Goal: Task Accomplishment & Management: Complete application form

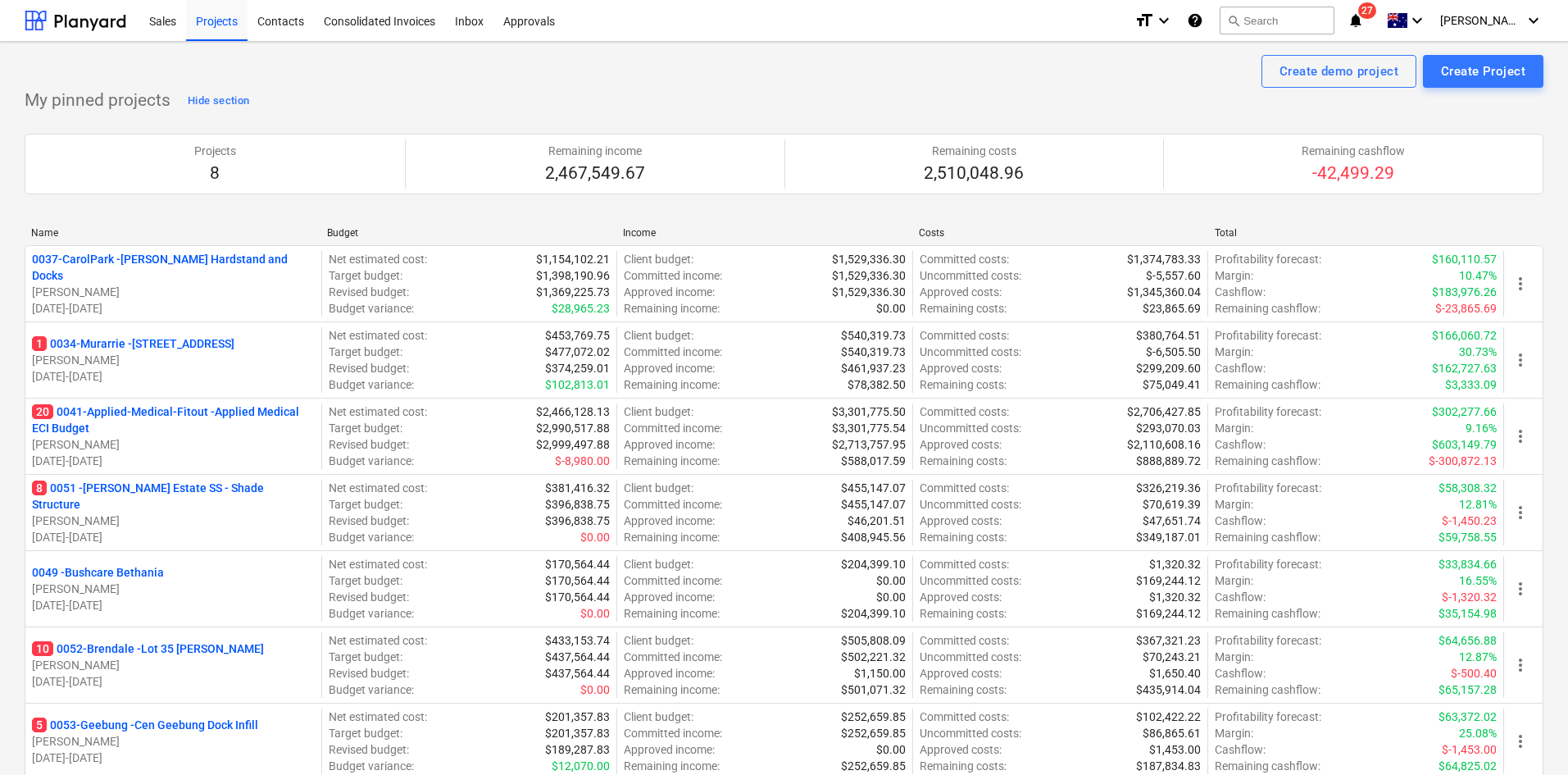
click at [99, 650] on p "10 0052-Brendale - Lot 35 Griffin, Brendale" at bounding box center [148, 648] width 232 height 16
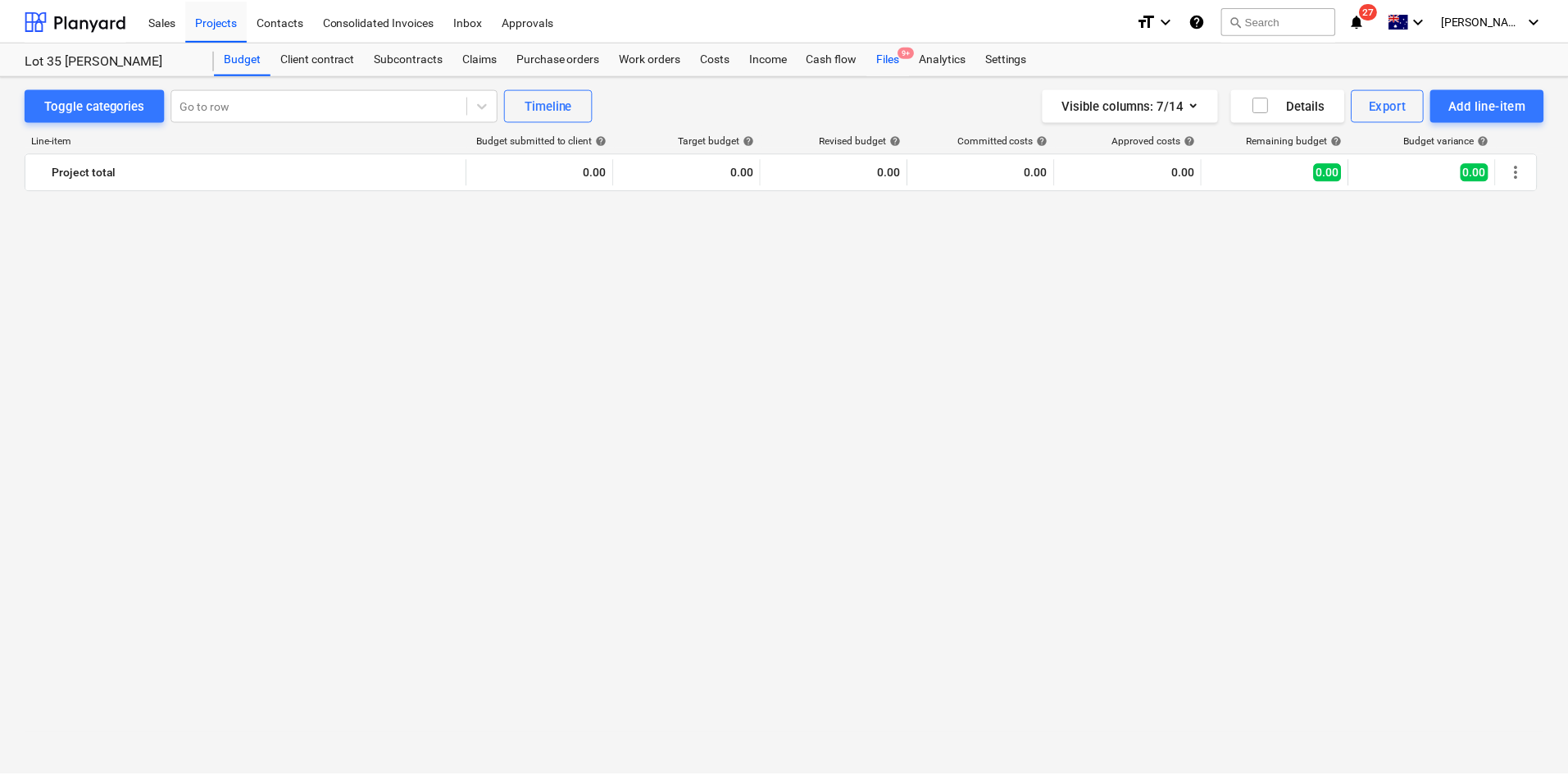
scroll to position [1804, 0]
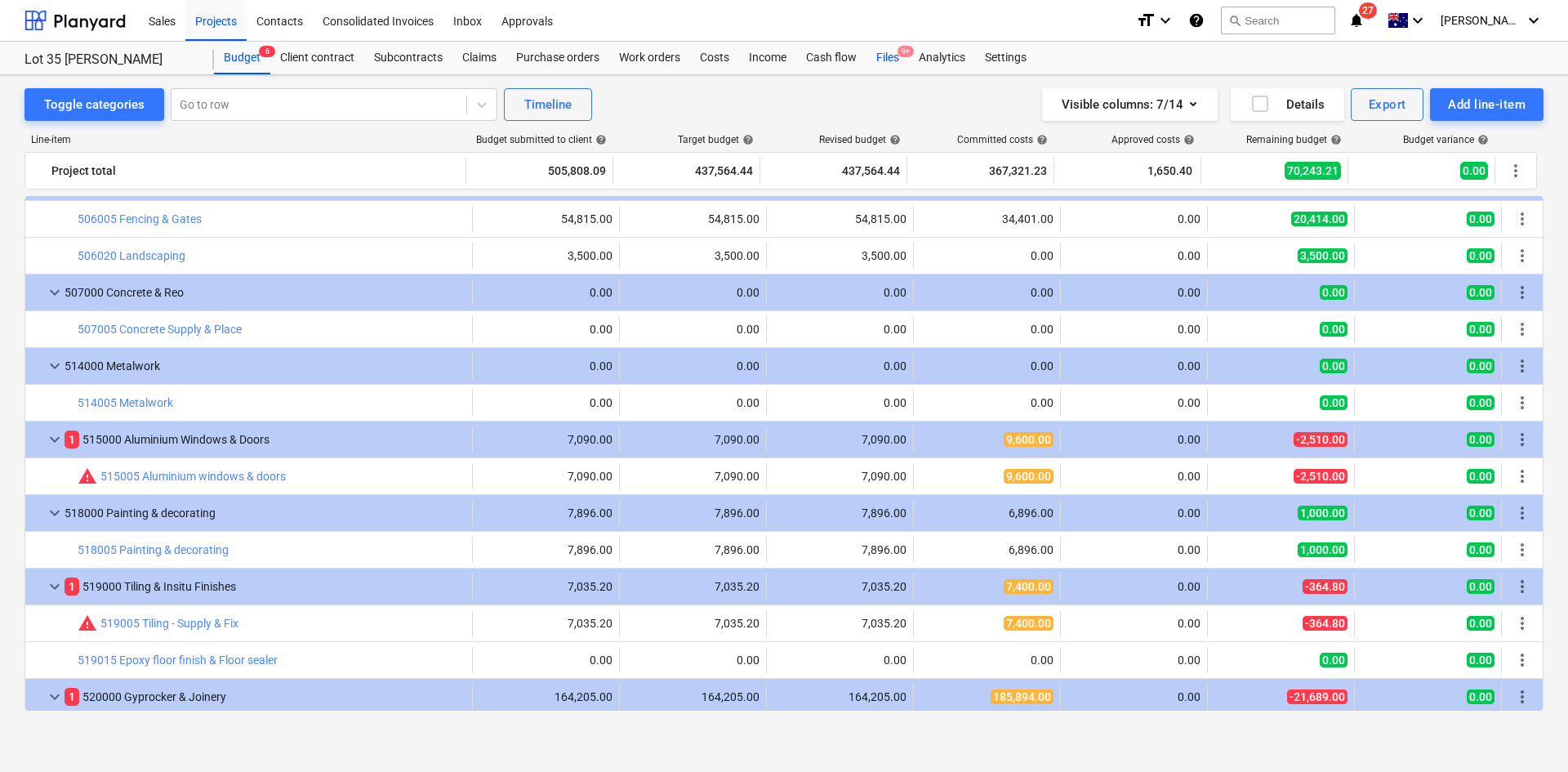
click at [897, 64] on div "Files 9+" at bounding box center [888, 58] width 43 height 33
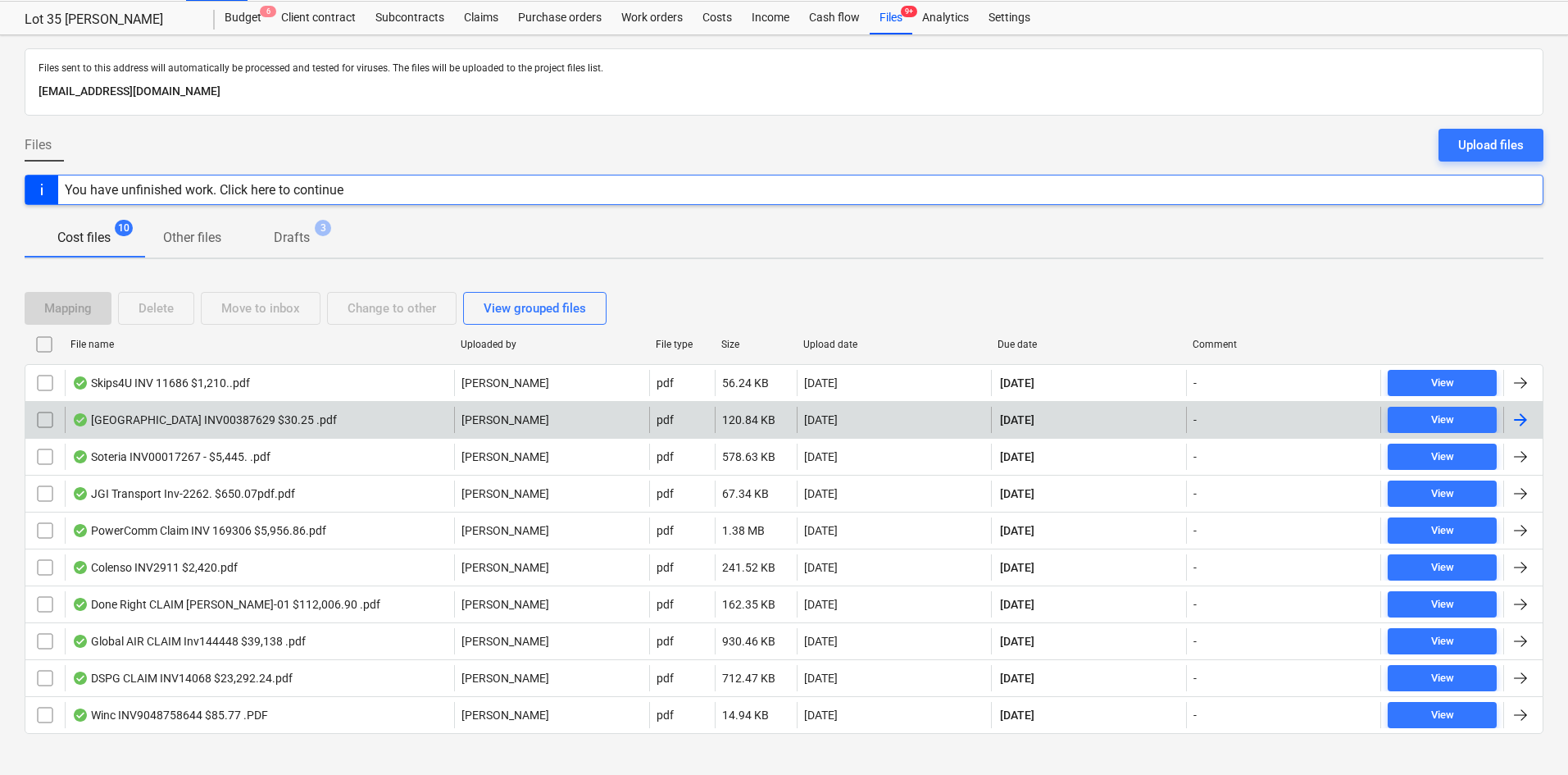
scroll to position [58, 0]
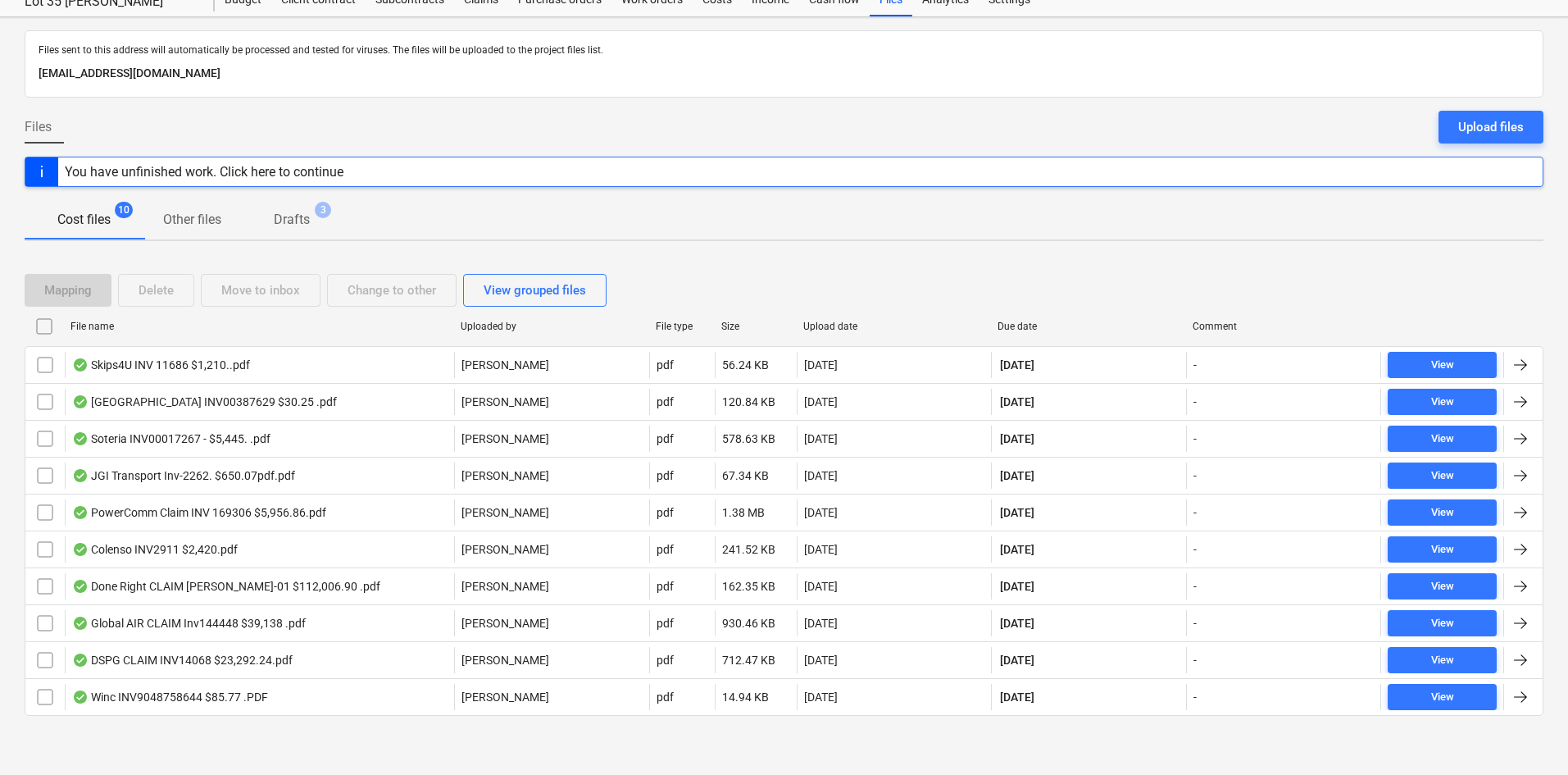
click at [1280, 756] on div "Files sent to this address will automatically be processed and tested for virus…" at bounding box center [784, 396] width 1568 height 758
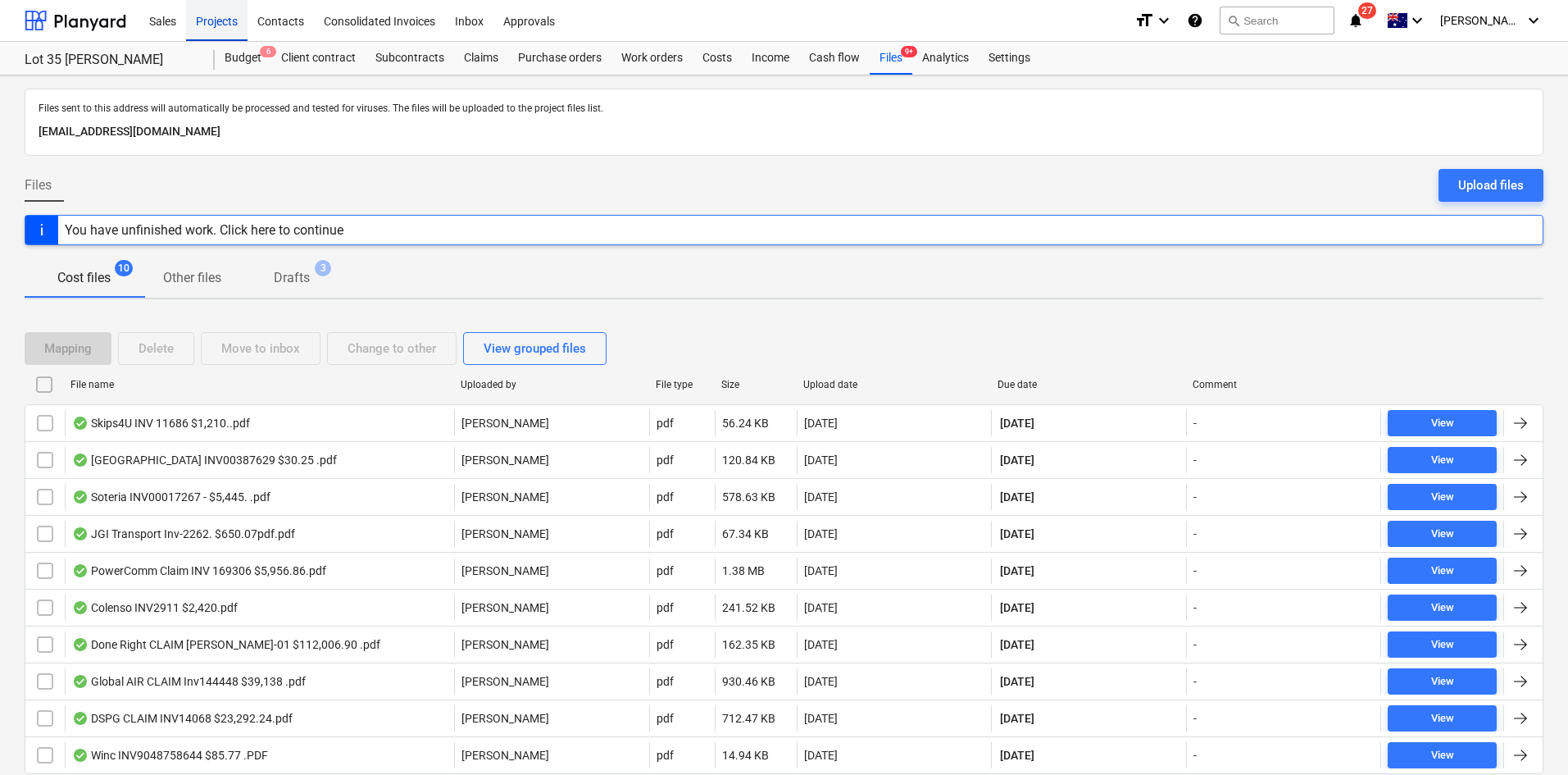
click at [219, 3] on div "Projects" at bounding box center [216, 20] width 61 height 42
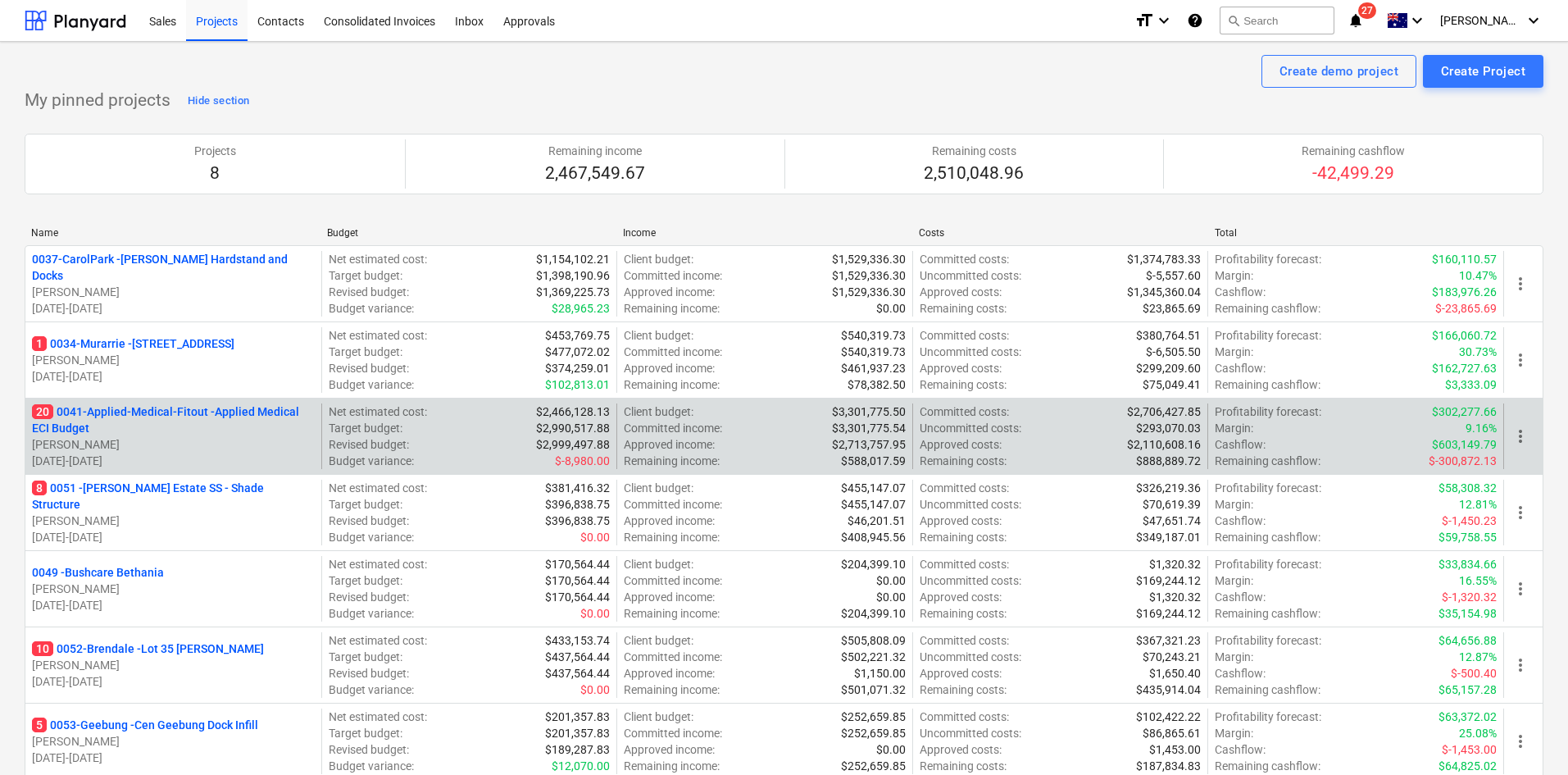
click at [237, 409] on p "20 0041-Applied-Medical-Fitout - Applied Medical ECI Budget" at bounding box center [173, 420] width 283 height 33
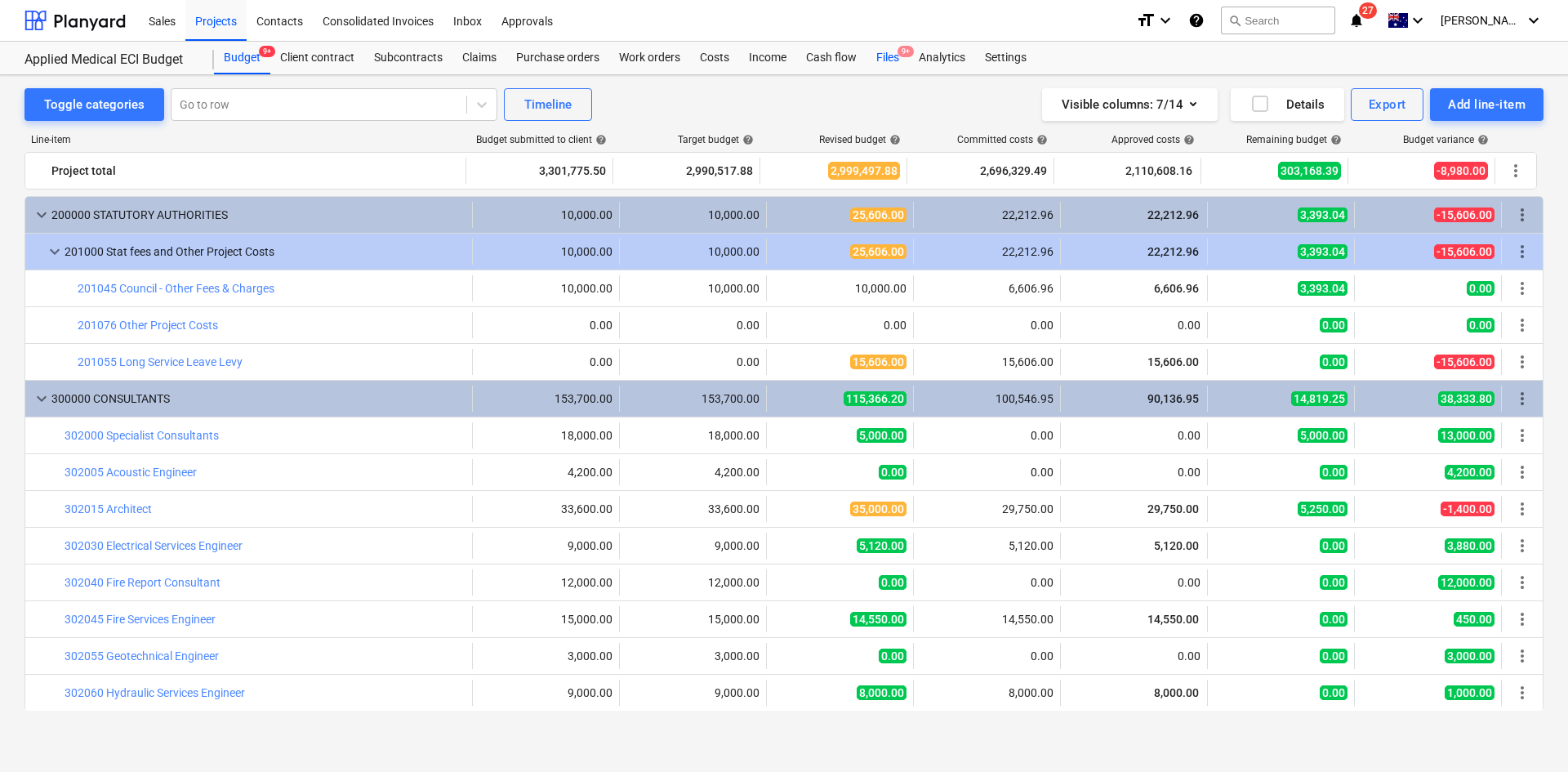
click at [904, 51] on span "9+" at bounding box center [906, 51] width 16 height 11
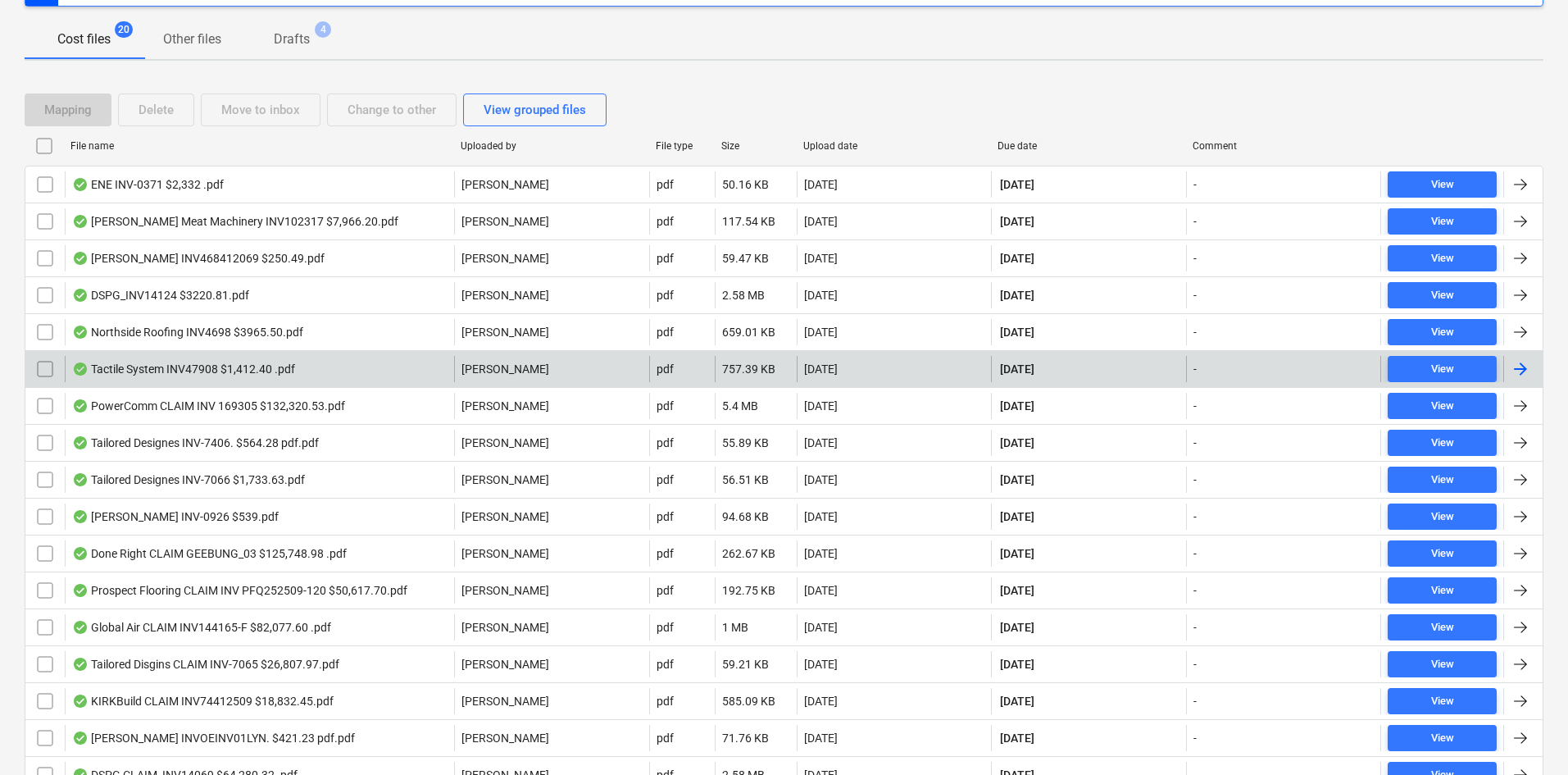
scroll to position [246, 0]
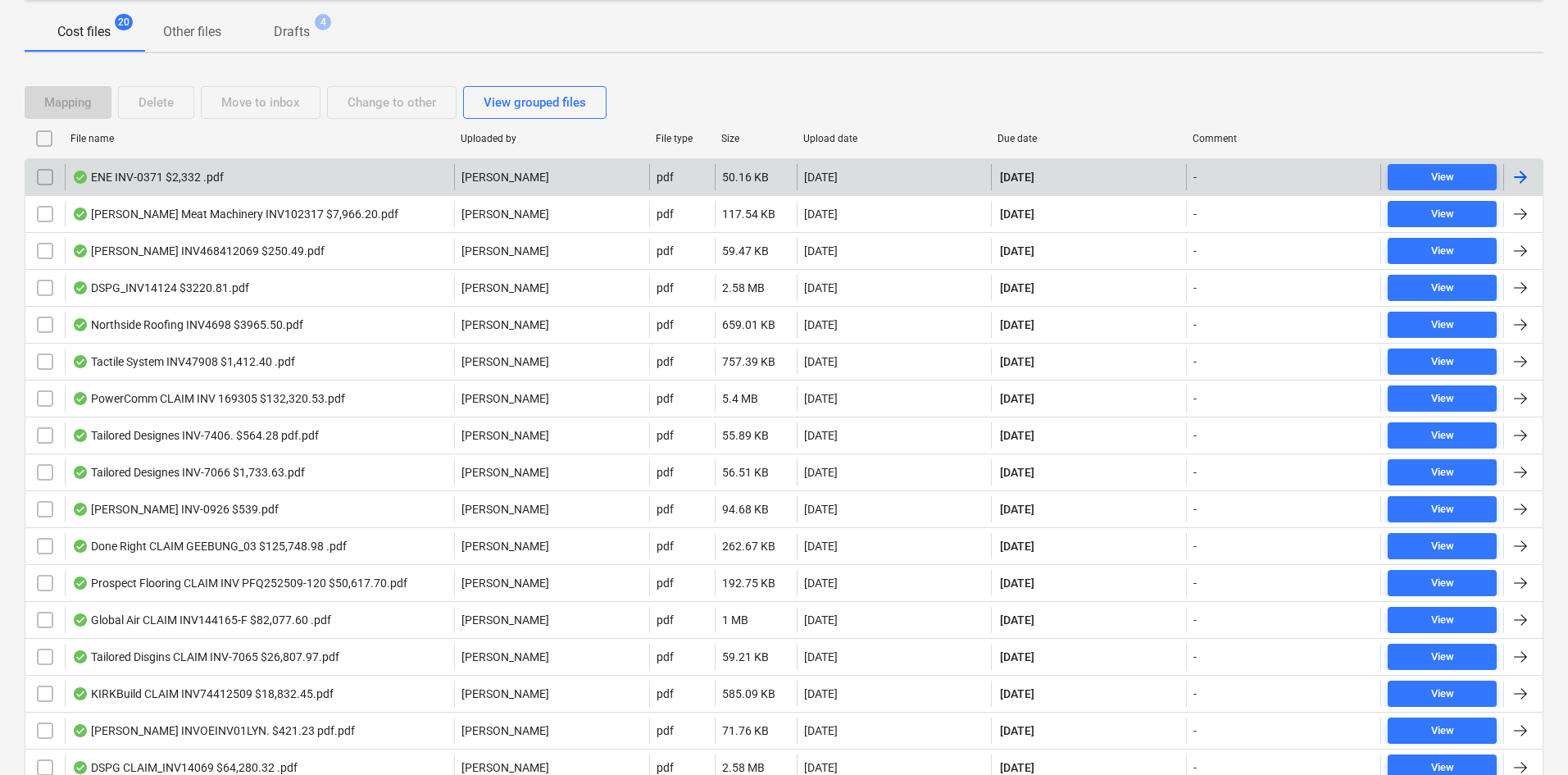
click at [211, 176] on div "ENE INV-0371 $2,332 .pdf" at bounding box center [148, 176] width 151 height 13
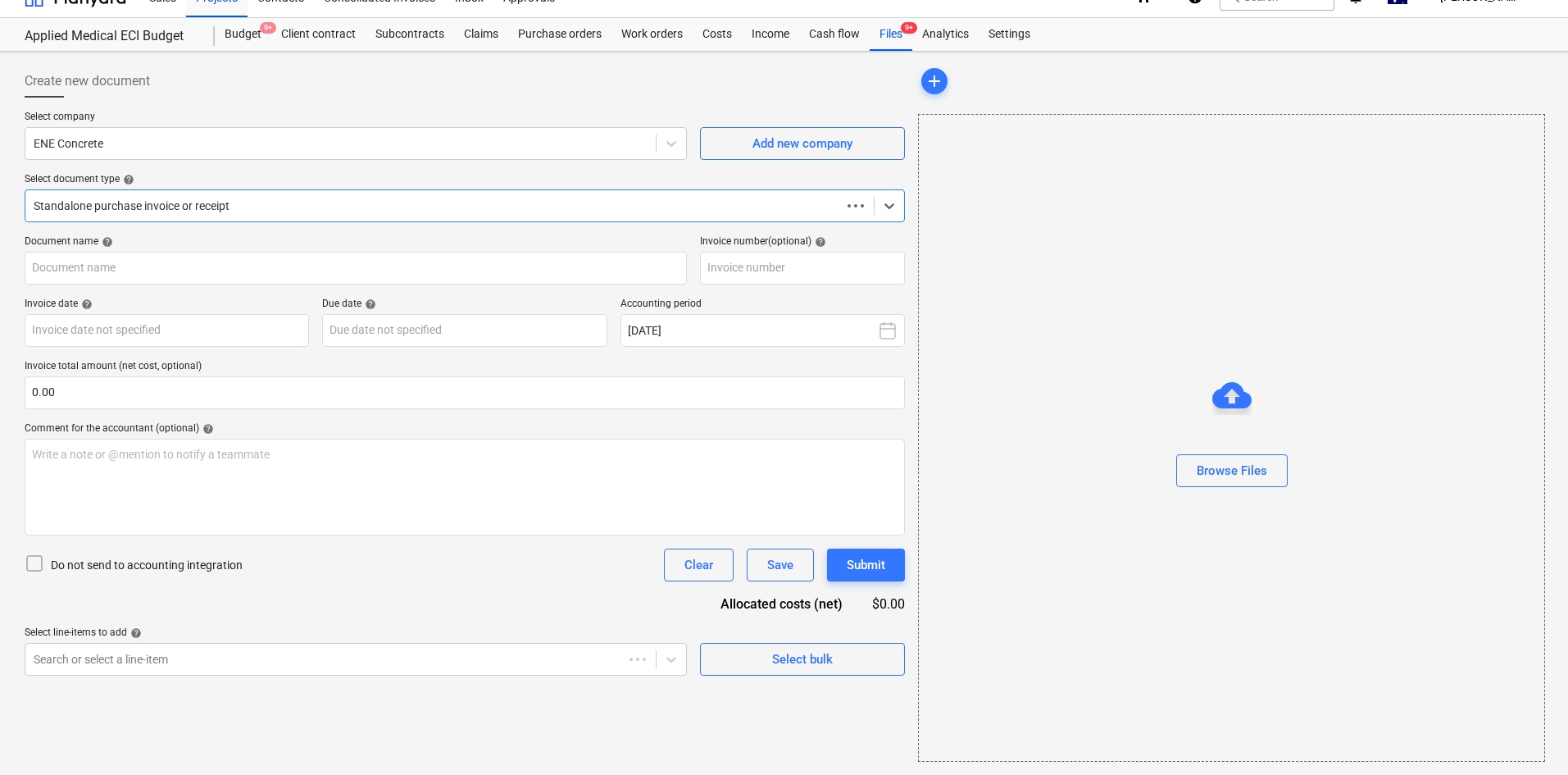
scroll to position [24, 0]
type input "INV-0371"
type input "30 Sep 2025"
type input "30 Oct 2025"
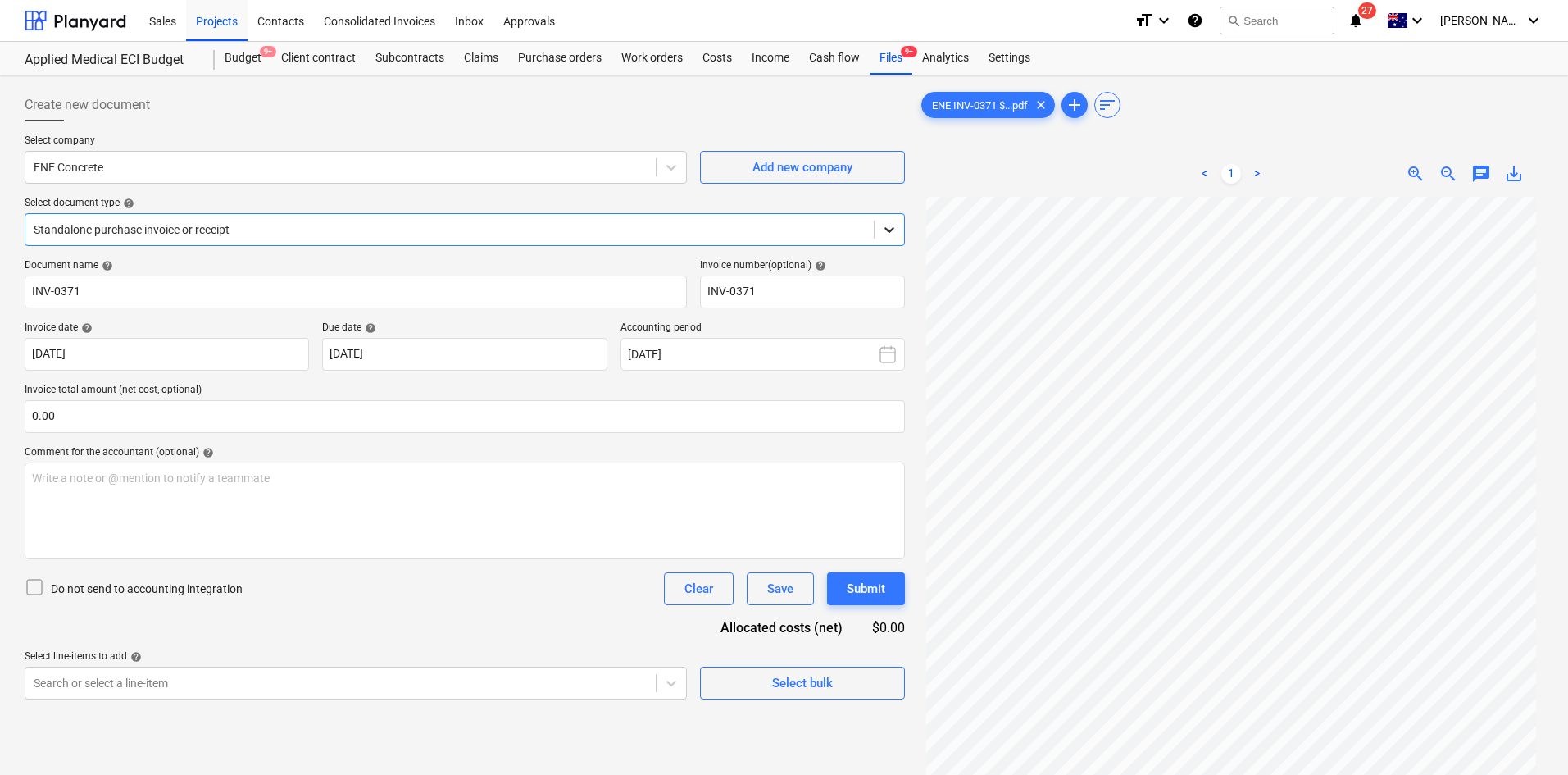
scroll to position [0, 0]
click at [913, 54] on span "9+" at bounding box center [909, 51] width 16 height 11
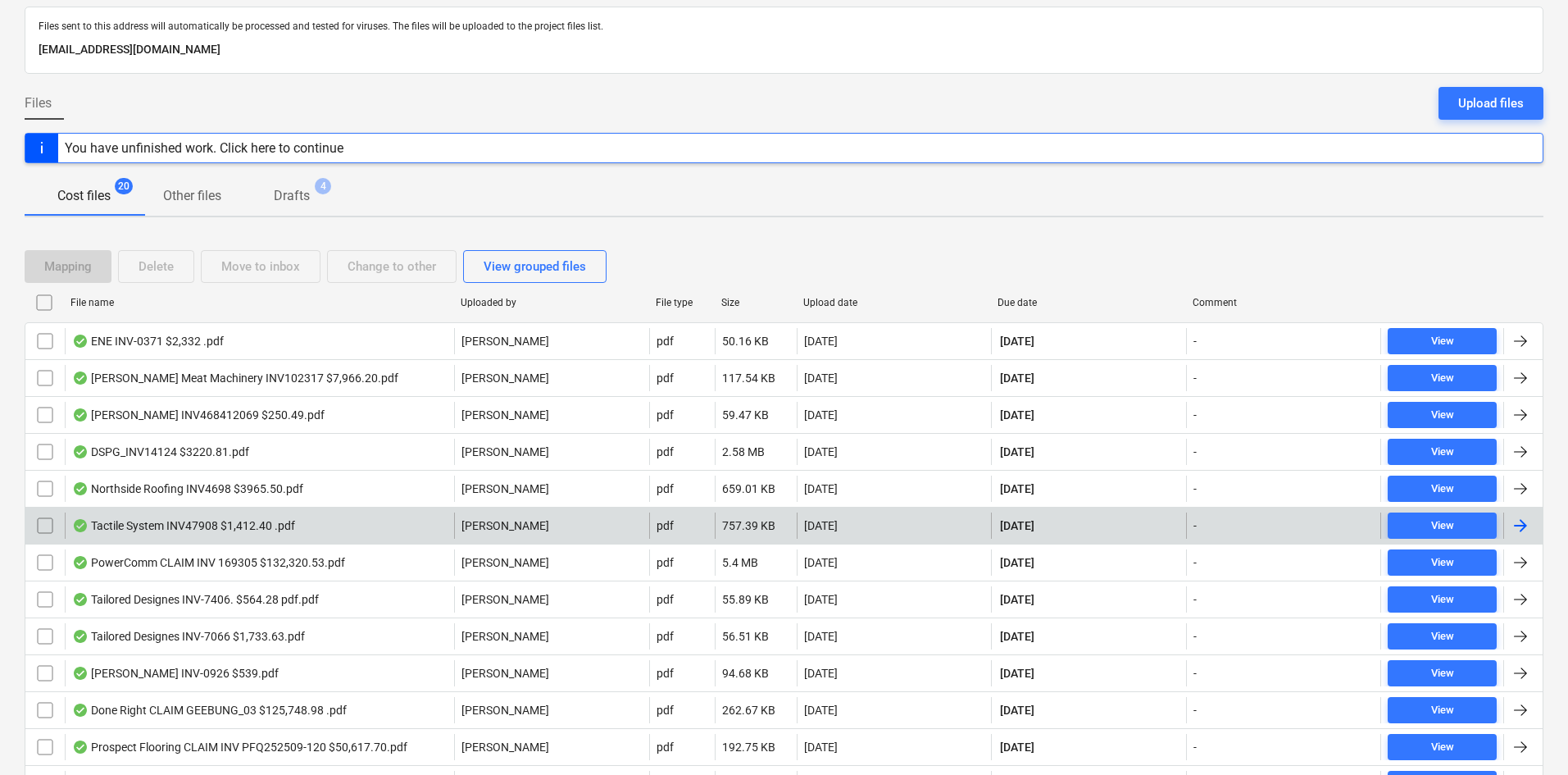
click at [280, 513] on div "Tactile System INV47908 $1,412.40 .pdf" at bounding box center [259, 526] width 390 height 27
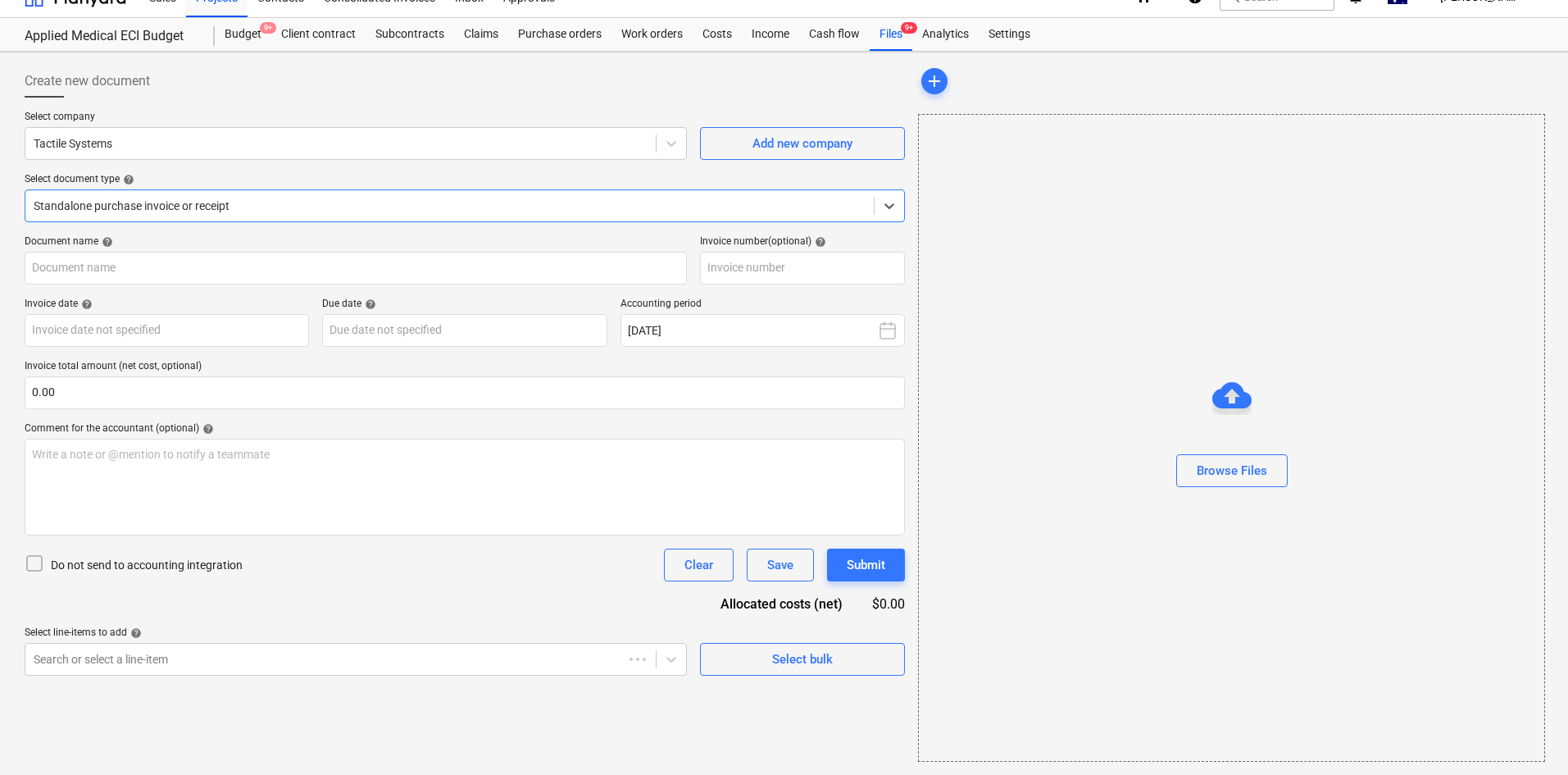
type input "47908"
type input "30 Sep 2025"
type input "30 Oct 2025"
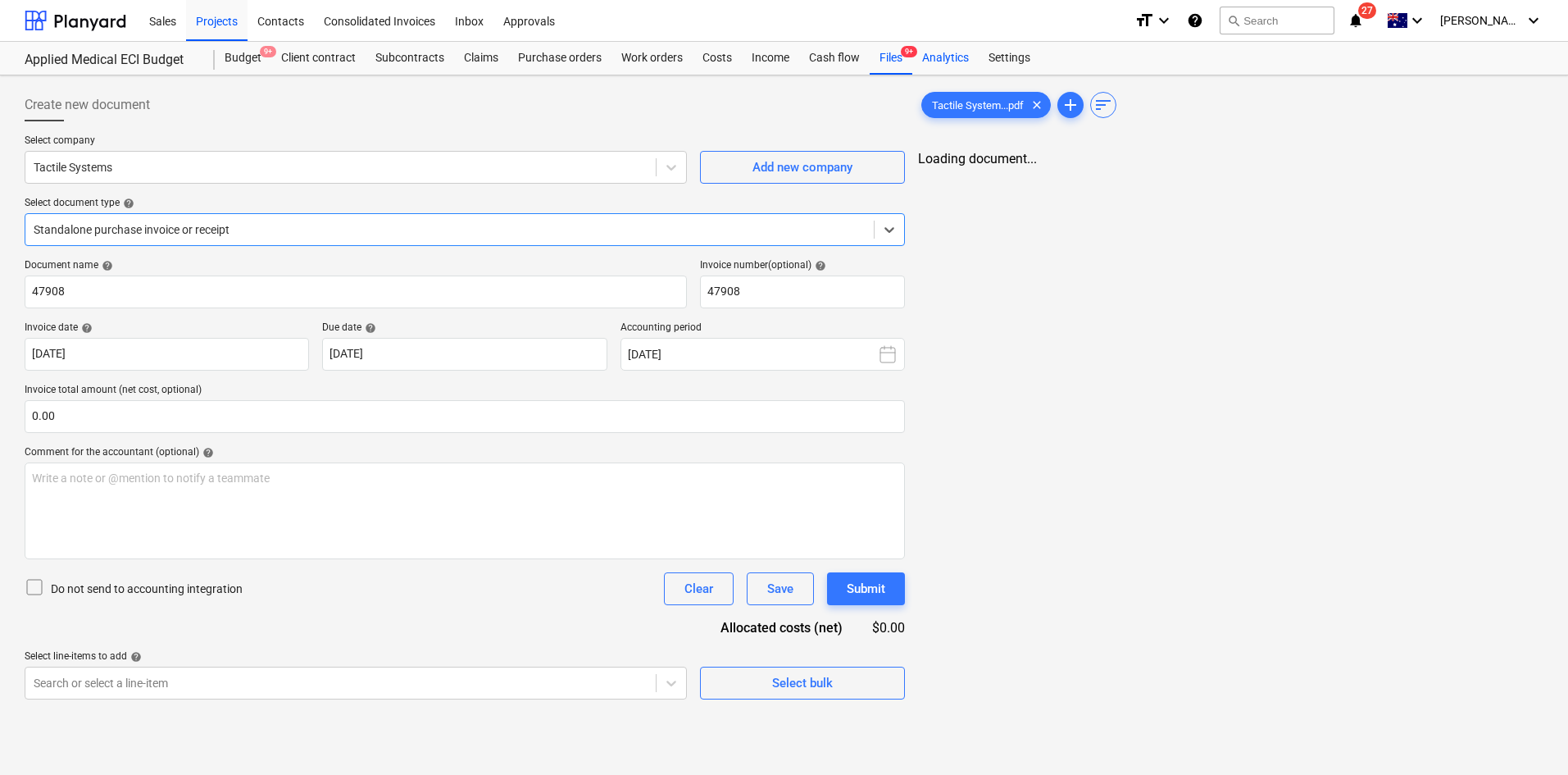
scroll to position [0, 0]
click at [895, 69] on div "Files 9+" at bounding box center [891, 58] width 43 height 33
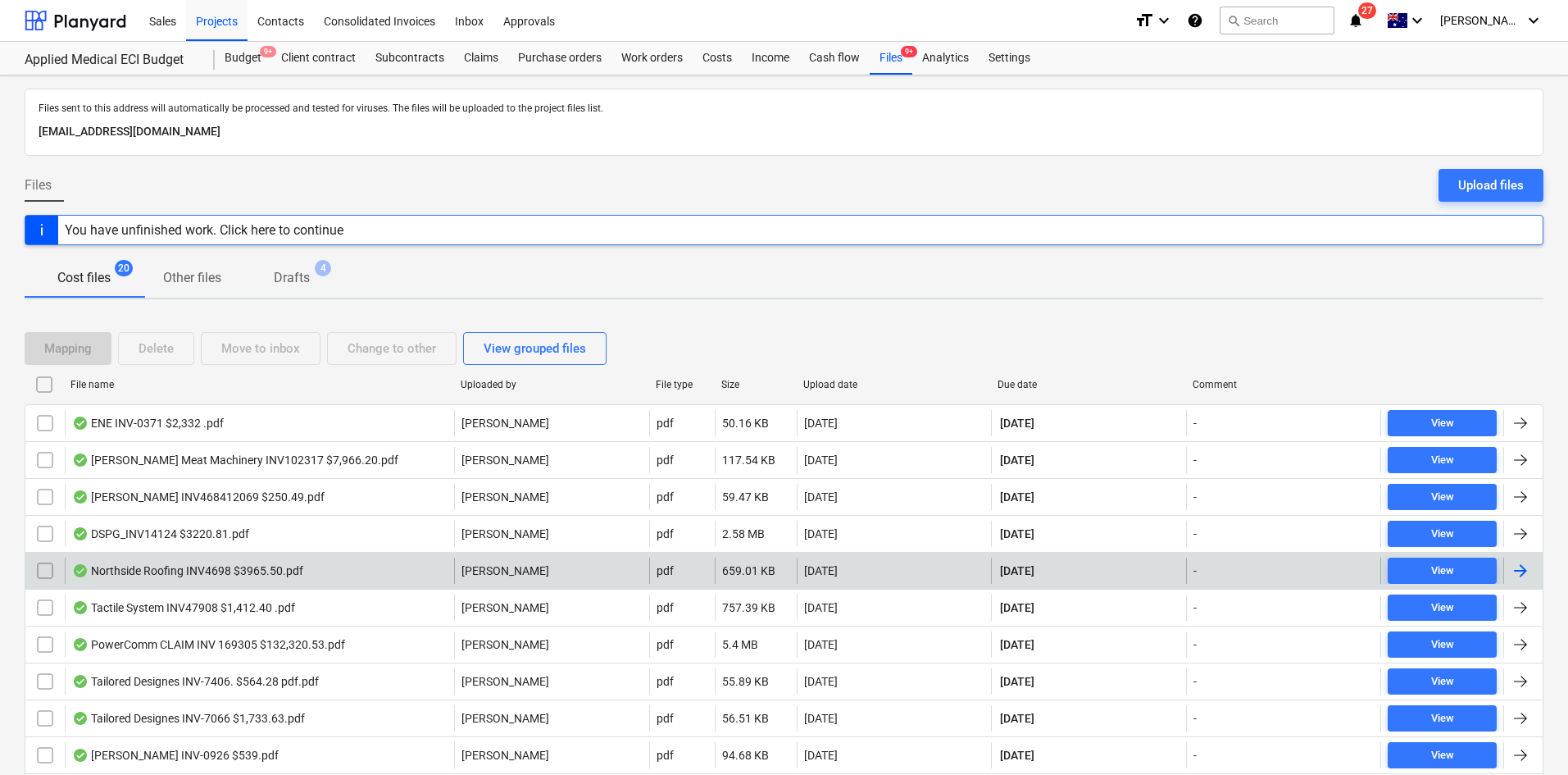
click at [136, 578] on div "Northside Roofing INV4698 $3965.50.pdf" at bounding box center [259, 570] width 390 height 27
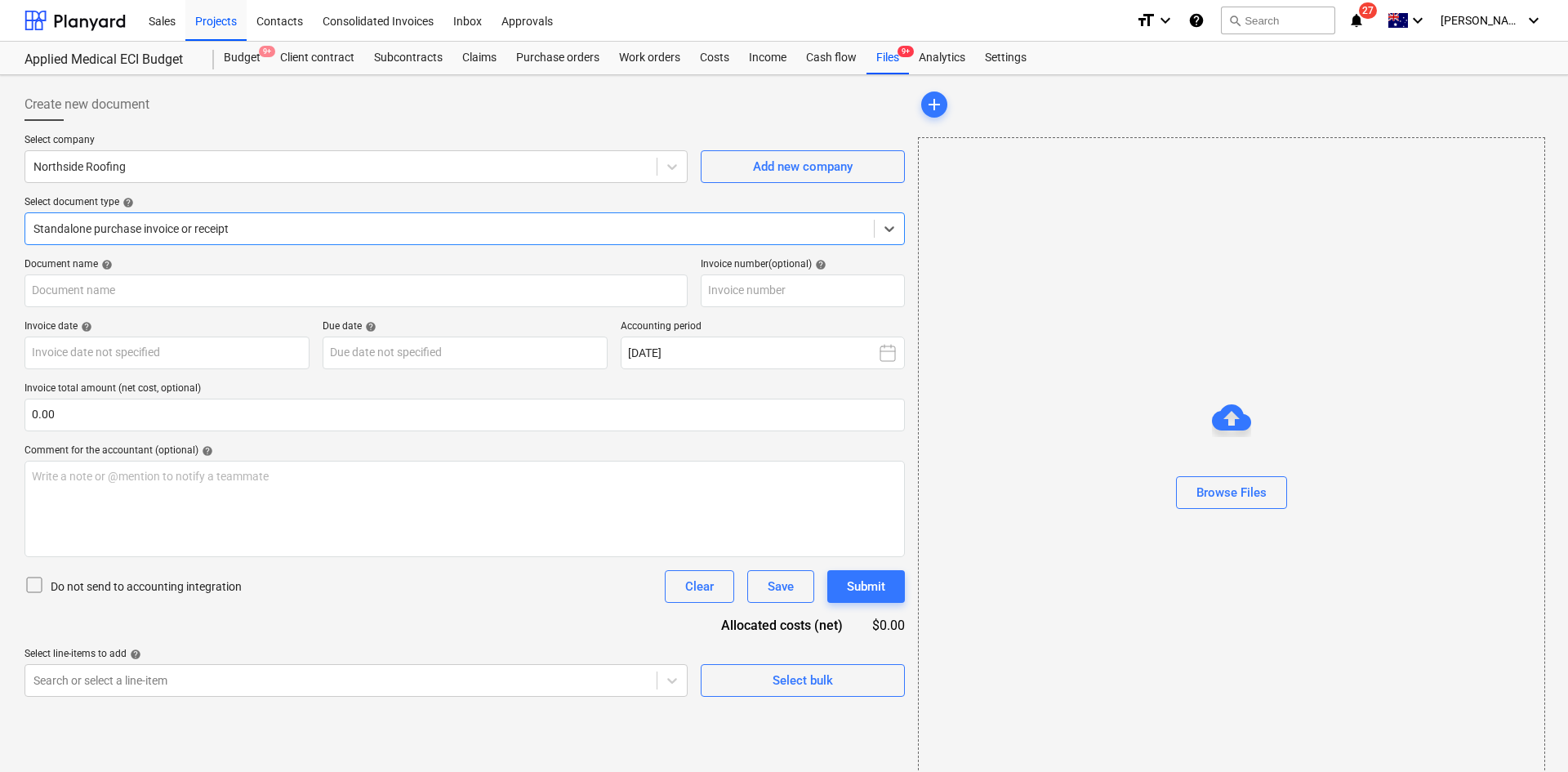
type input "4698"
type input "30 Sep 2025"
type input "31 Oct 2025"
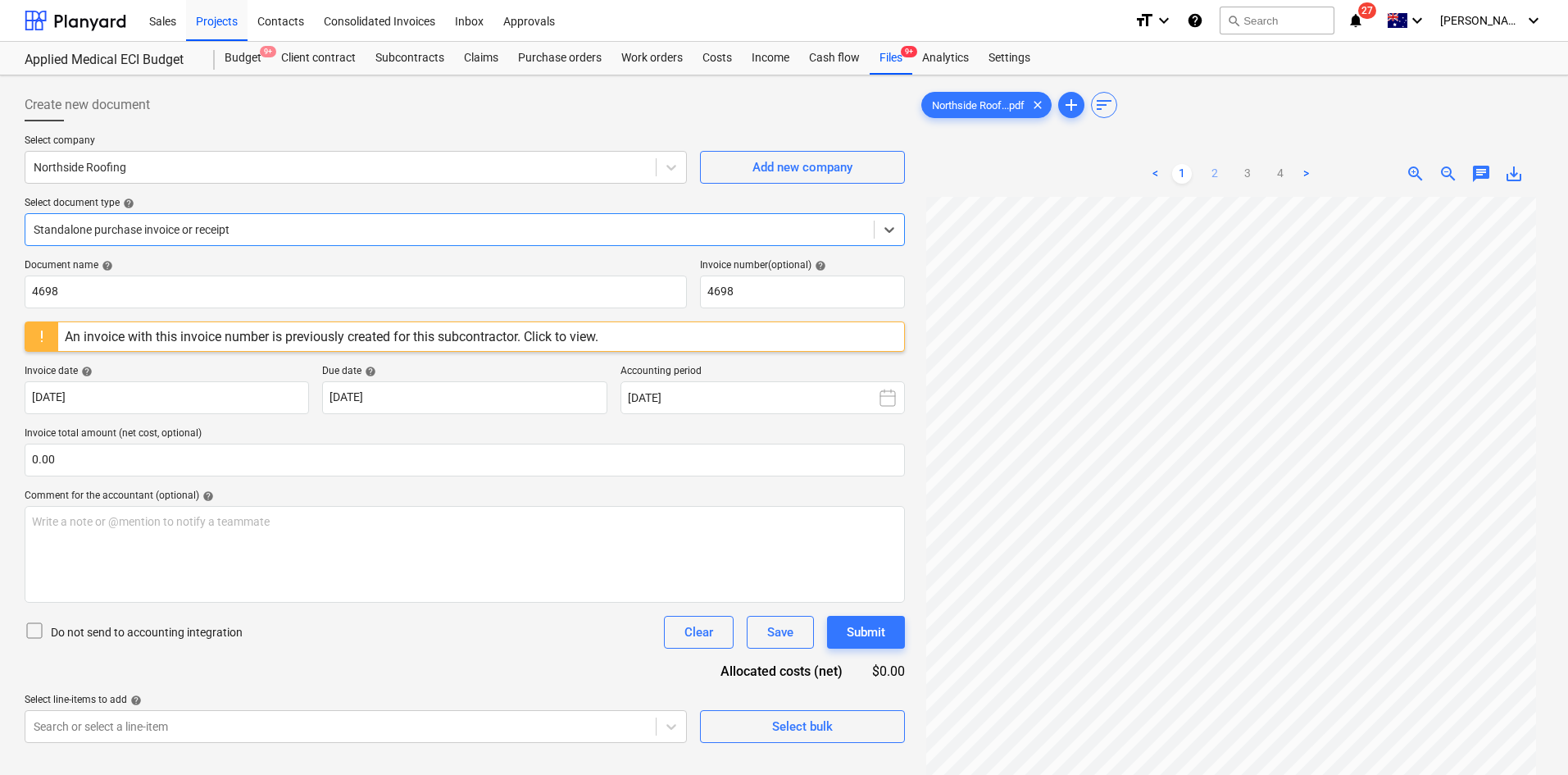
click at [1210, 173] on link "2" at bounding box center [1214, 174] width 20 height 20
click at [1251, 173] on link "3" at bounding box center [1247, 174] width 20 height 20
click at [1275, 171] on link "4" at bounding box center [1280, 174] width 20 height 20
click at [1211, 169] on link "2" at bounding box center [1214, 174] width 20 height 20
click at [880, 34] on div "Sales Projects Contacts Consolidated Invoices Inbox Approvals" at bounding box center [630, 21] width 982 height 41
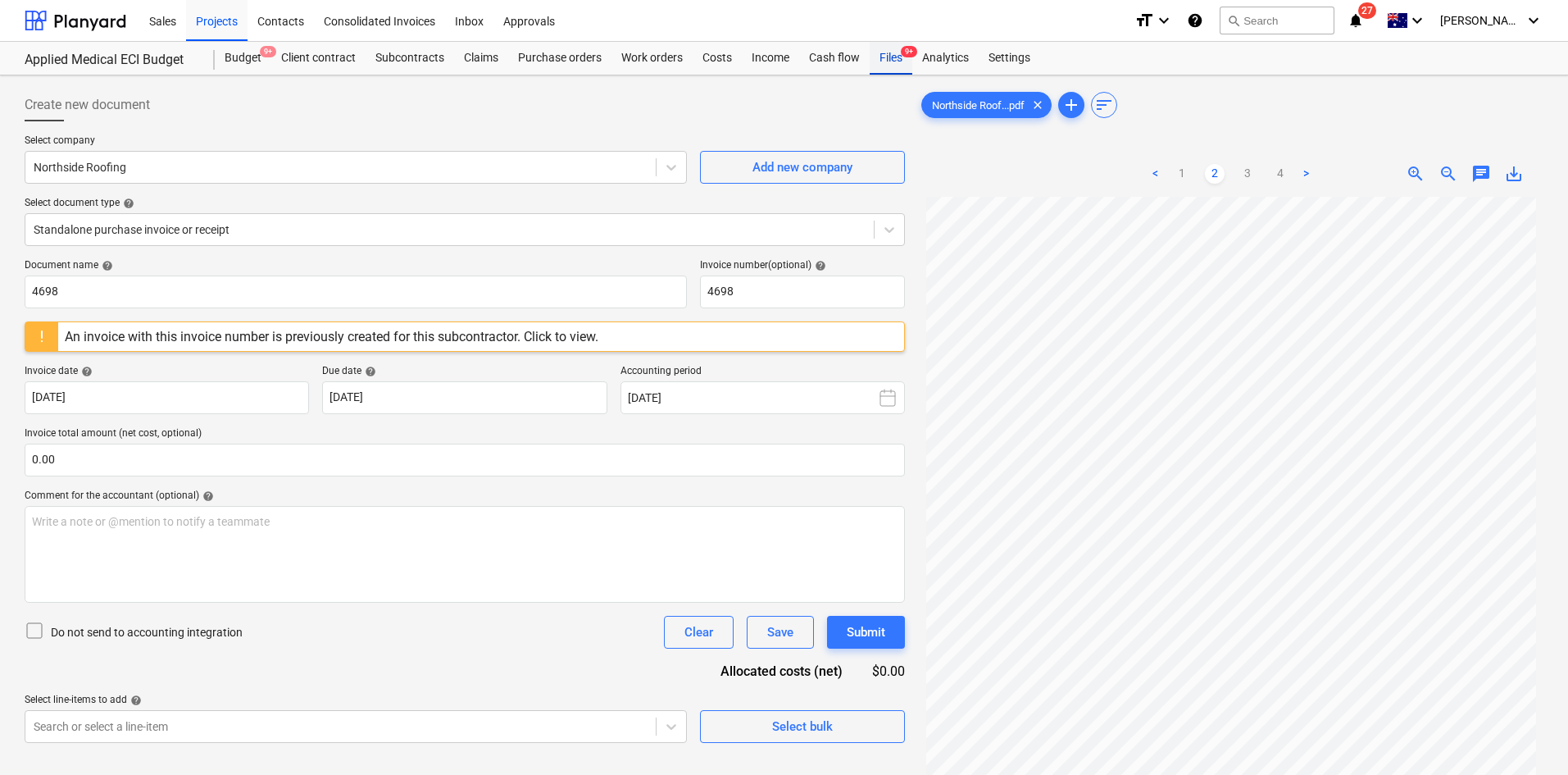
click at [891, 60] on div "Files 9+" at bounding box center [891, 58] width 43 height 33
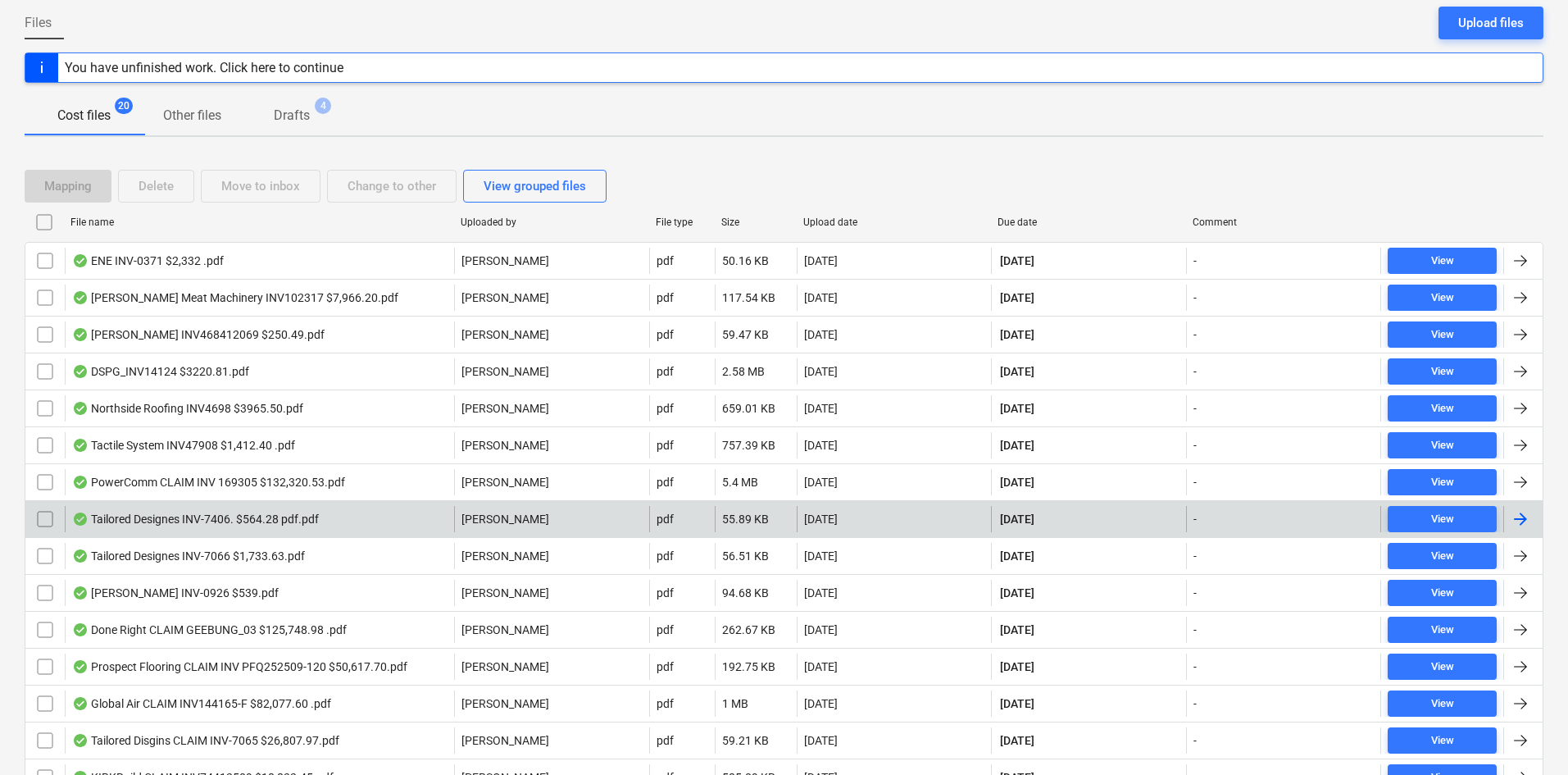
scroll to position [164, 0]
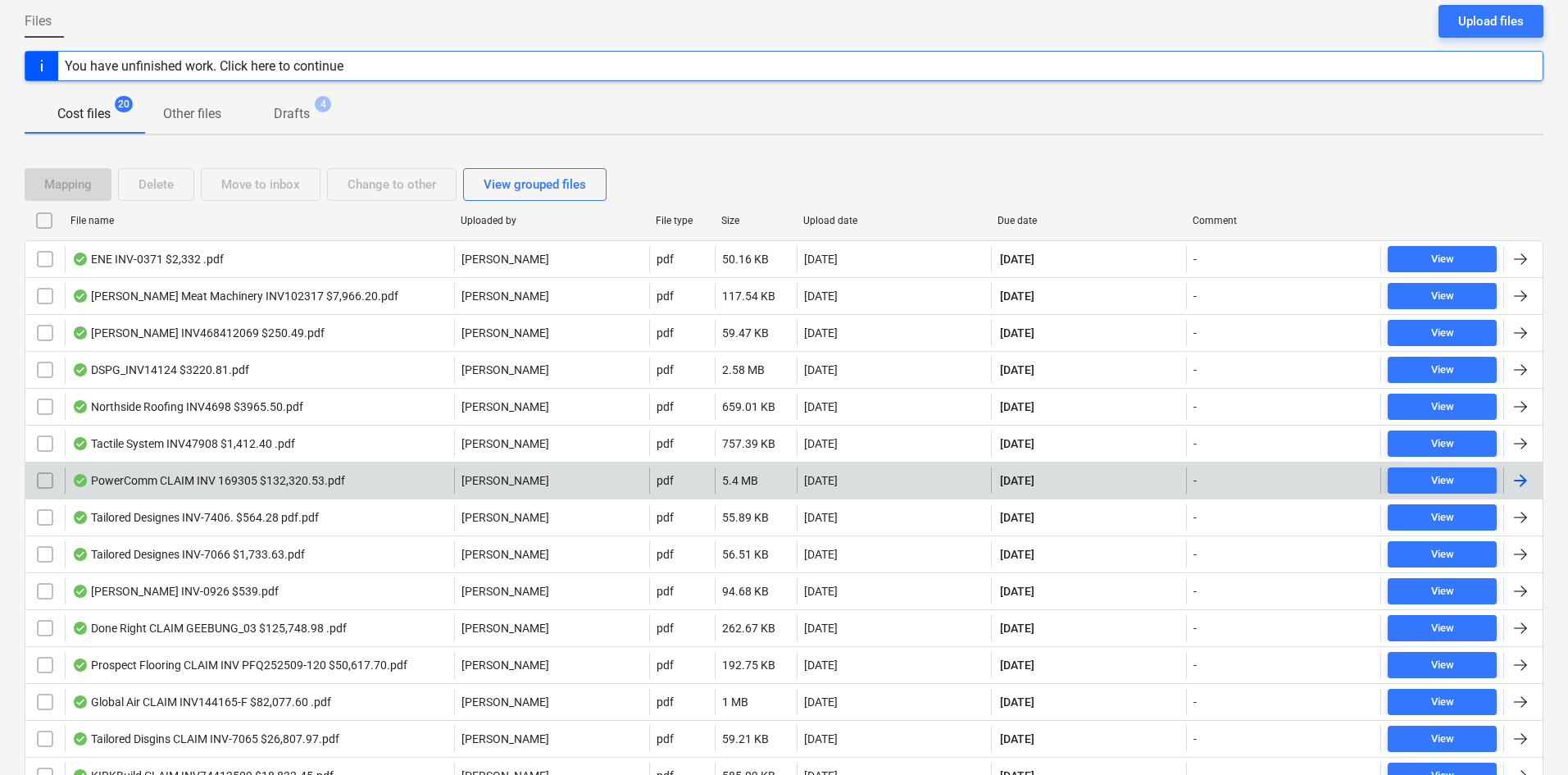
click at [438, 477] on div "PowerComm CLAIM INV 169305 $132,320.53.pdf" at bounding box center [259, 480] width 390 height 27
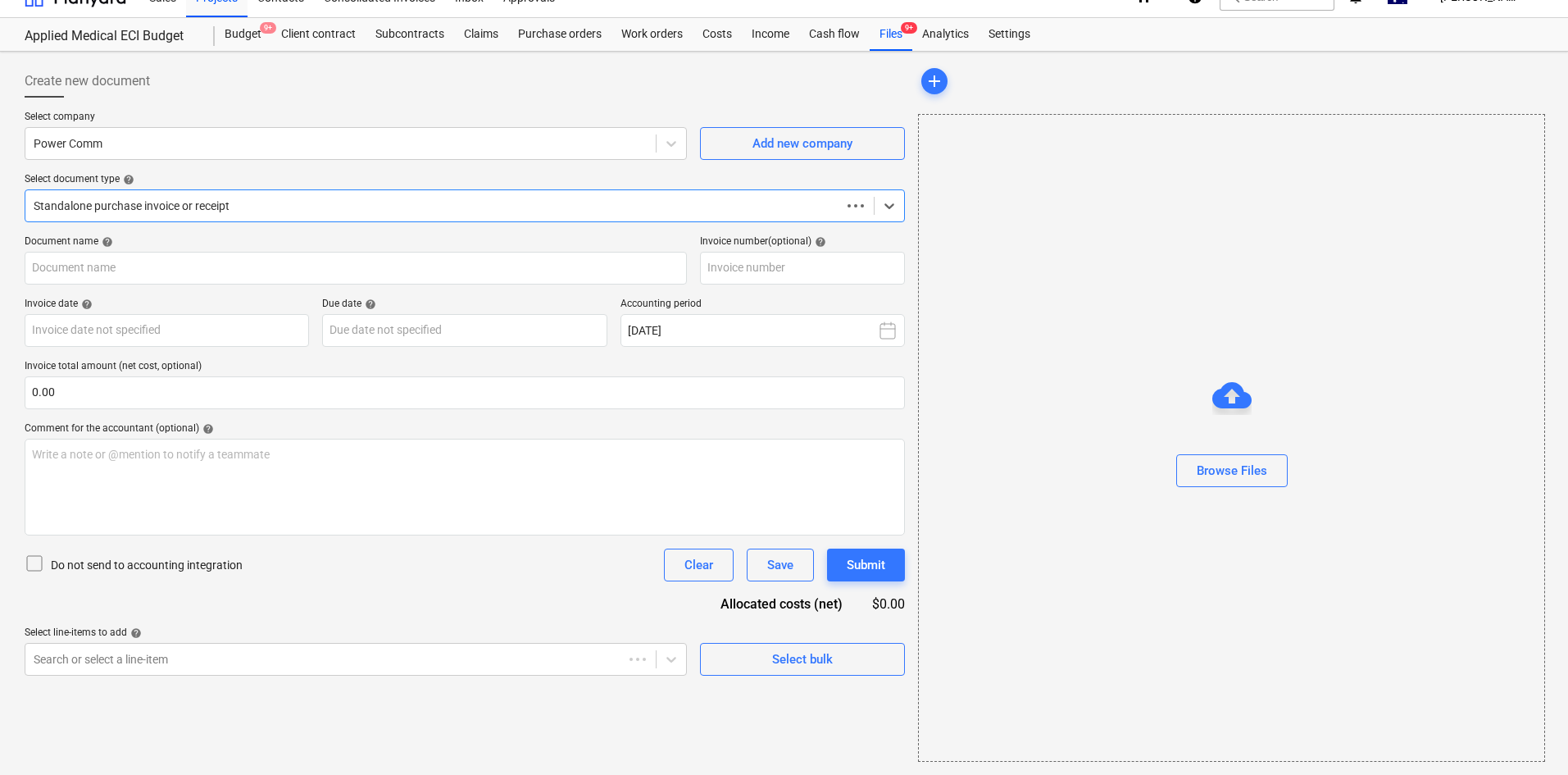
scroll to position [24, 0]
type input "169305"
type input "[DATE]"
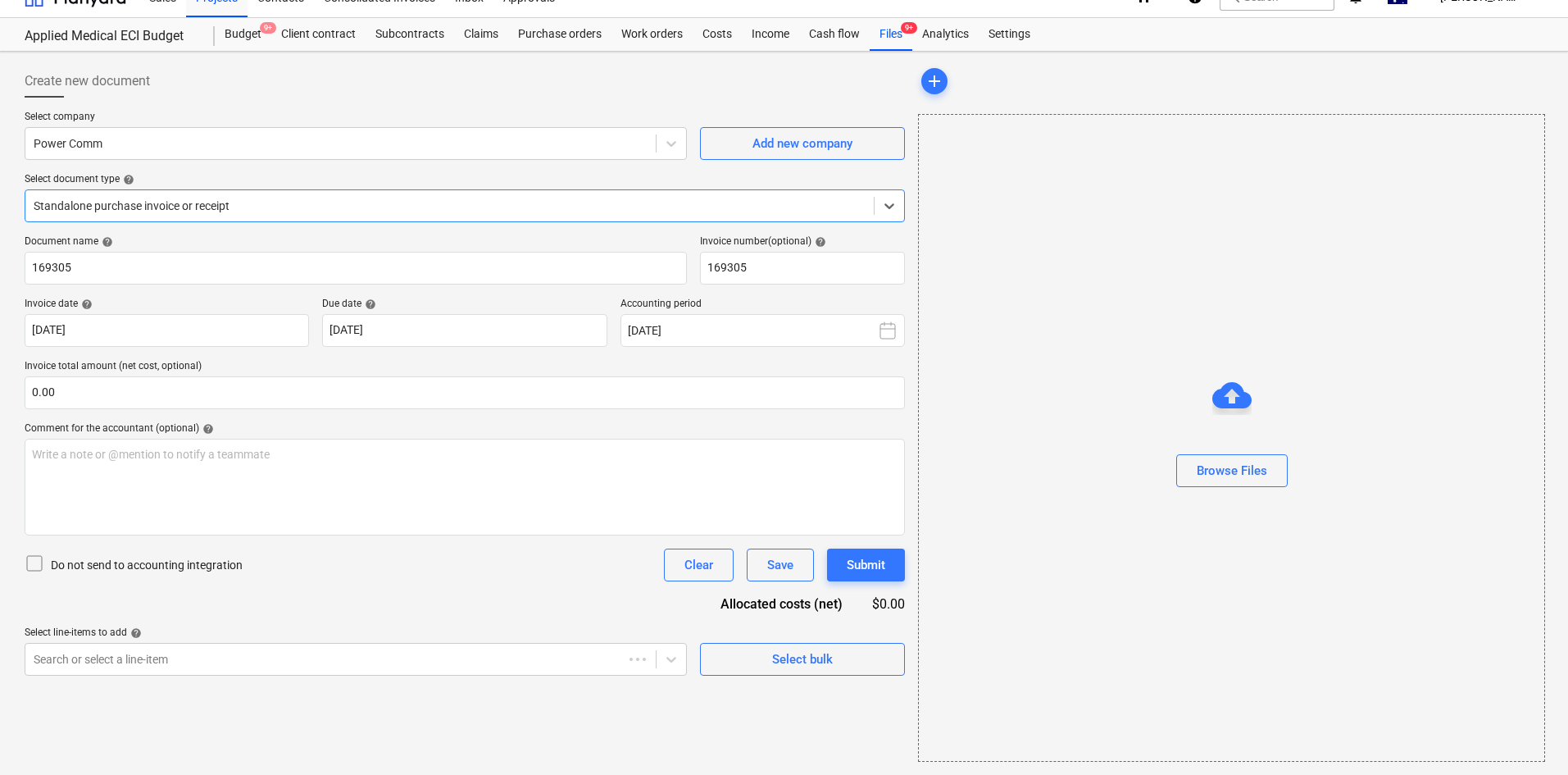
scroll to position [0, 0]
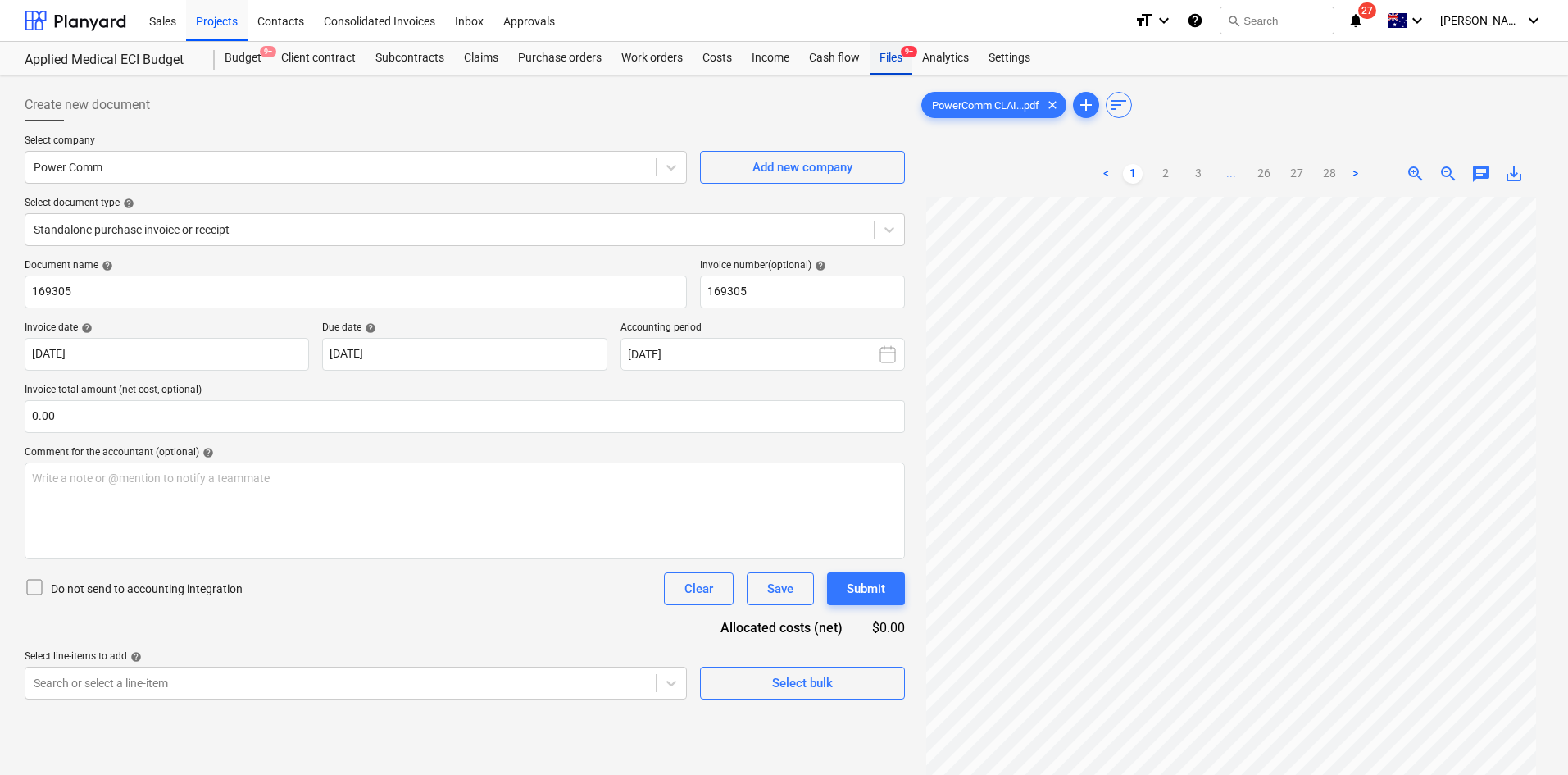
click at [903, 60] on div "Files 9+" at bounding box center [891, 58] width 43 height 33
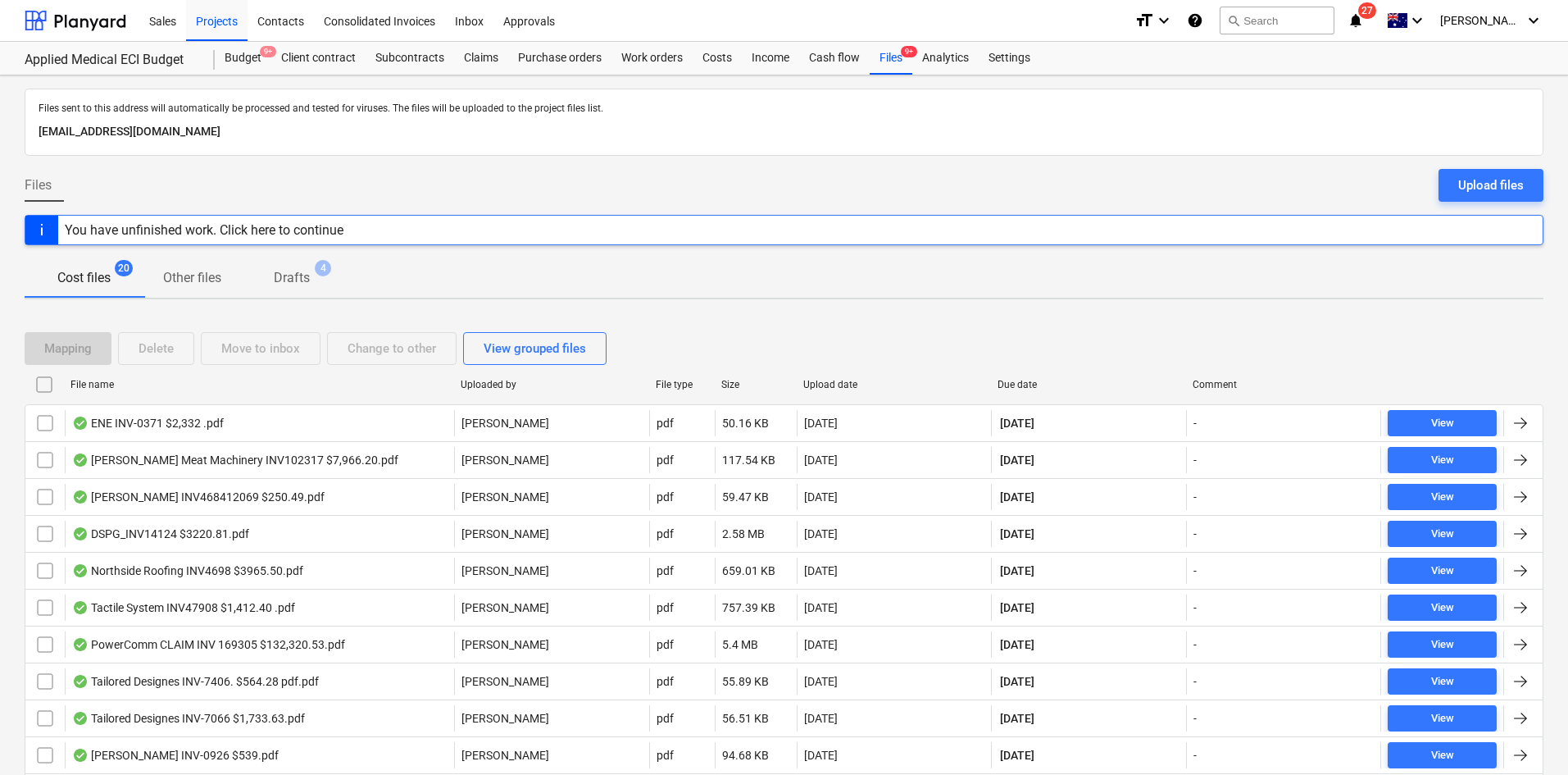
click at [826, 385] on div "Upload date" at bounding box center [895, 384] width 182 height 11
checkbox input "false"
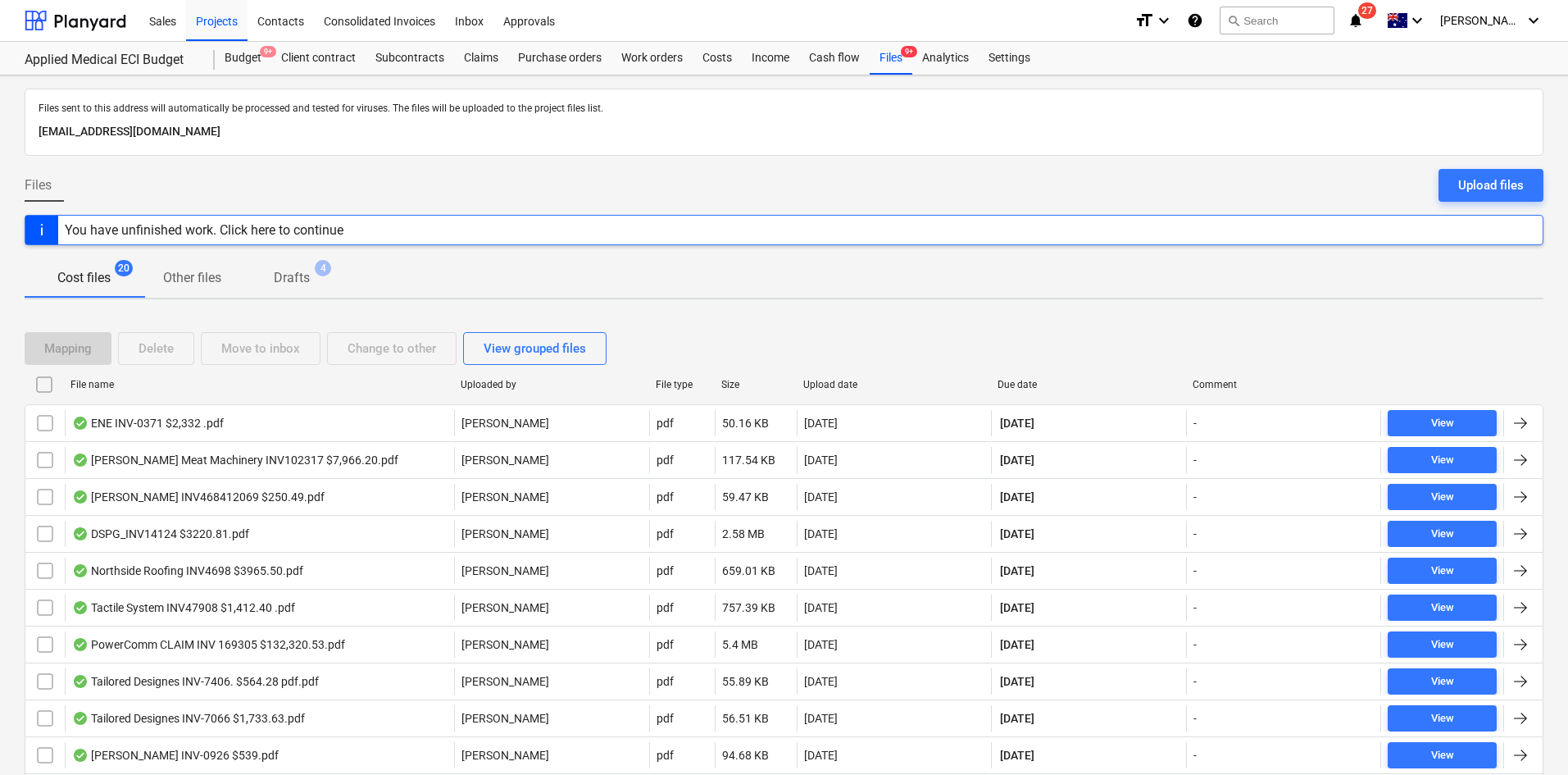
checkbox input "false"
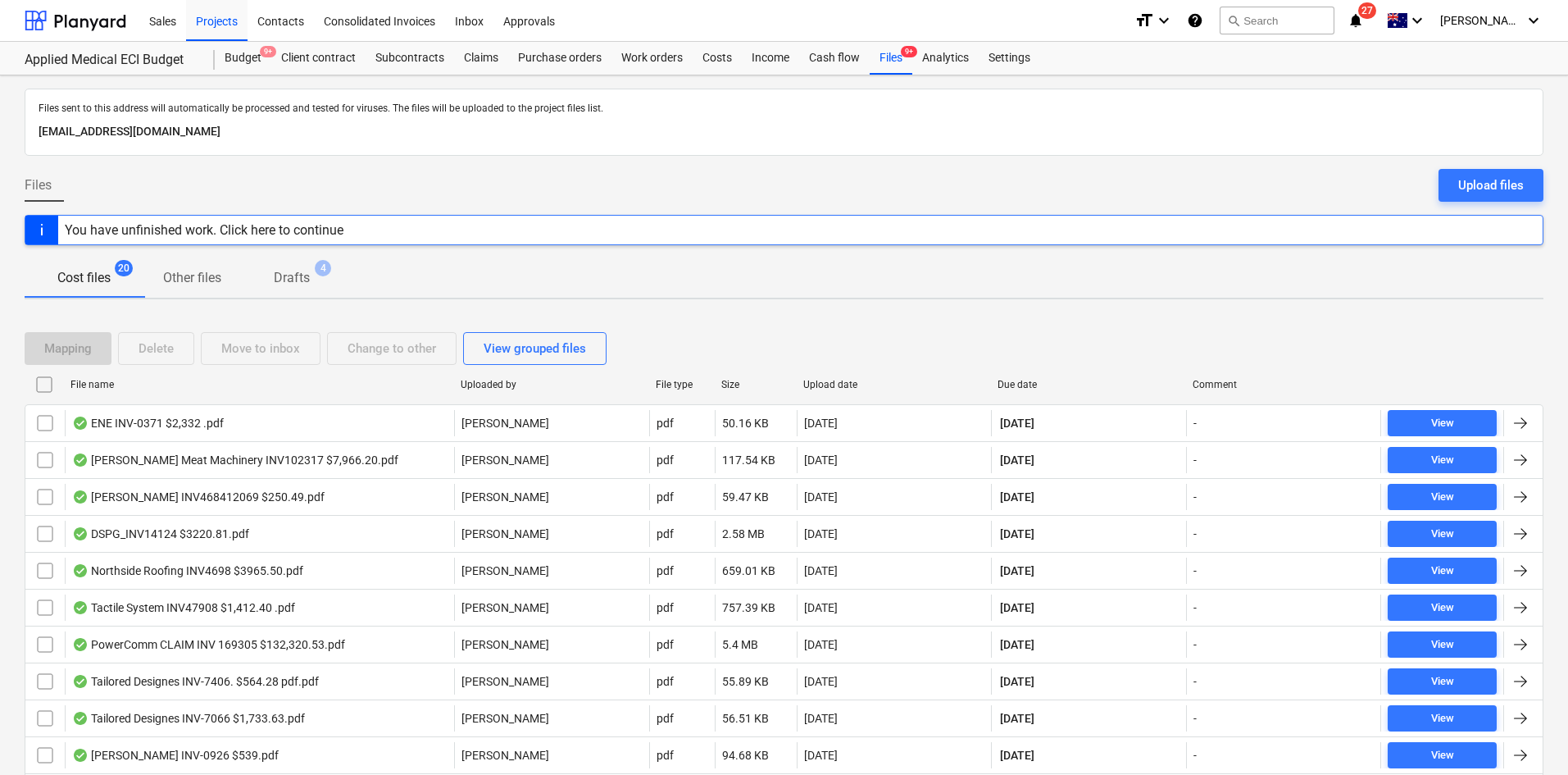
checkbox input "false"
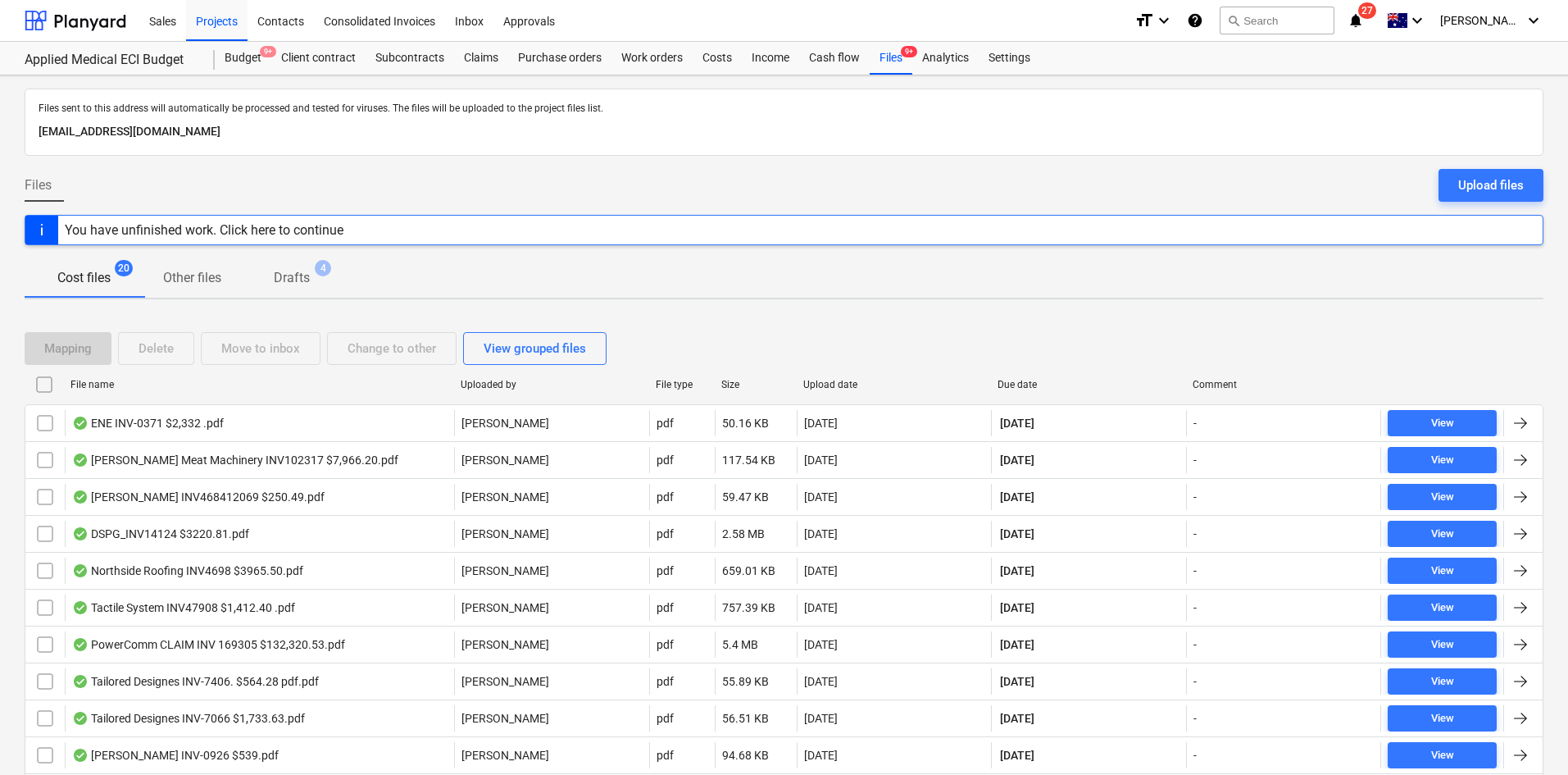
checkbox input "false"
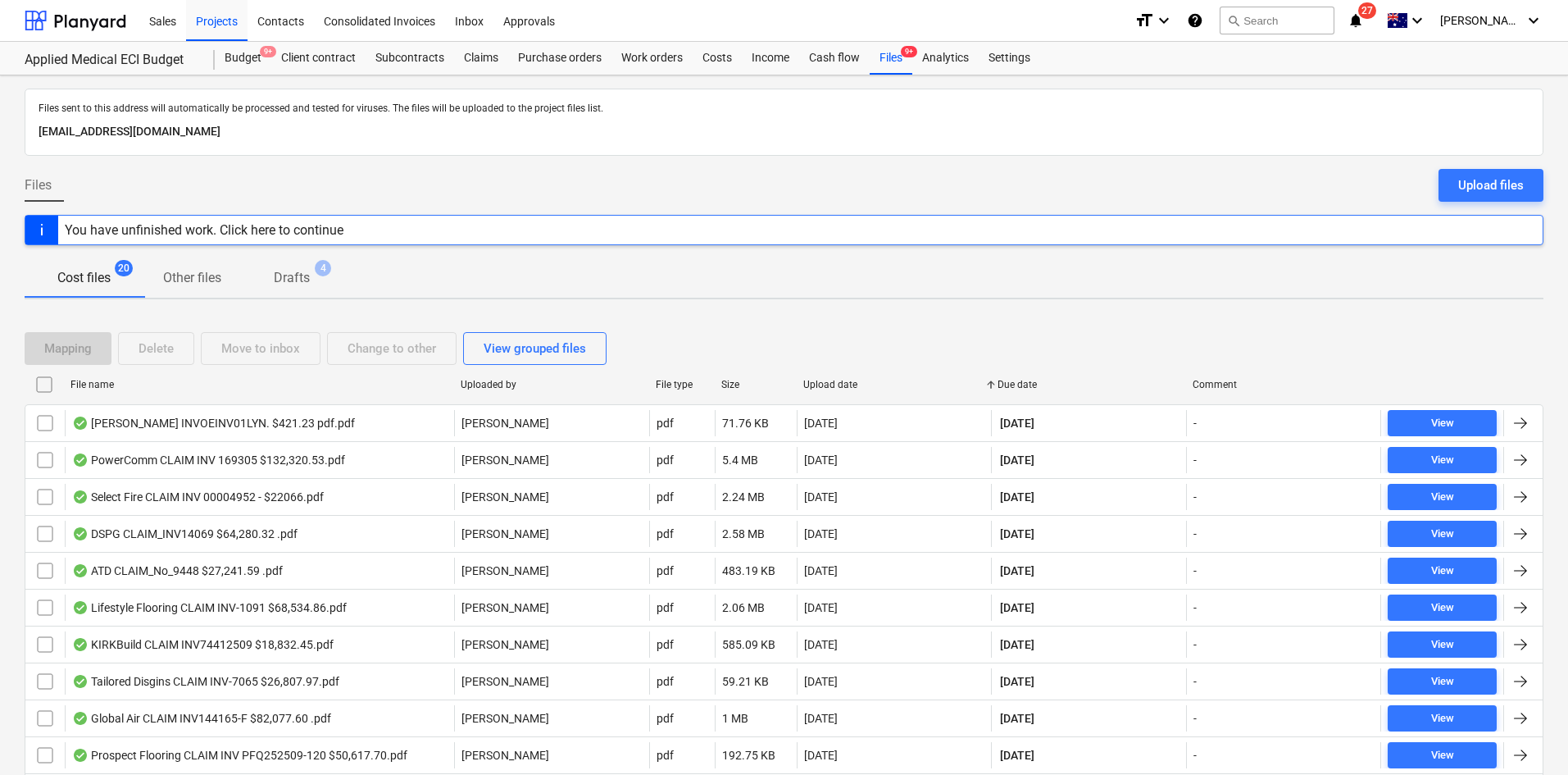
click at [832, 378] on div "Upload date" at bounding box center [895, 384] width 182 height 11
checkbox input "false"
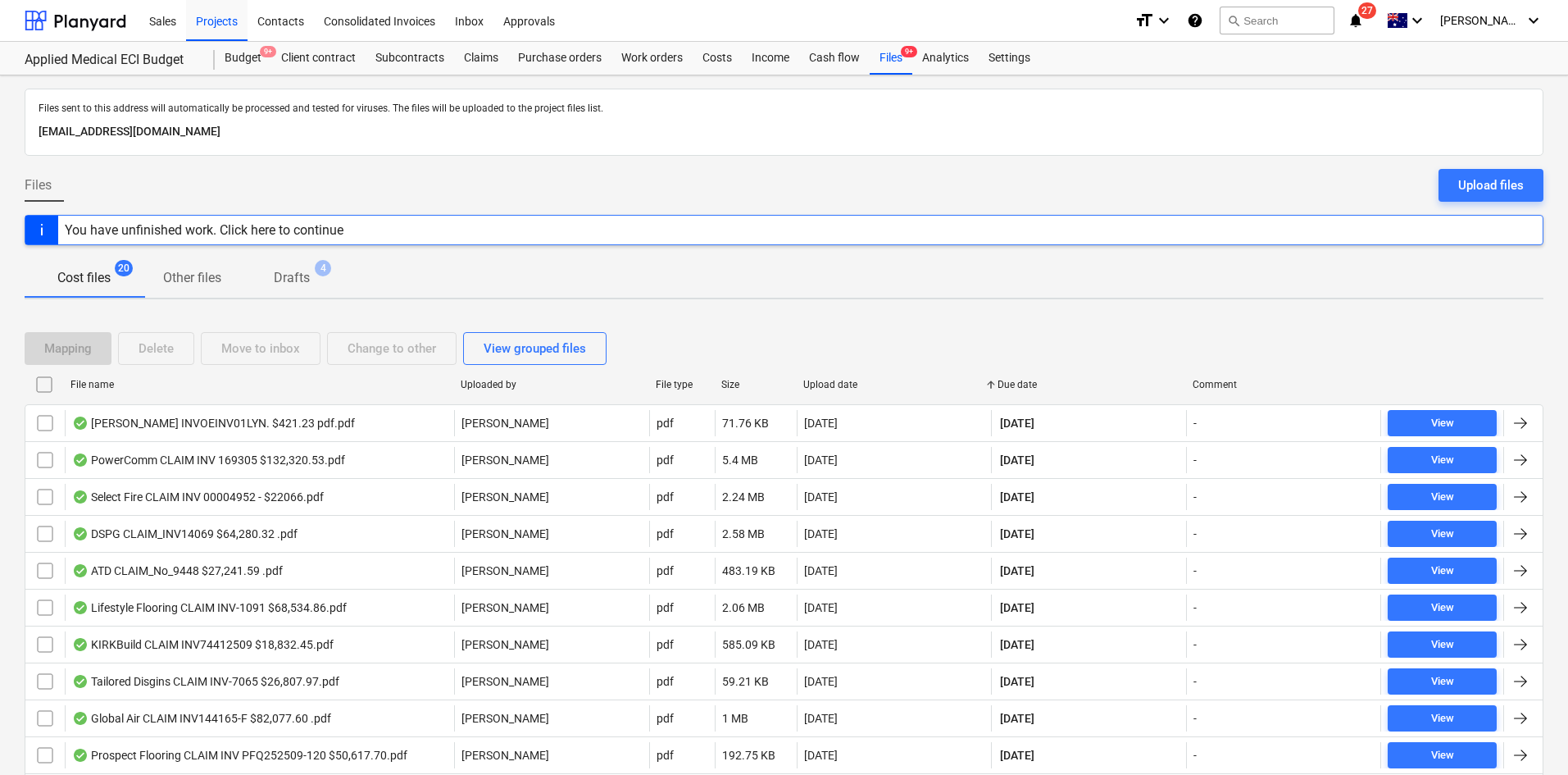
checkbox input "false"
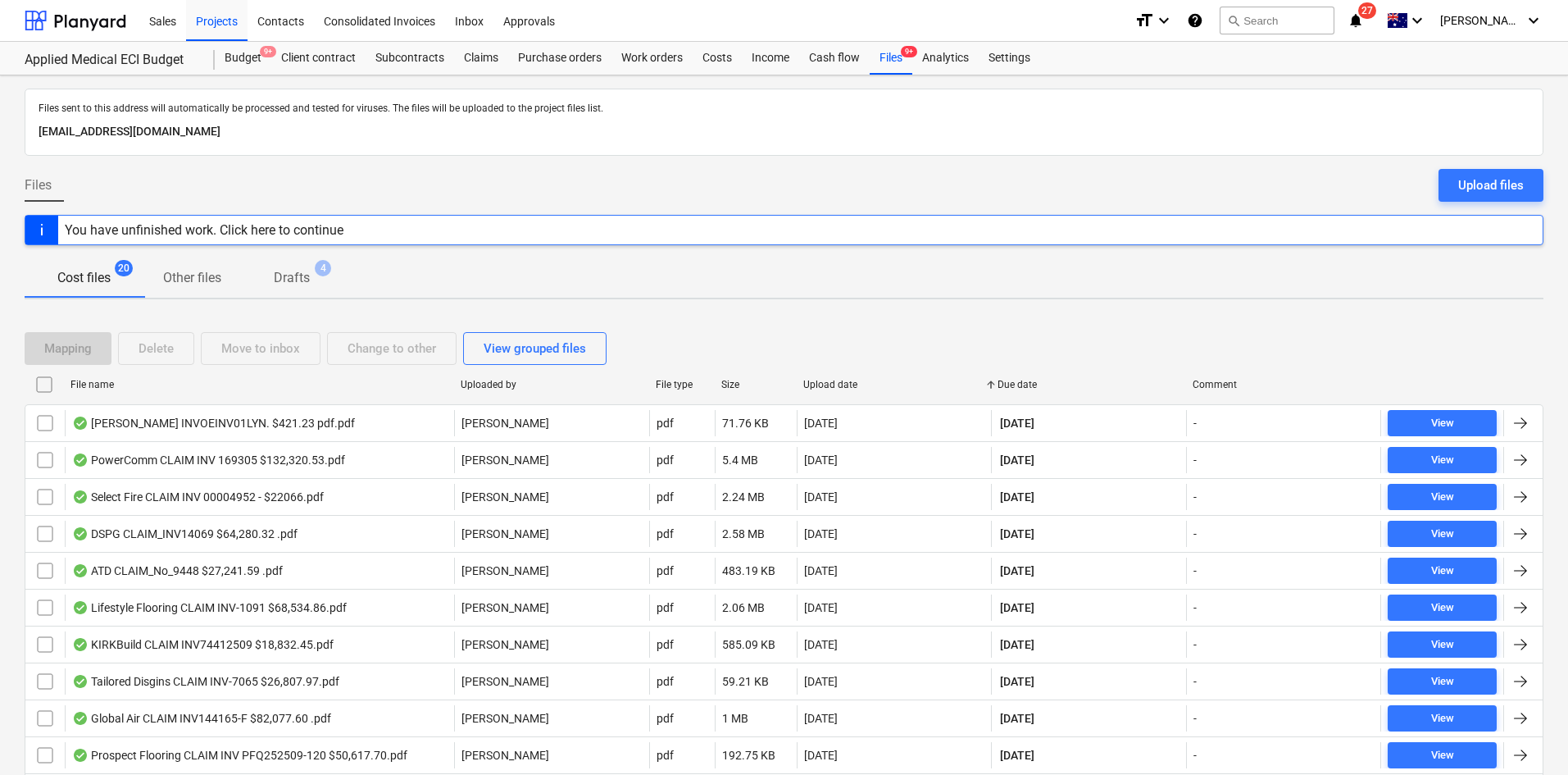
checkbox input "false"
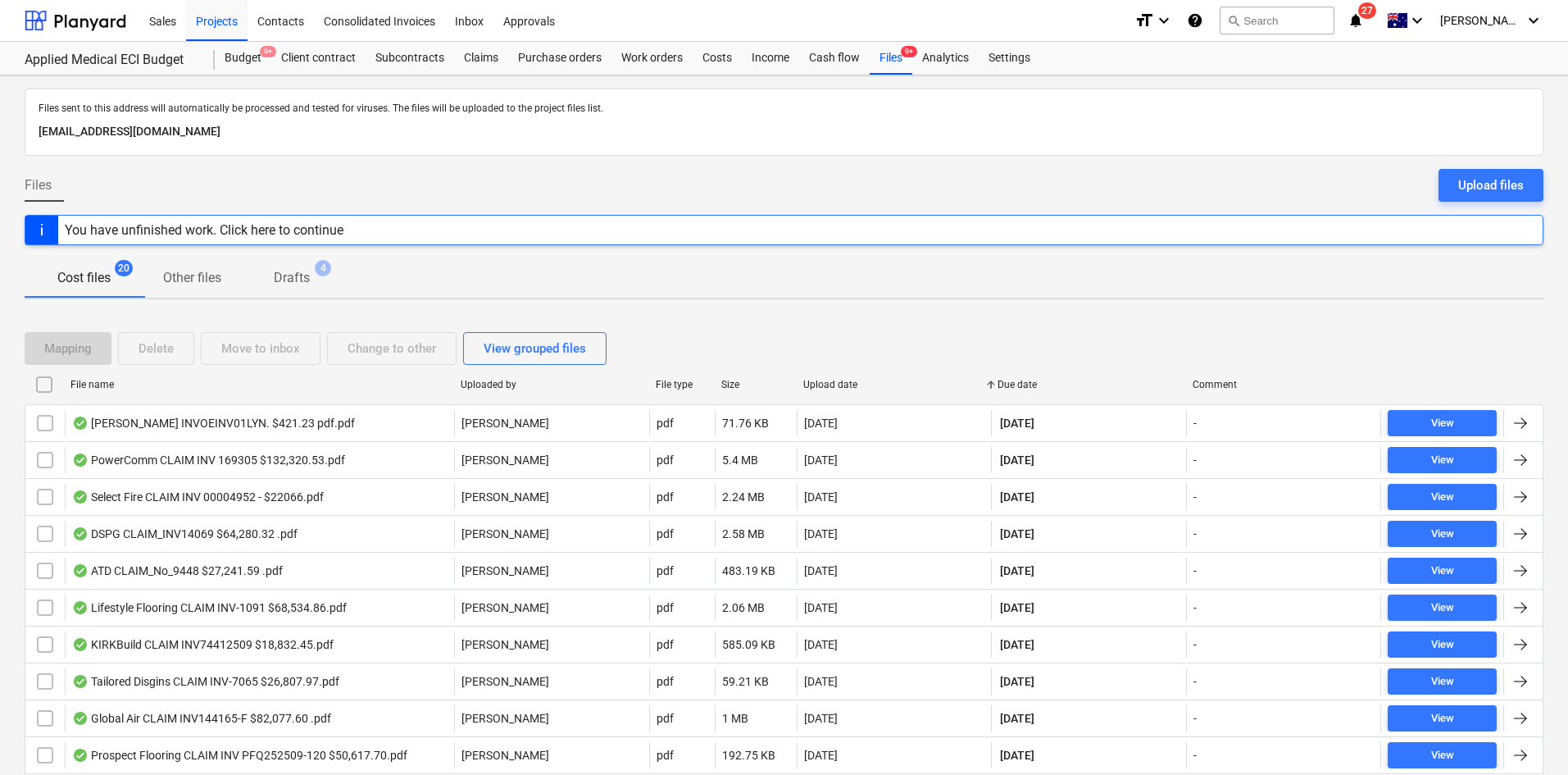
checkbox input "false"
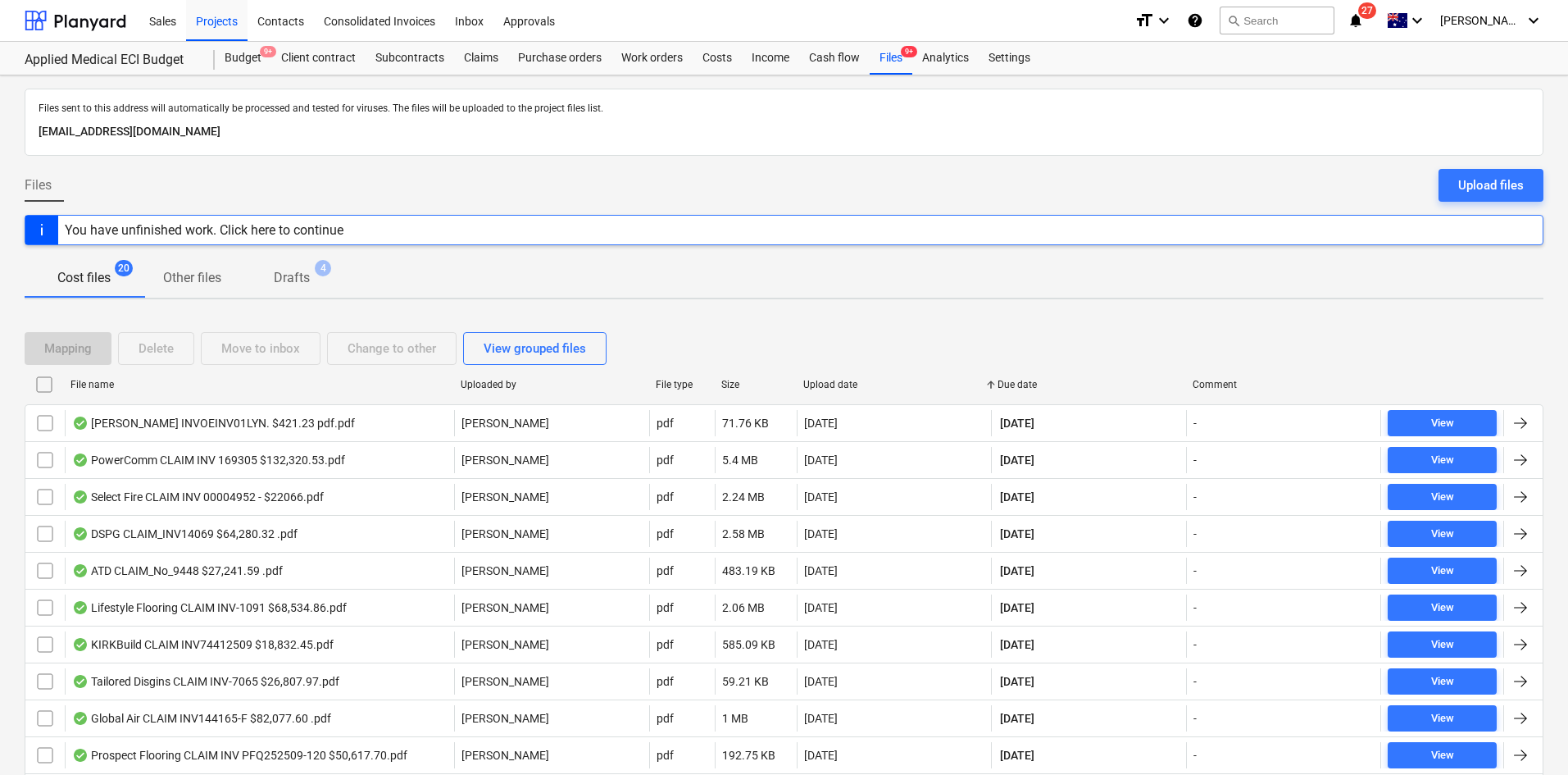
checkbox input "false"
click at [1018, 382] on div "Due date" at bounding box center [1089, 384] width 182 height 11
checkbox input "false"
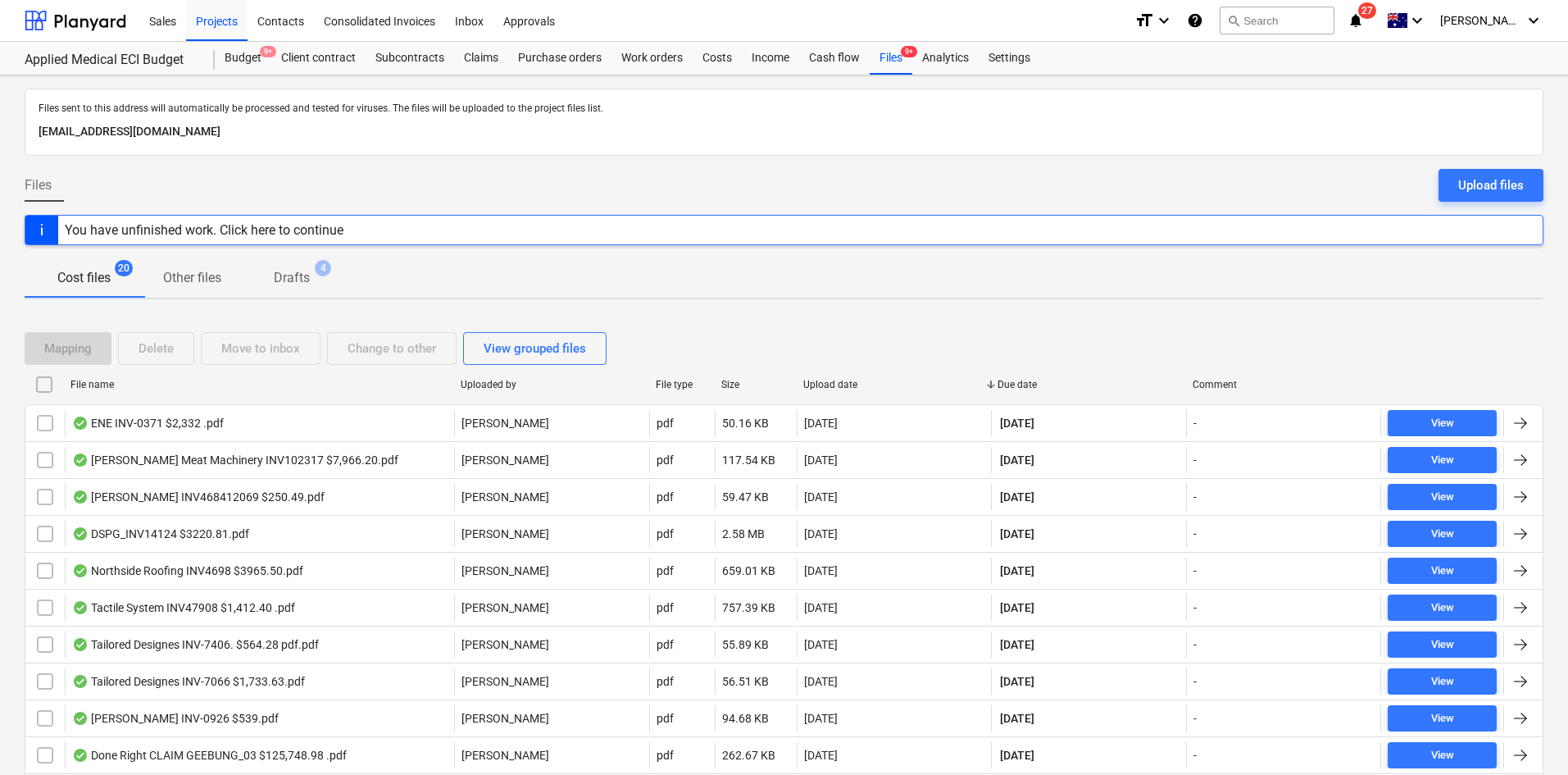
checkbox input "false"
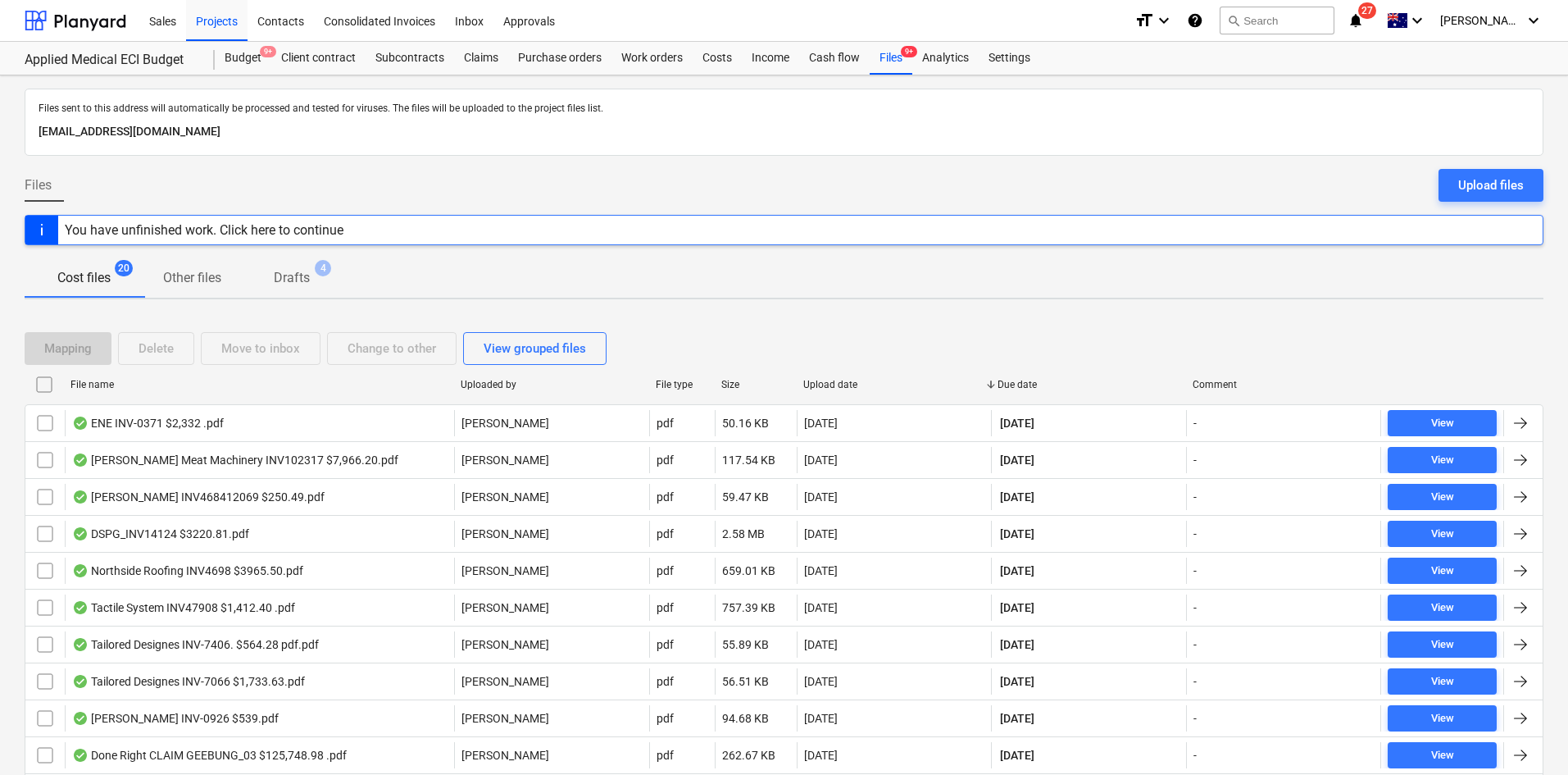
checkbox input "false"
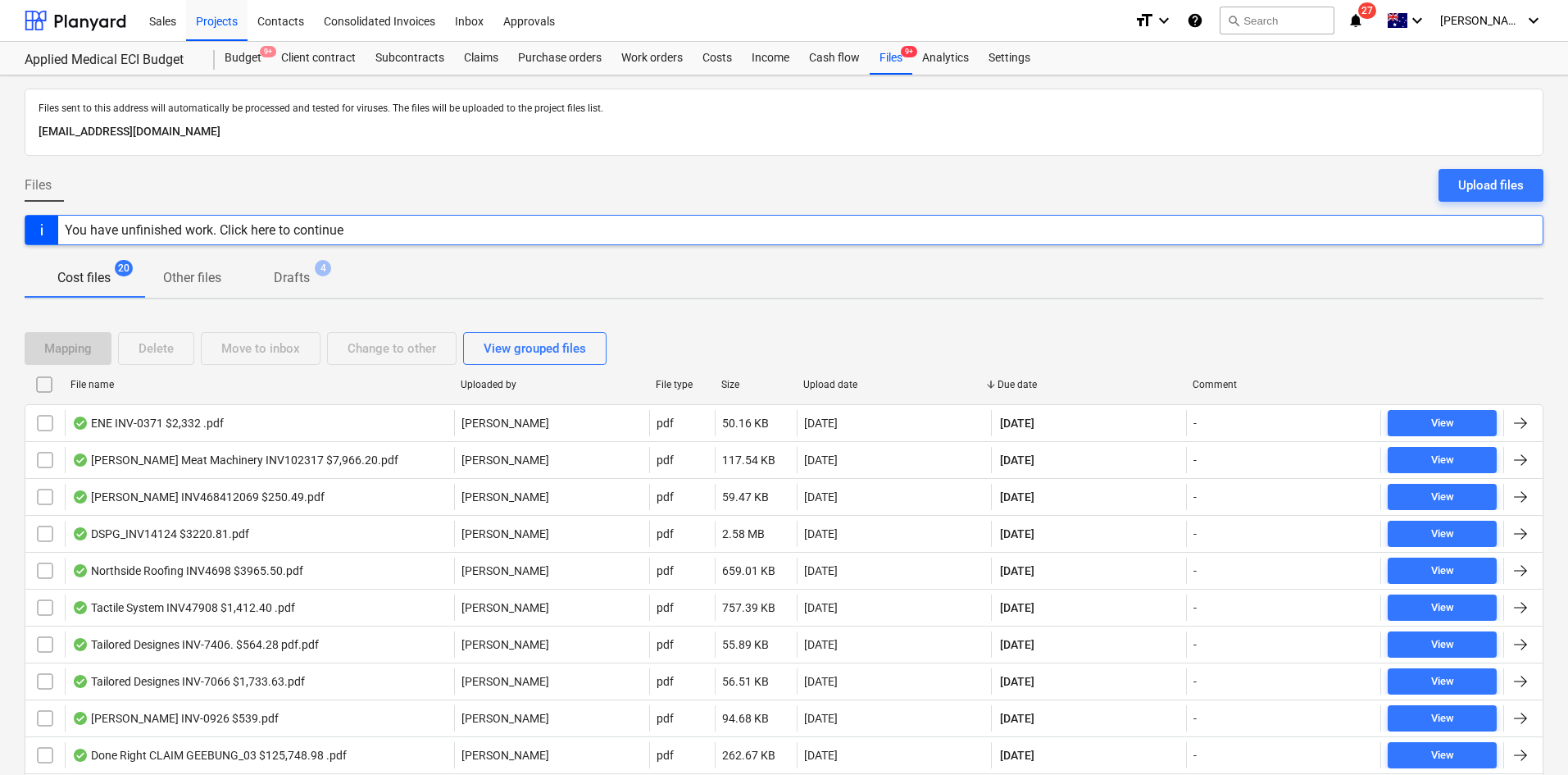
checkbox input "false"
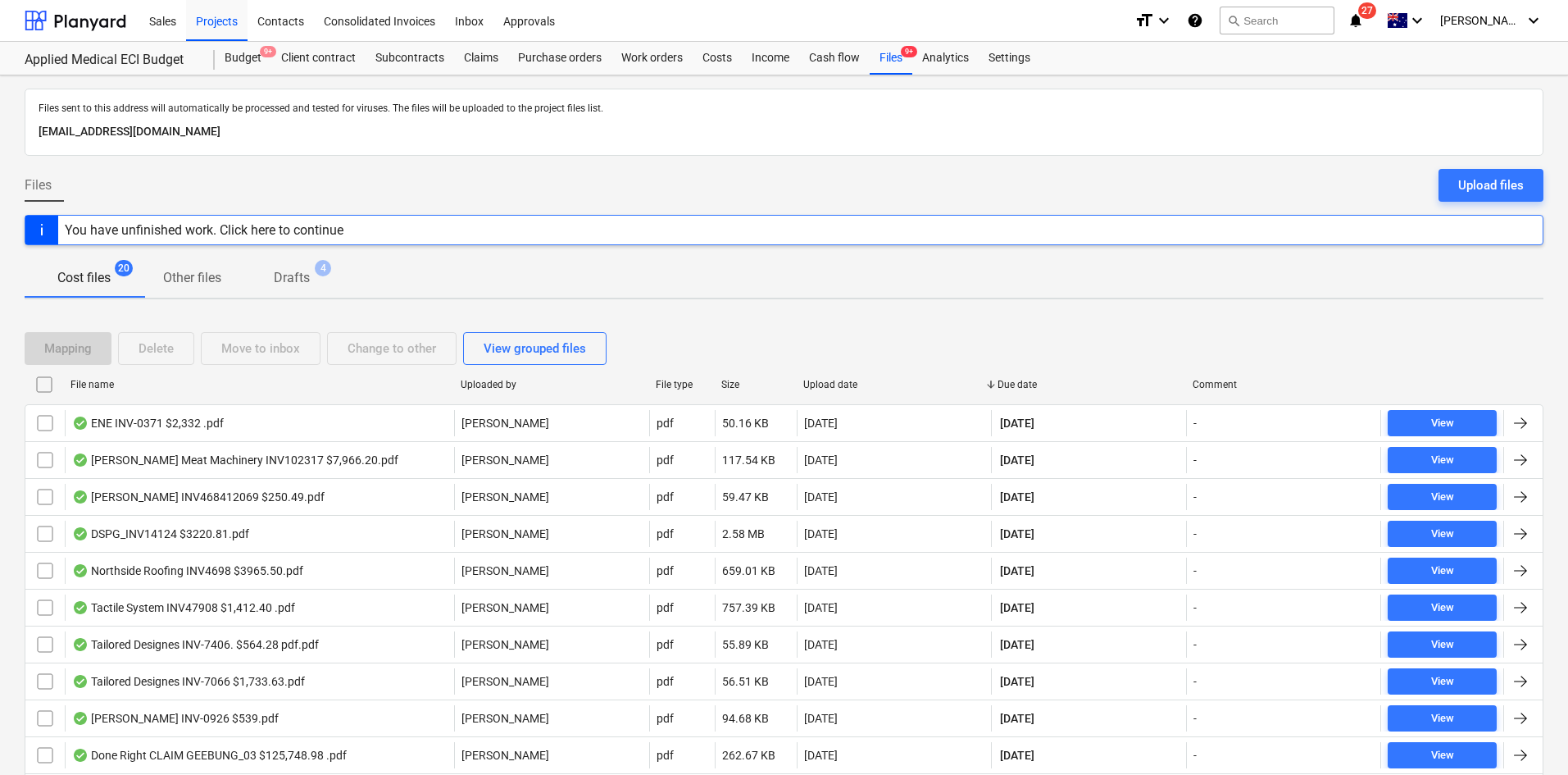
checkbox input "false"
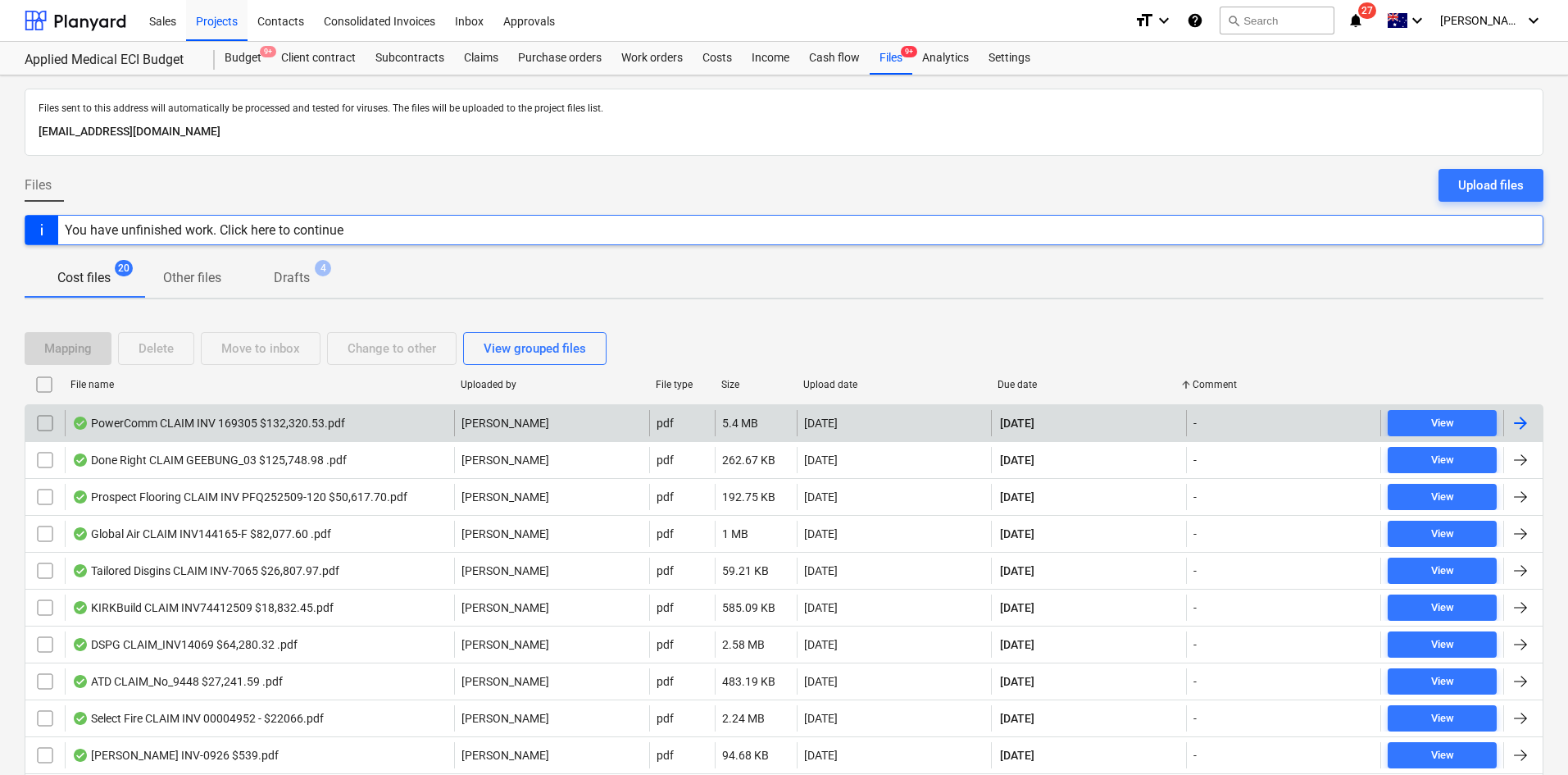
click at [316, 422] on div "PowerComm CLAIM INV 169305 $132,320.53.pdf" at bounding box center [208, 422] width 273 height 13
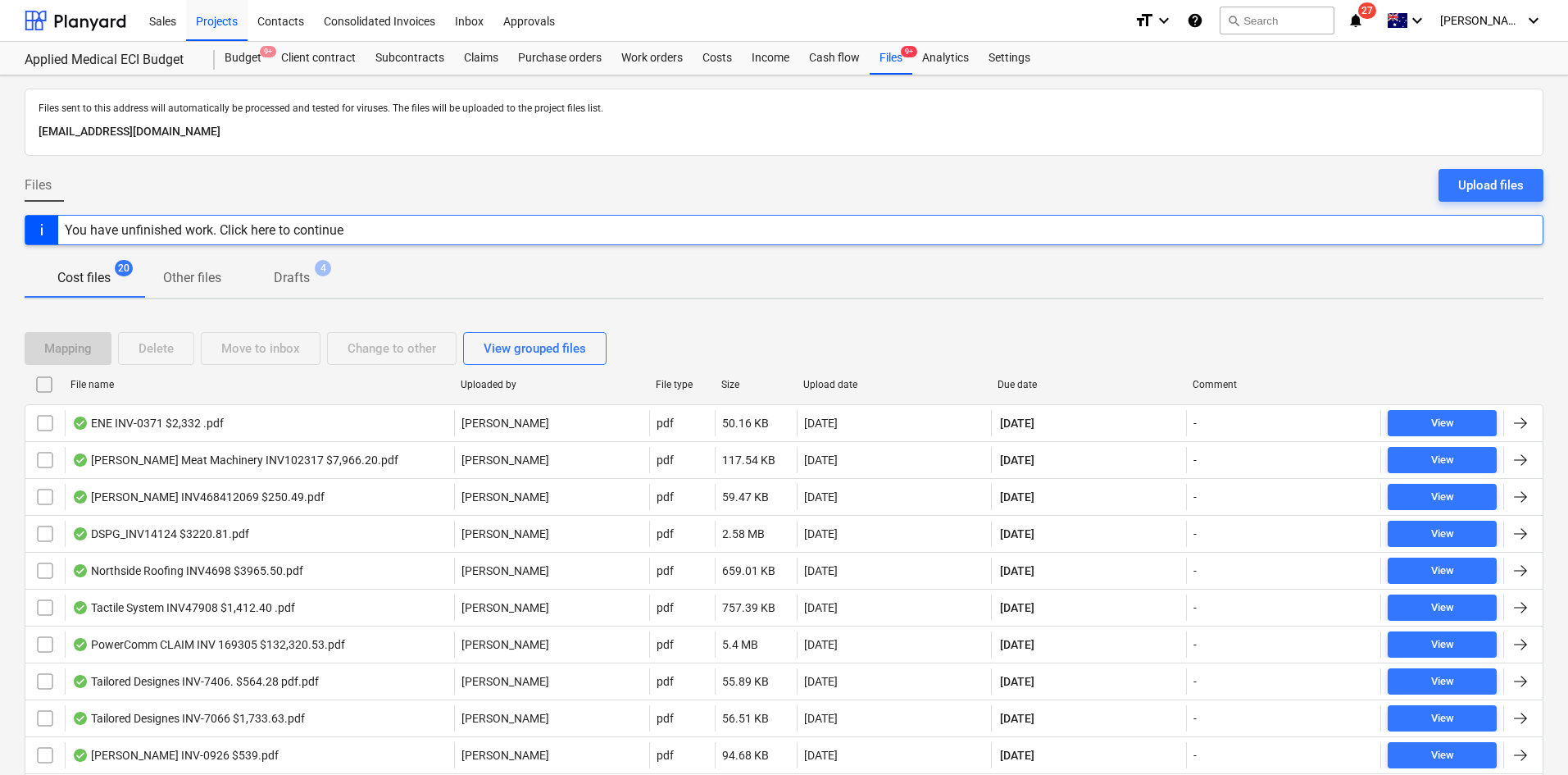
click at [1039, 379] on div "Due date" at bounding box center [1089, 384] width 182 height 11
checkbox input "false"
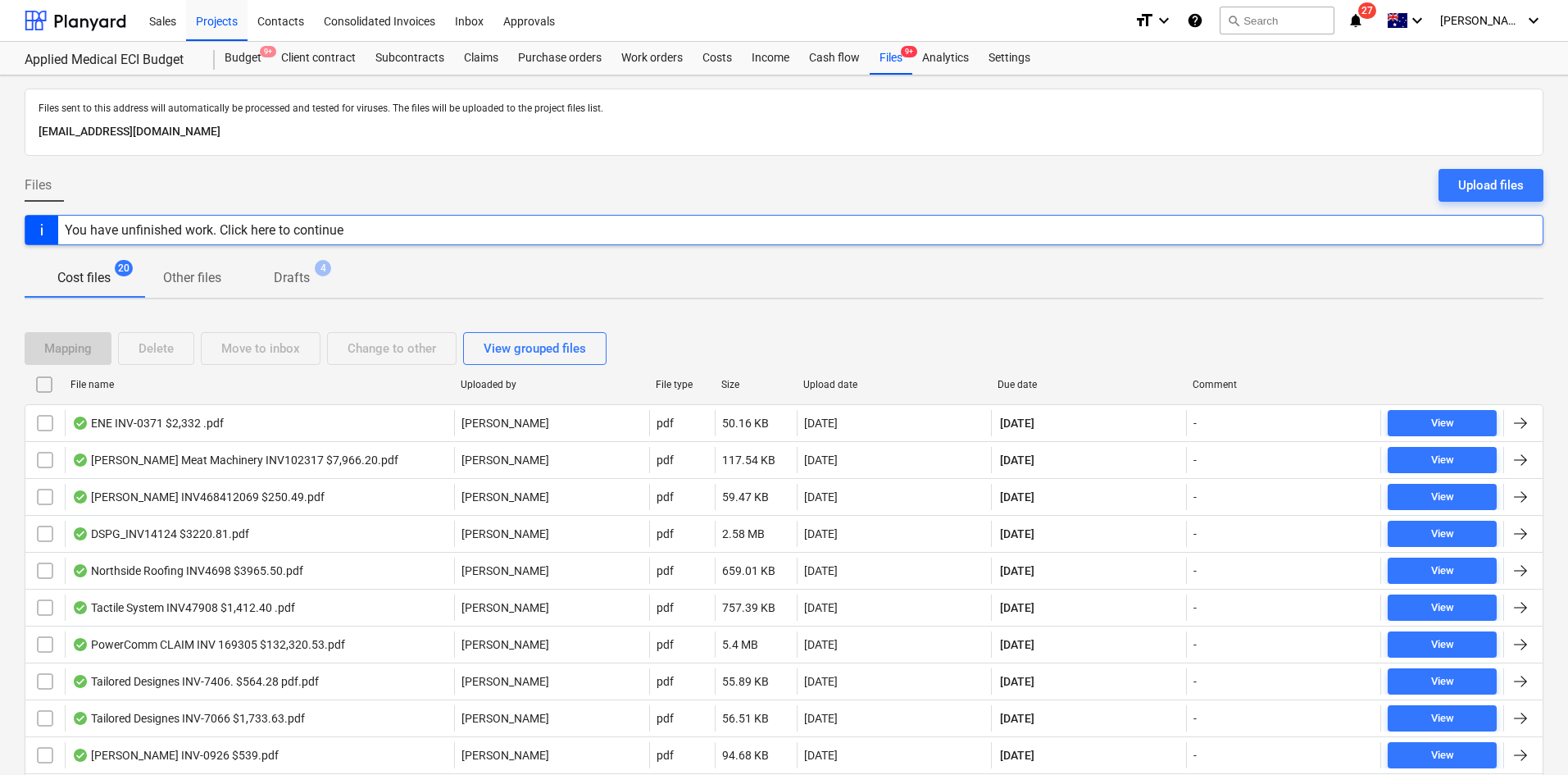
checkbox input "false"
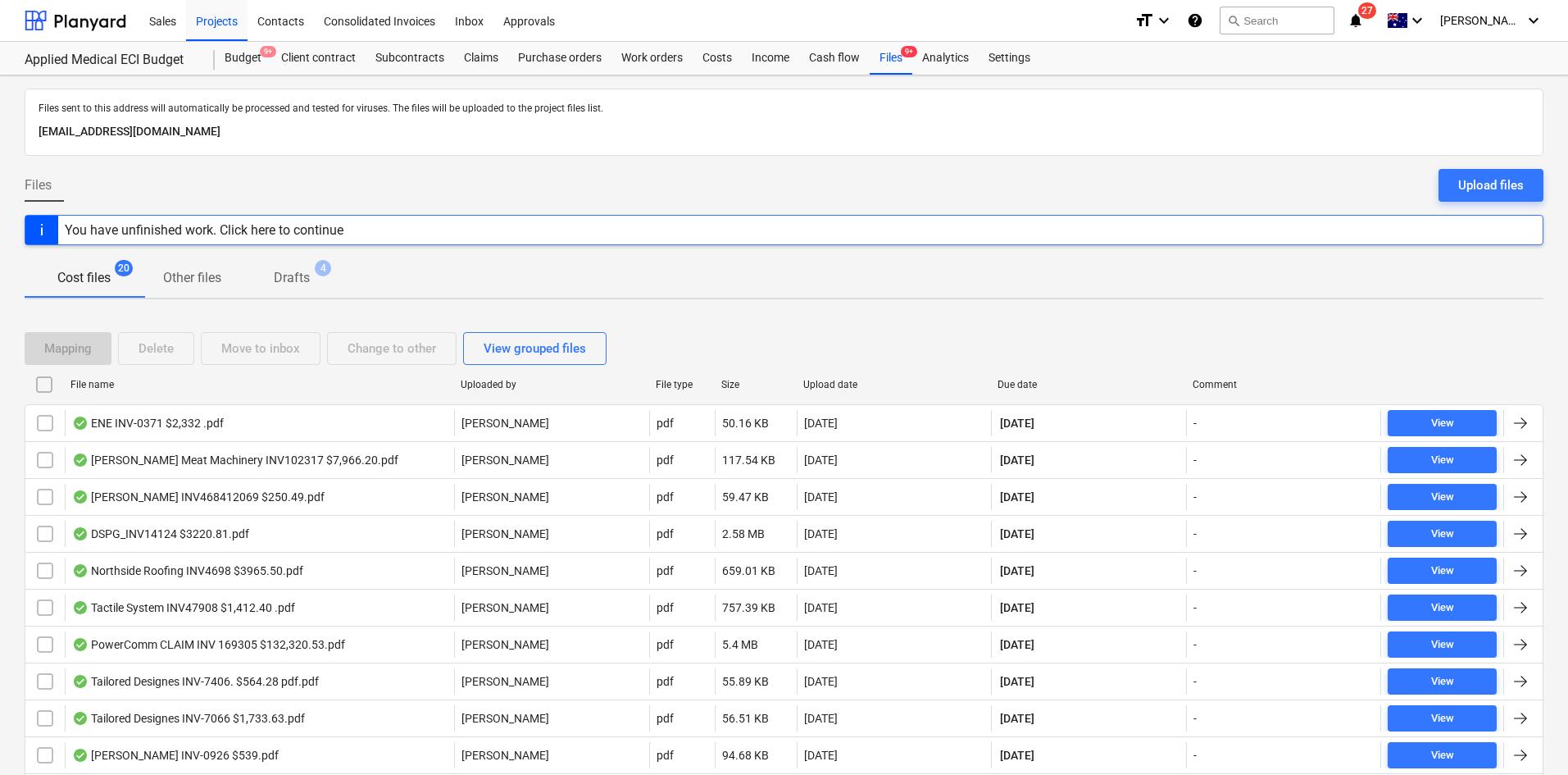
checkbox input "false"
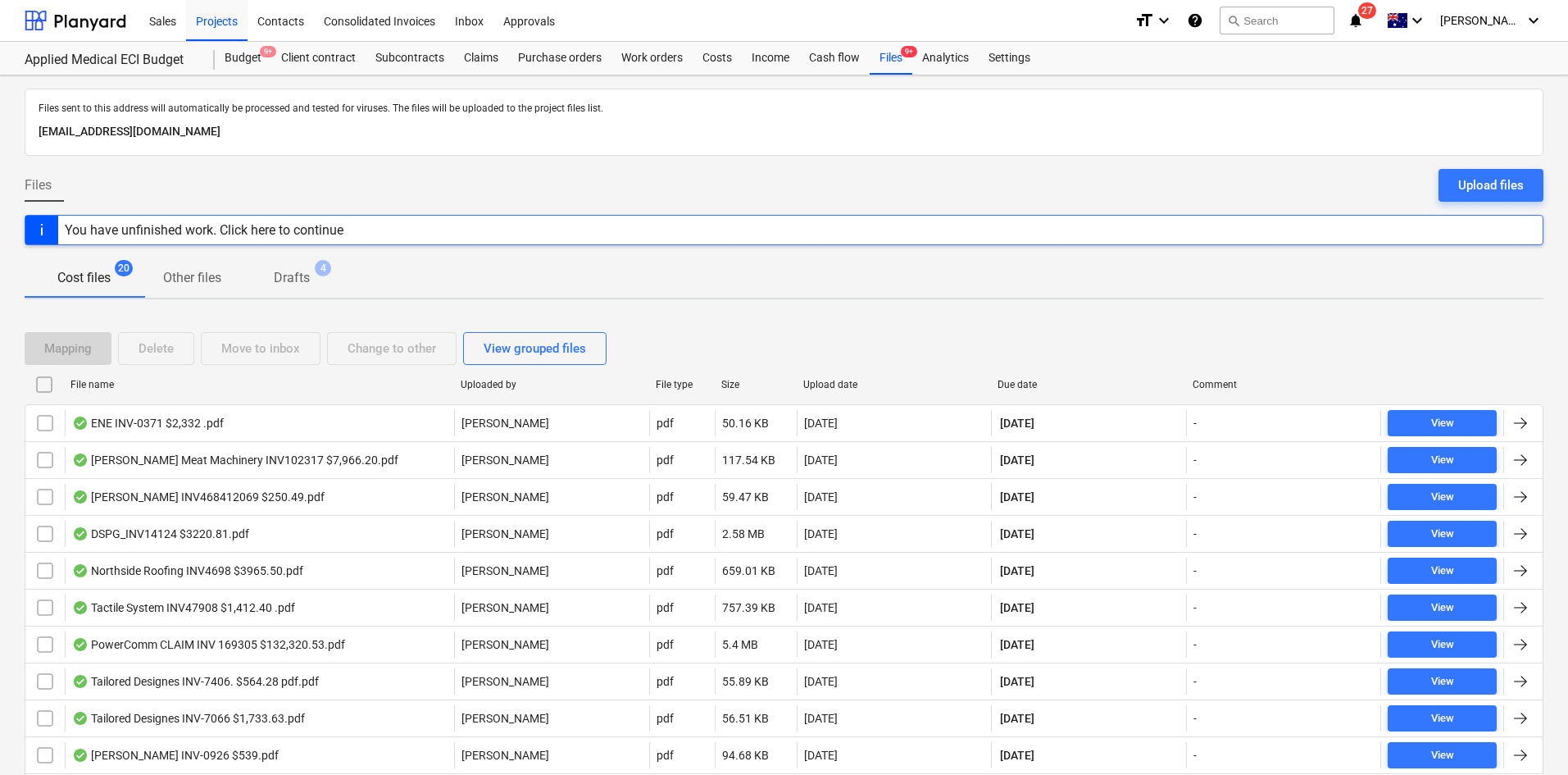
checkbox input "false"
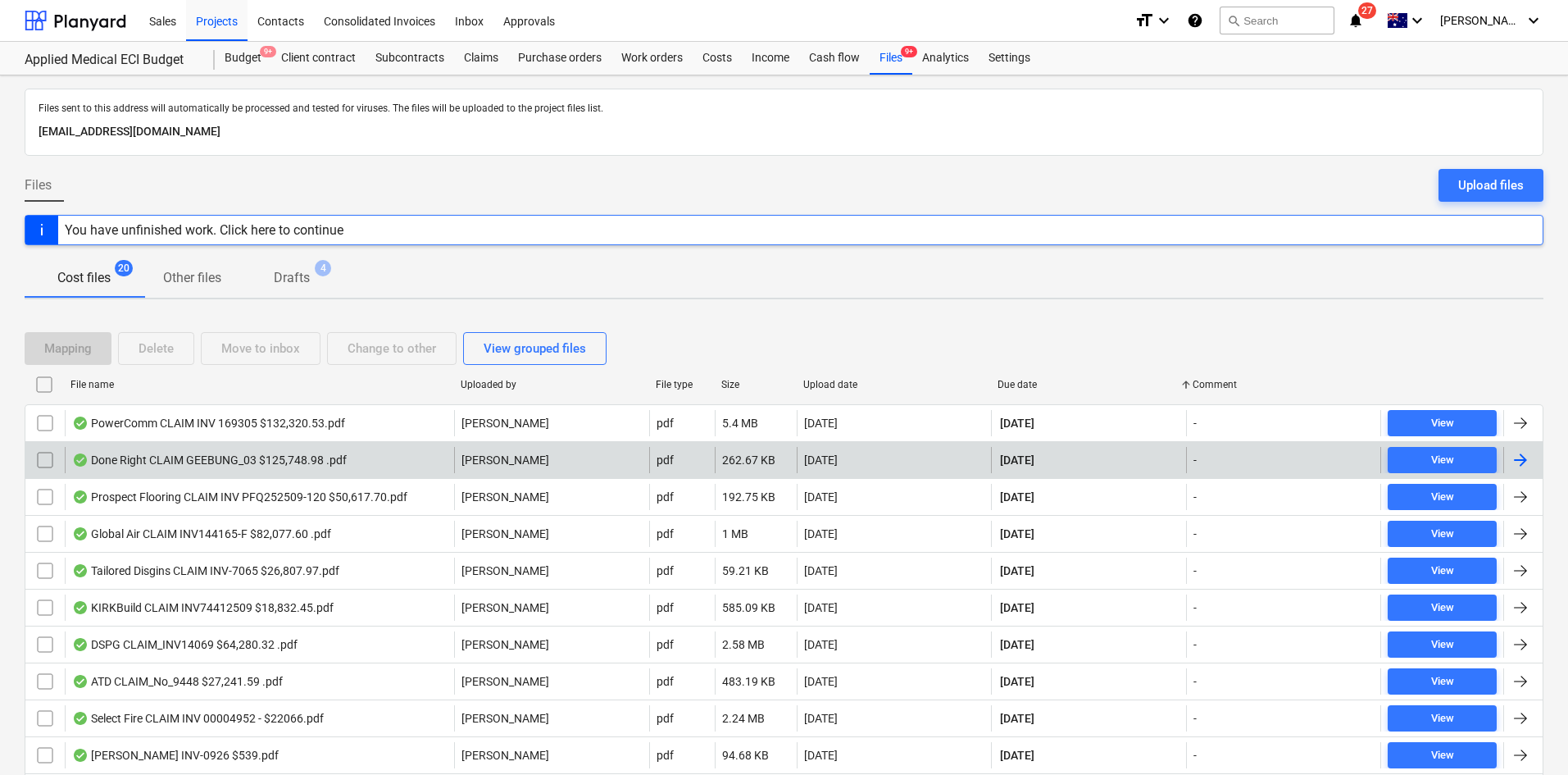
click at [243, 459] on div "Done Right CLAIM GEEBUNG_03 $125,748.98 .pdf" at bounding box center [209, 459] width 274 height 13
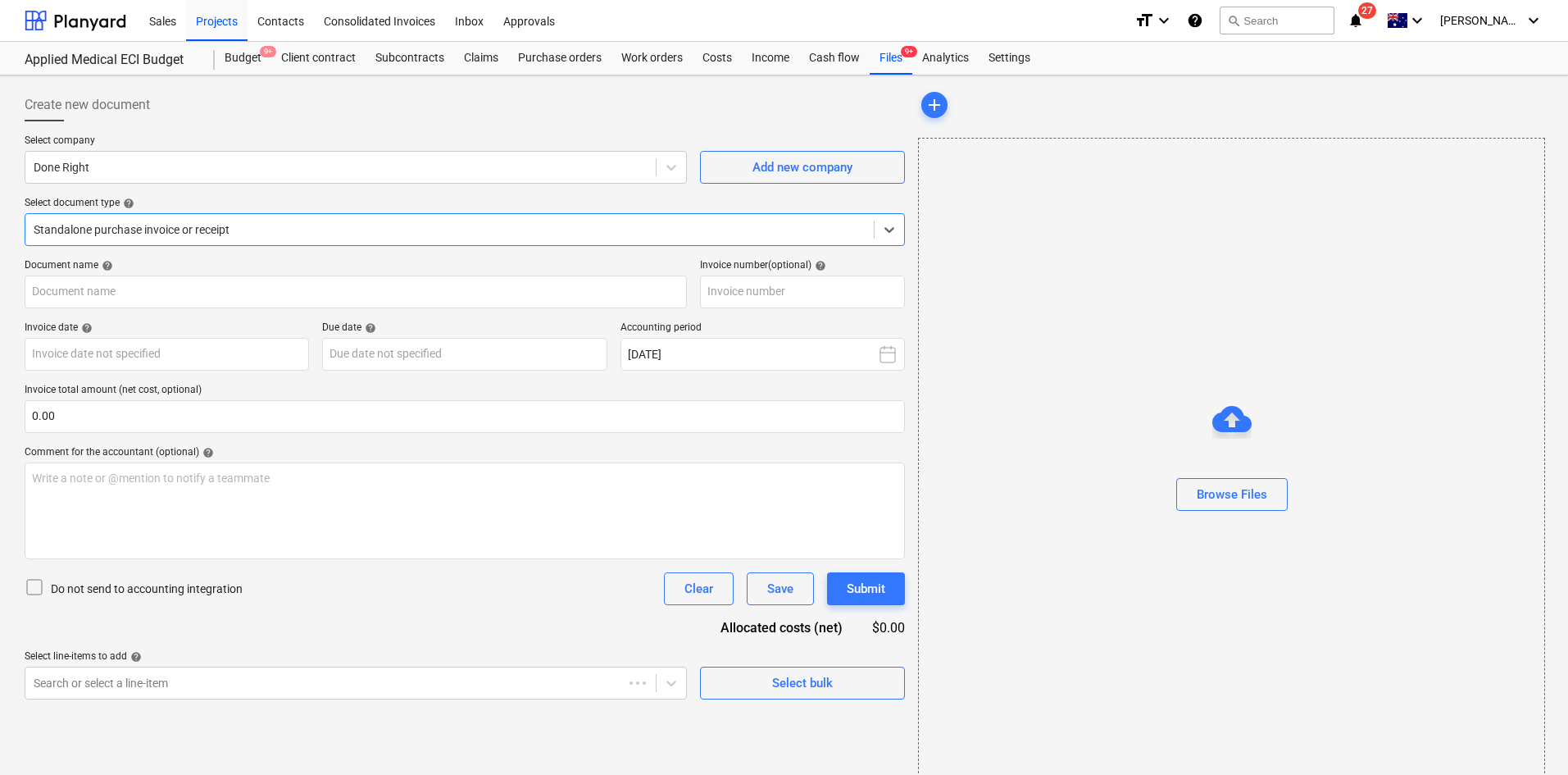
type input "GEEBUNG-03"
type input "26 Sep 2025"
type input "[DATE]"
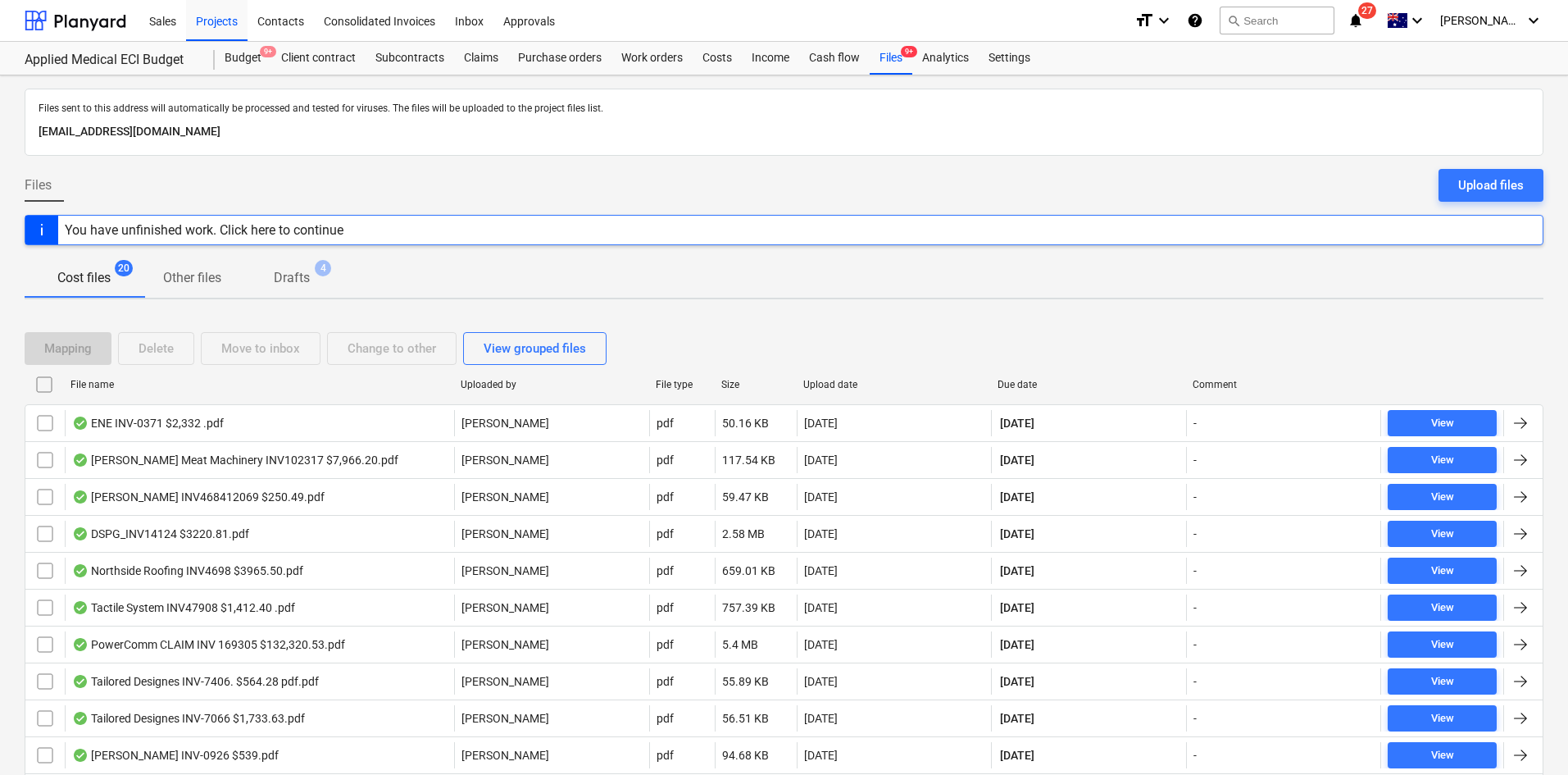
click at [1012, 385] on div "Due date" at bounding box center [1089, 384] width 182 height 11
checkbox input "false"
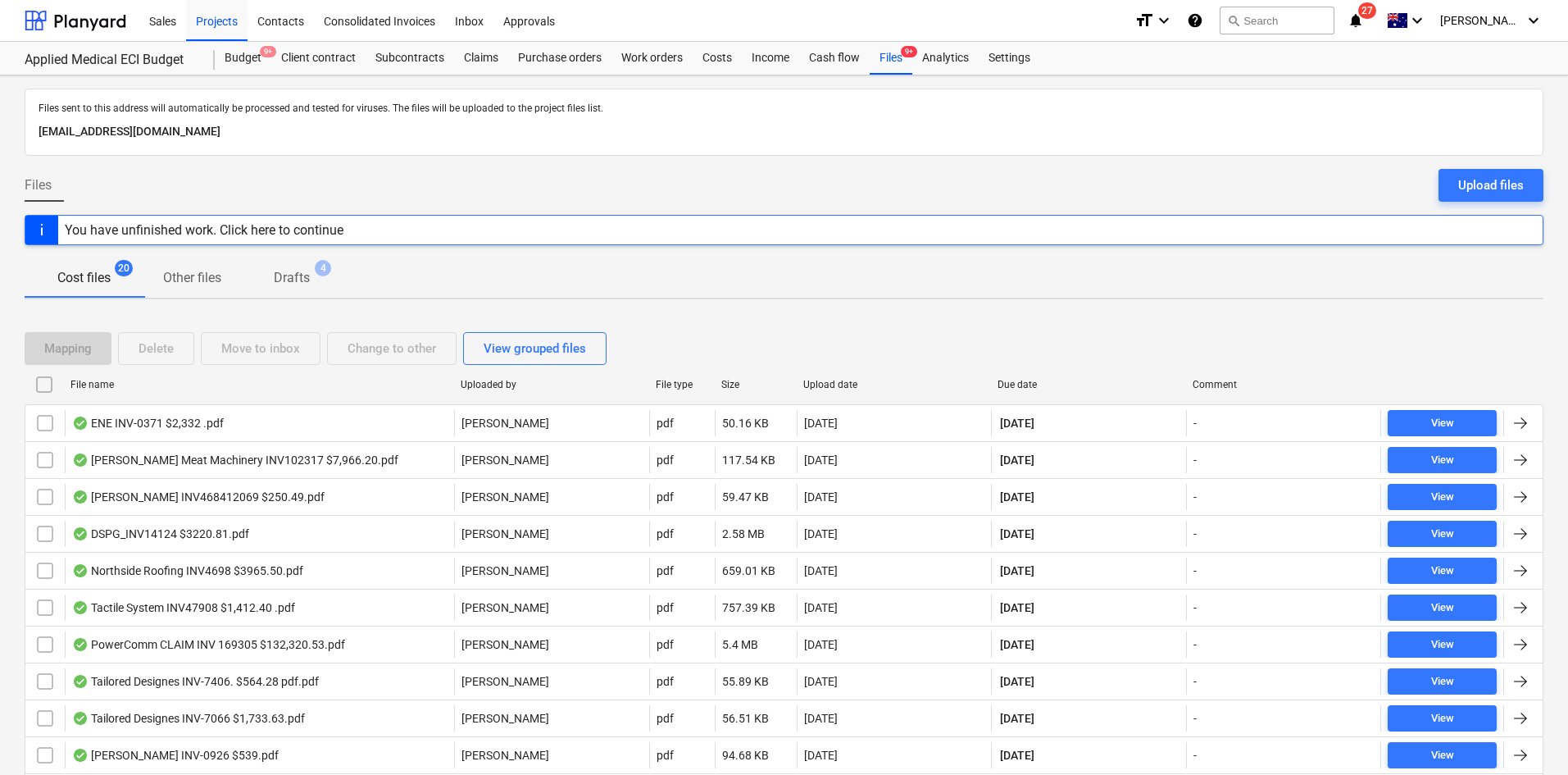
checkbox input "false"
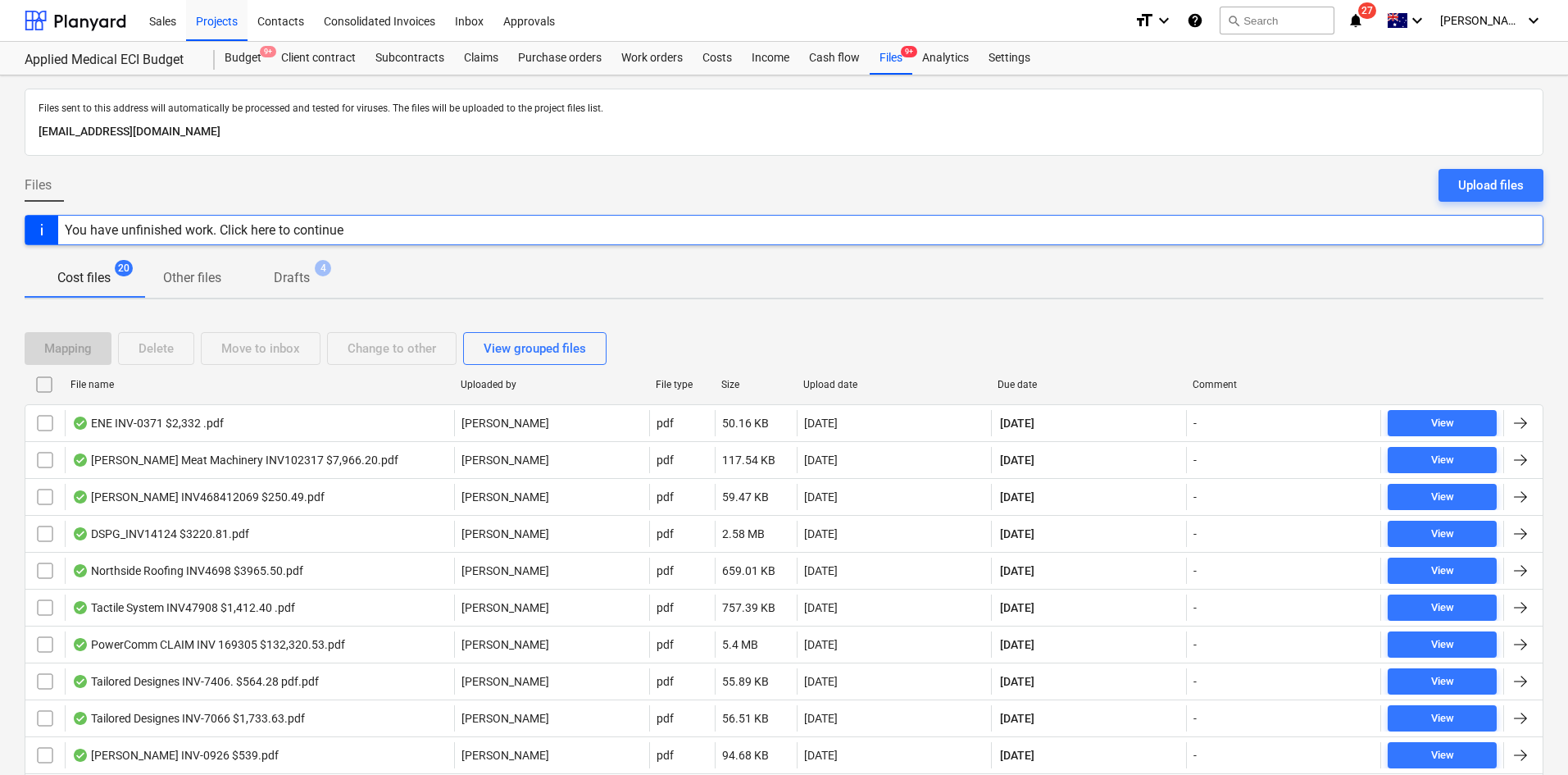
checkbox input "false"
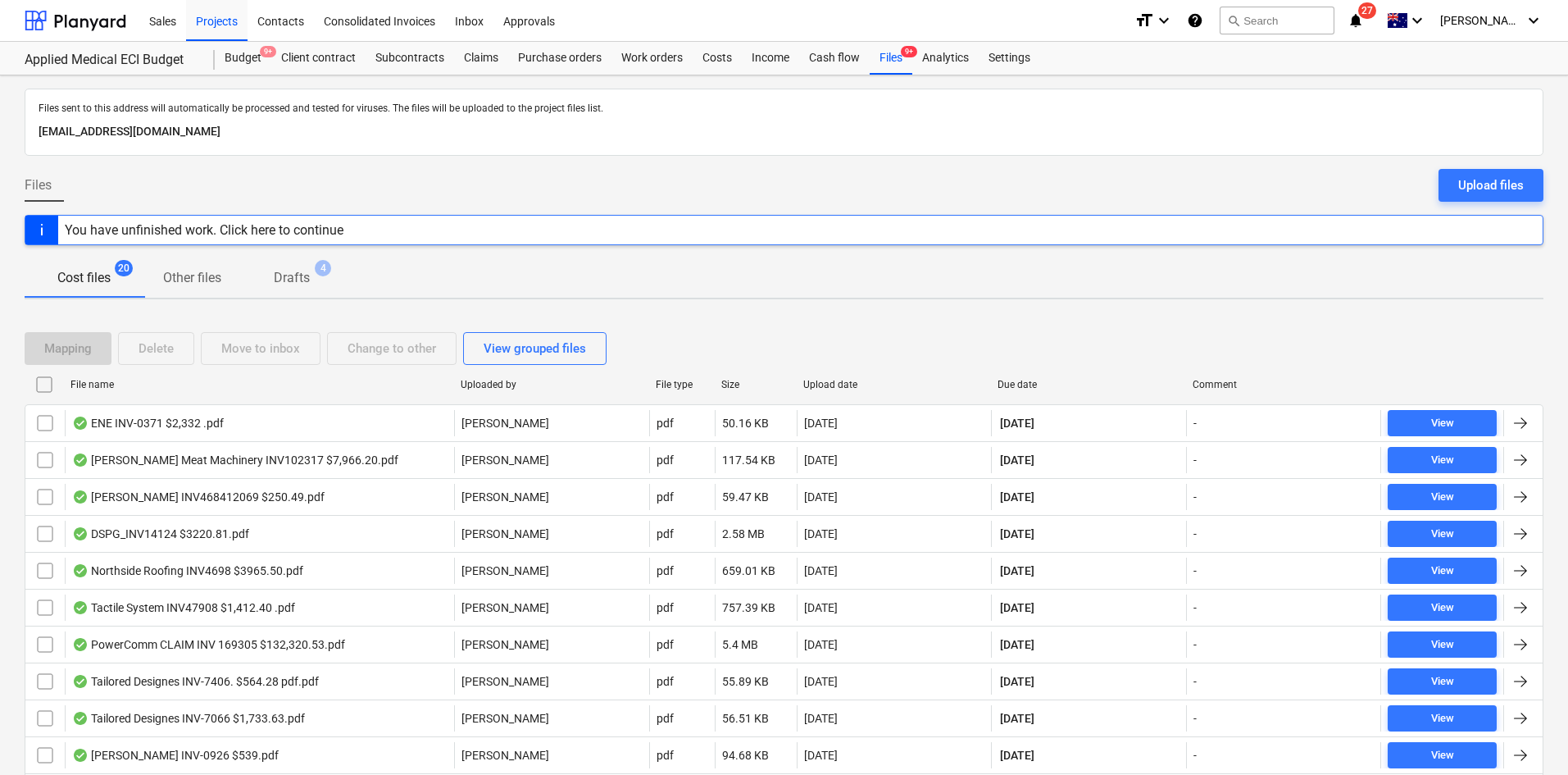
checkbox input "false"
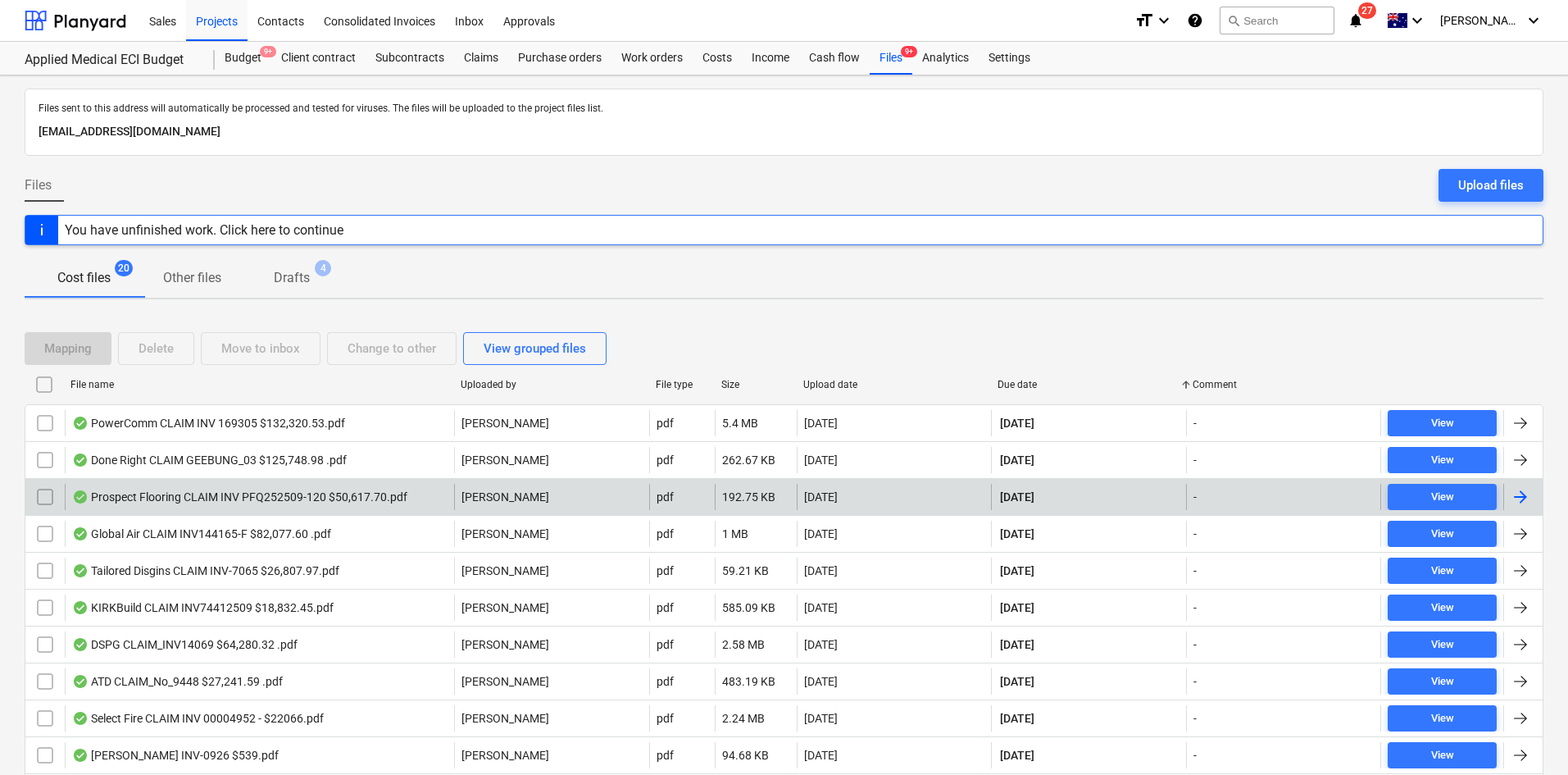
click at [309, 491] on div "Prospect Flooring CLAIM INV PFQ252509-120 $50,617.70.pdf" at bounding box center [240, 496] width 335 height 13
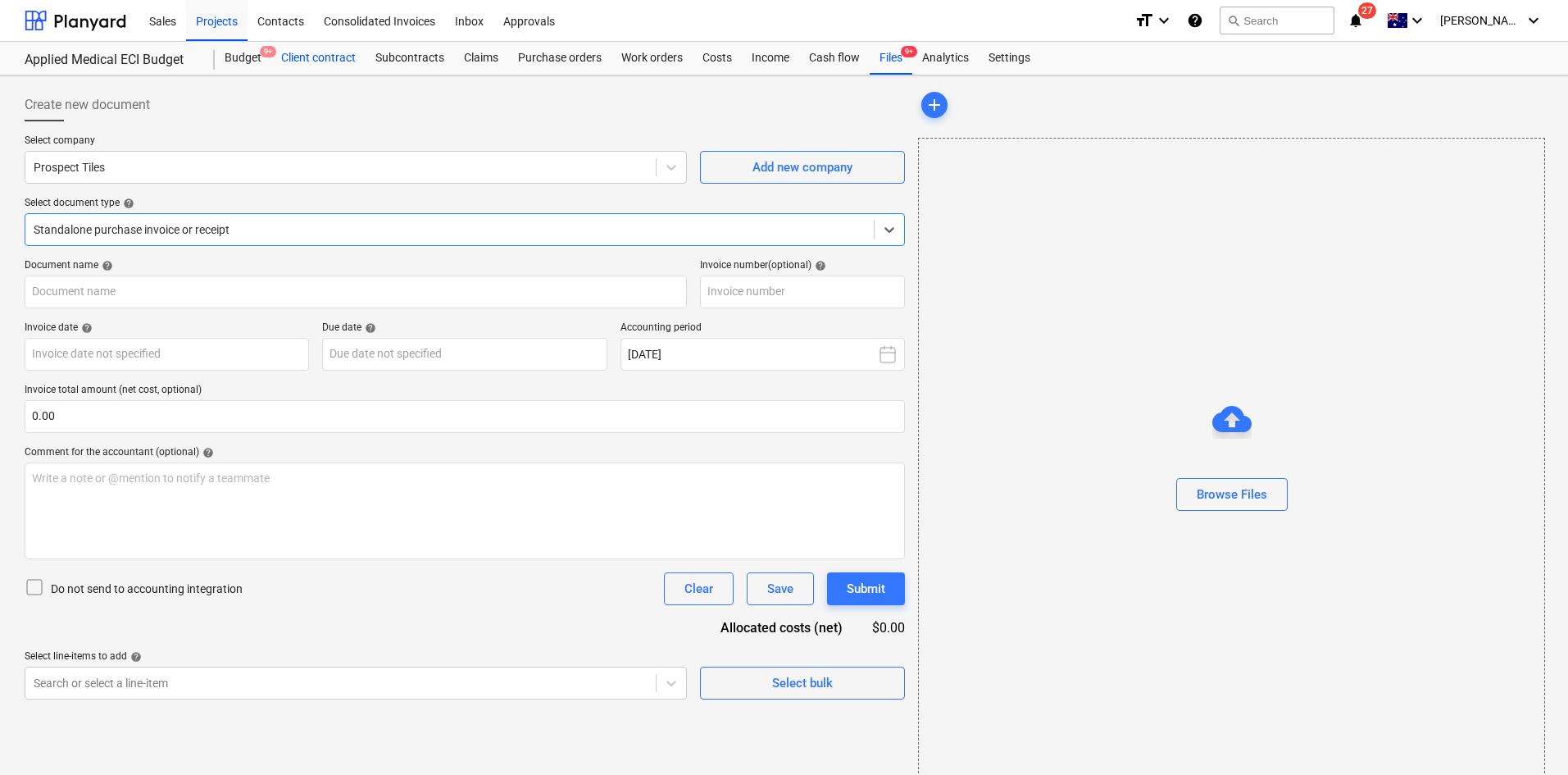
type input "PFQ252509-120"
type input "15 Sep 2025"
type input "10 Oct 2025"
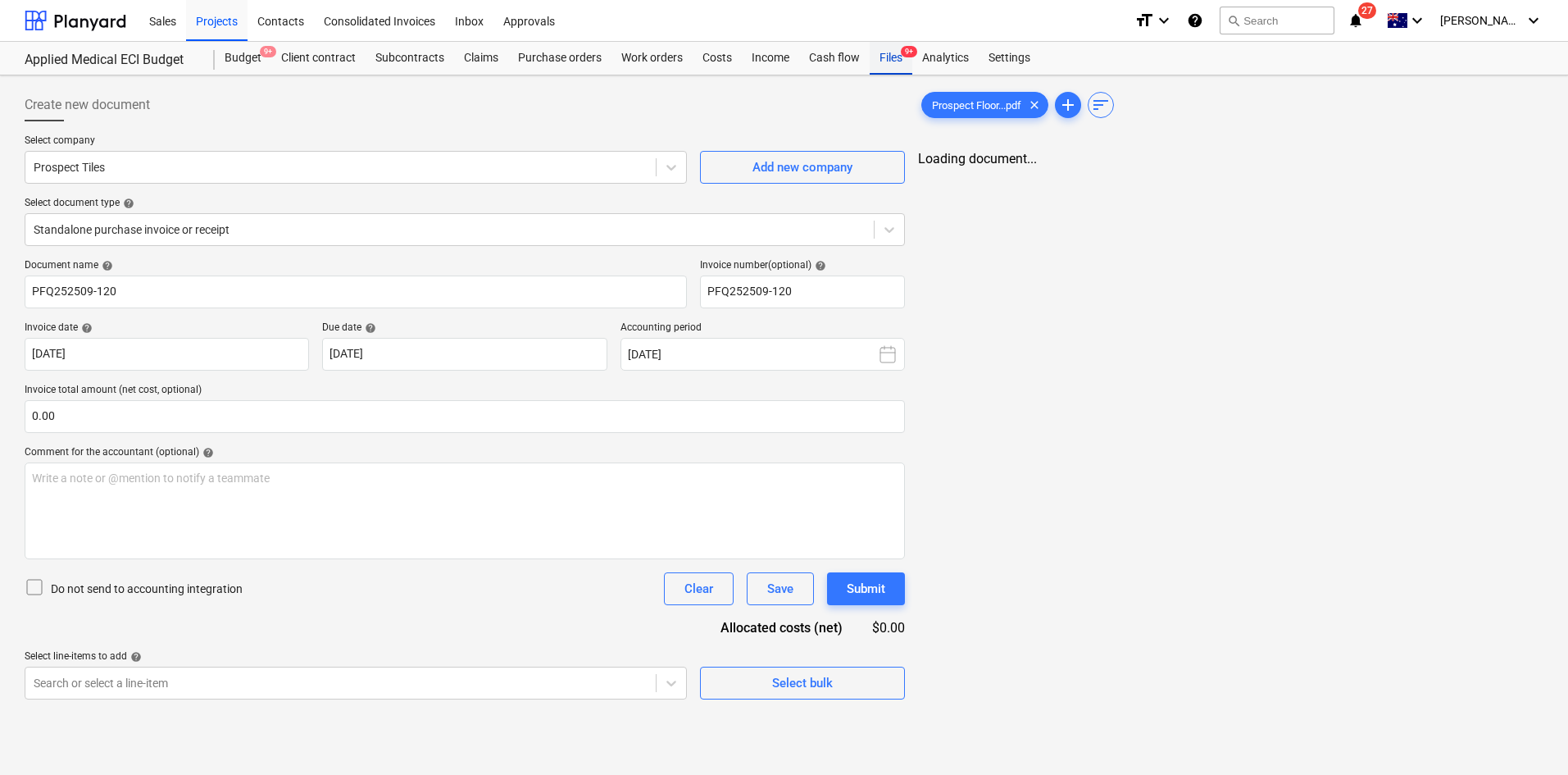
drag, startPoint x: 908, startPoint y: 64, endPoint x: 889, endPoint y: 58, distance: 19.9
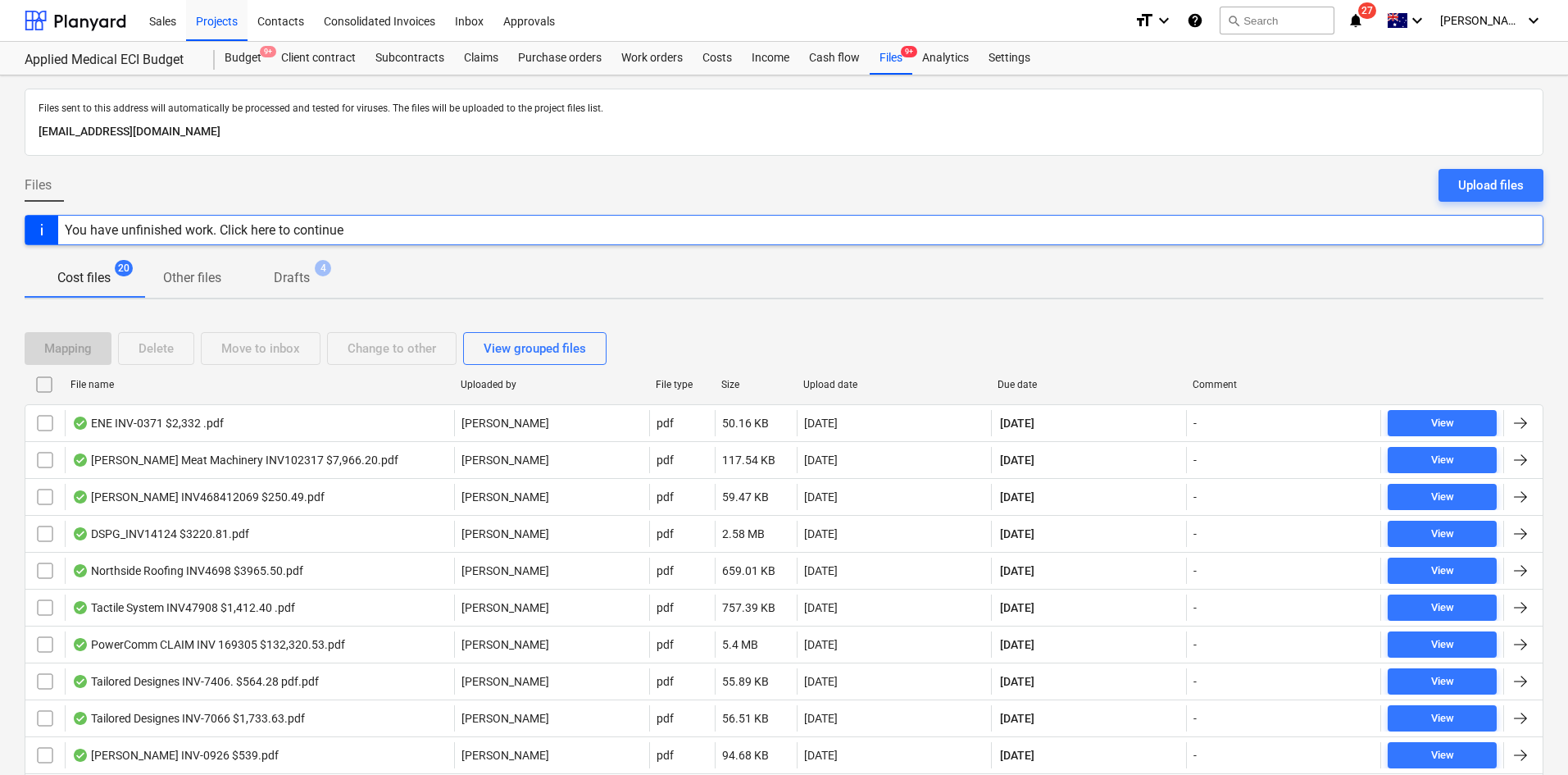
click at [1029, 384] on div "Due date" at bounding box center [1089, 384] width 182 height 11
checkbox input "false"
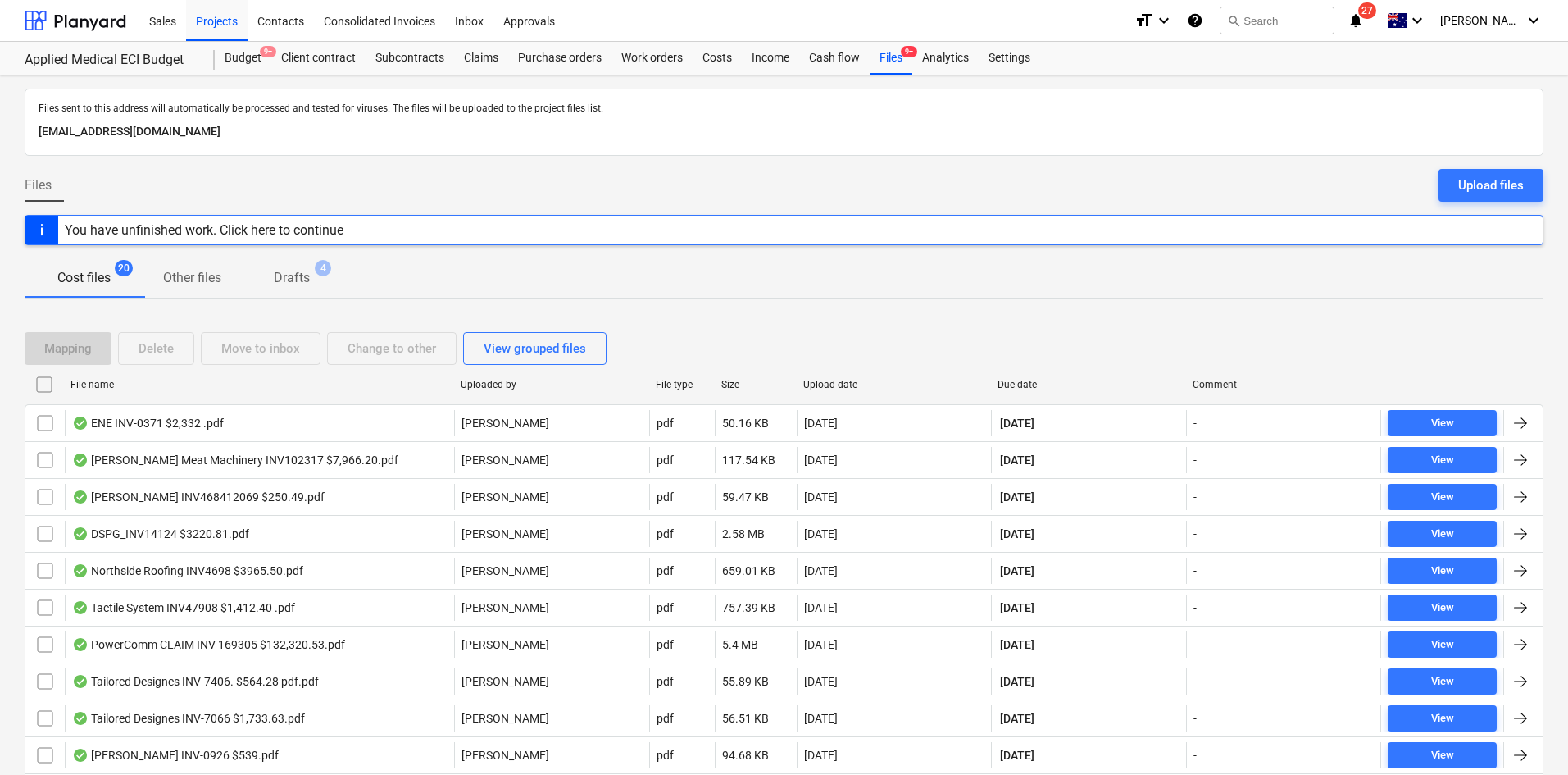
checkbox input "false"
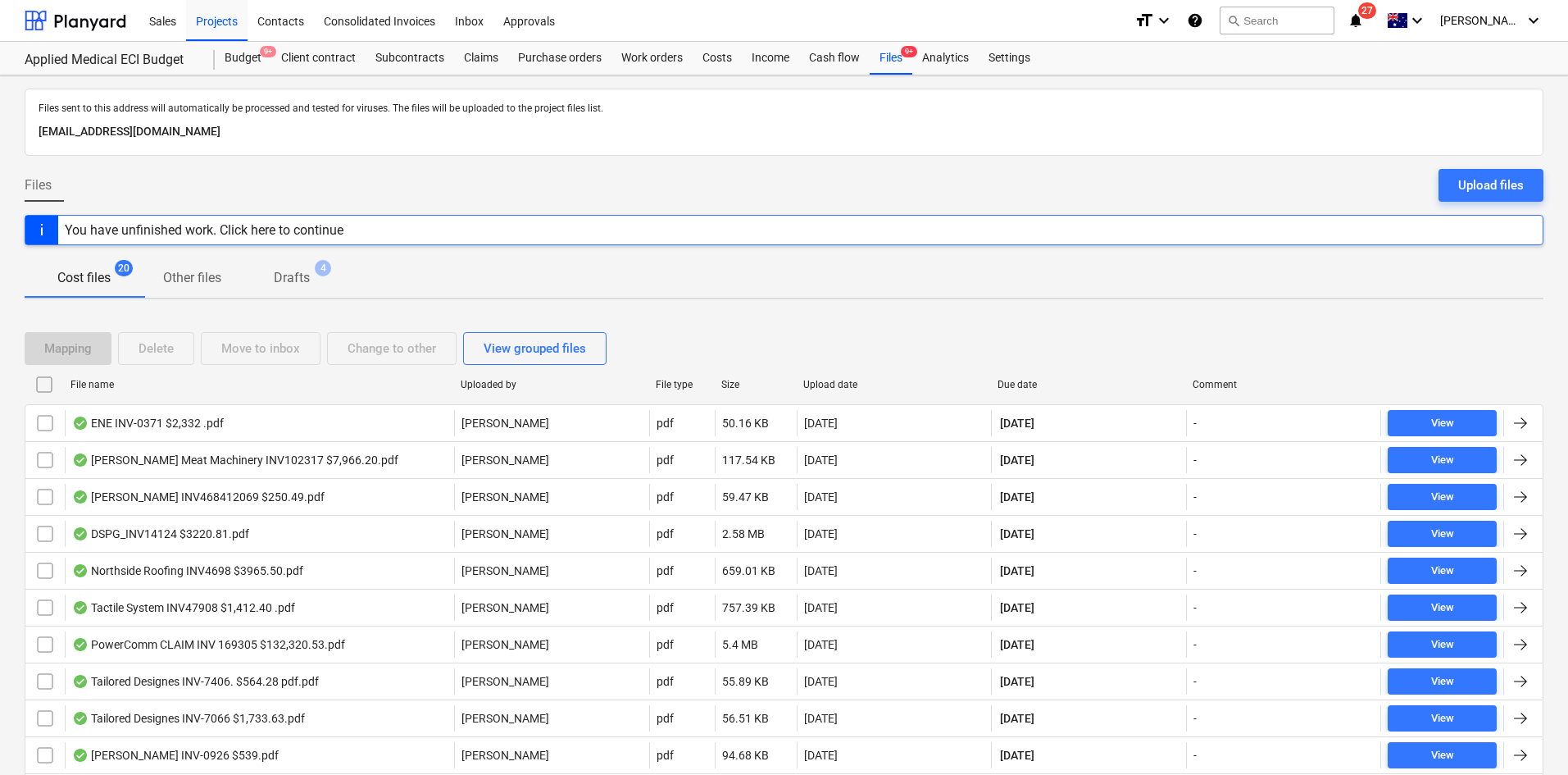
checkbox input "false"
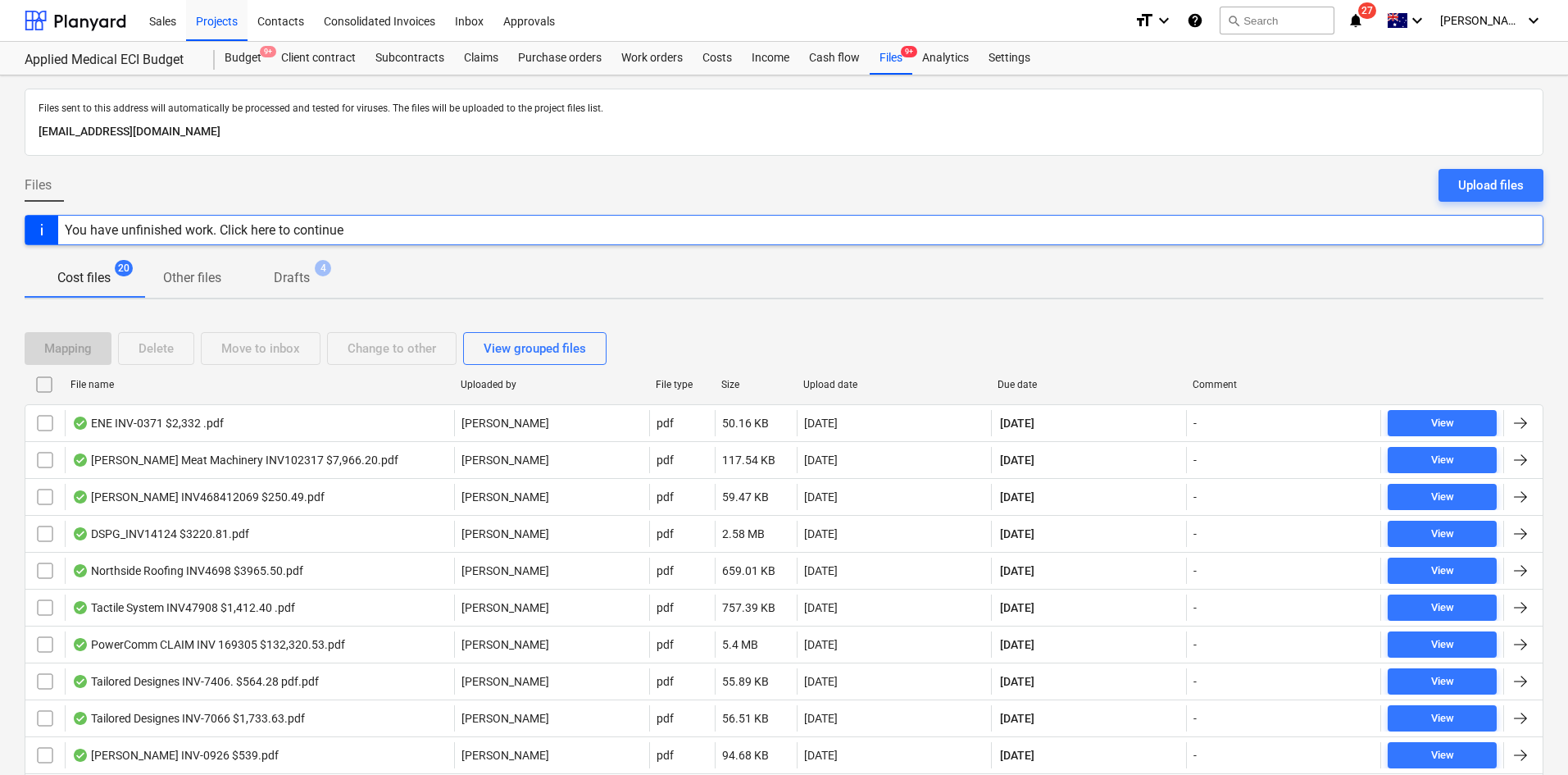
checkbox input "false"
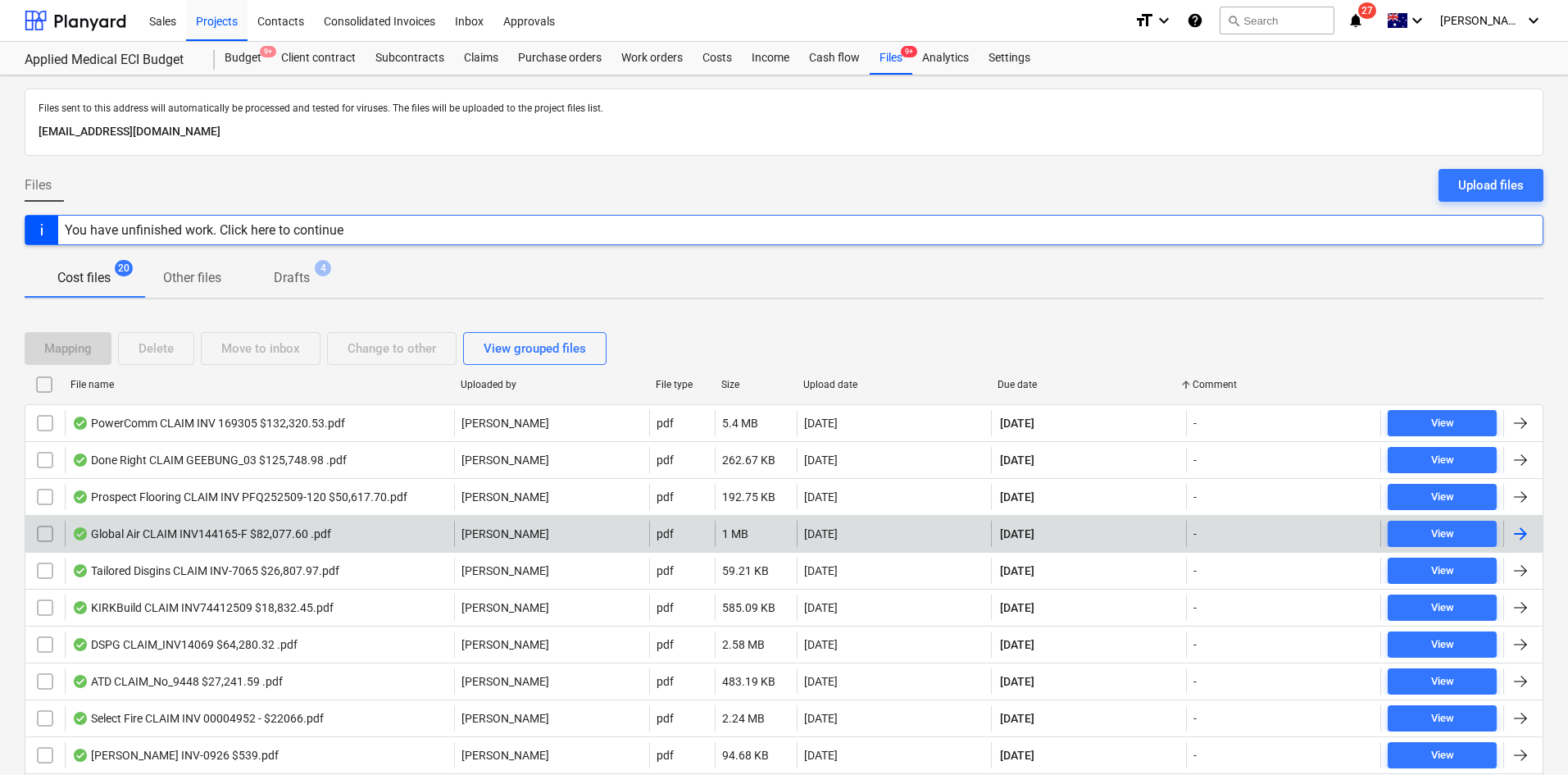
click at [1012, 522] on div "[DATE]" at bounding box center [1088, 533] width 195 height 27
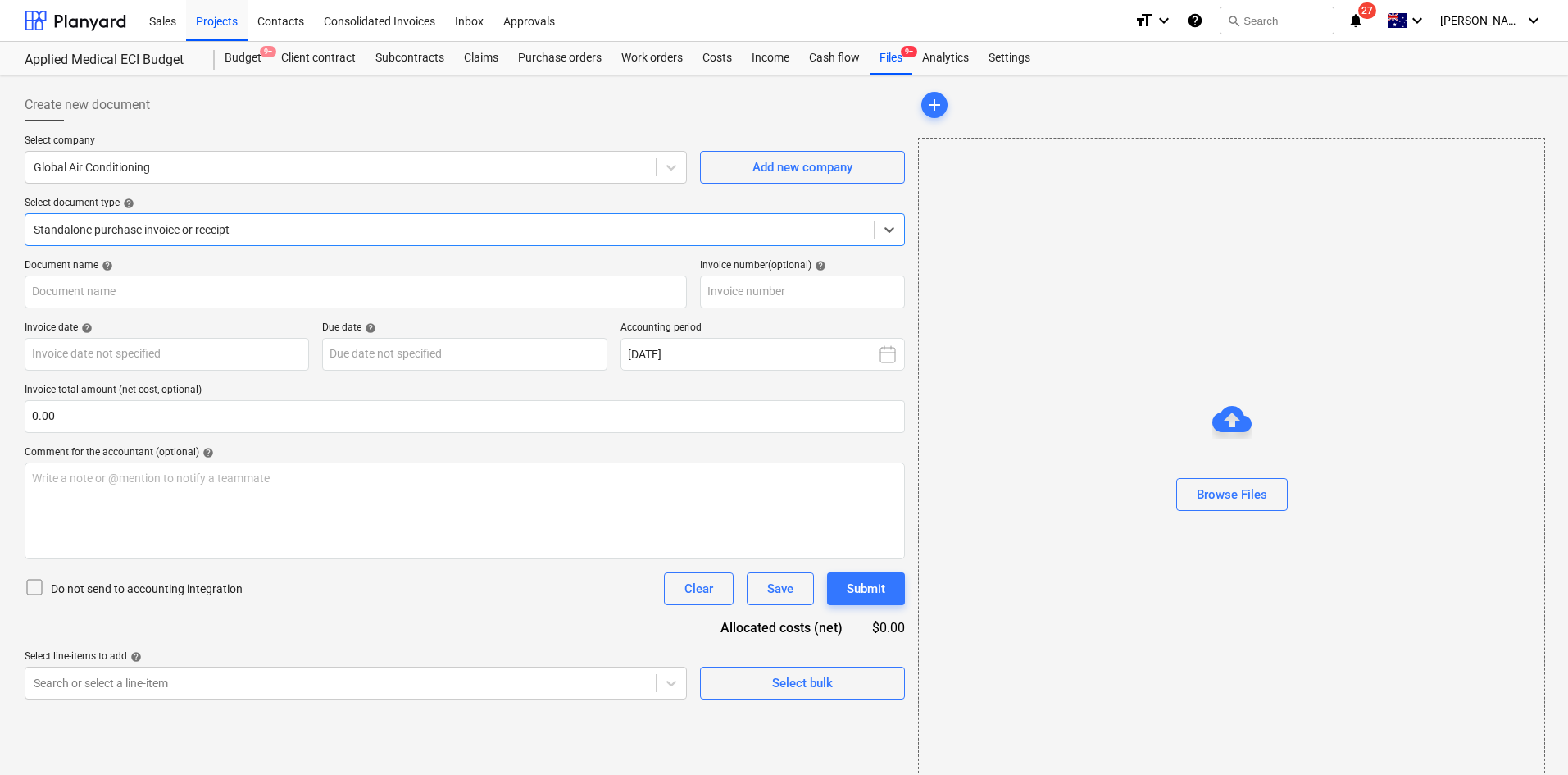
type input "144165-F"
type input "[DATE]"
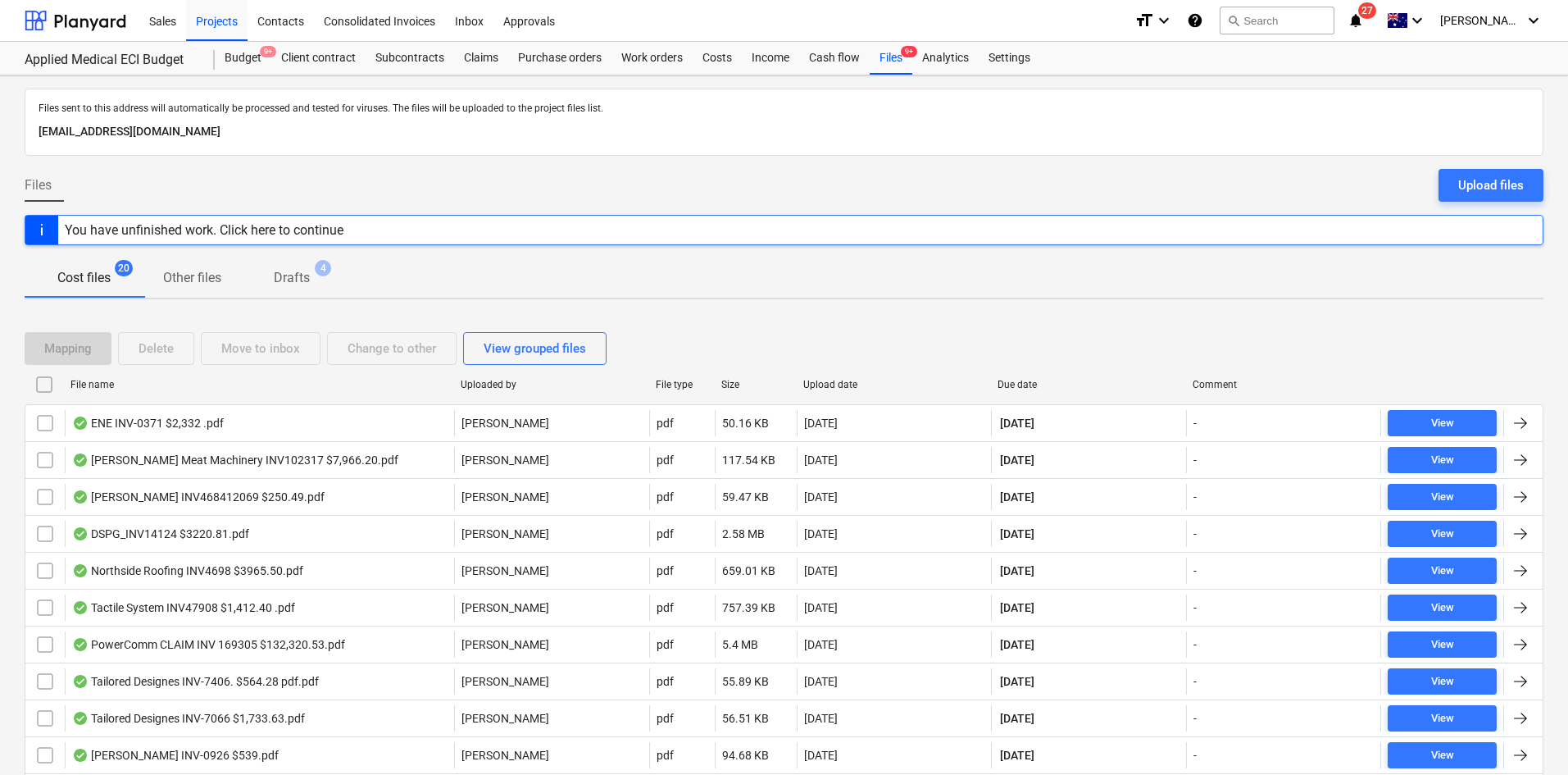
click at [1035, 389] on div "Due date" at bounding box center [1089, 384] width 182 height 11
checkbox input "false"
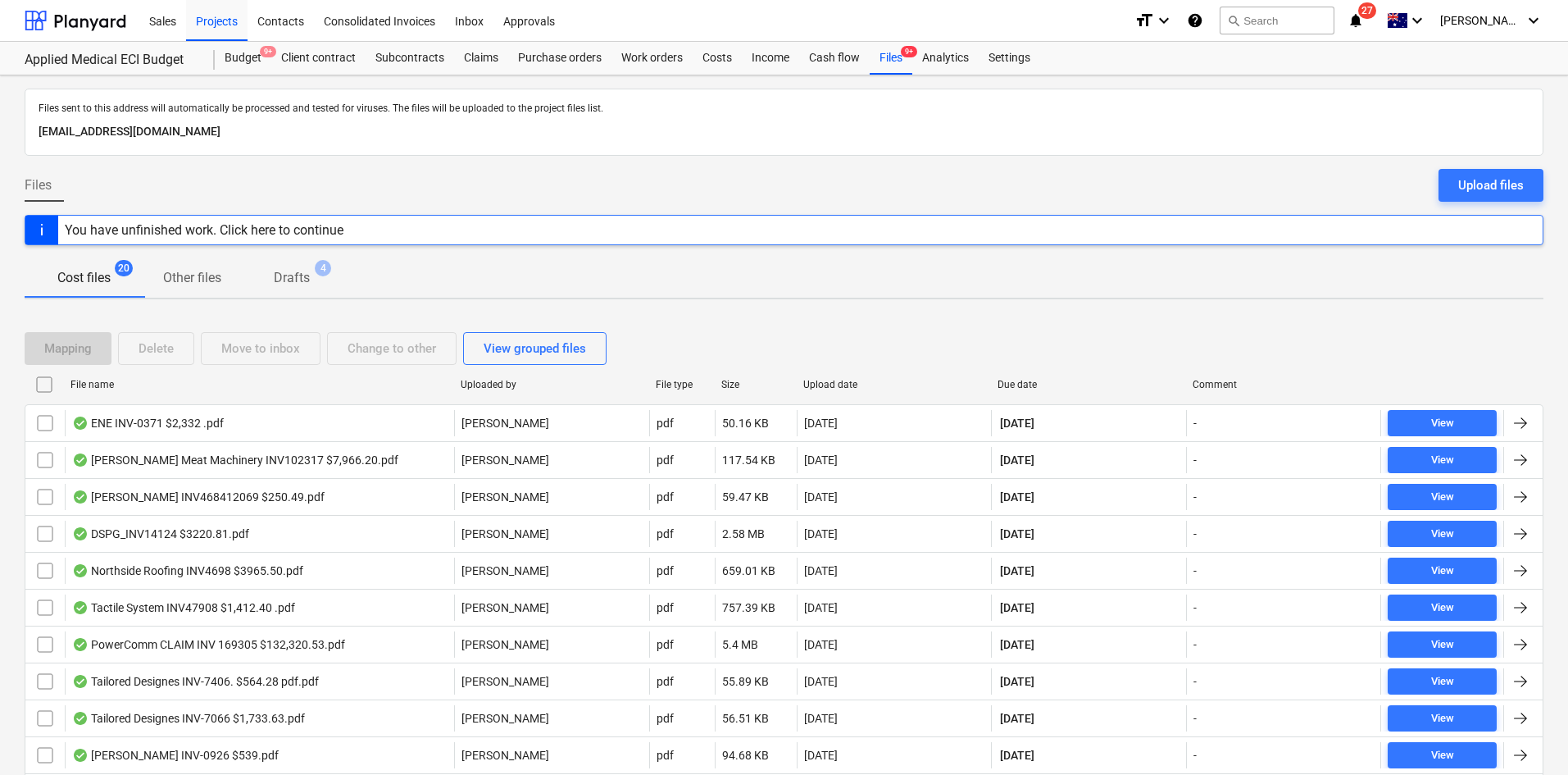
checkbox input "false"
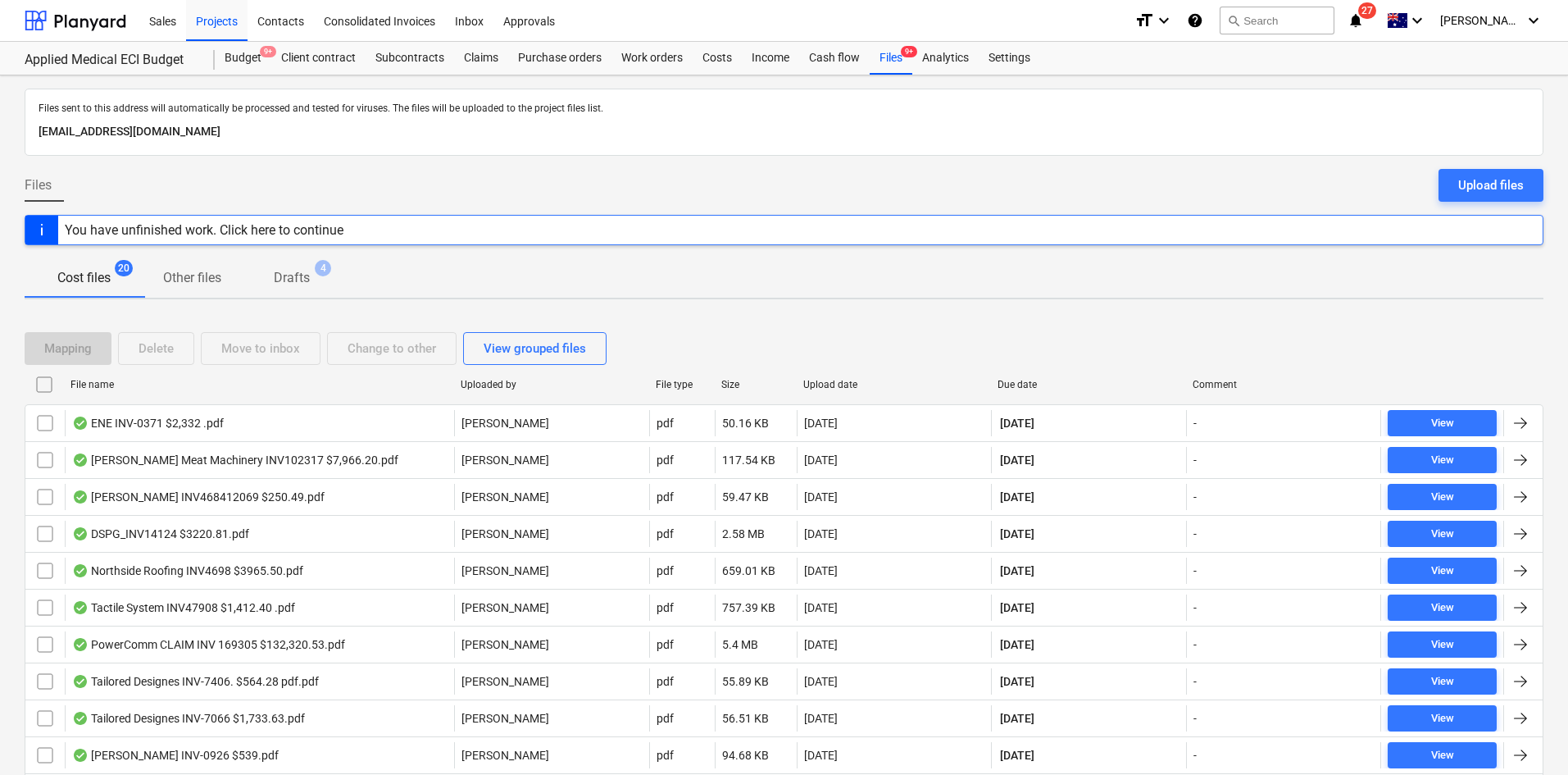
checkbox input "false"
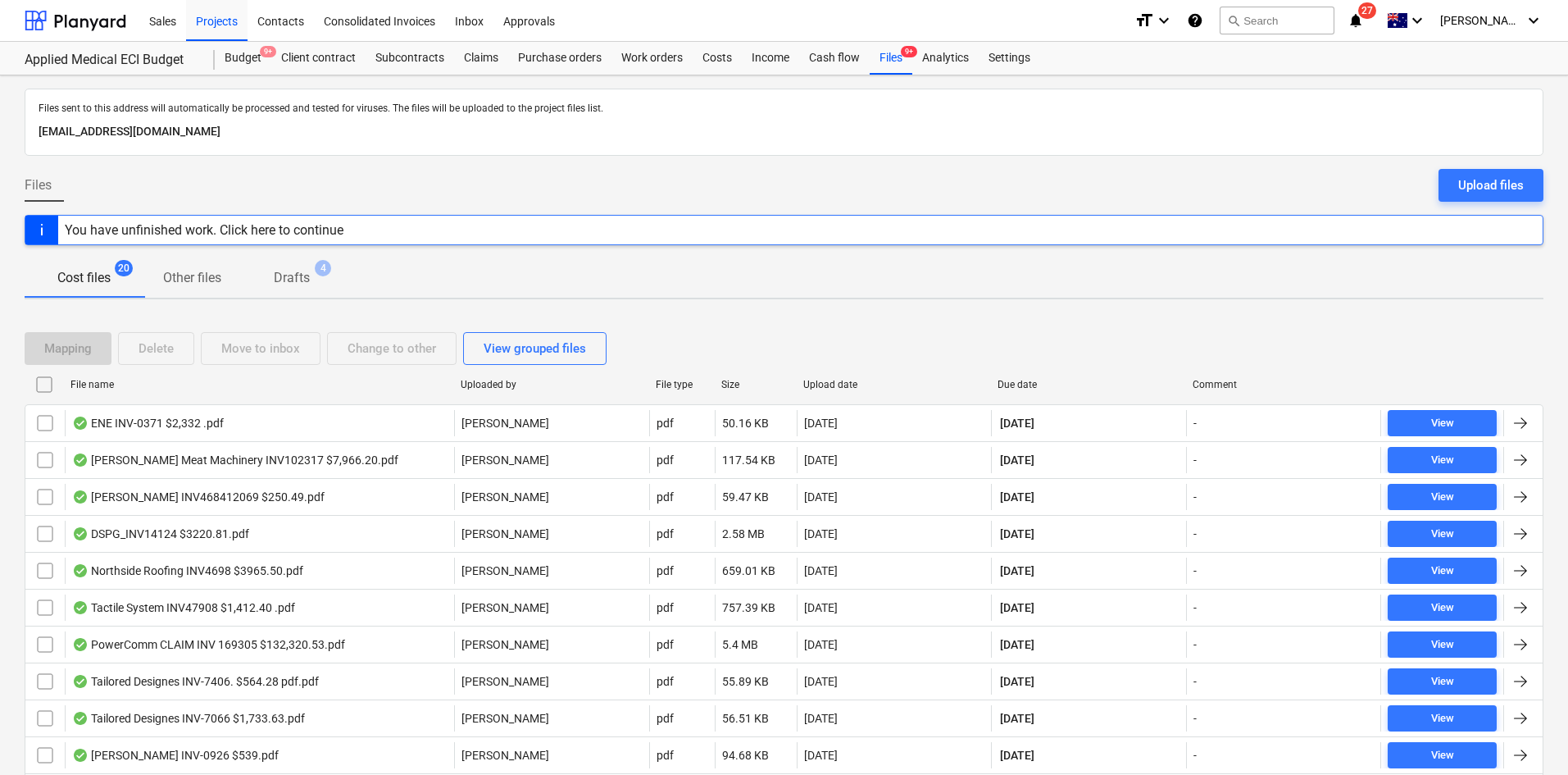
checkbox input "false"
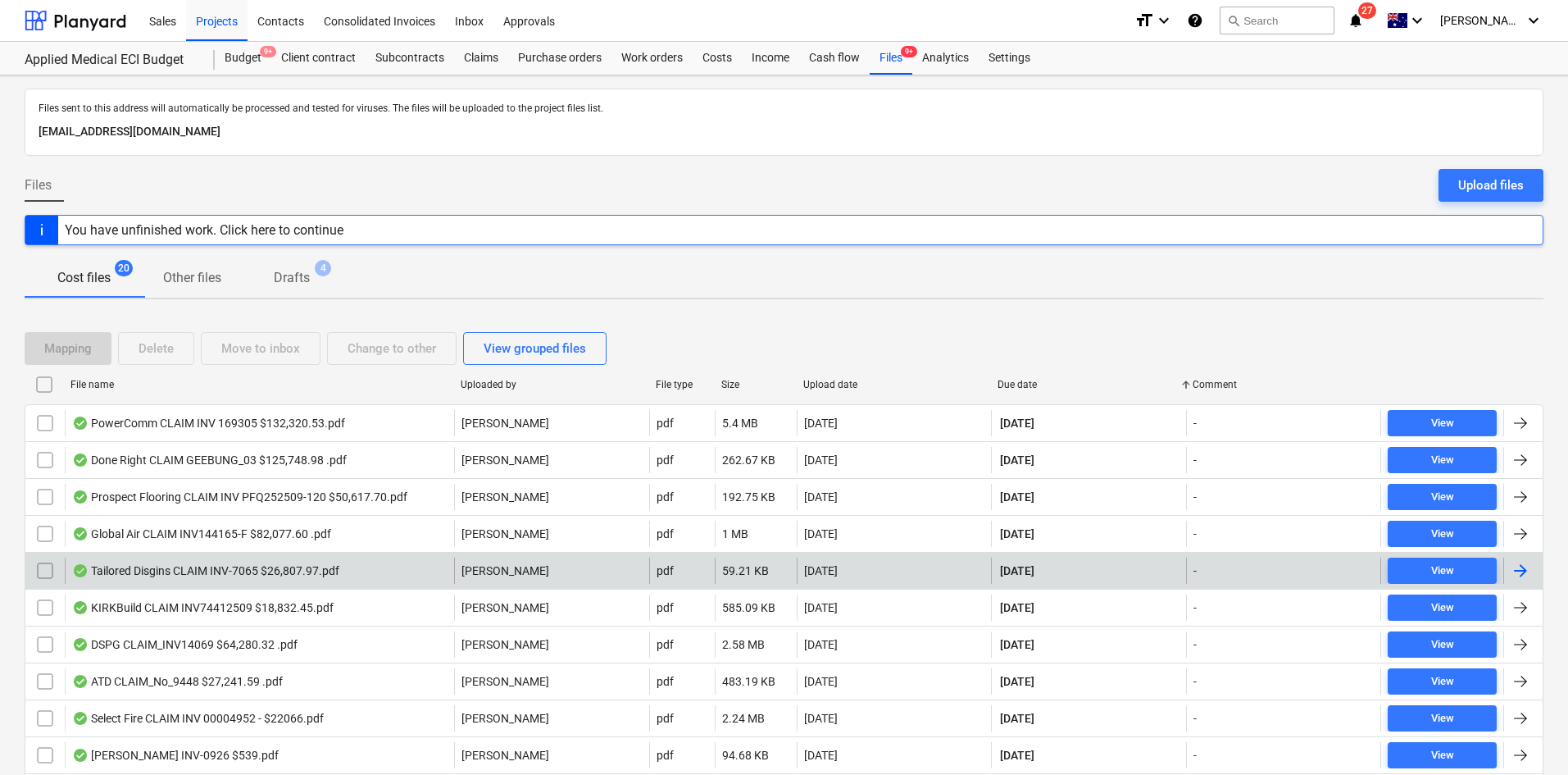
click at [919, 569] on div "[DATE]" at bounding box center [894, 570] width 195 height 27
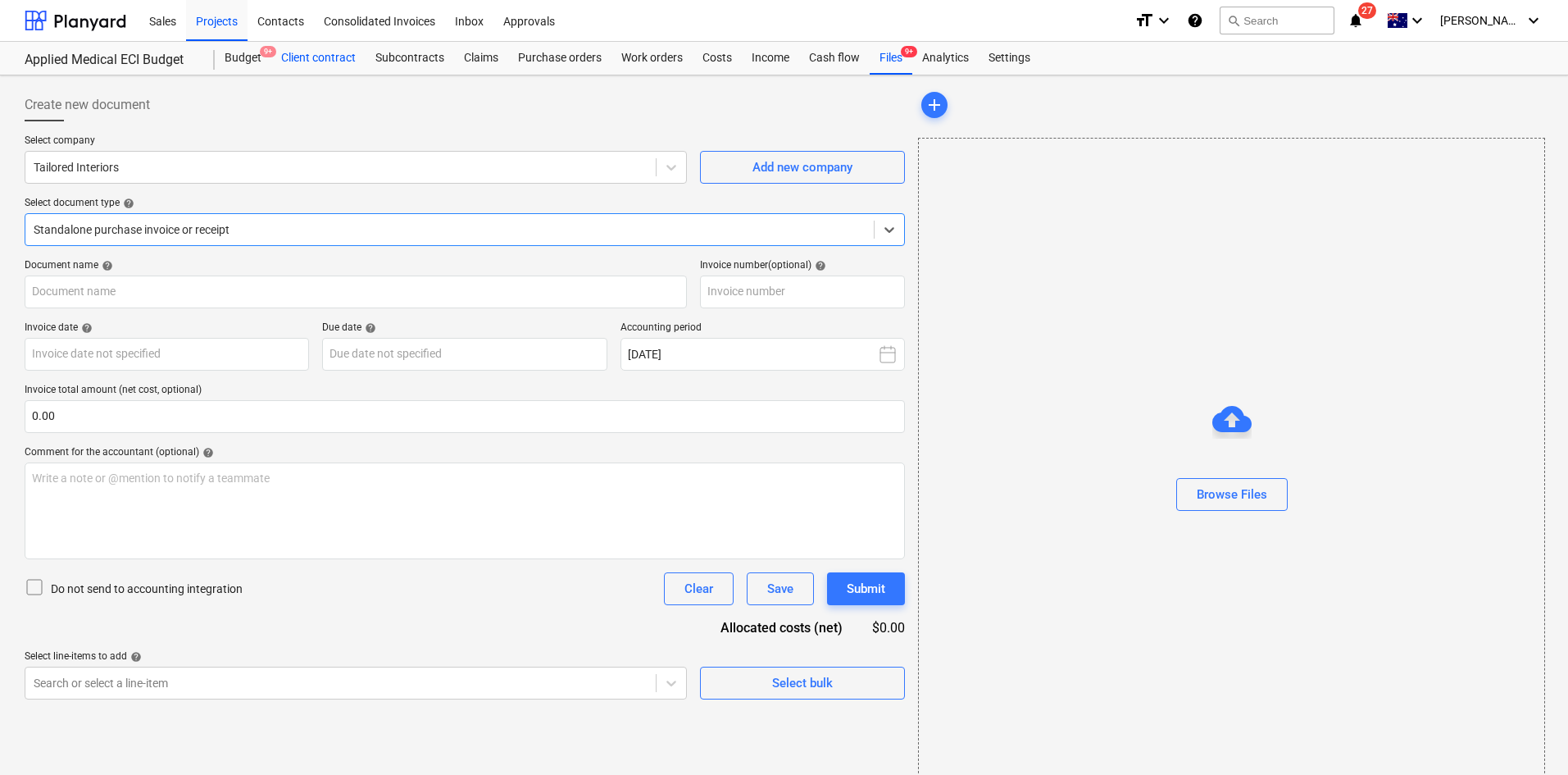
type input "INV-7065"
type input "[DATE]"
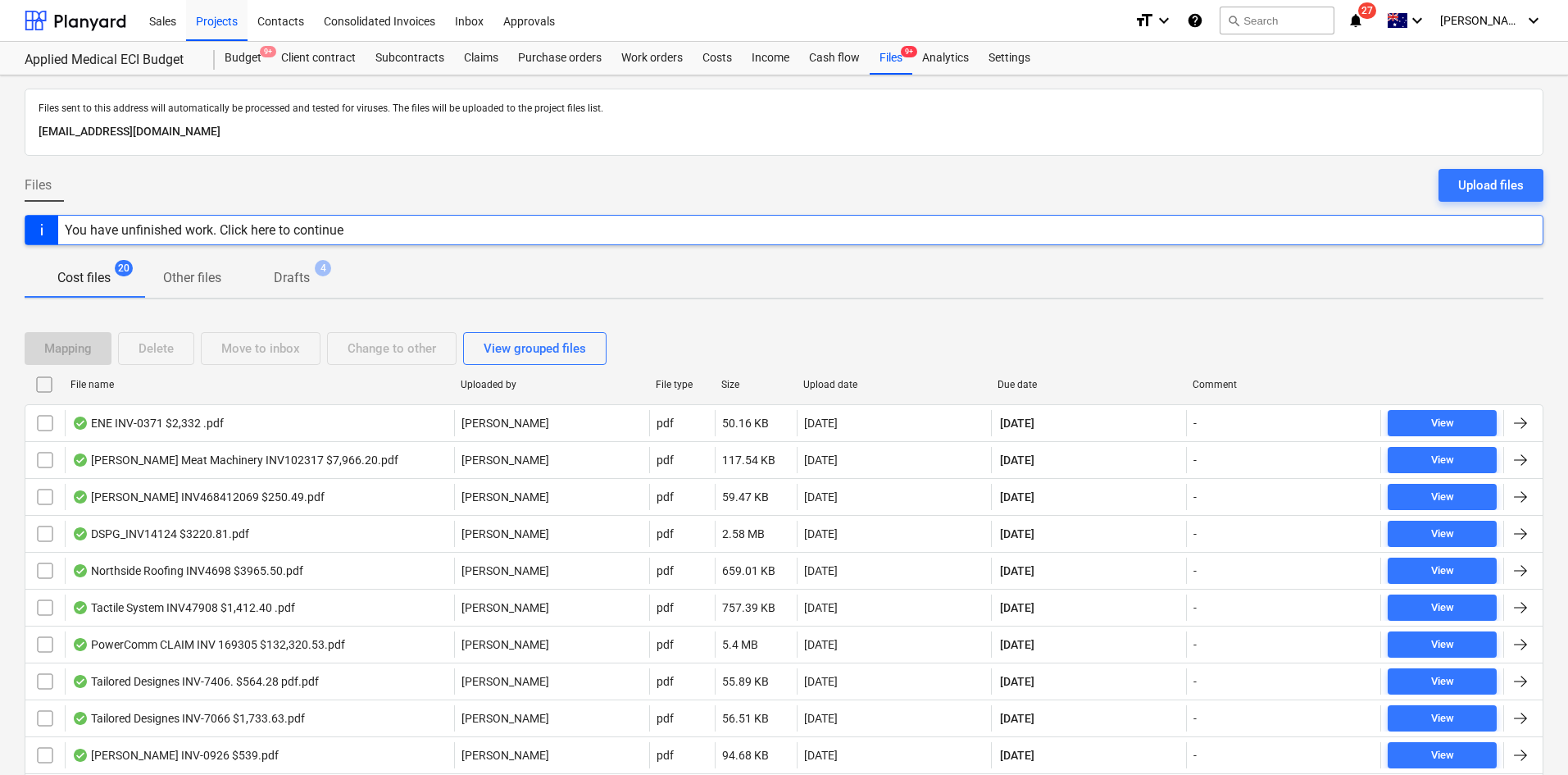
click at [1014, 384] on div "Due date" at bounding box center [1089, 384] width 182 height 11
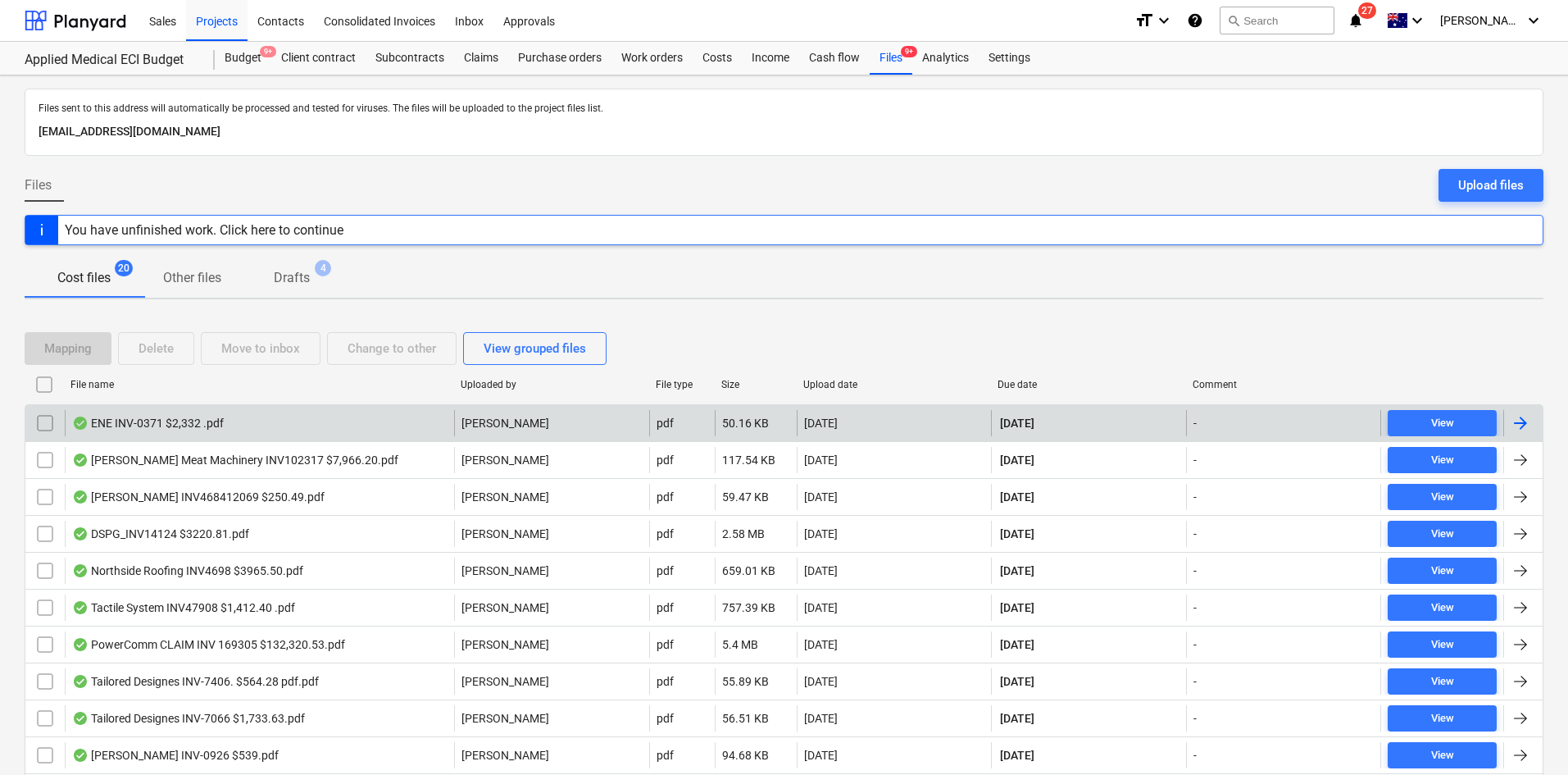
checkbox input "false"
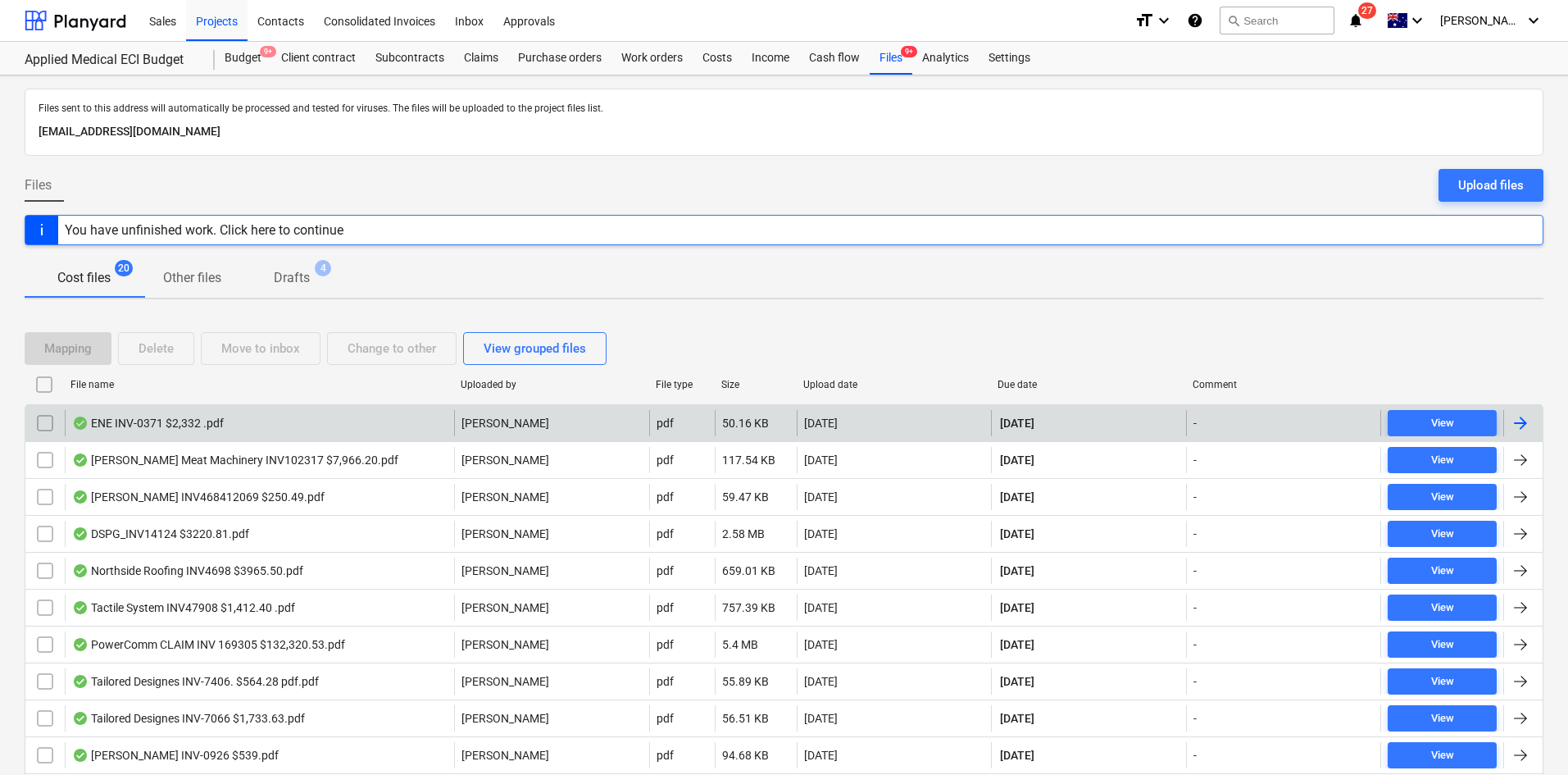
checkbox input "false"
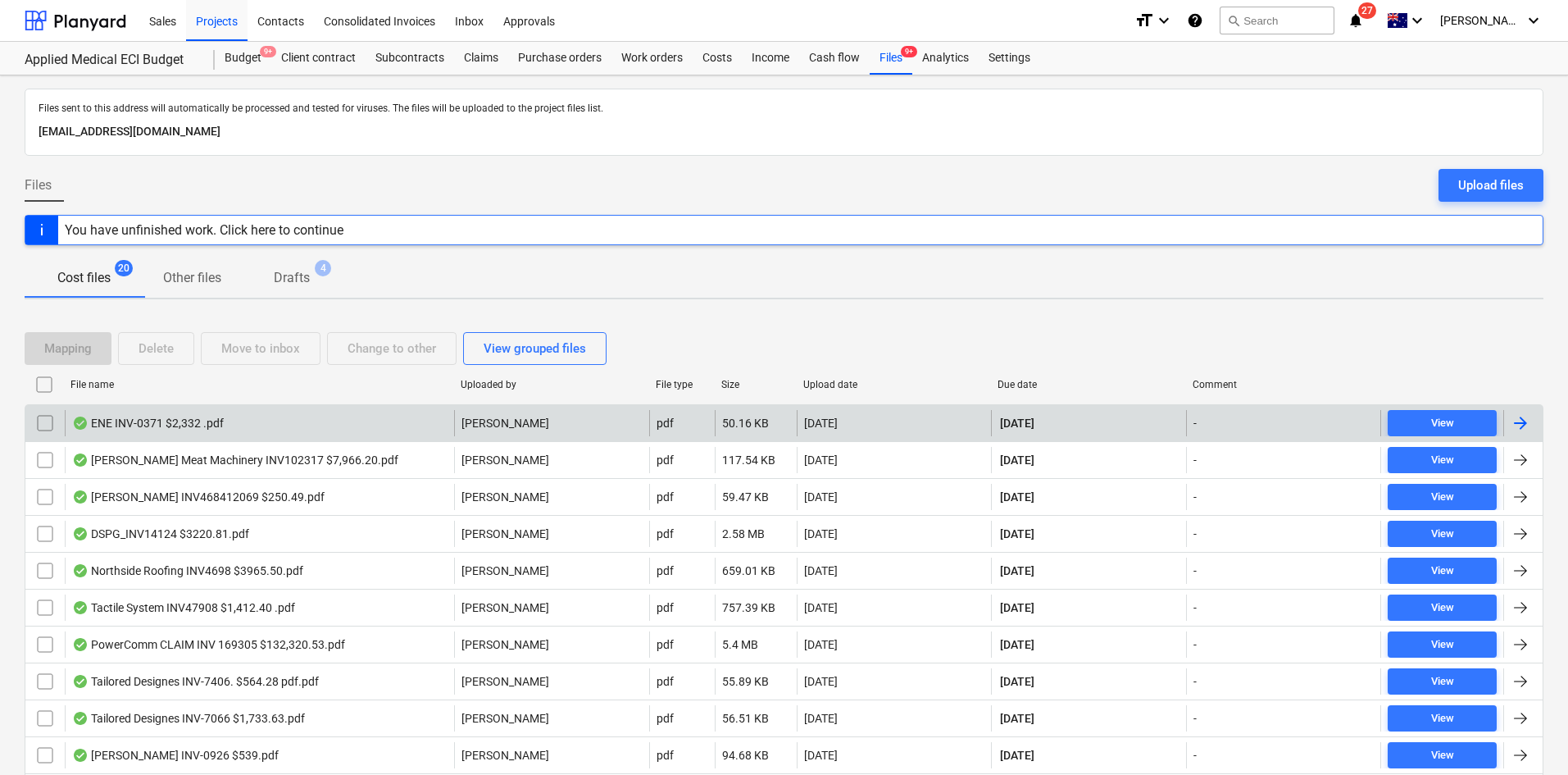
checkbox input "false"
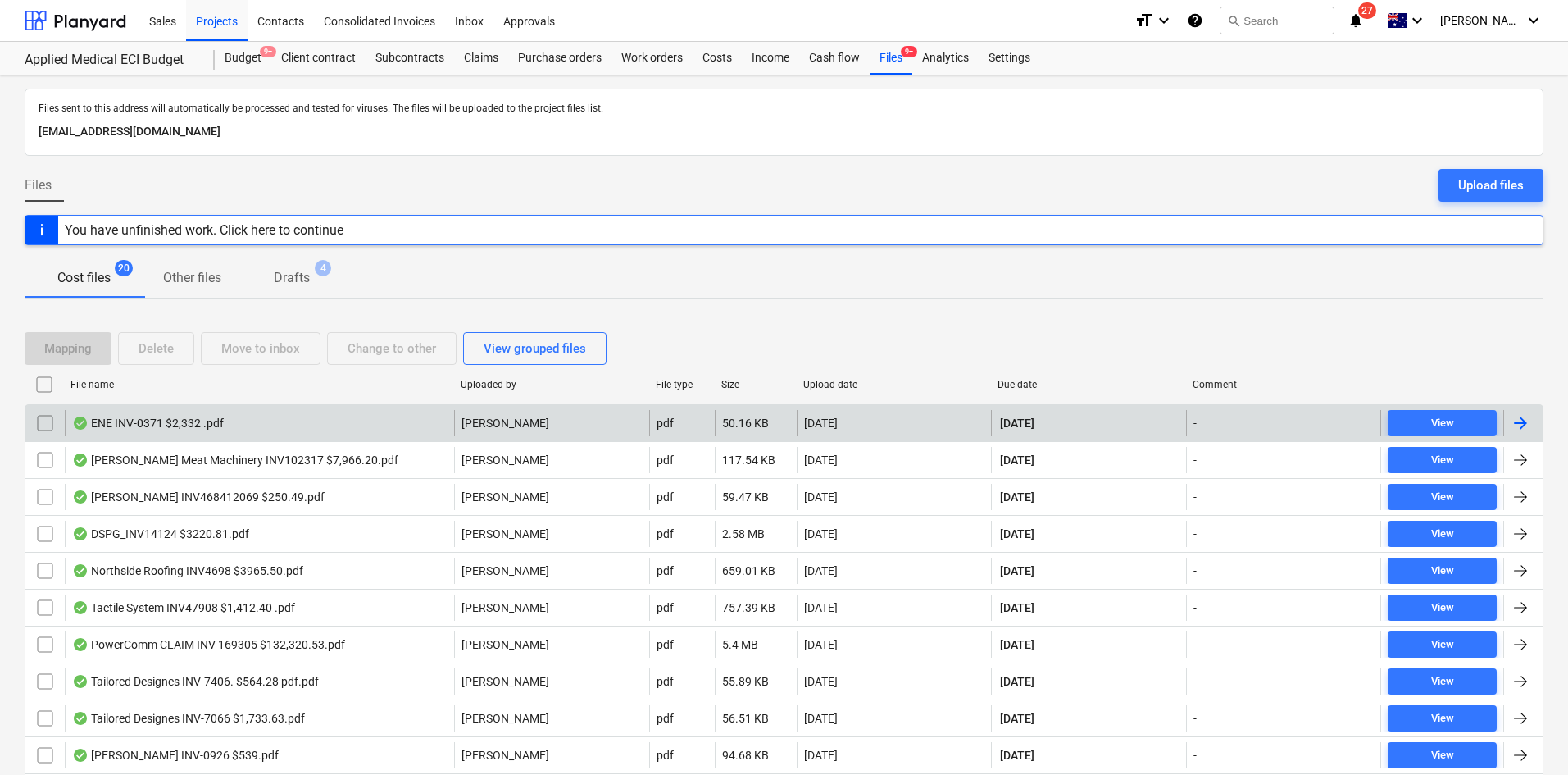
checkbox input "false"
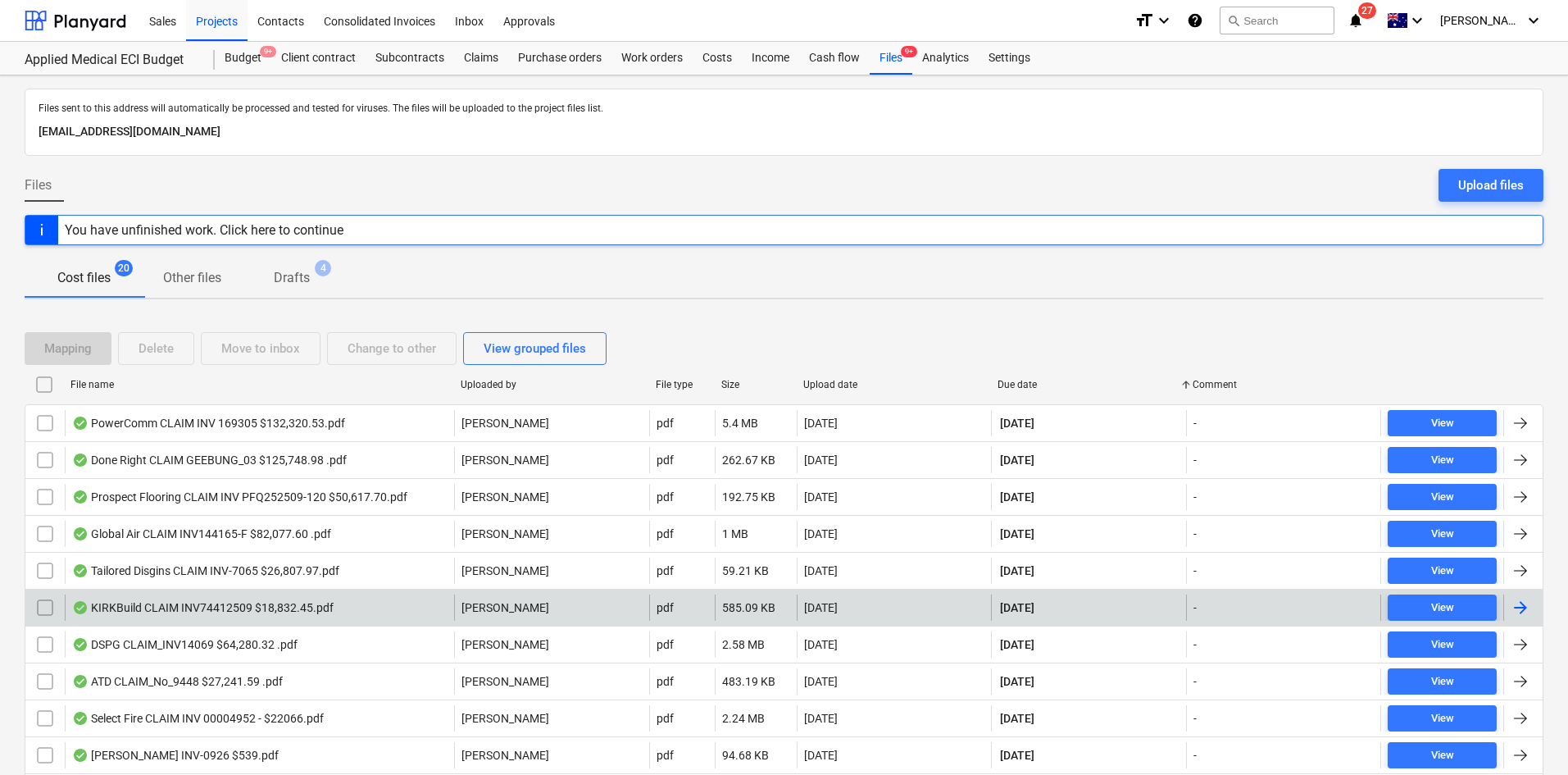
click at [423, 608] on div "KIRKBuild CLAIM INV74412509 $18,832.45.pdf" at bounding box center [259, 607] width 390 height 27
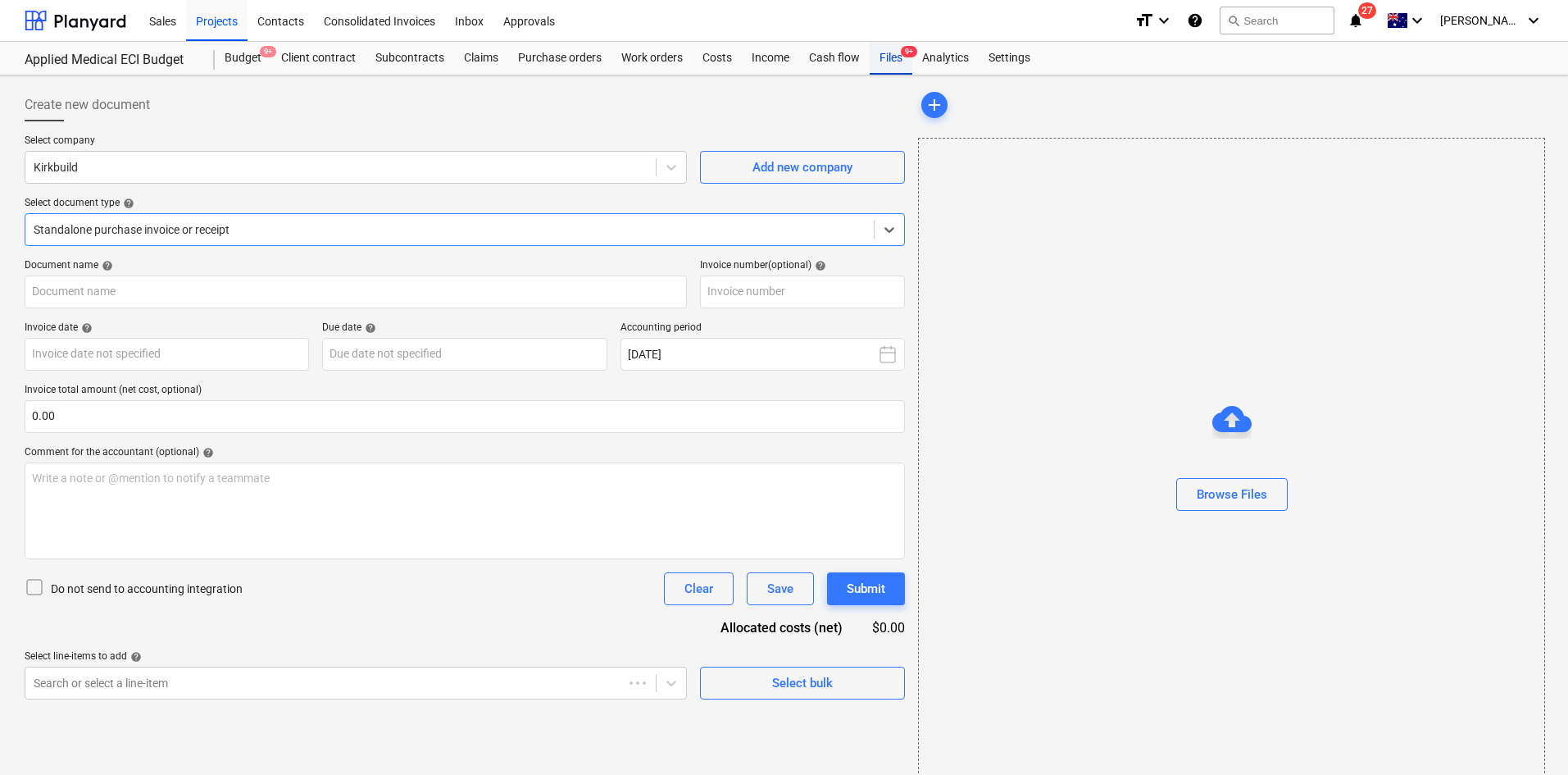
type input "74412509"
type input "[DATE]"
drag, startPoint x: 890, startPoint y: 65, endPoint x: 634, endPoint y: 31, distance: 258.2
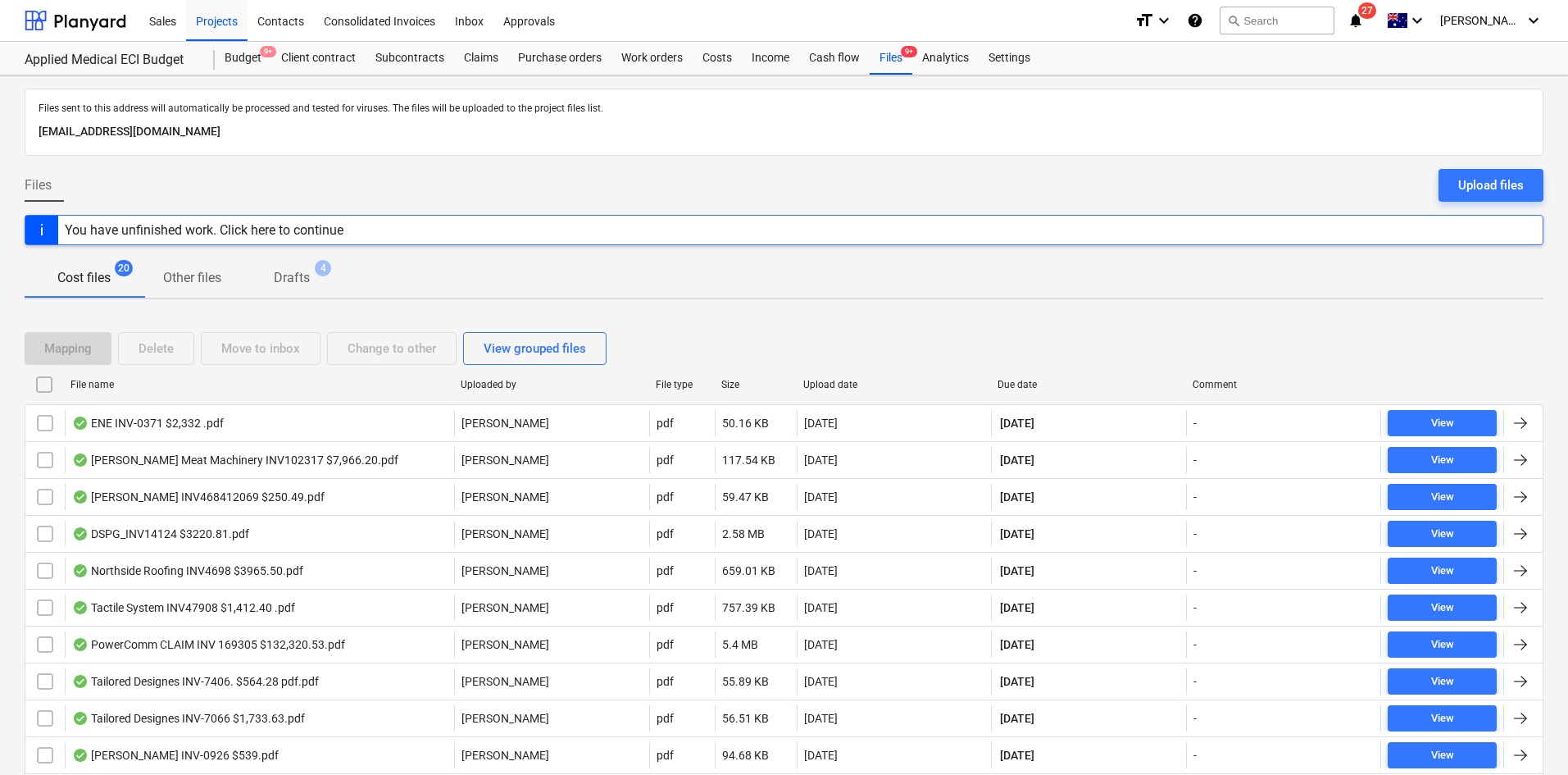
click at [1018, 384] on div "Due date" at bounding box center [1089, 384] width 182 height 11
checkbox input "false"
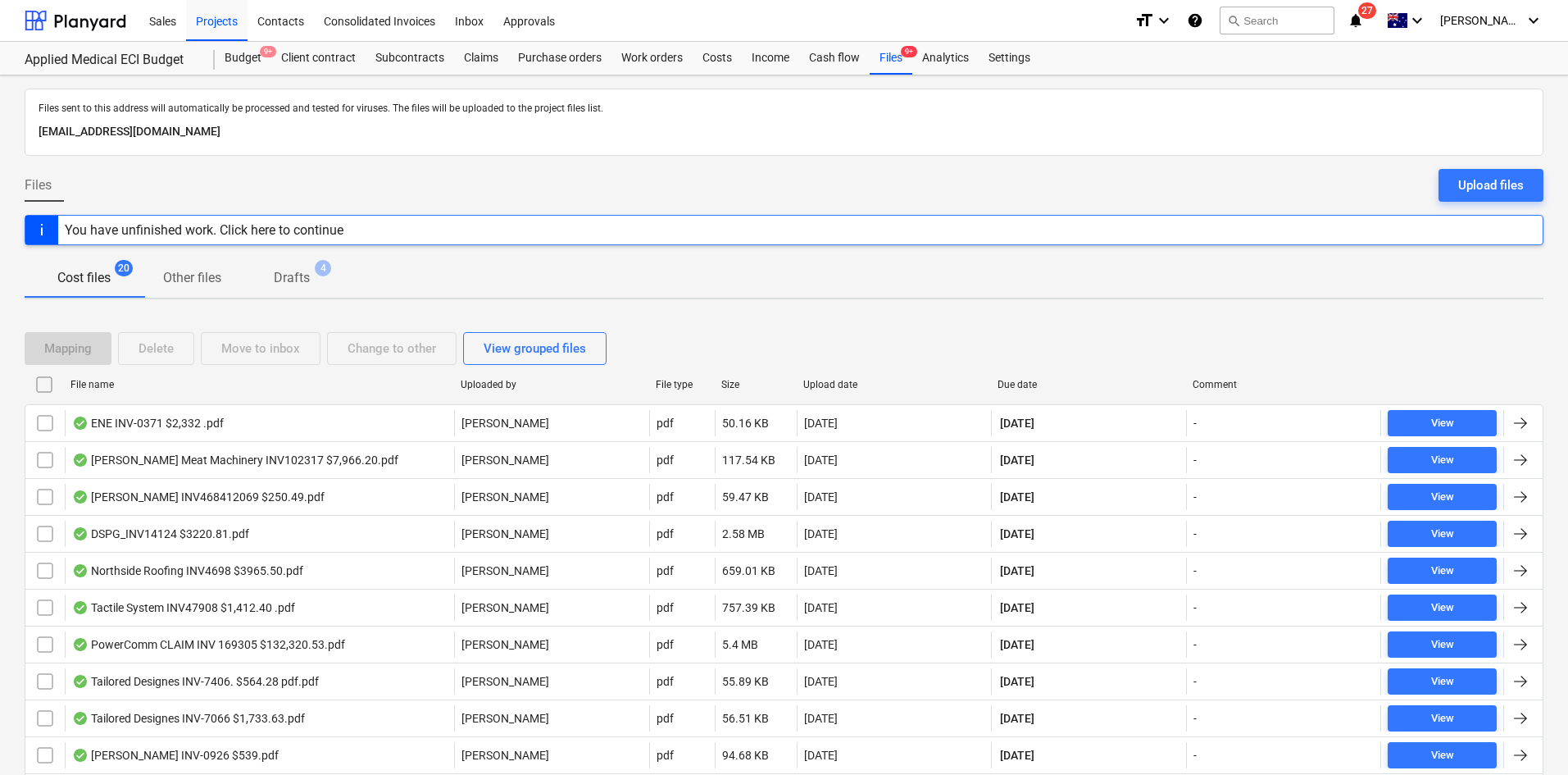
checkbox input "false"
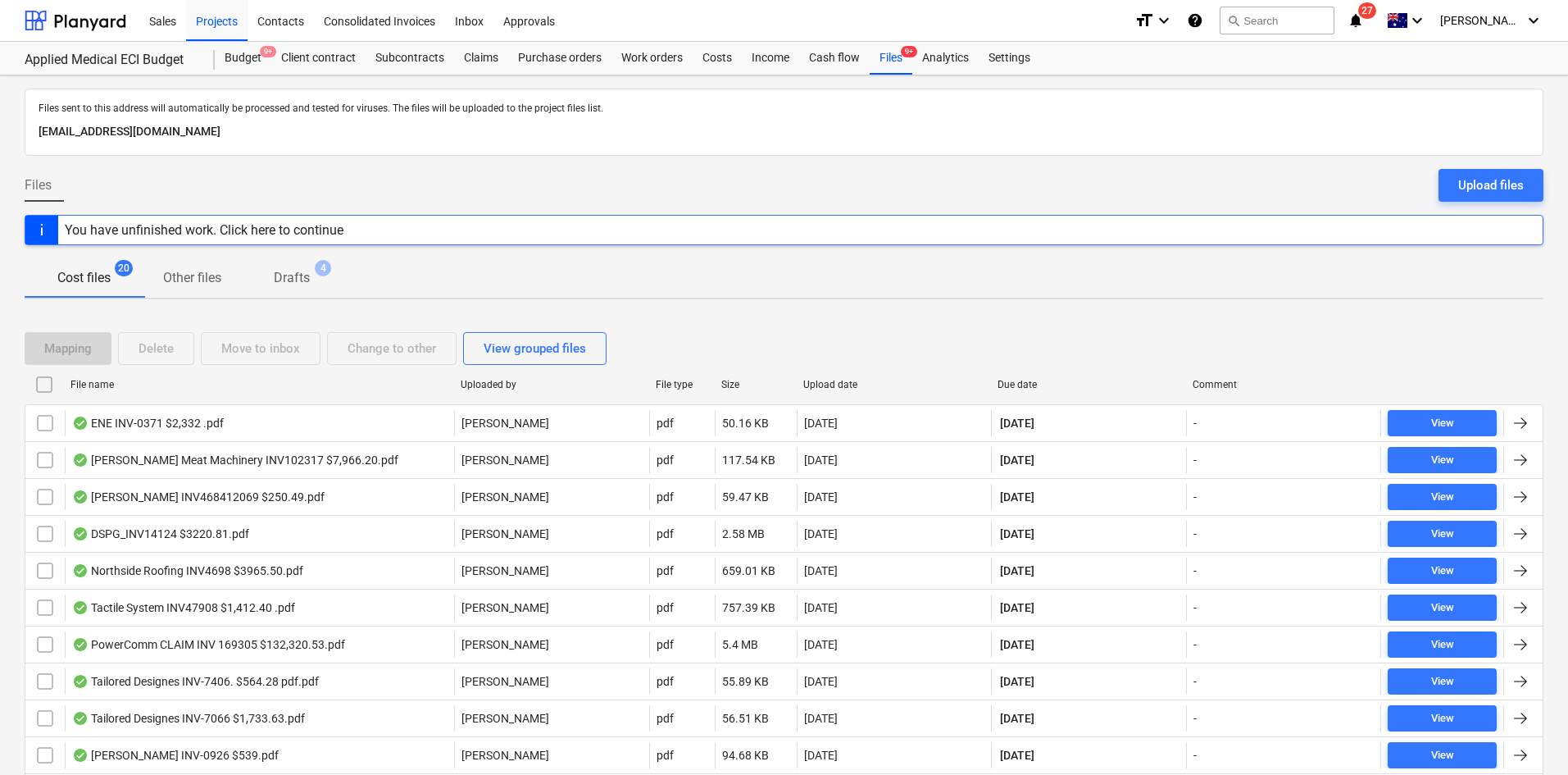
checkbox input "false"
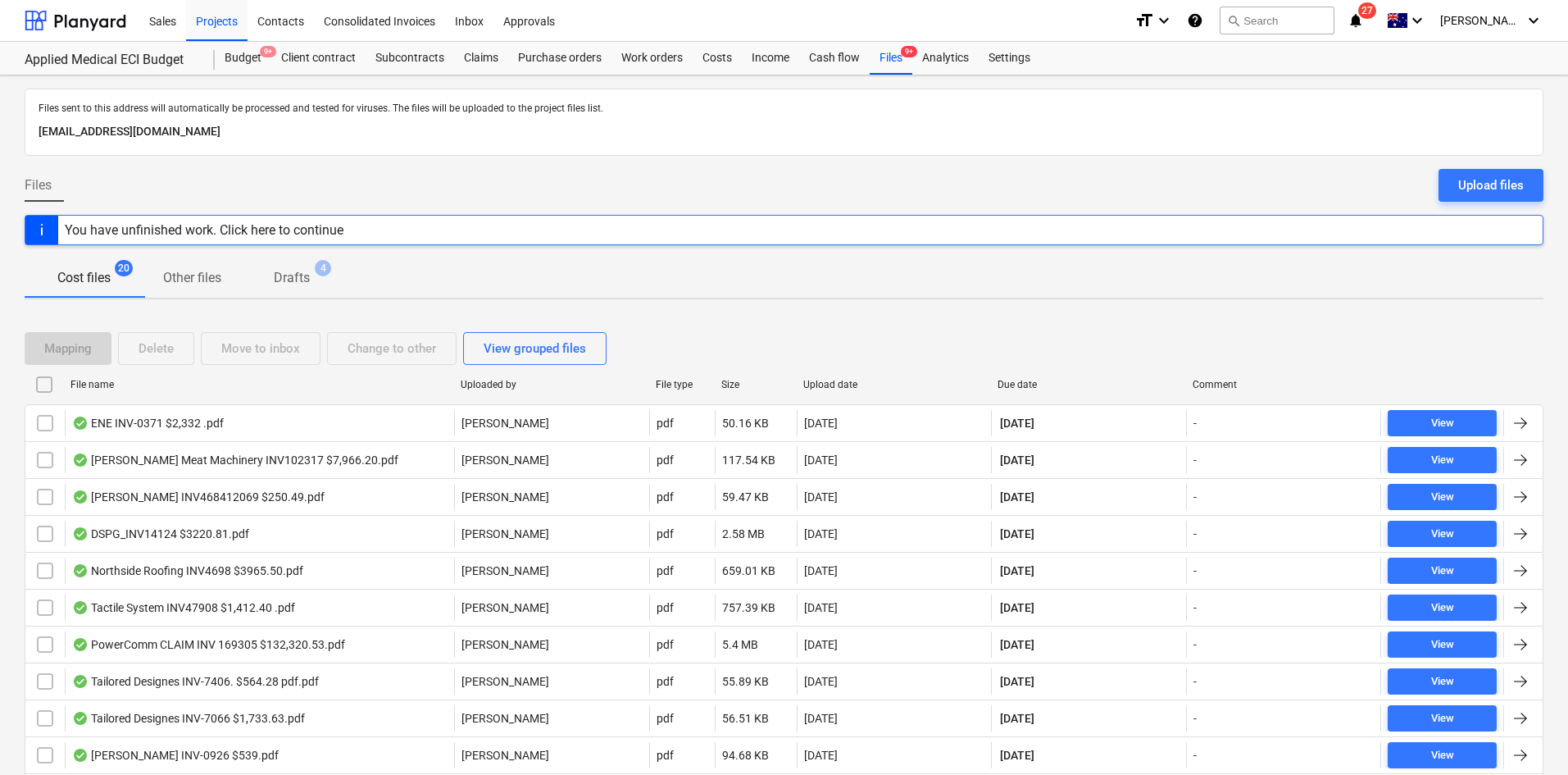
checkbox input "false"
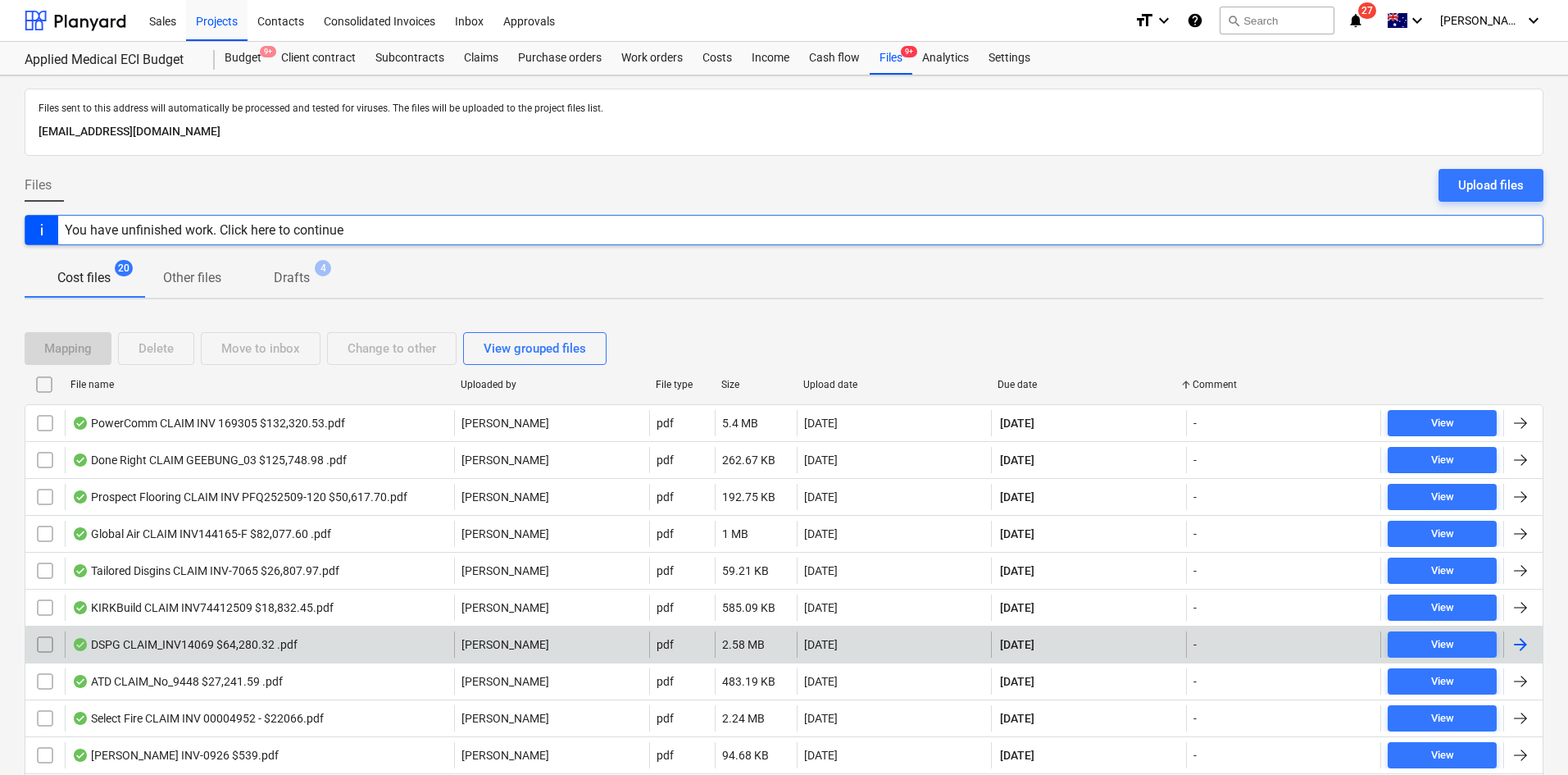
click at [203, 638] on div "DSPG CLAIM_INV14069 $64,280.32 .pdf" at bounding box center [185, 644] width 225 height 13
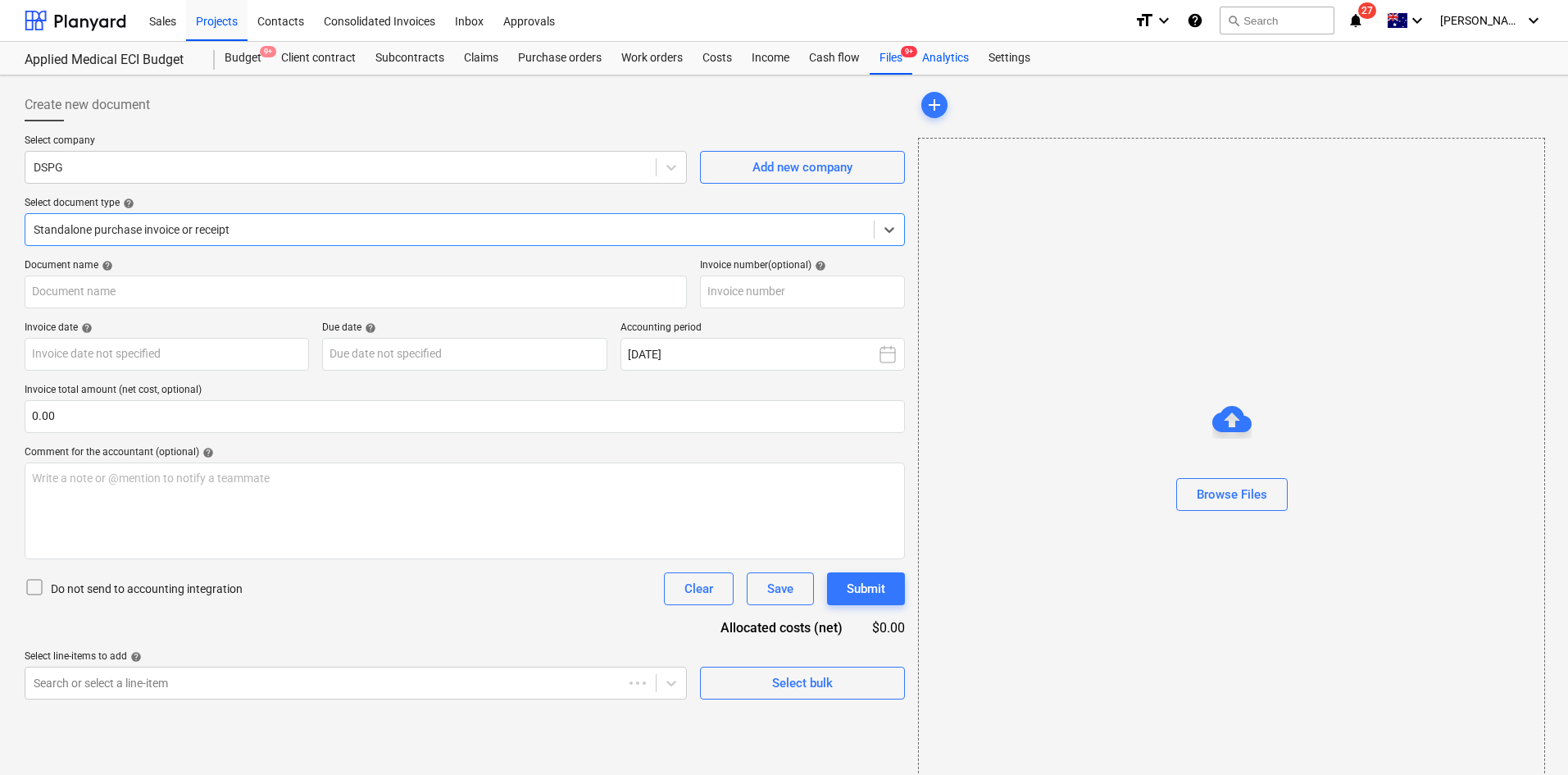
type input "14069"
type input "[DATE]"
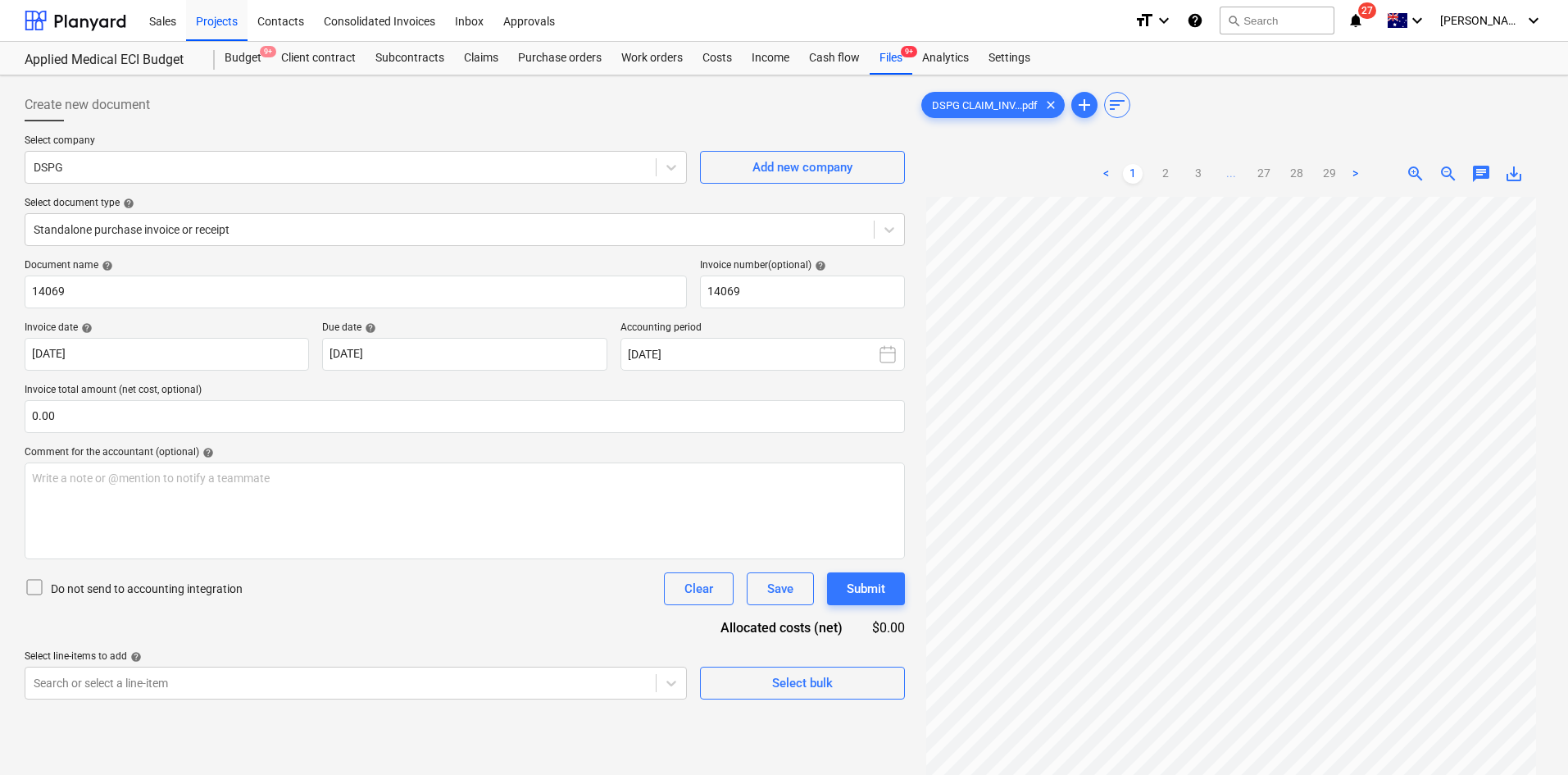
click at [622, 79] on div "Create new document Select company DSPG Add new company Select document type he…" at bounding box center [784, 507] width 1568 height 864
click at [587, 113] on div "Create new document" at bounding box center [465, 105] width 881 height 33
click at [352, 599] on div "Do not send to accounting integration Clear Save Submit" at bounding box center [465, 588] width 881 height 33
click at [369, 147] on p "Select company" at bounding box center [356, 142] width 662 height 16
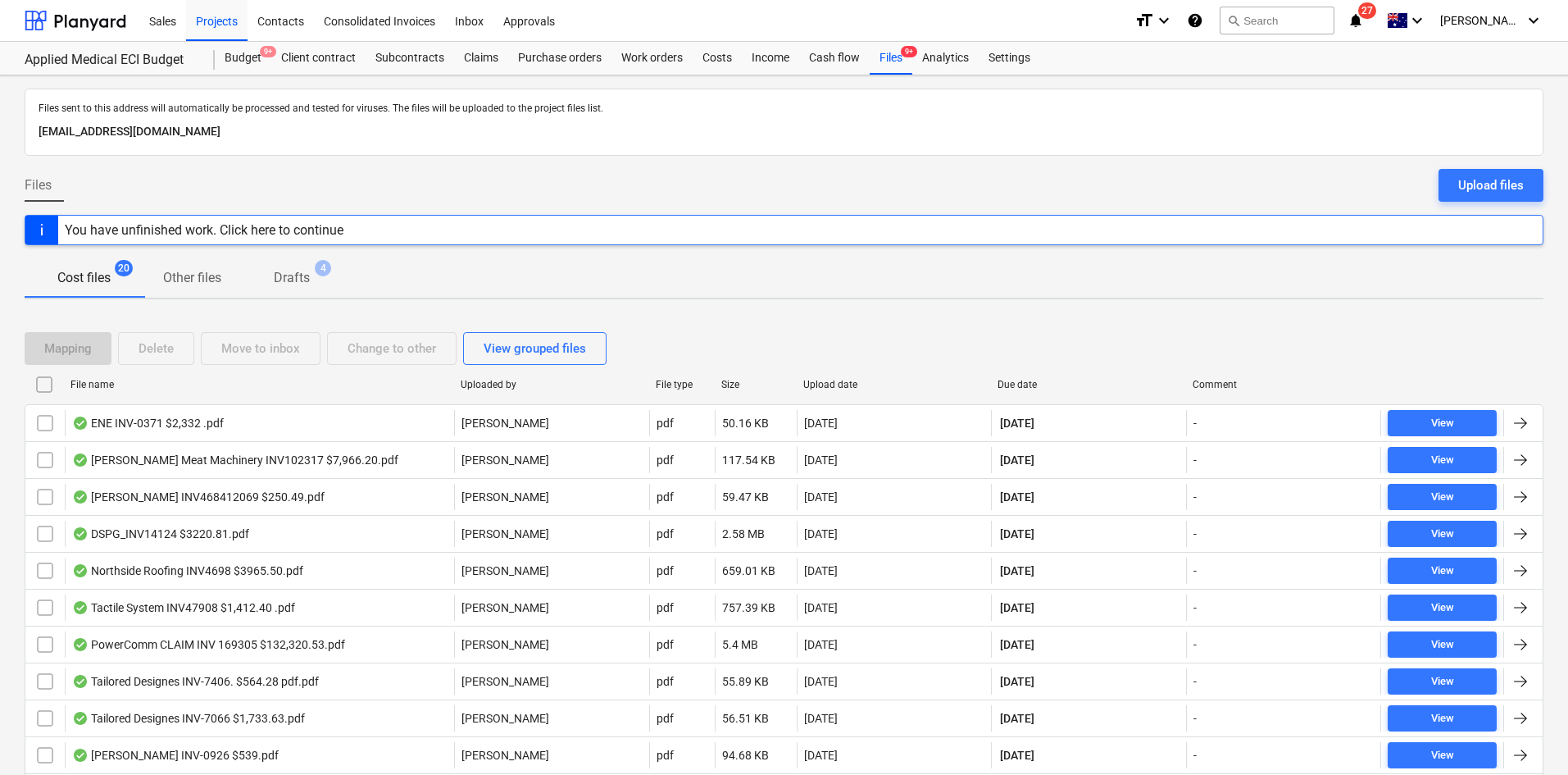
click at [1018, 378] on div "Due date" at bounding box center [1089, 384] width 182 height 11
checkbox input "false"
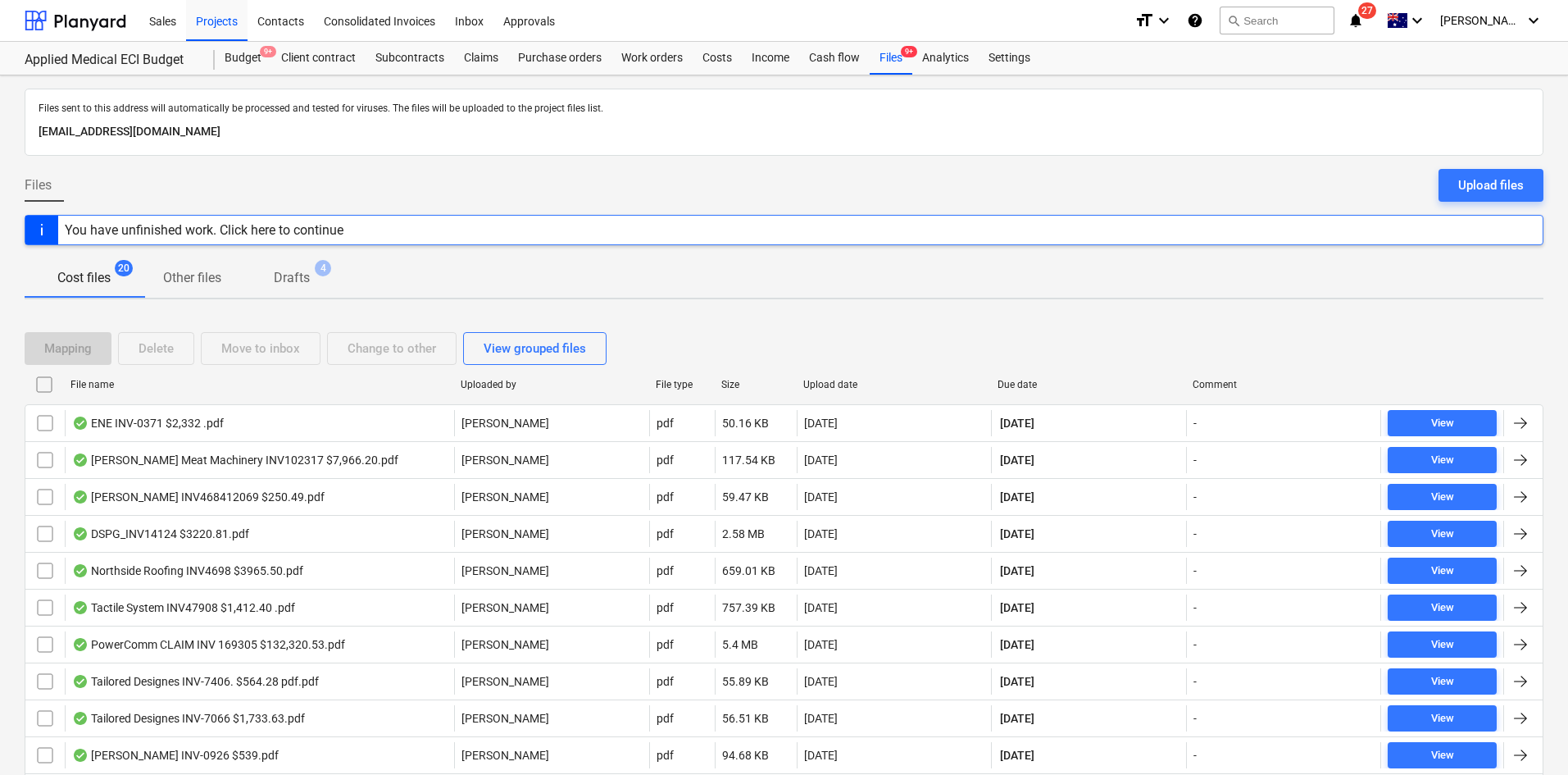
checkbox input "false"
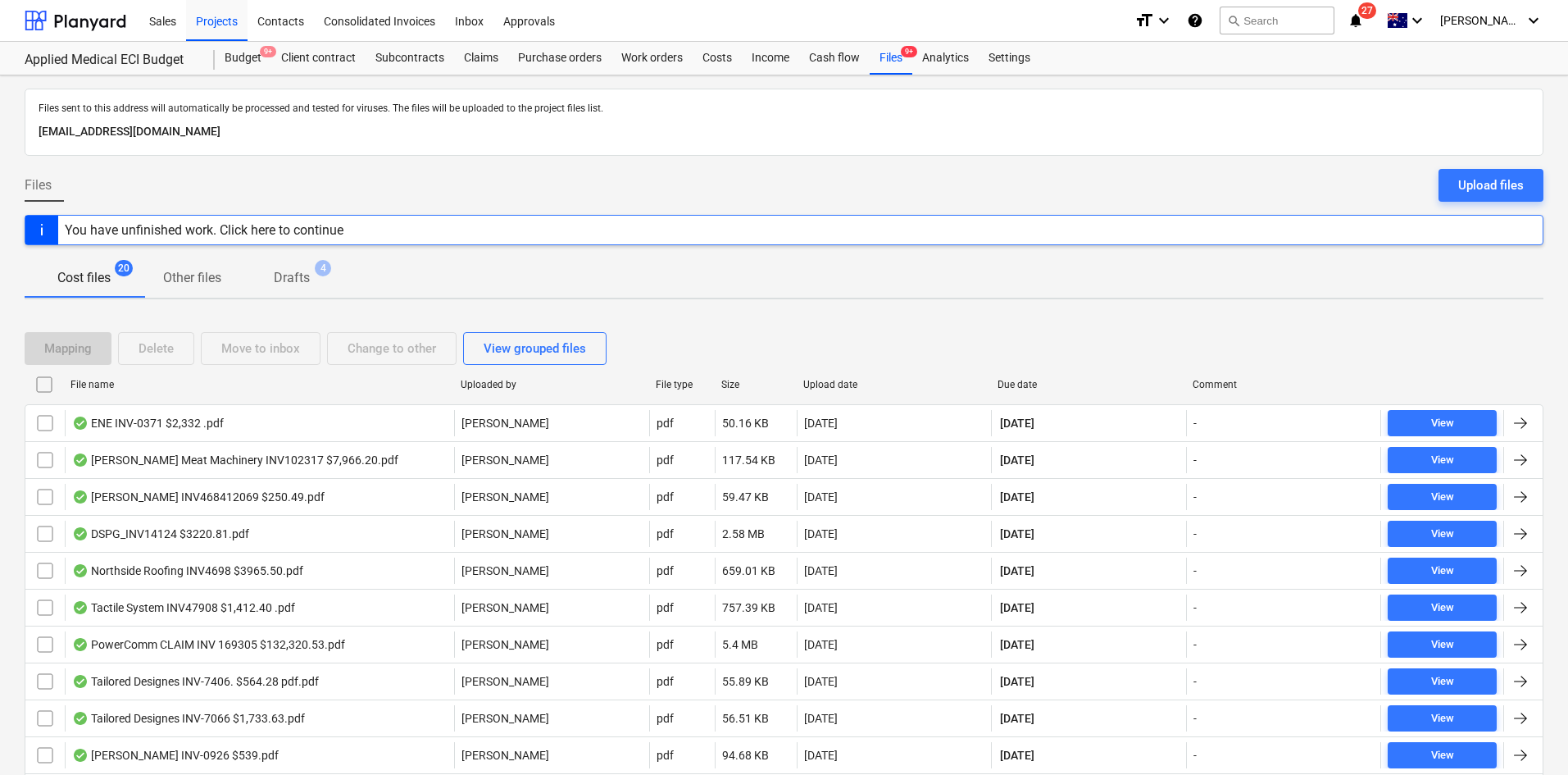
checkbox input "false"
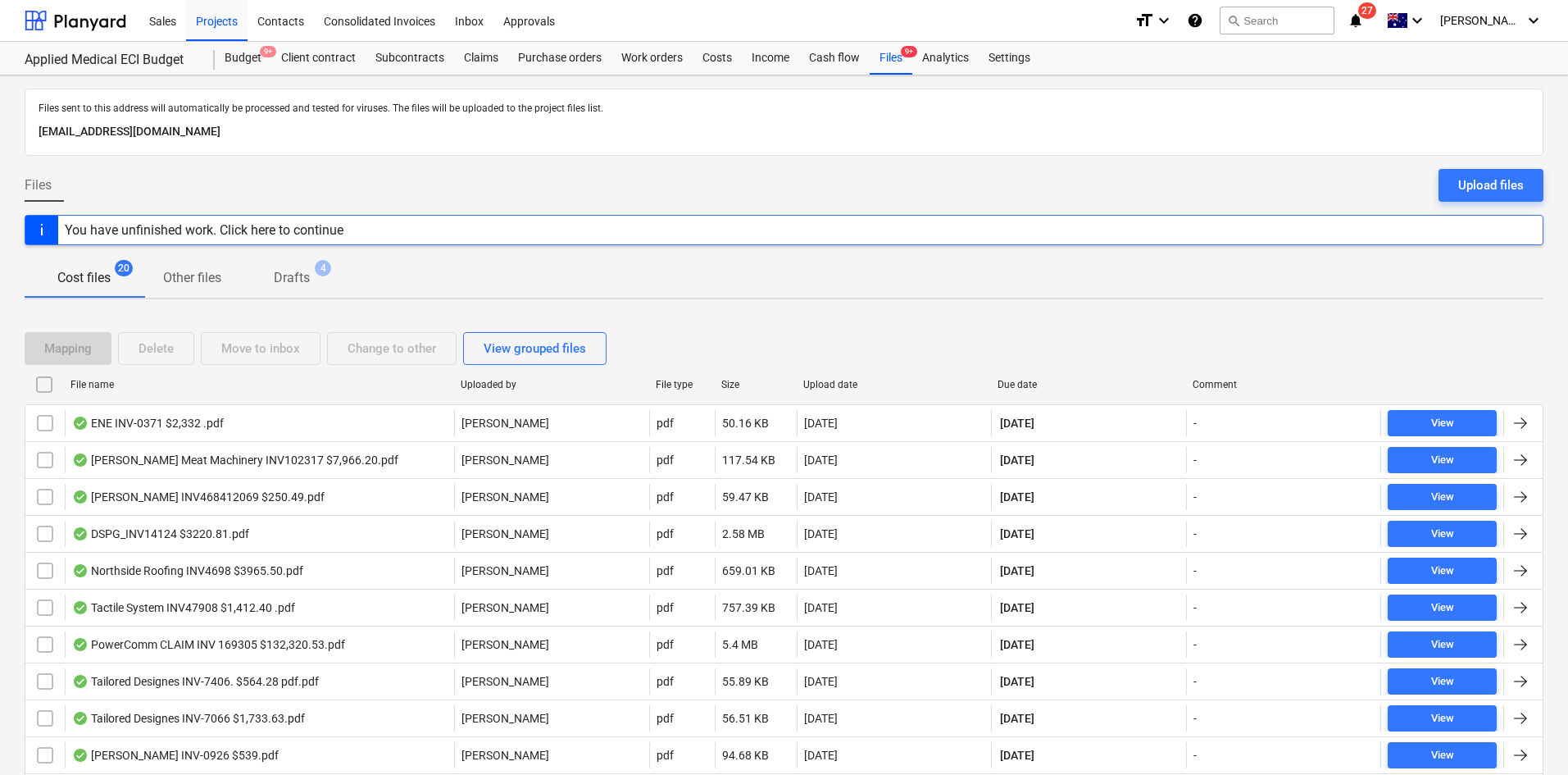
checkbox input "false"
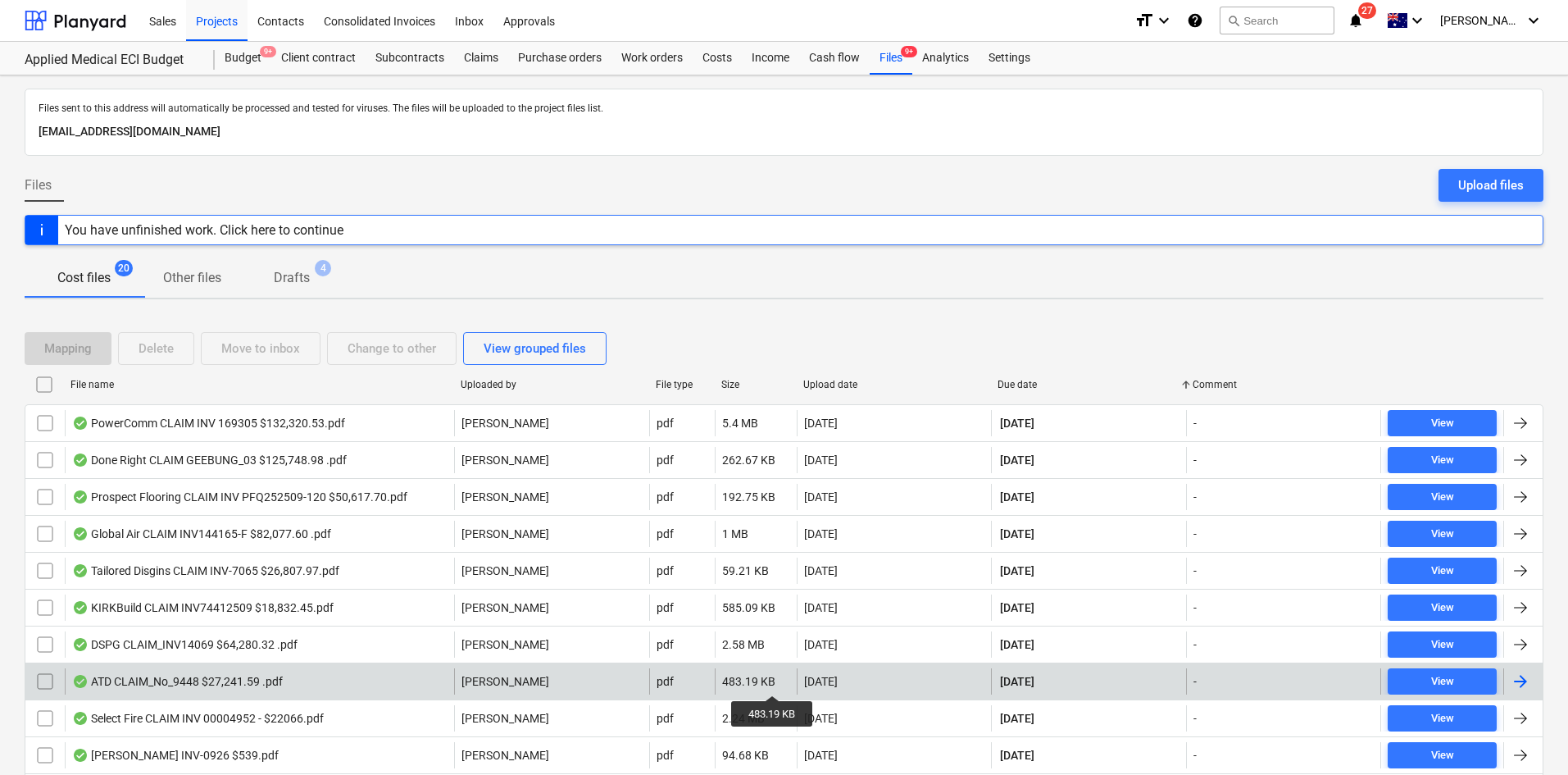
click at [773, 680] on div "483.19 KB" at bounding box center [749, 680] width 53 height 13
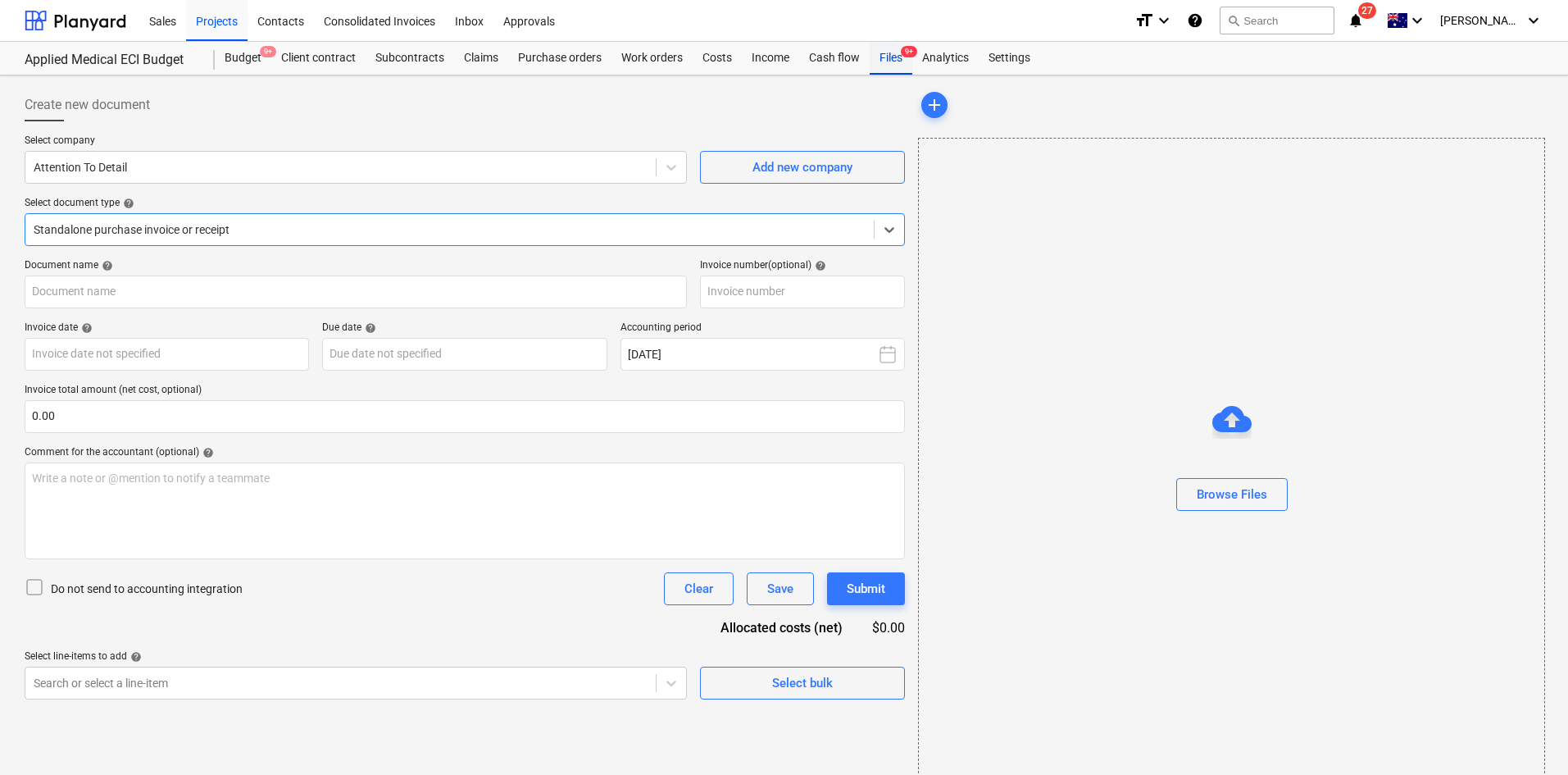
type input "9448"
type input "[DATE]"
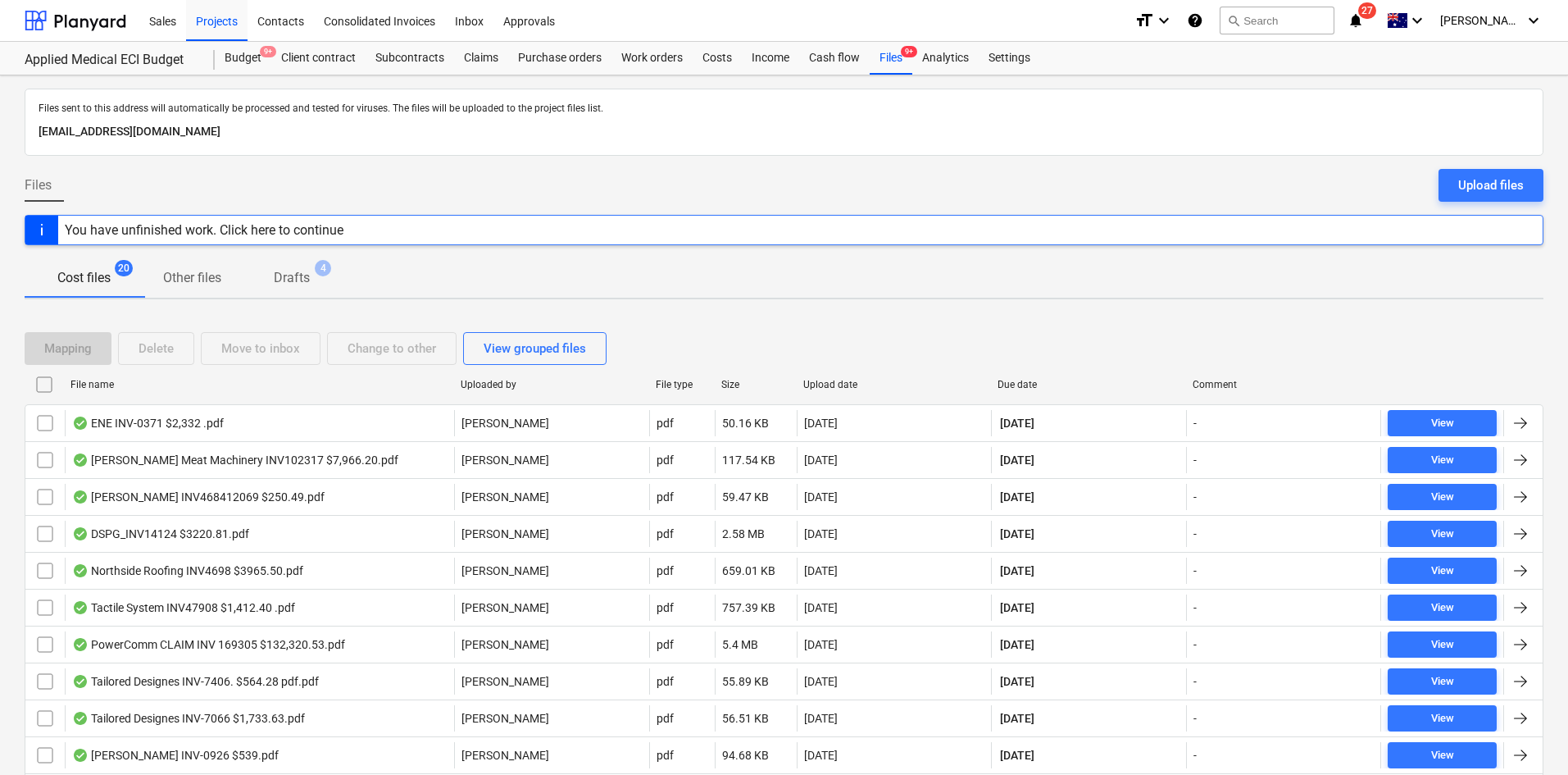
click at [1029, 383] on div "Due date" at bounding box center [1089, 384] width 182 height 11
checkbox input "false"
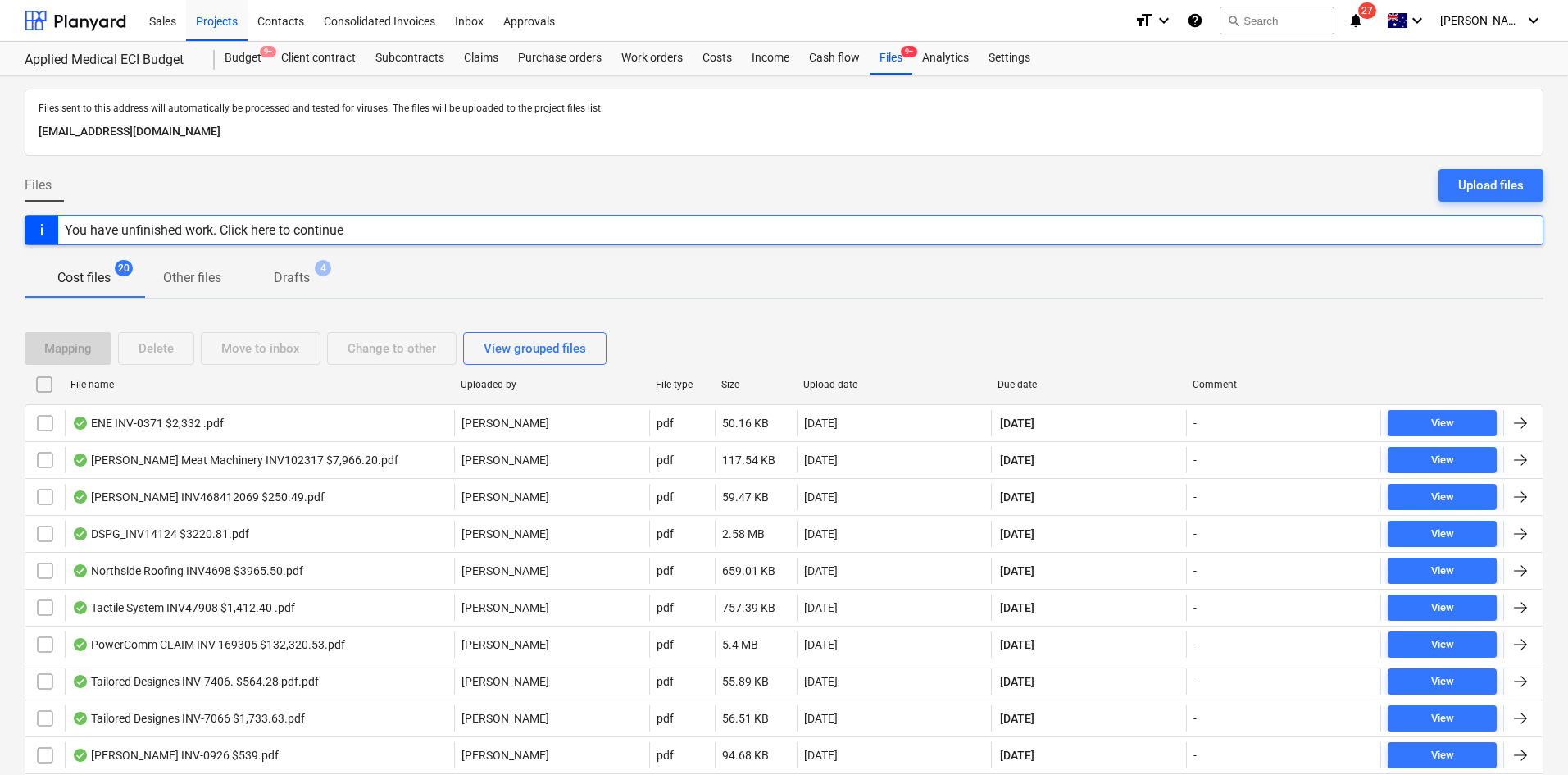
checkbox input "false"
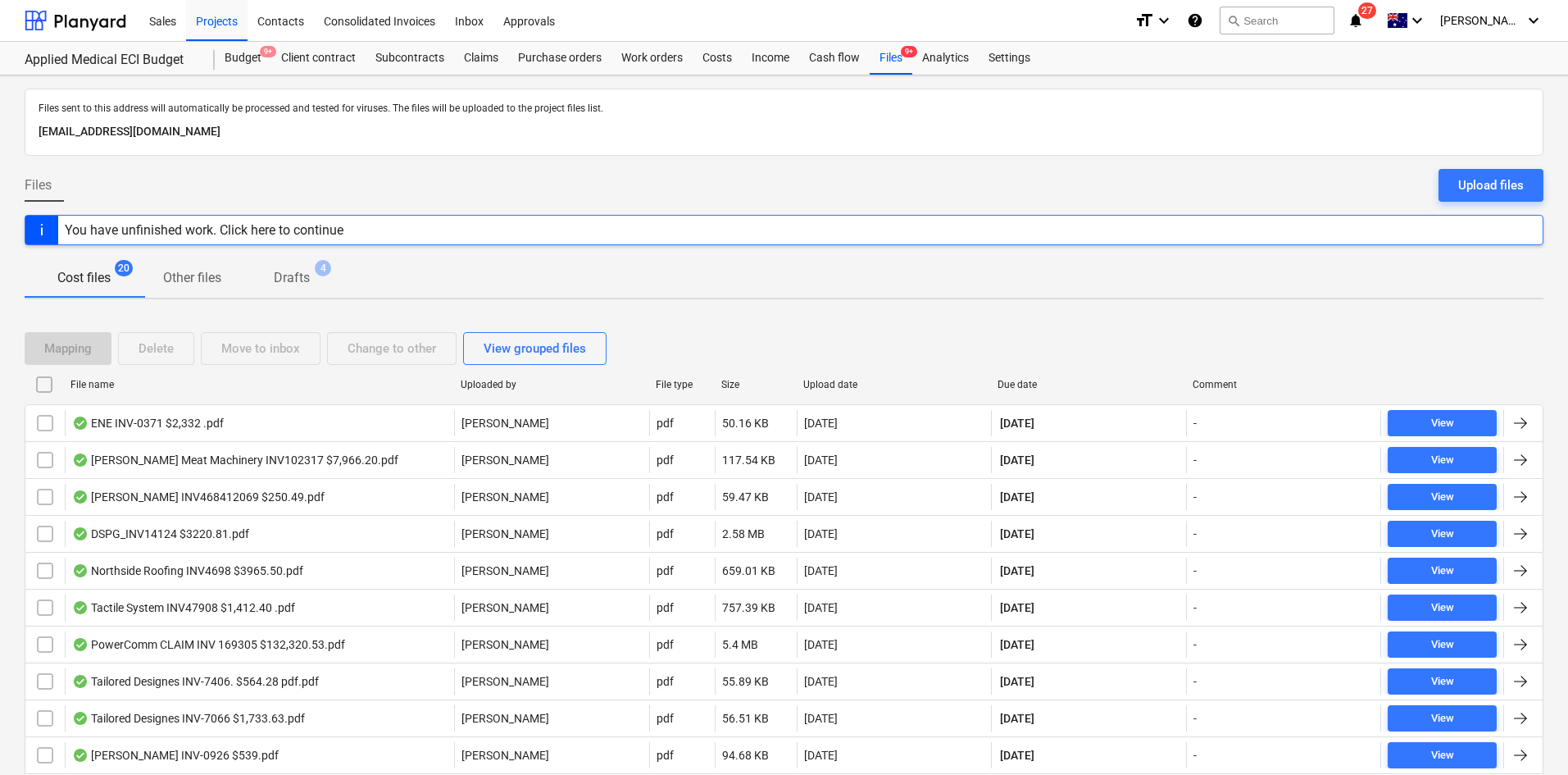
checkbox input "false"
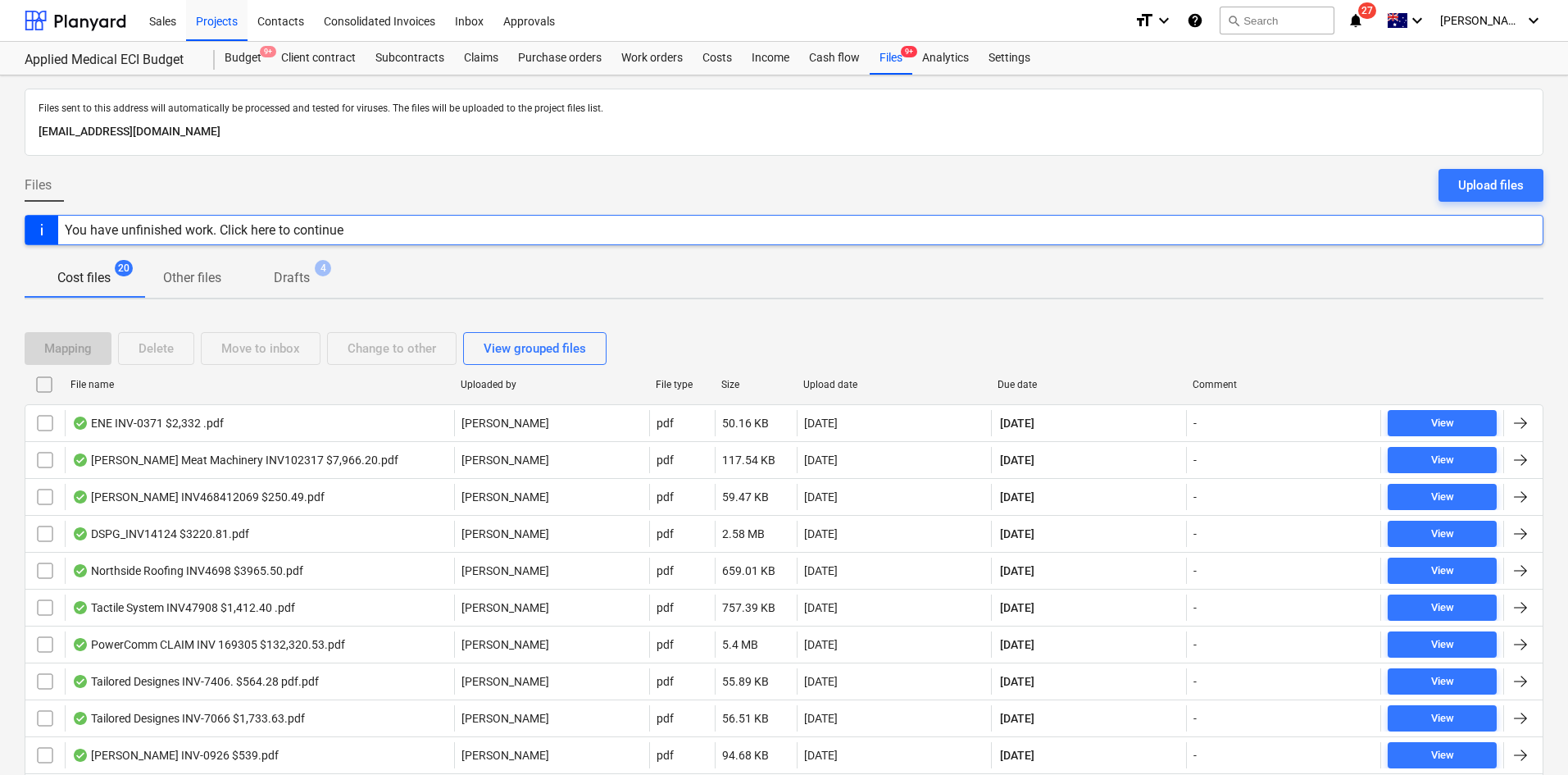
checkbox input "false"
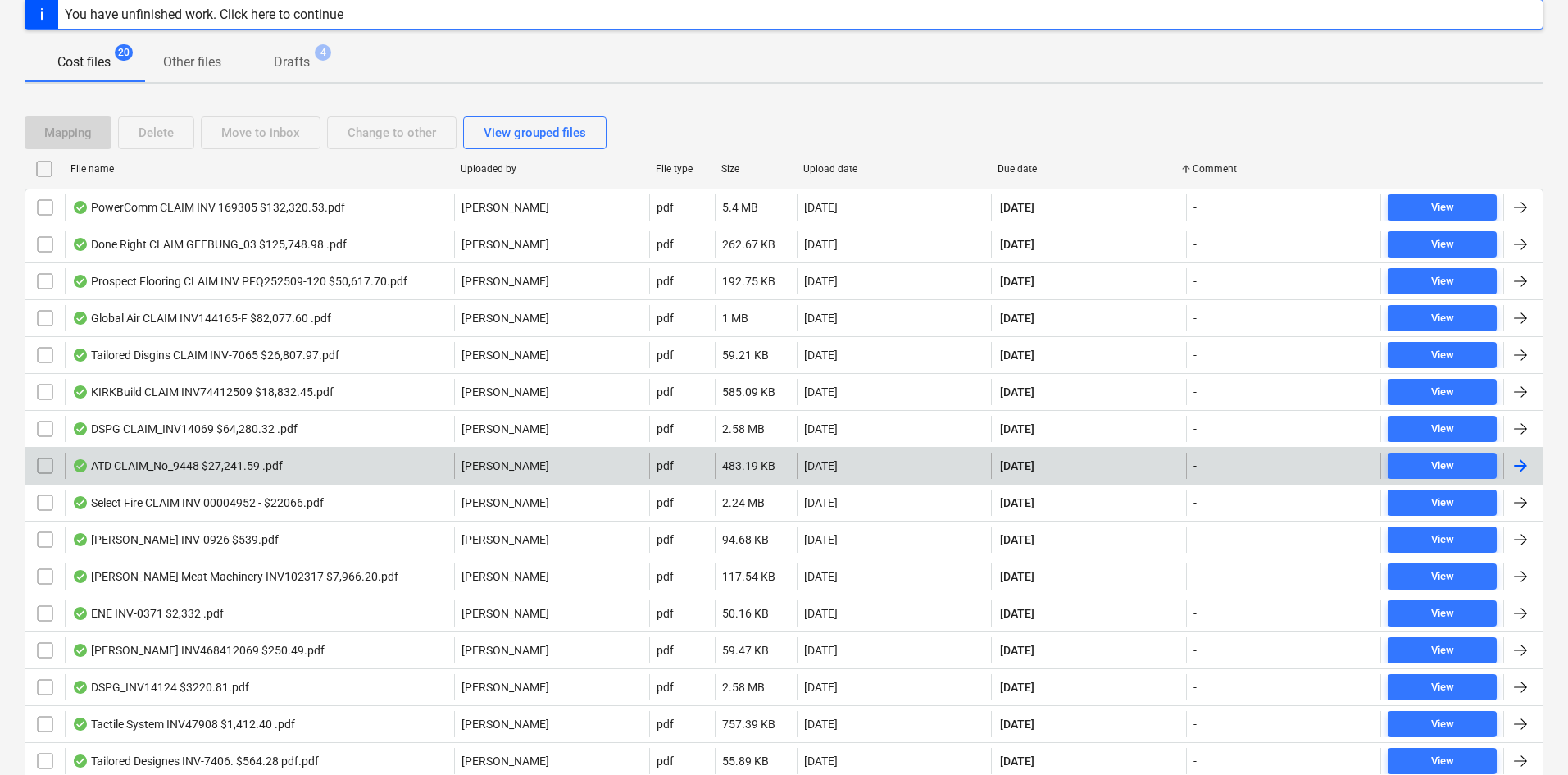
scroll to position [246, 0]
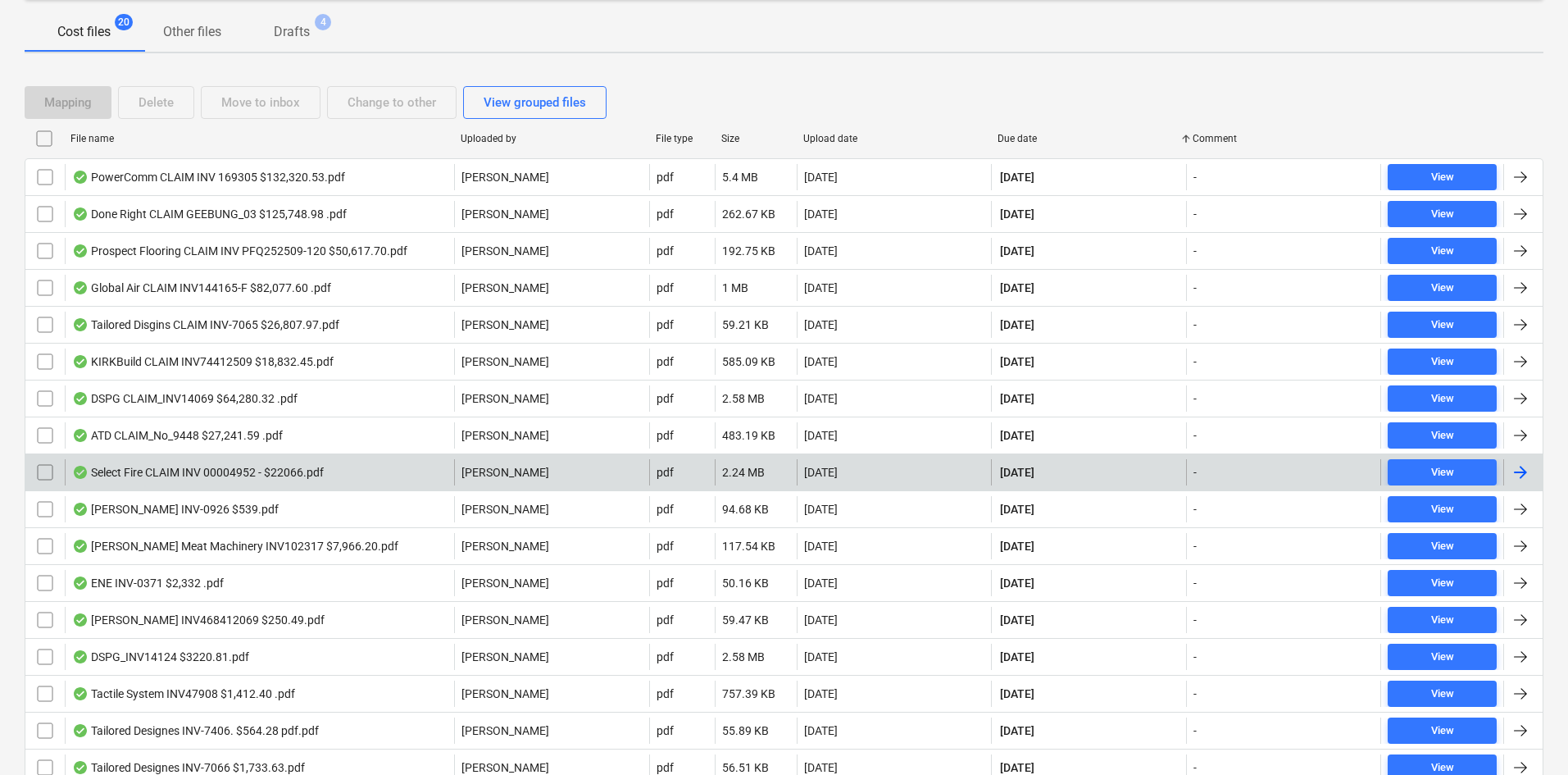
click at [476, 471] on p "[PERSON_NAME]" at bounding box center [506, 471] width 88 height 16
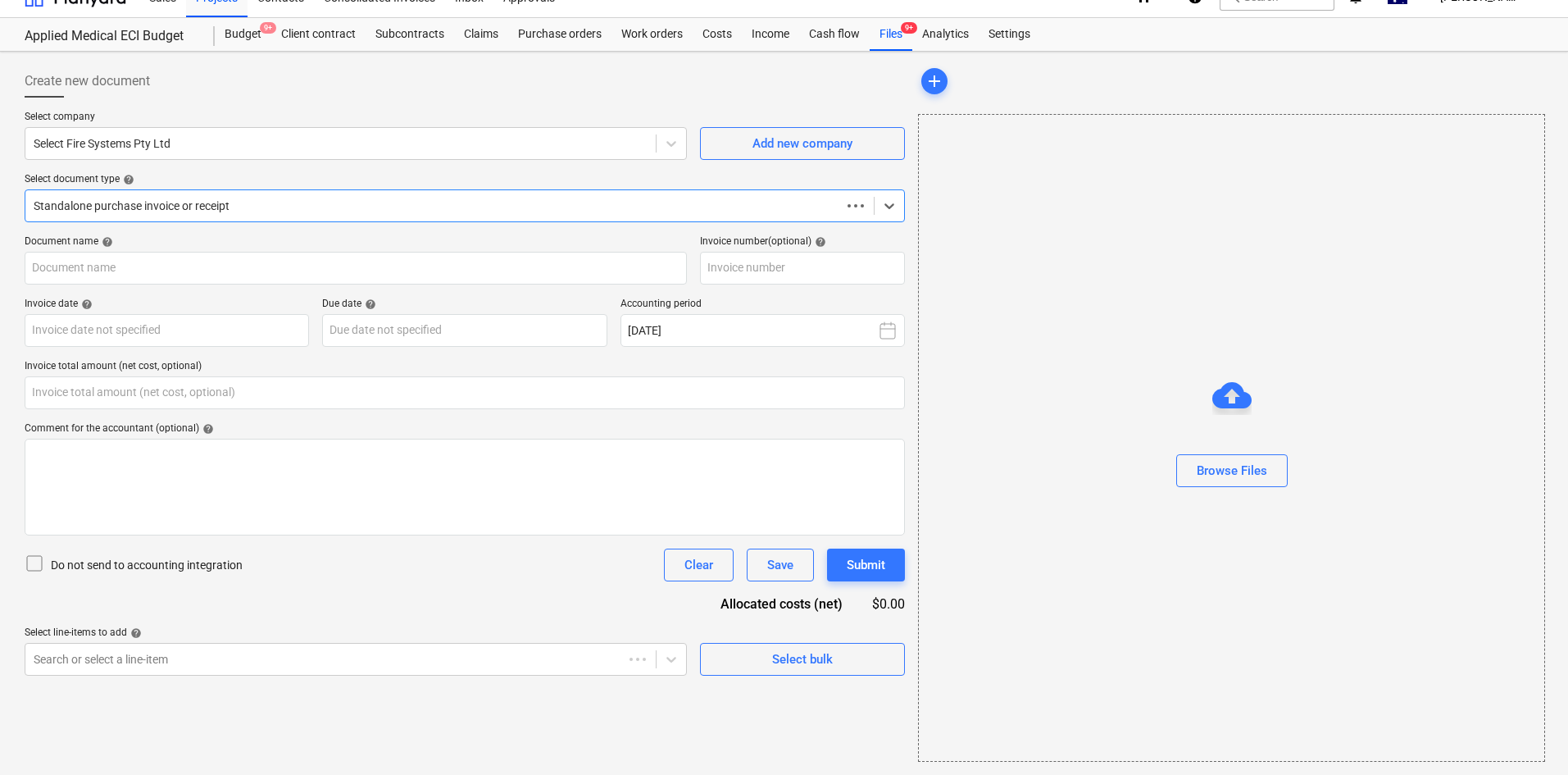
type input "0.00"
type input "202979"
type input "[DATE]"
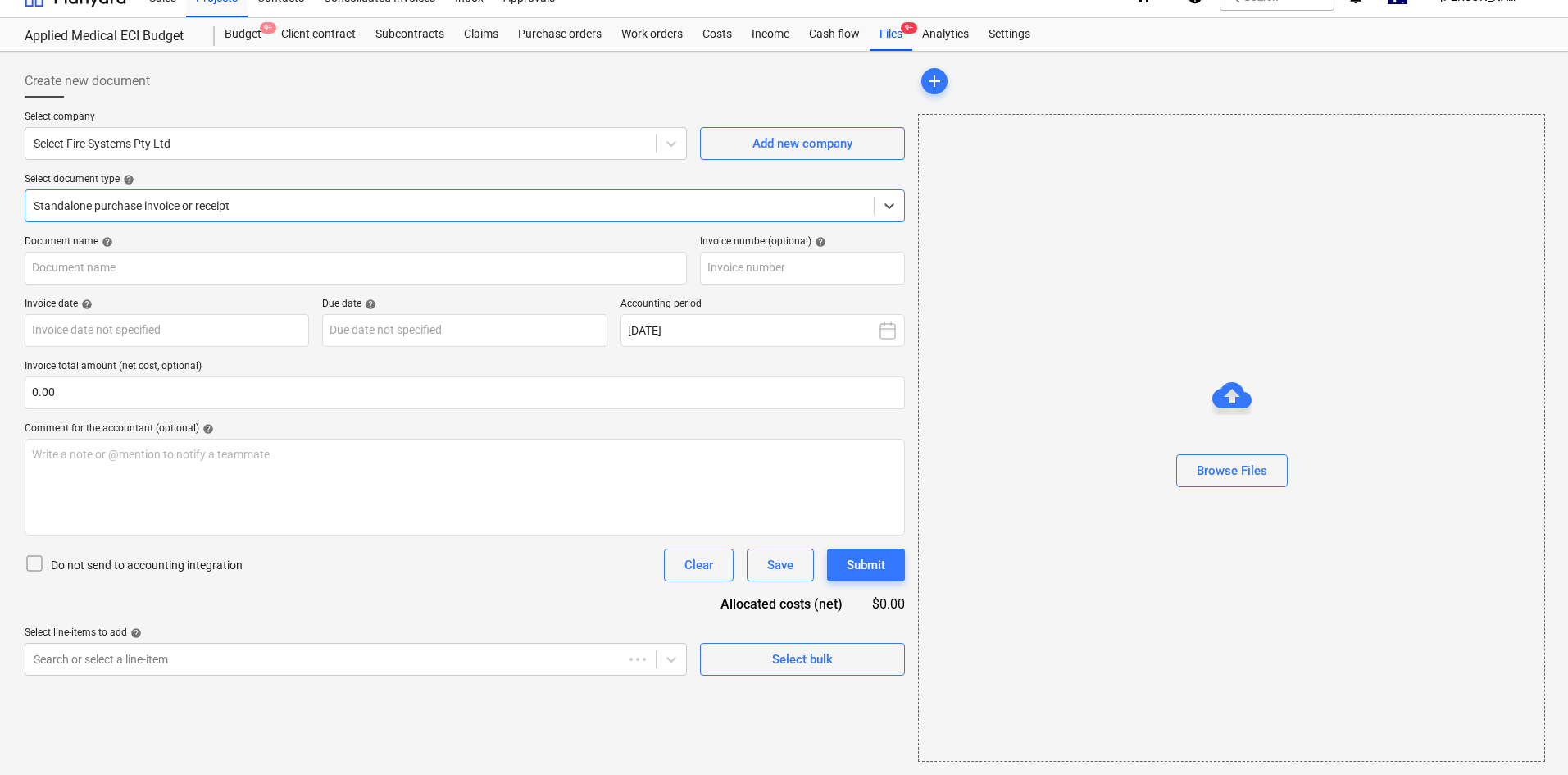
type input "10 Oct 2025"
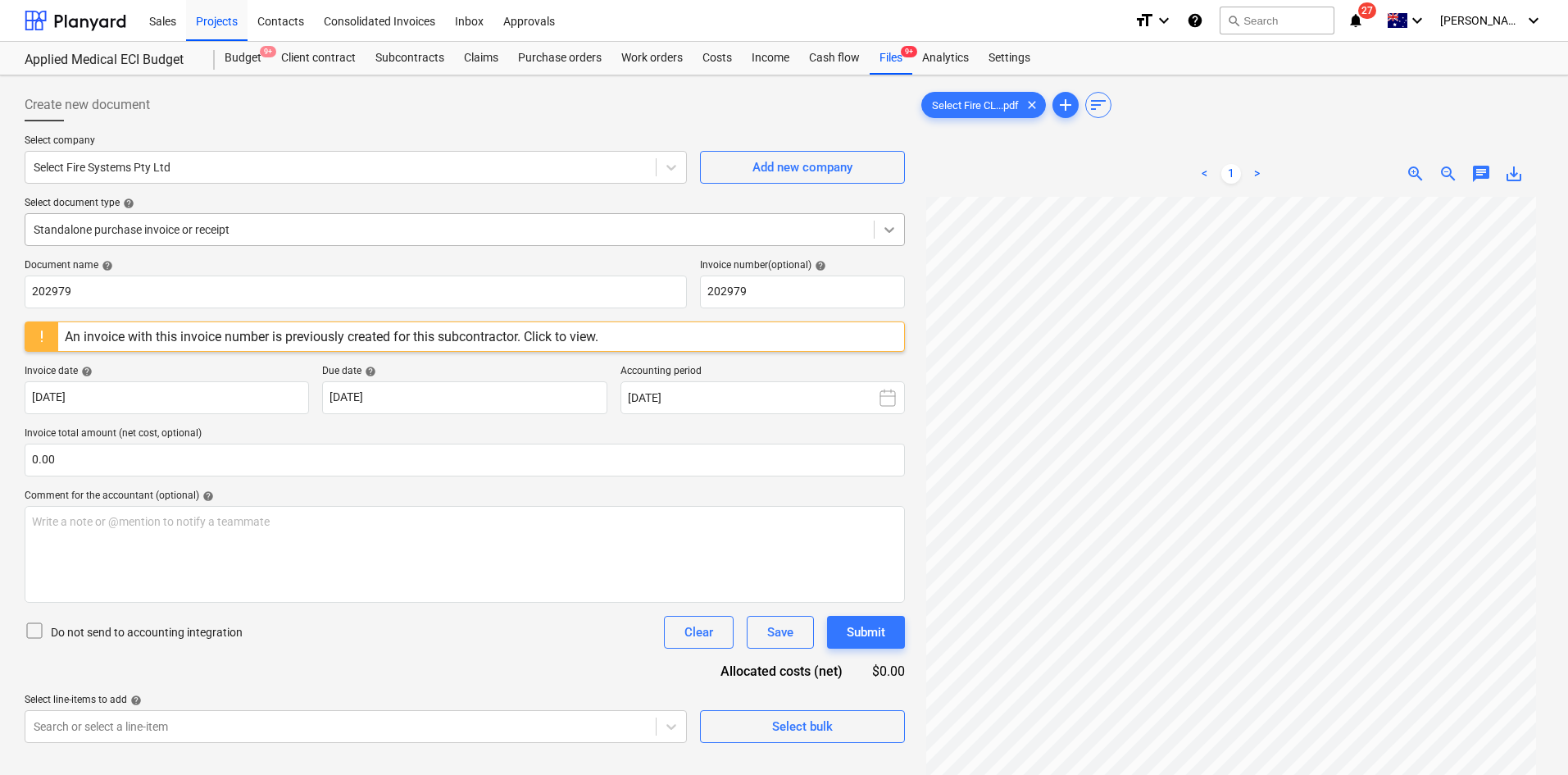
scroll to position [0, 0]
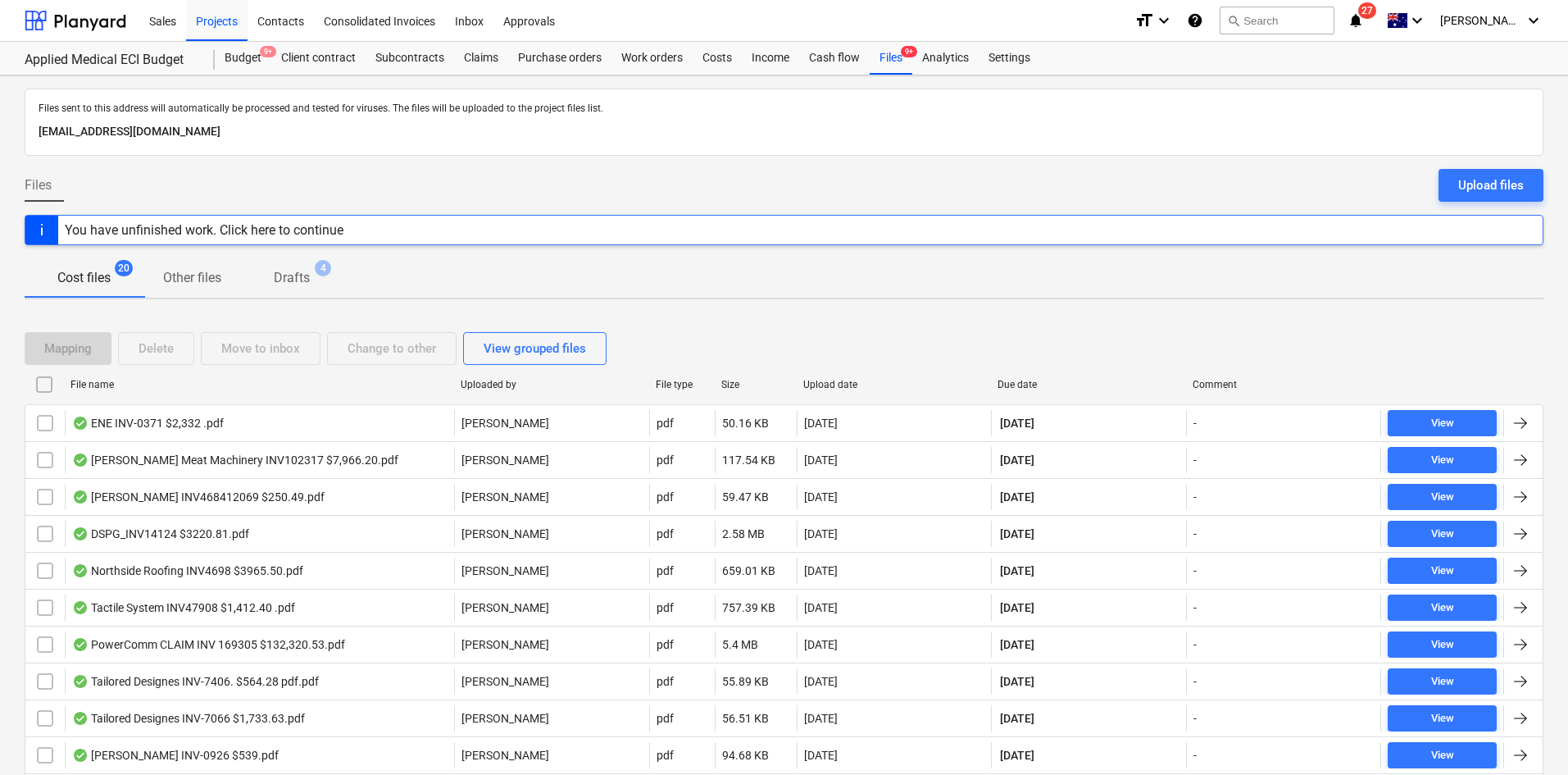
drag, startPoint x: 1011, startPoint y: 380, endPoint x: 882, endPoint y: 260, distance: 176.2
click at [1011, 381] on div "Due date" at bounding box center [1089, 384] width 182 height 11
checkbox input "false"
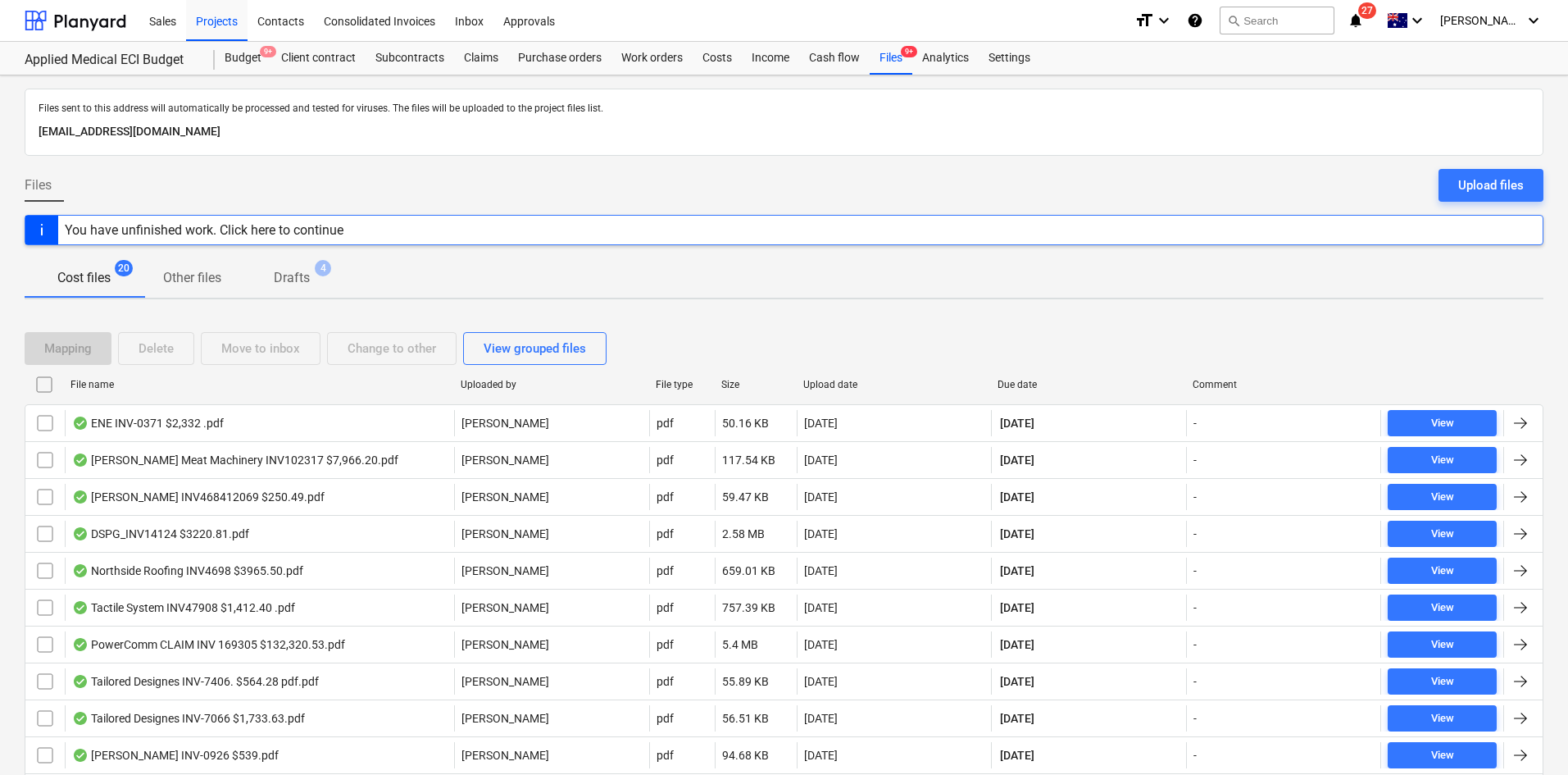
checkbox input "false"
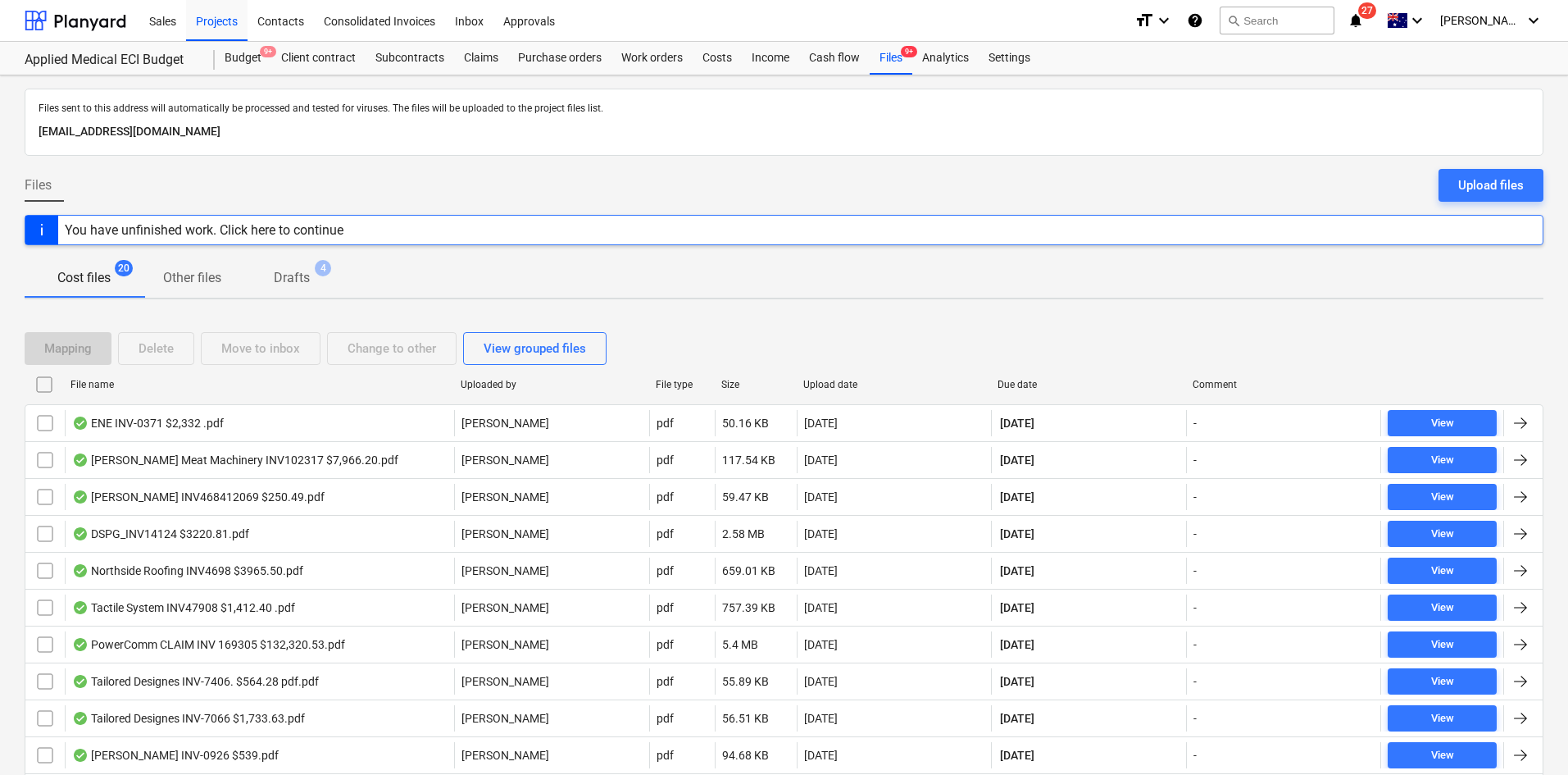
checkbox input "false"
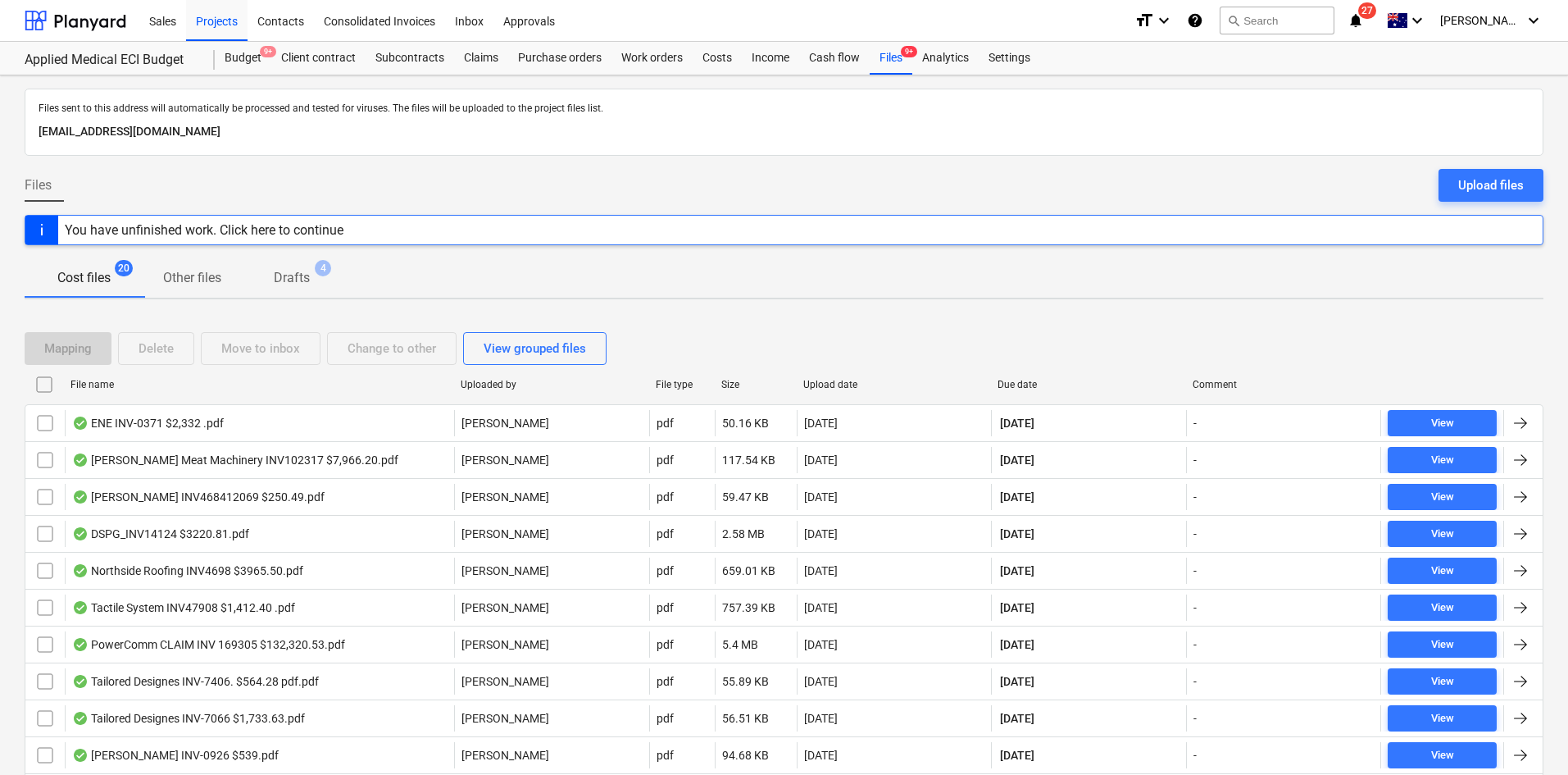
checkbox input "false"
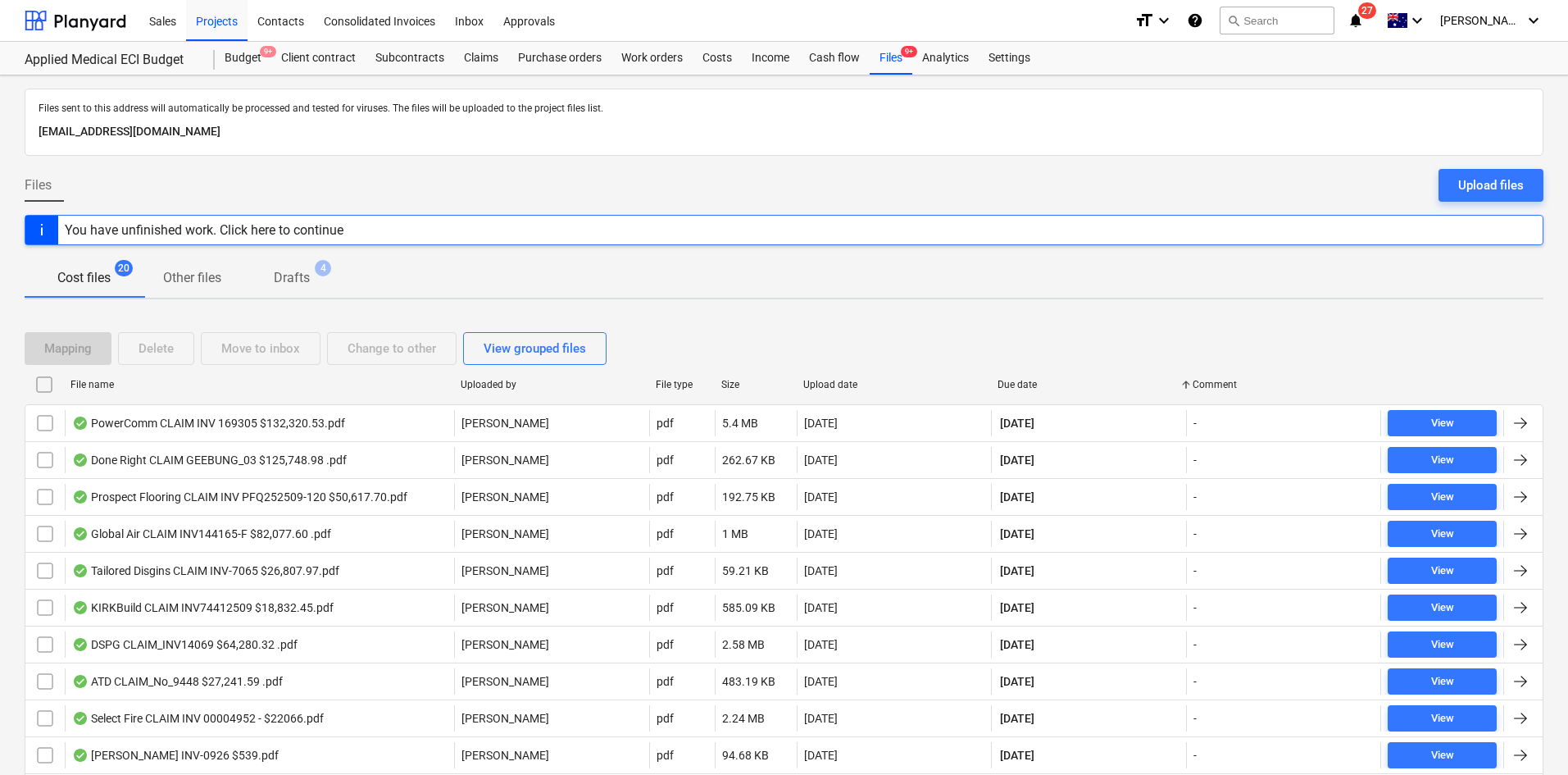
drag, startPoint x: 1005, startPoint y: 381, endPoint x: 1018, endPoint y: 384, distance: 13.3
click at [1005, 381] on div at bounding box center [991, 384] width 29 height 27
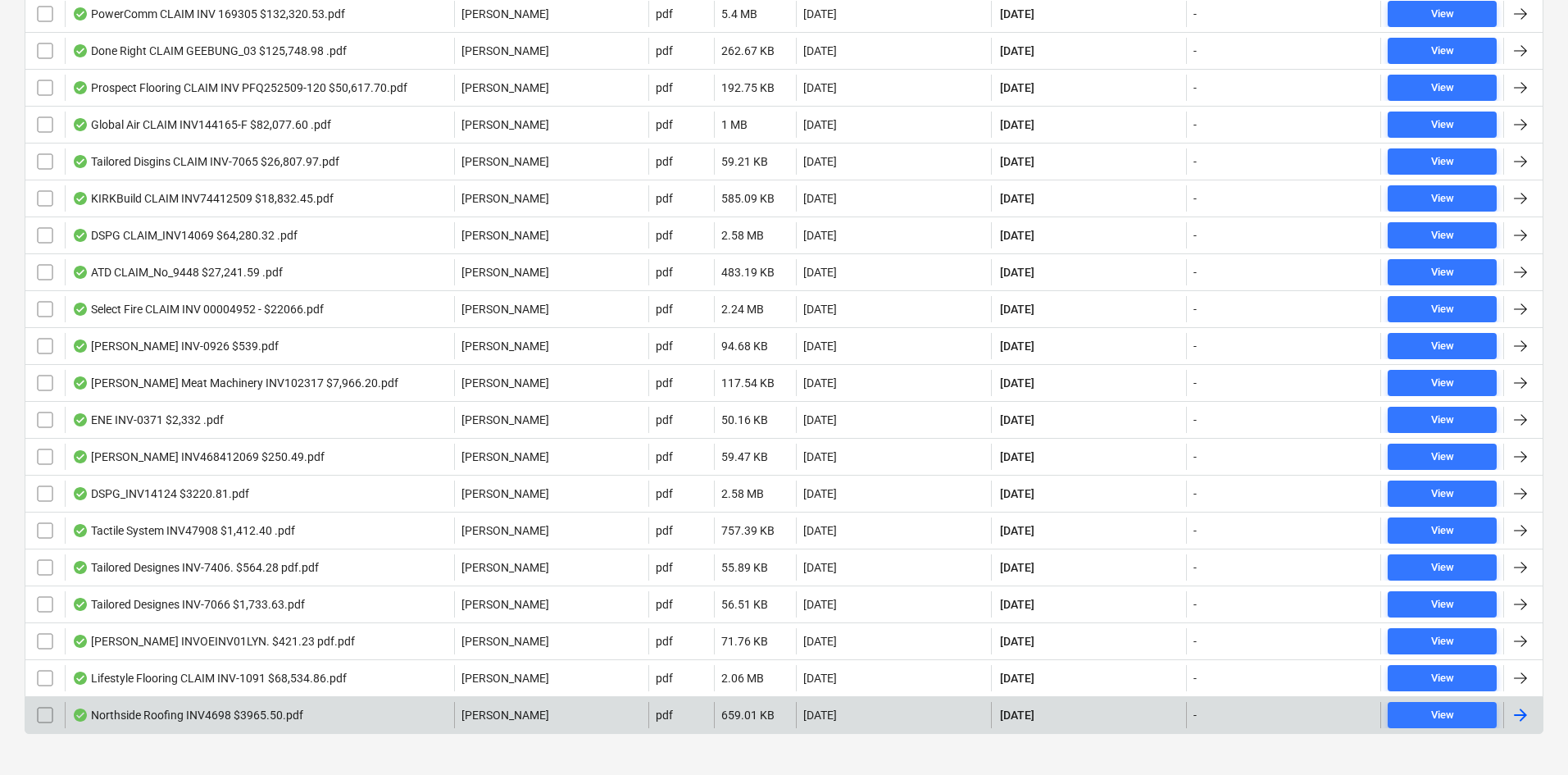
scroll to position [410, 0]
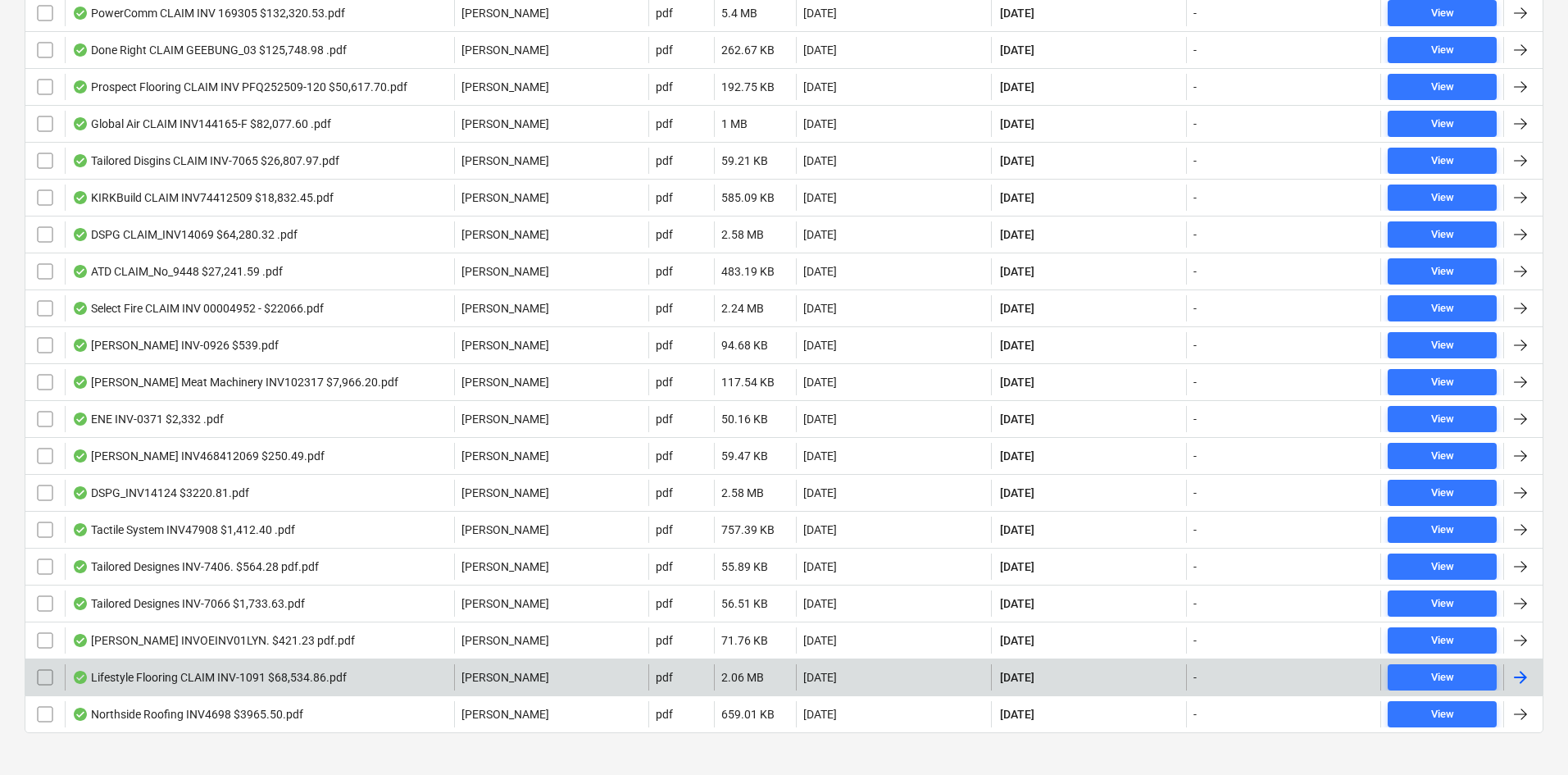
click at [368, 677] on div "Lifestyle Flooring CLAIM INV-1091 $68,534.86.pdf" at bounding box center [259, 677] width 390 height 27
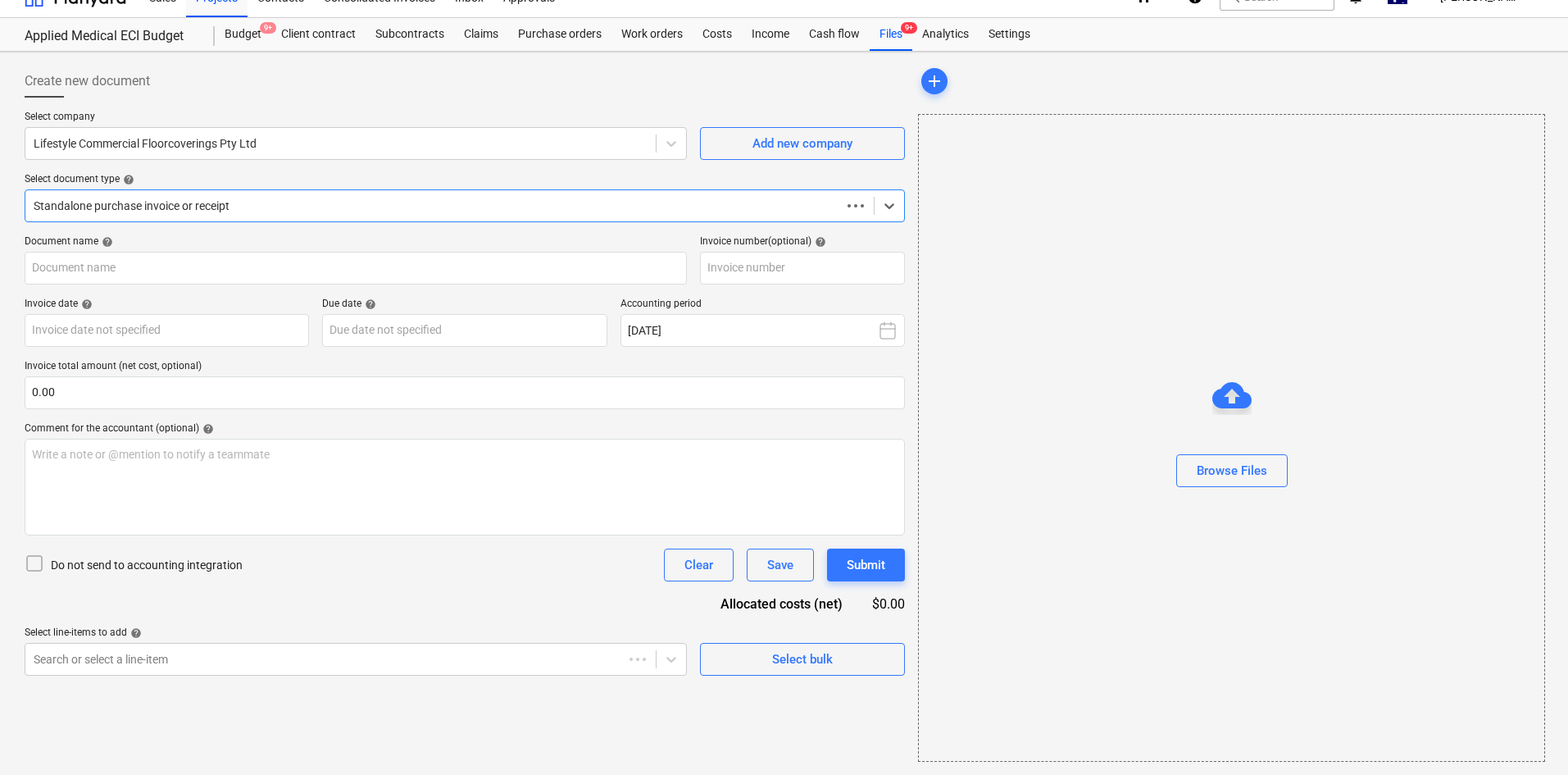
scroll to position [24, 0]
type input "INV-1091"
type input "25 Sep 2025"
type input "30 Oct 2025"
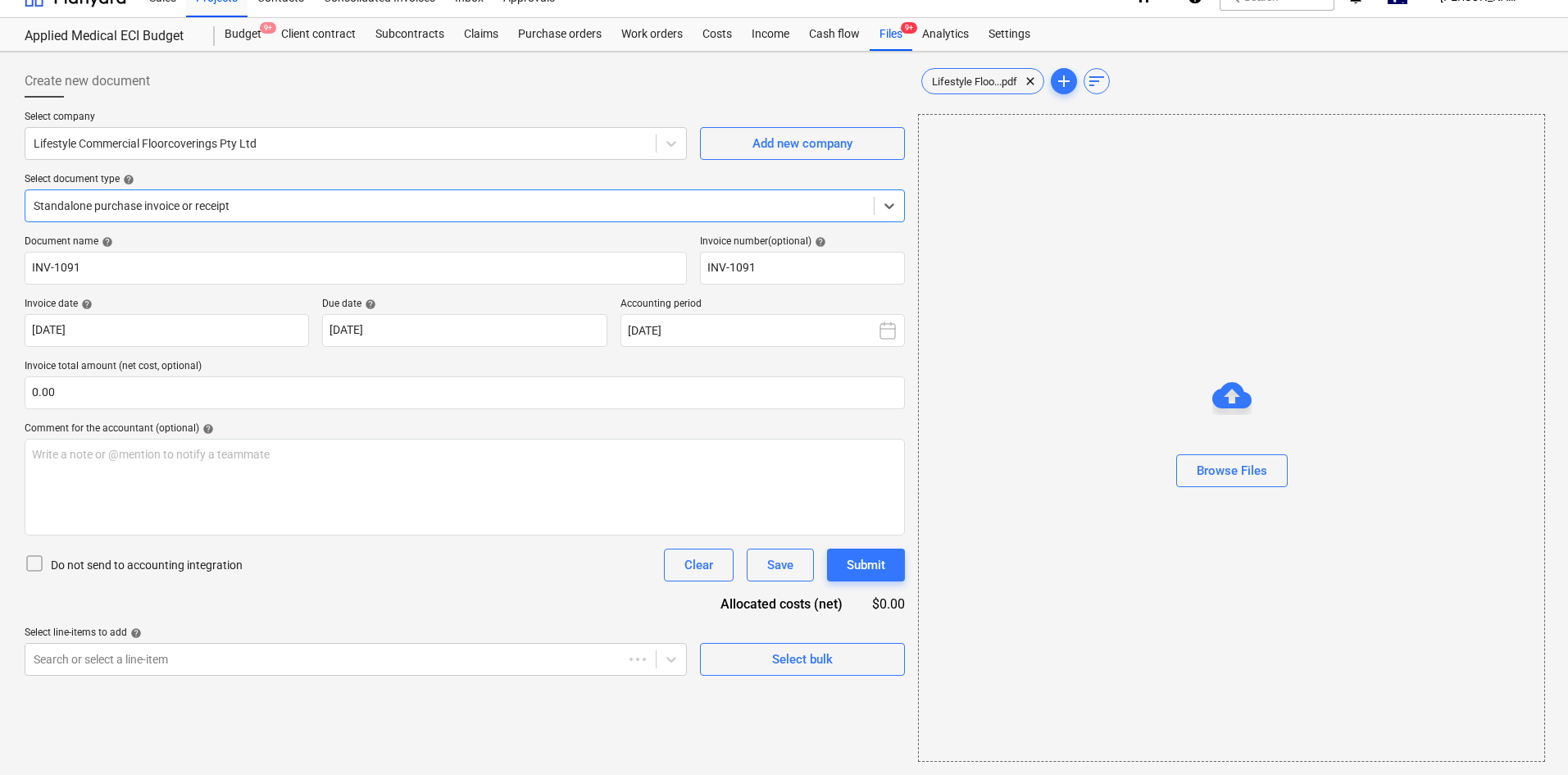
scroll to position [0, 0]
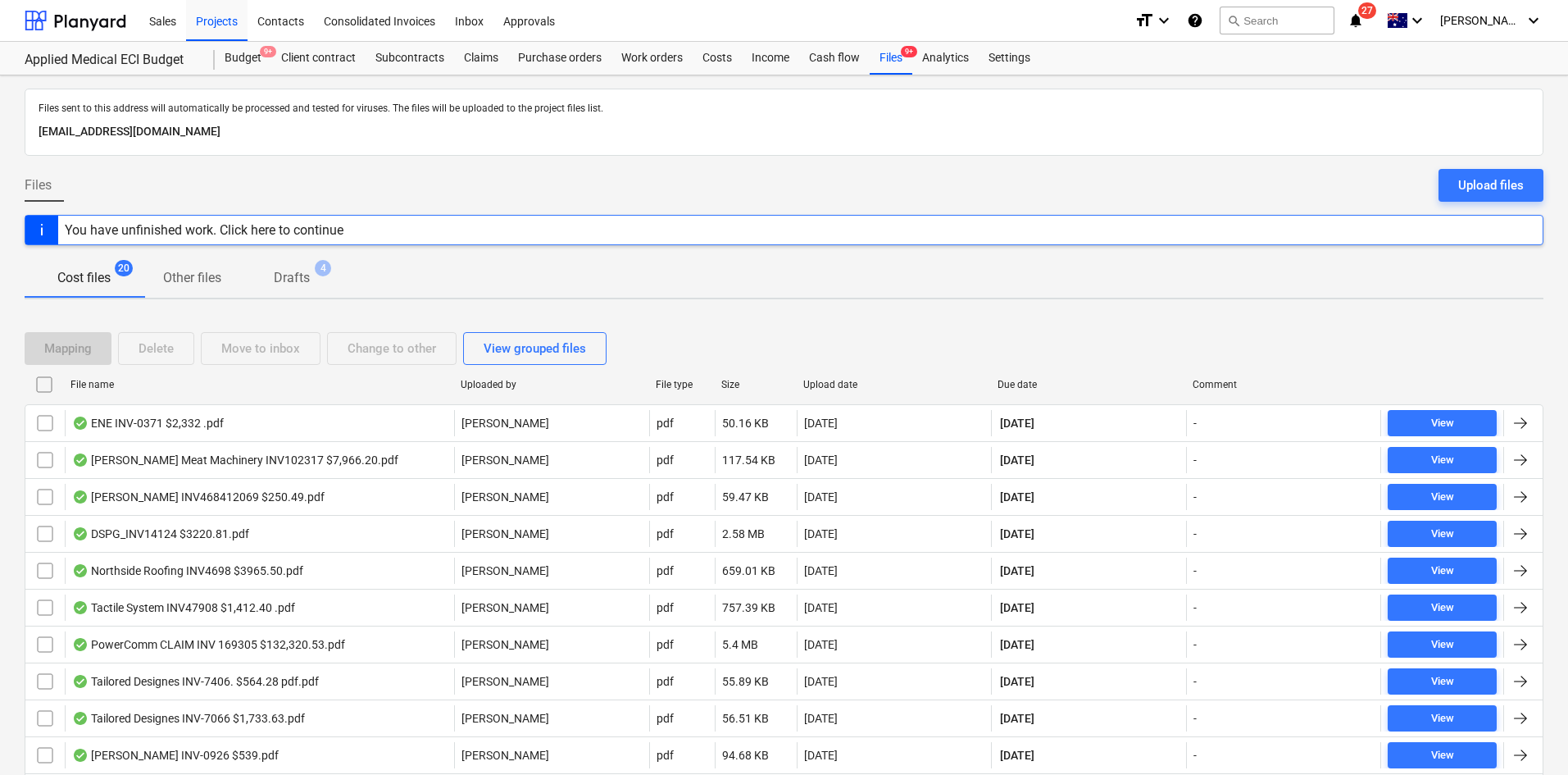
click at [1016, 378] on div "Due date" at bounding box center [1089, 384] width 182 height 11
checkbox input "false"
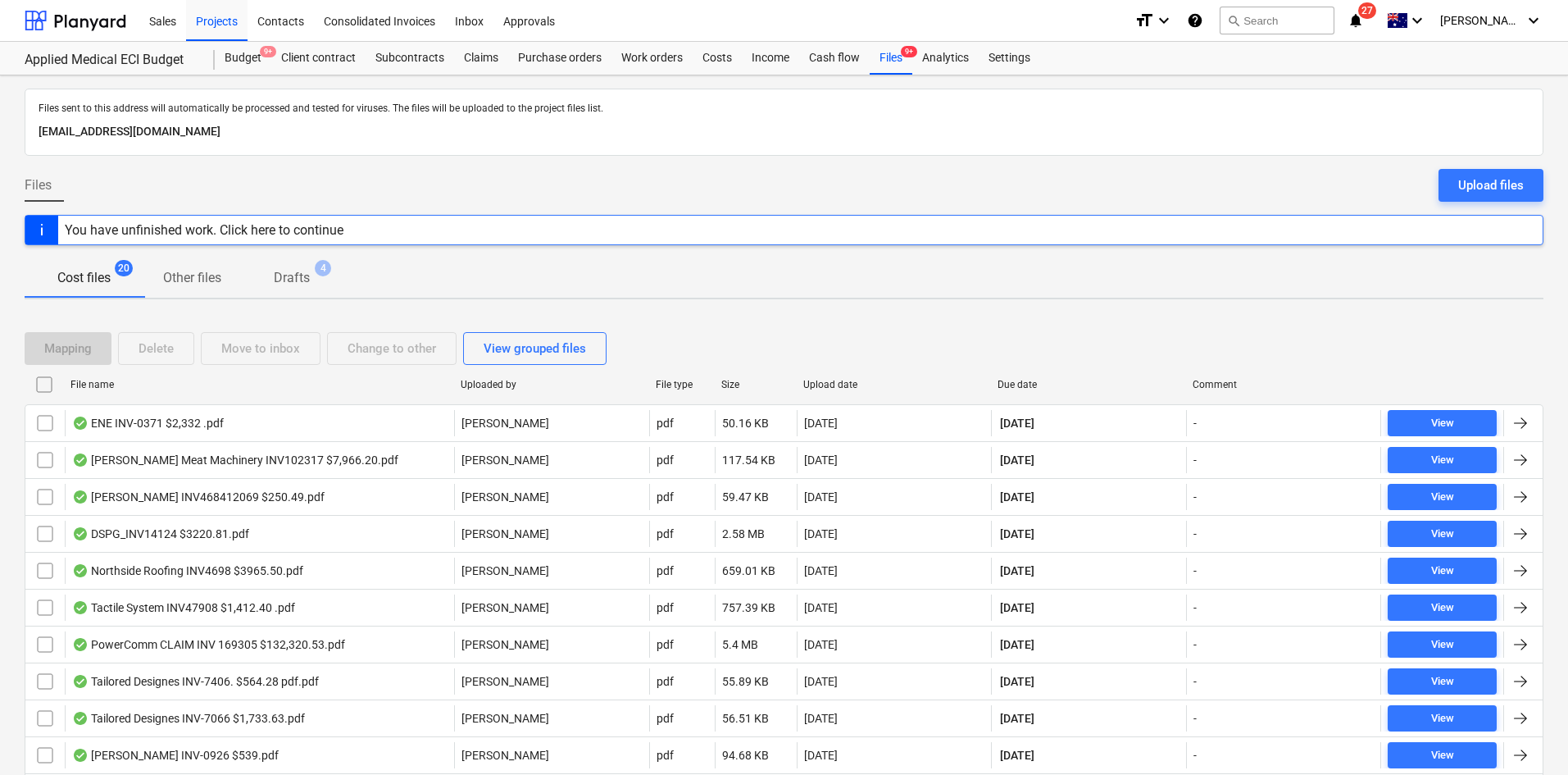
checkbox input "false"
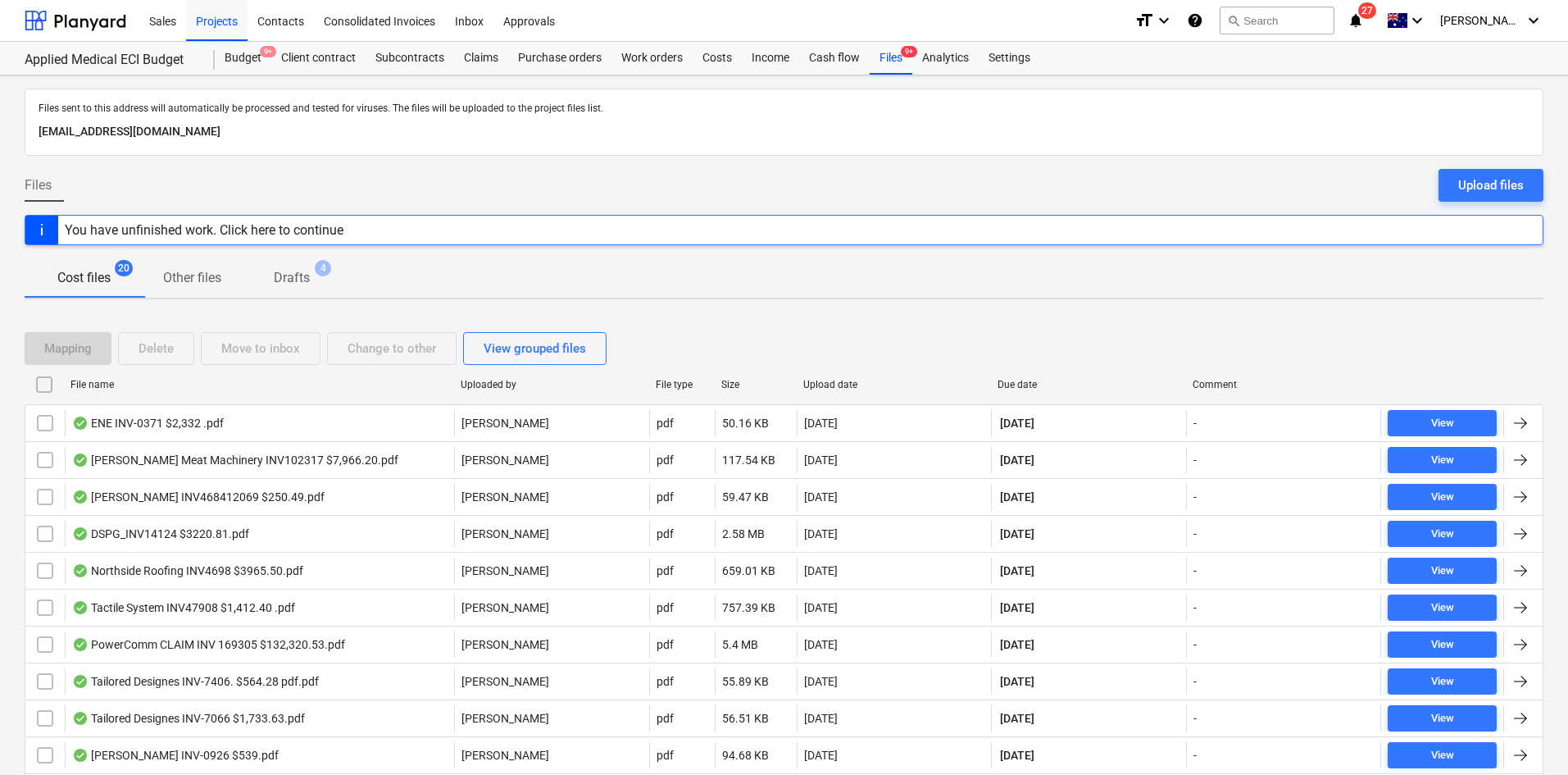
checkbox input "false"
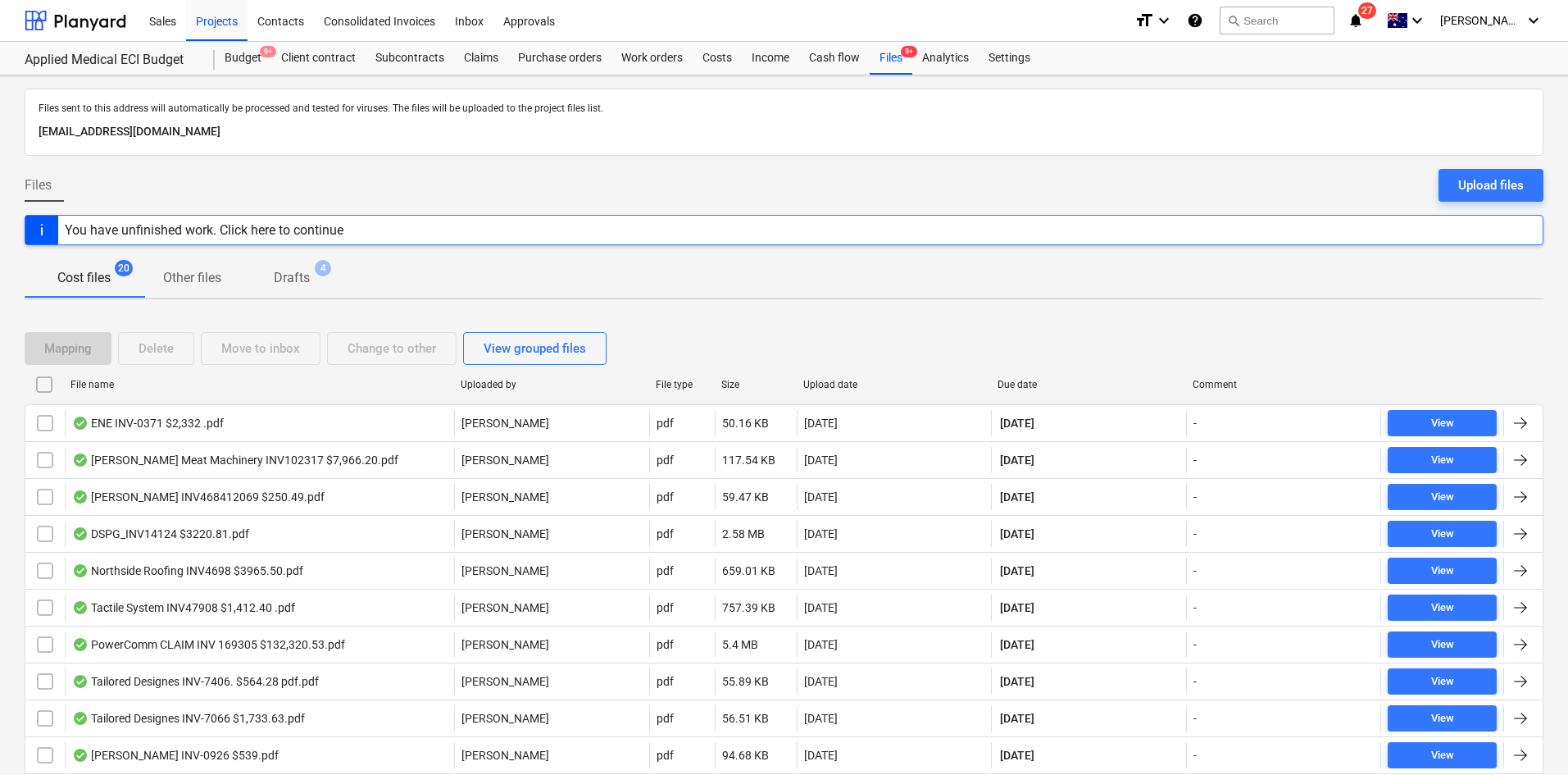
checkbox input "false"
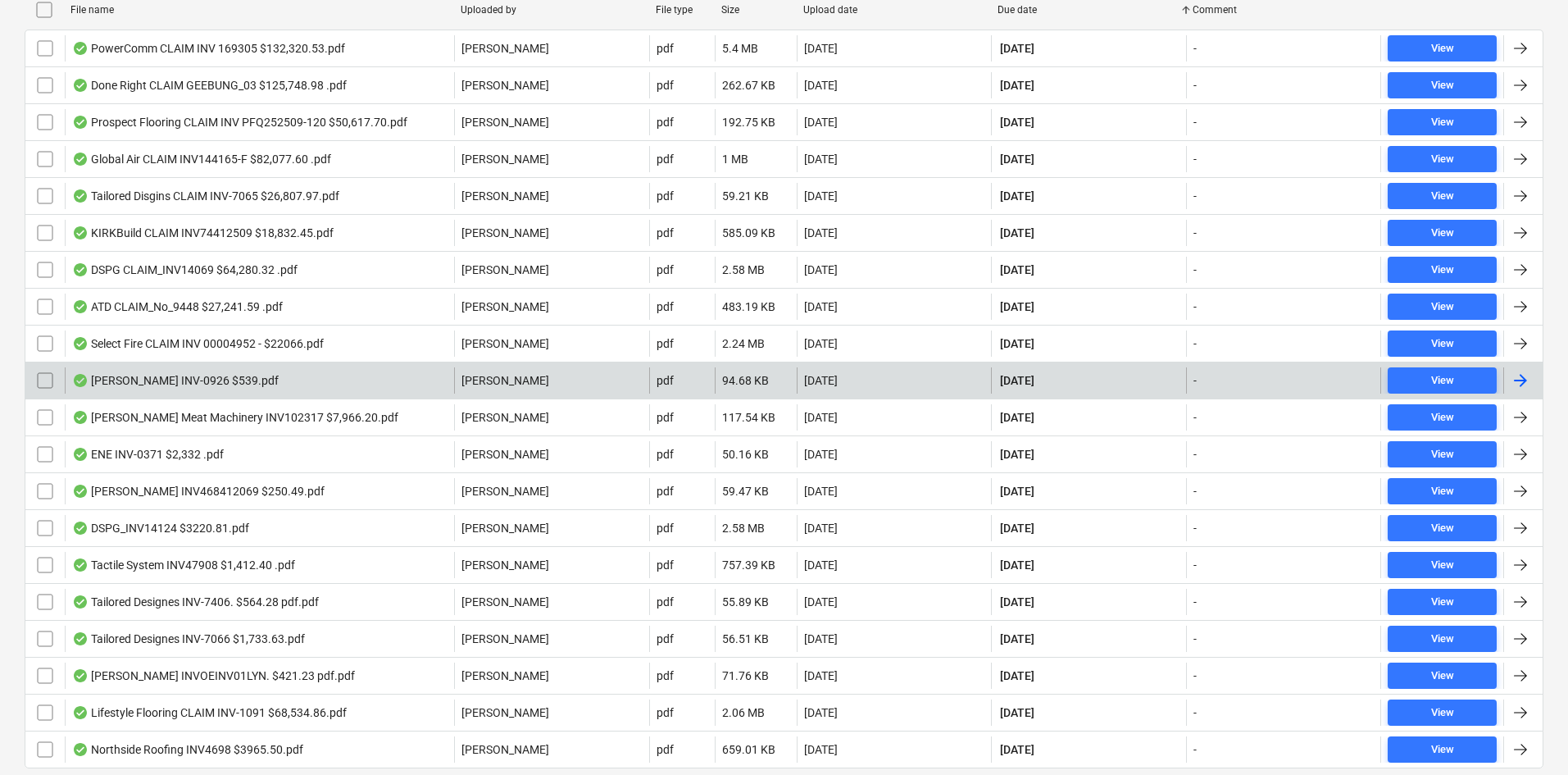
scroll to position [427, 0]
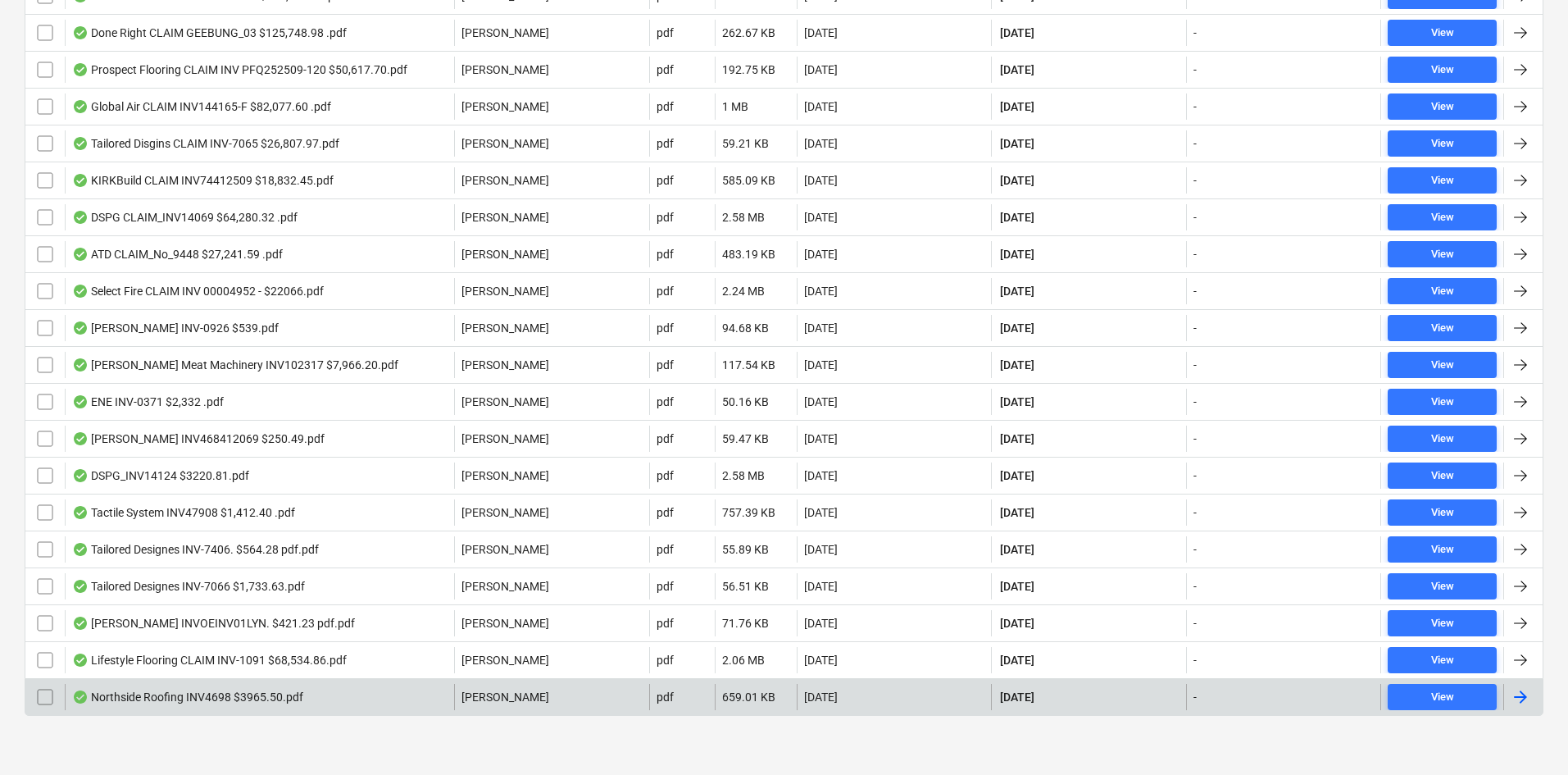
click at [237, 696] on div "Northside Roofing INV4698 $3965.50.pdf" at bounding box center [188, 697] width 231 height 13
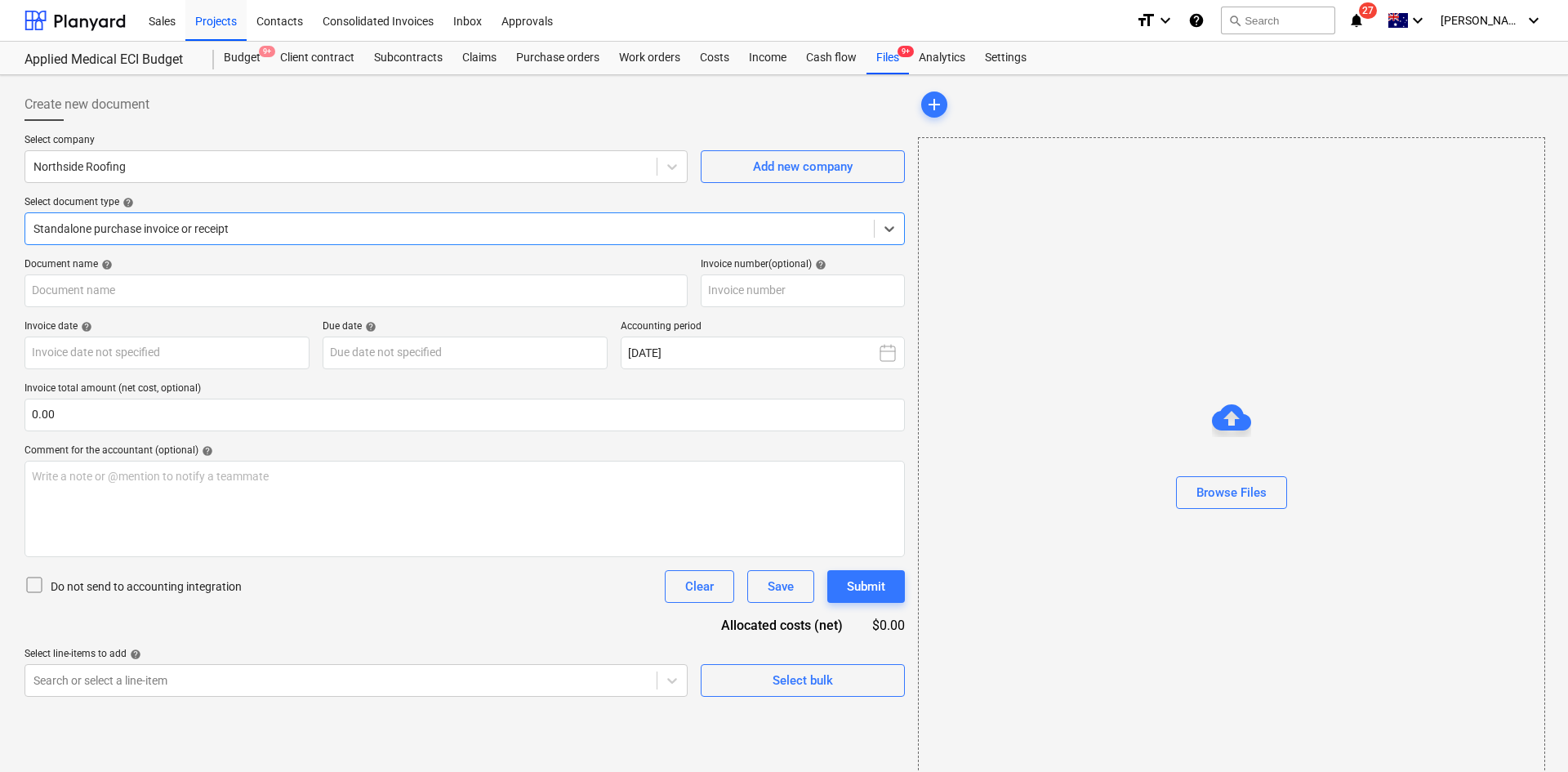
type input "4698"
type input "[DATE]"
type input "31 Oct 2025"
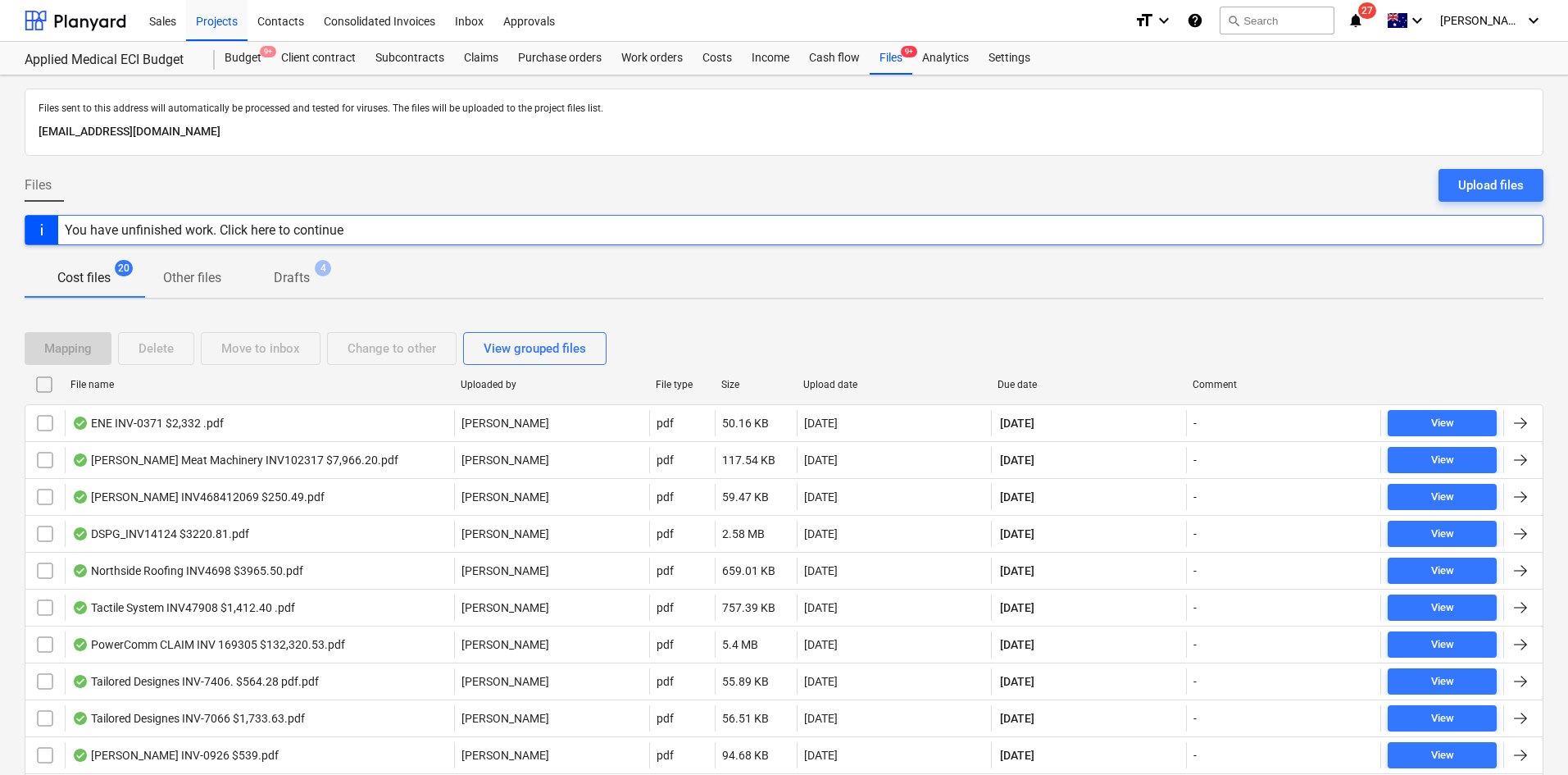
click at [1022, 391] on div "Due date" at bounding box center [1088, 384] width 195 height 27
checkbox input "false"
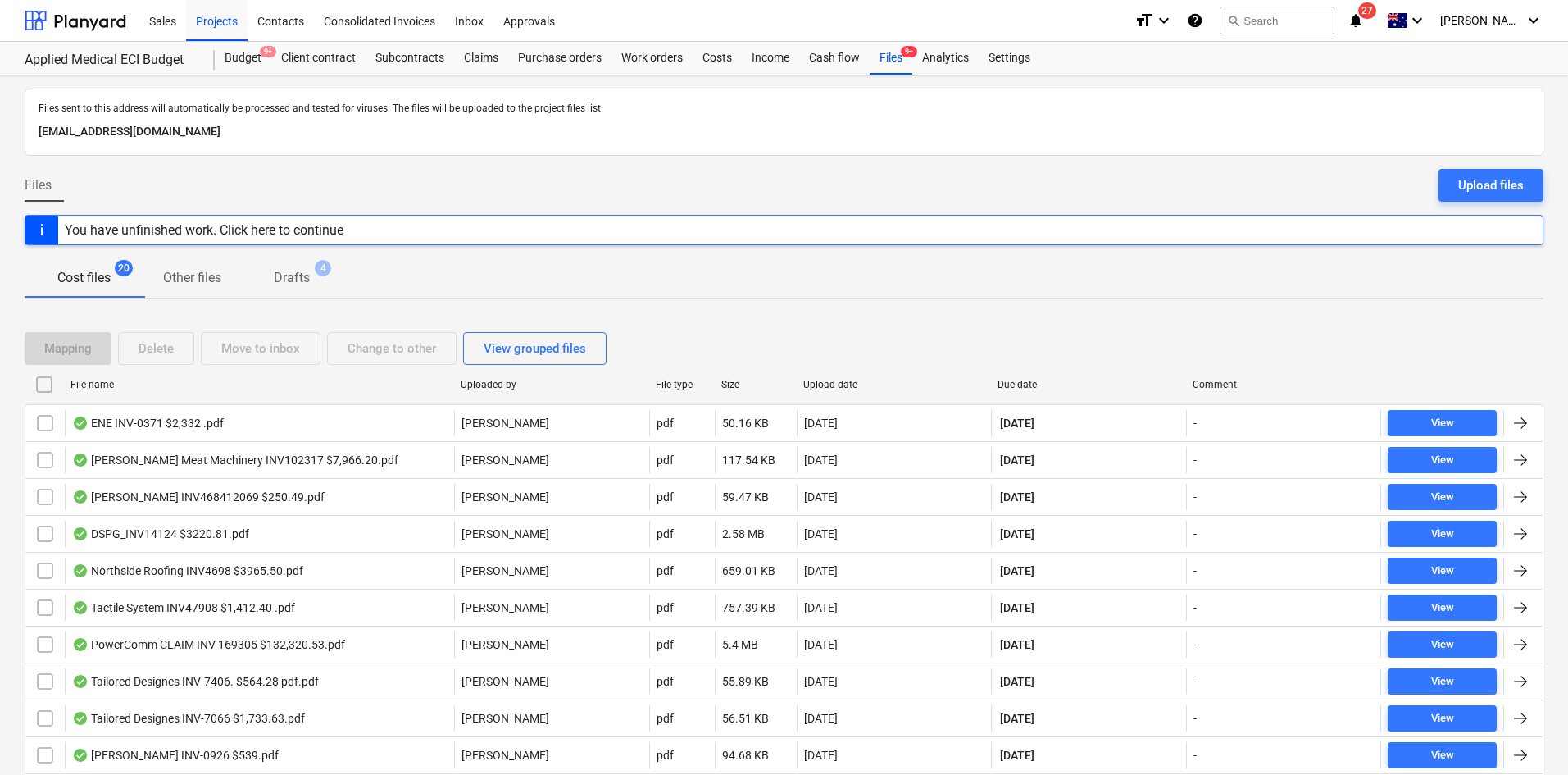
checkbox input "false"
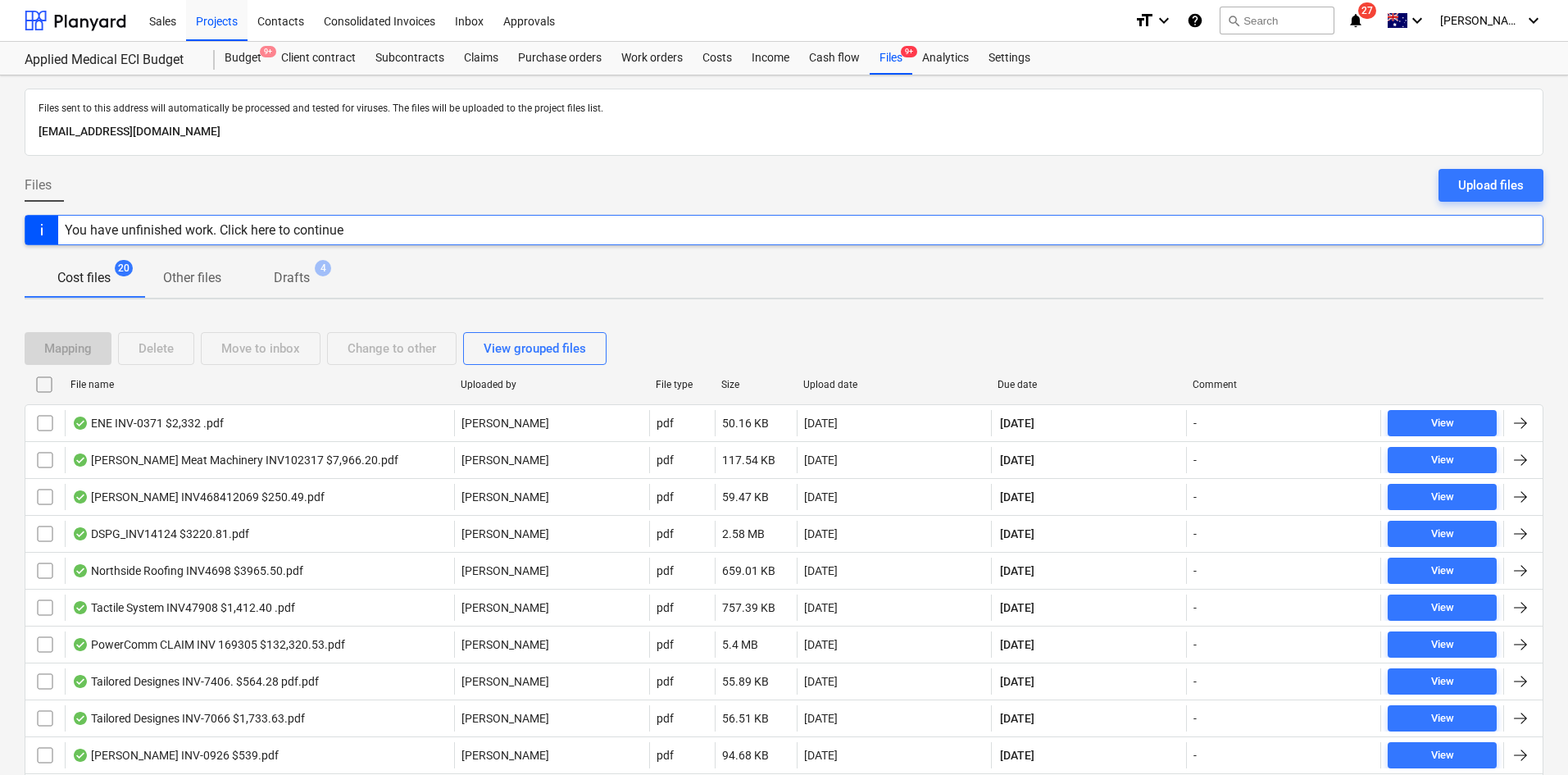
checkbox input "false"
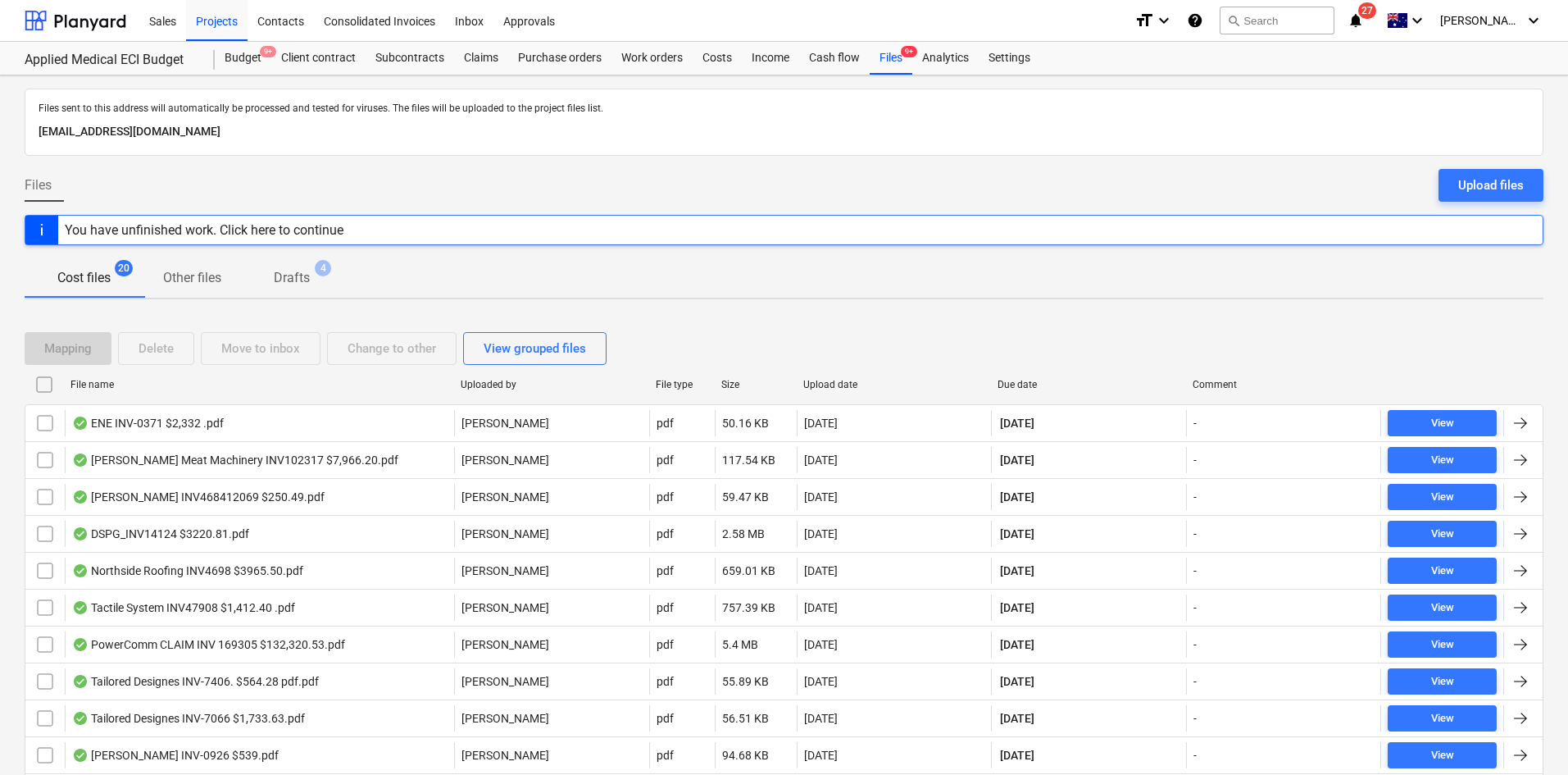
checkbox input "false"
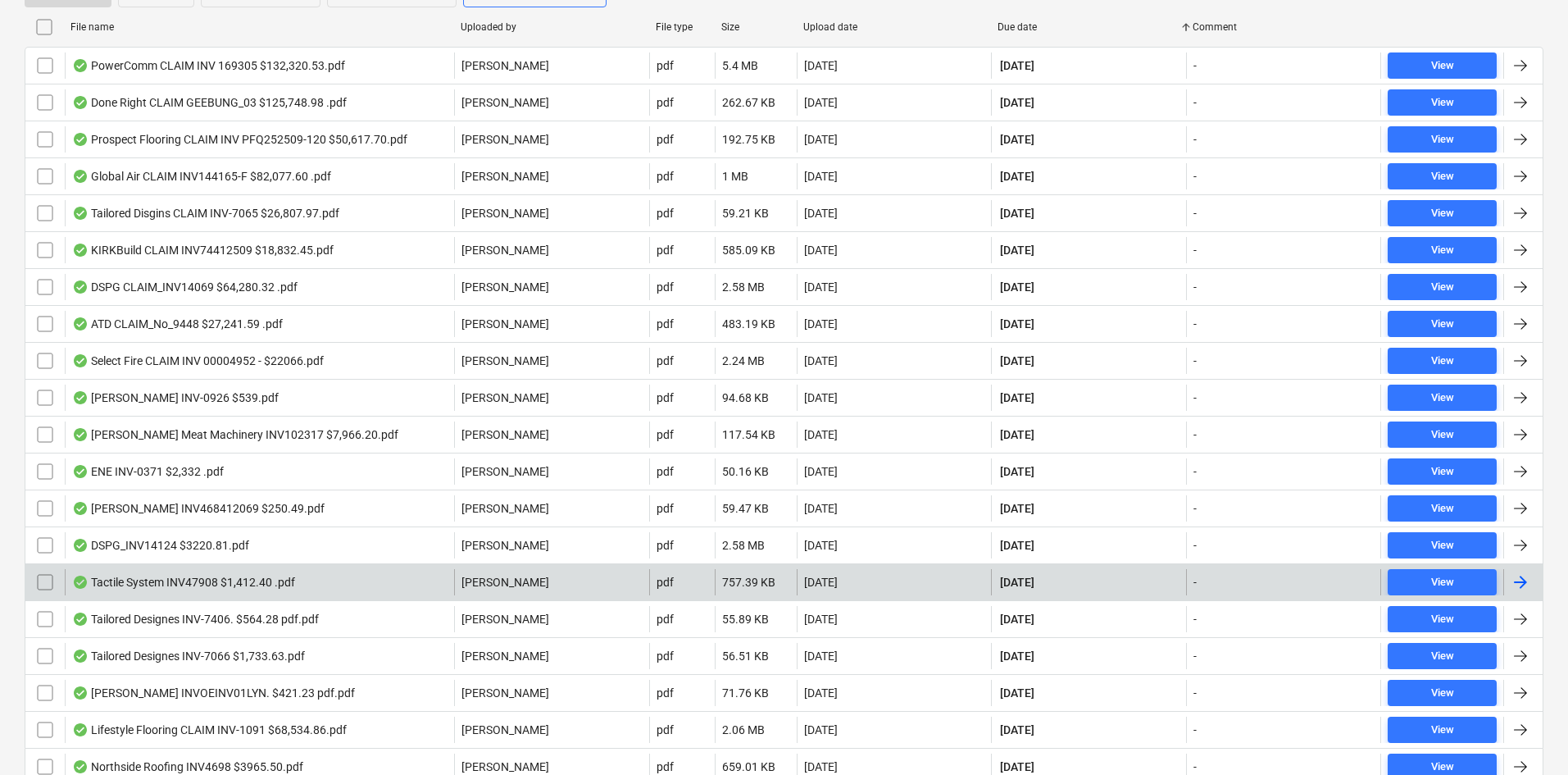
scroll to position [410, 0]
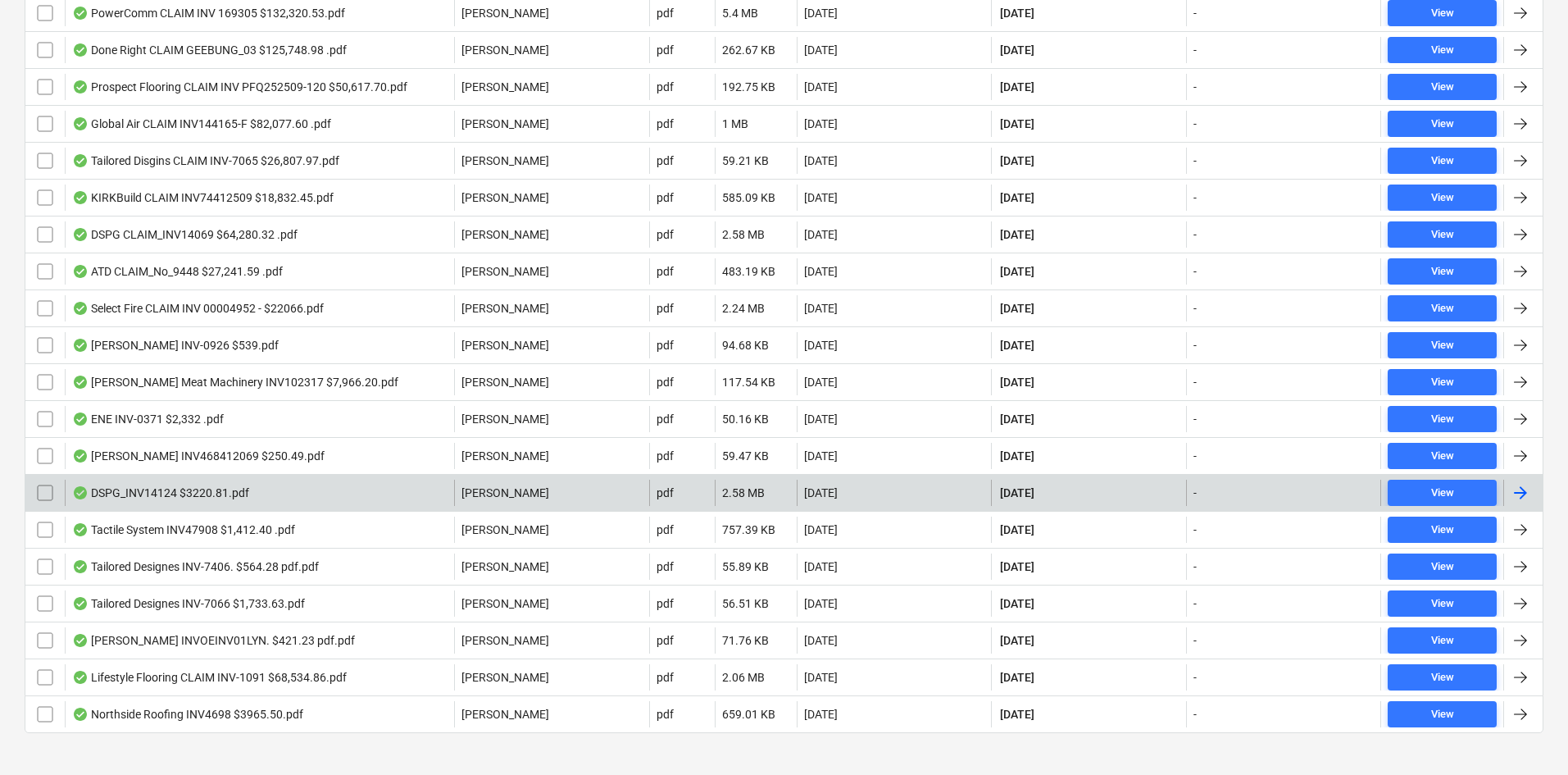
click at [225, 493] on div "DSPG_INV14124 $3220.81.pdf" at bounding box center [161, 492] width 177 height 13
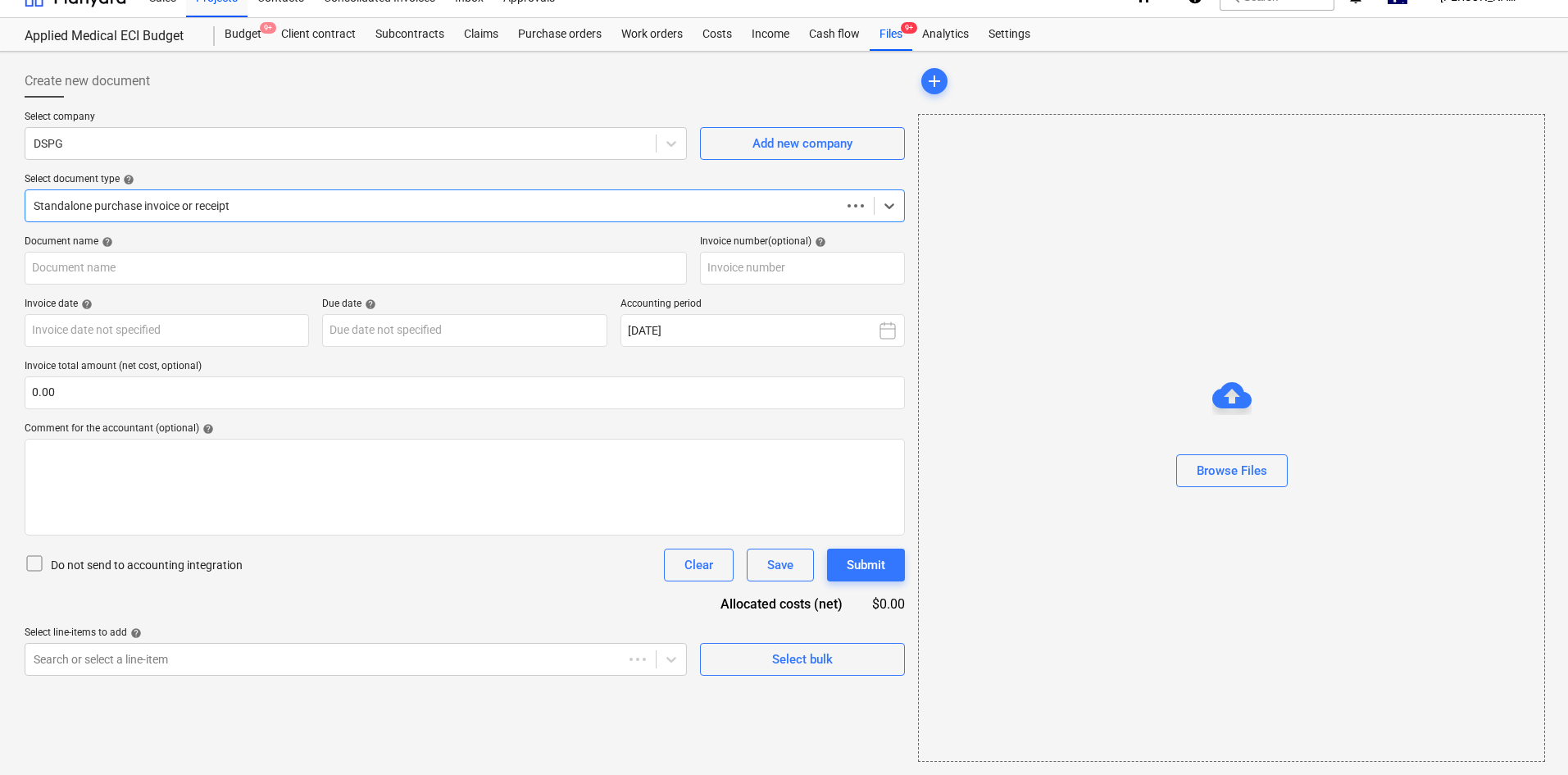
scroll to position [24, 0]
type input "14124"
type input "[DATE]"
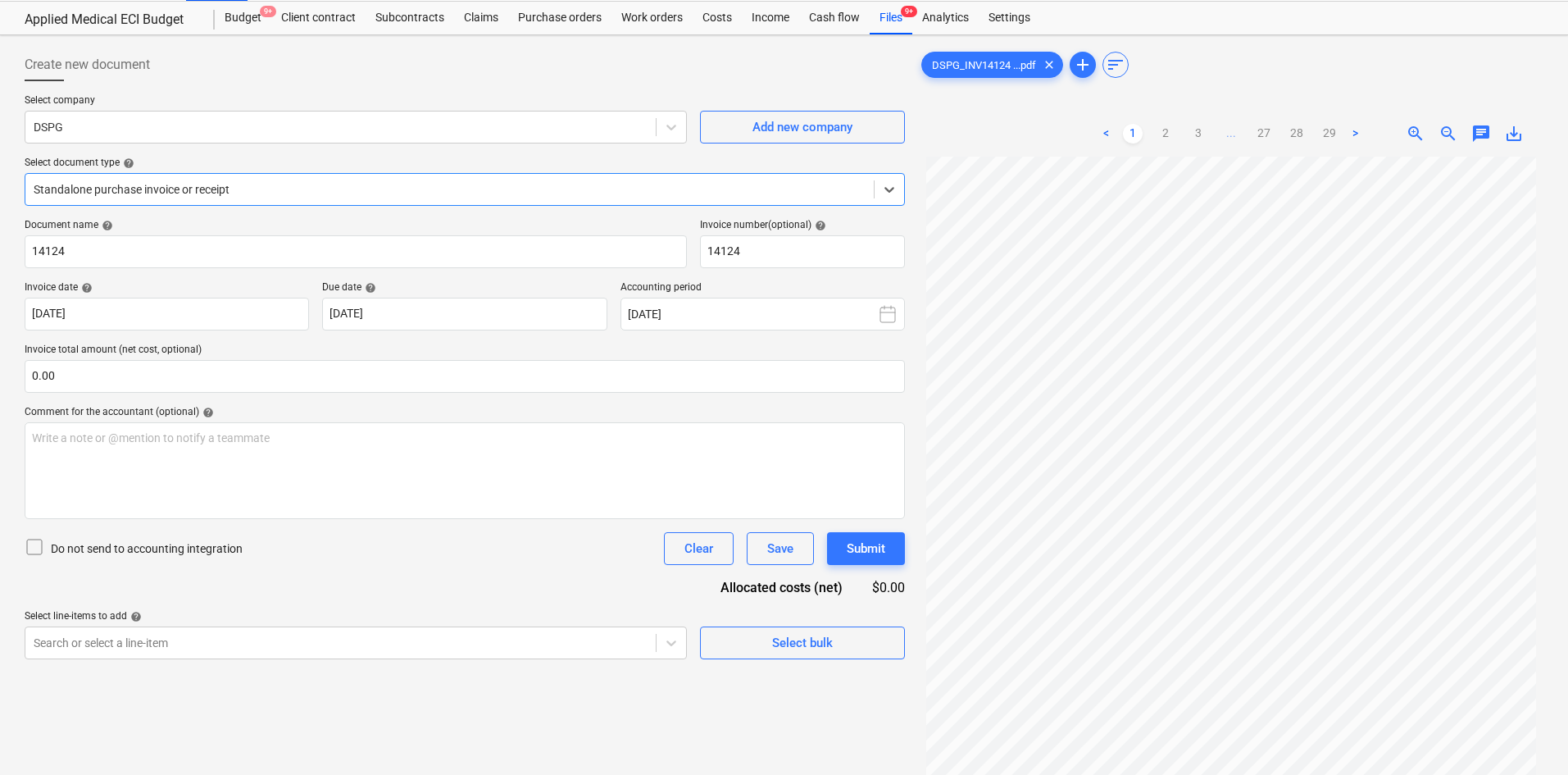
scroll to position [0, 0]
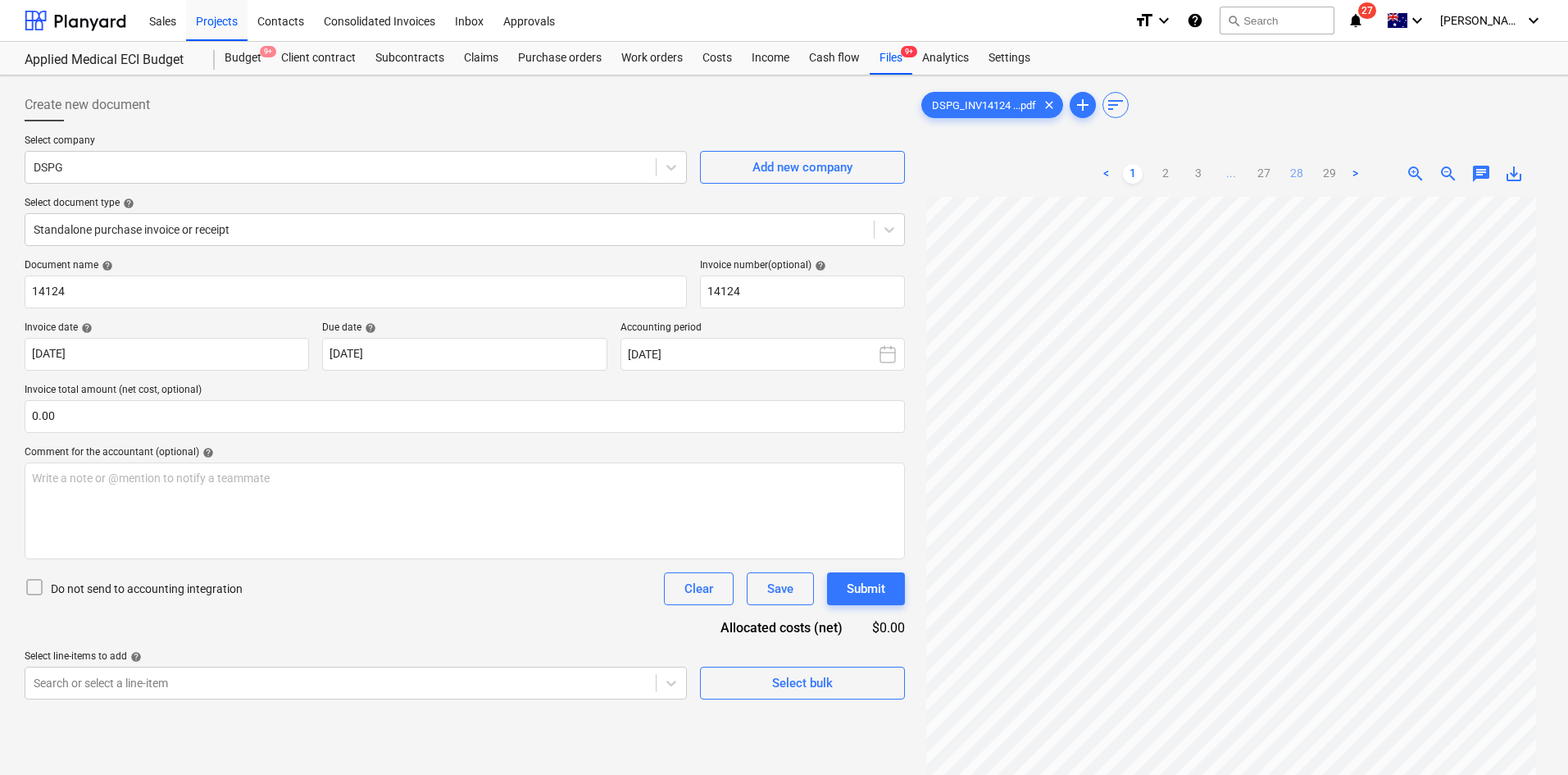
click at [1297, 169] on link "28" at bounding box center [1296, 174] width 20 height 20
click at [1266, 166] on link "27" at bounding box center [1264, 174] width 20 height 20
click at [1253, 175] on link "26" at bounding box center [1247, 174] width 20 height 20
click at [1250, 175] on ul "< 1 2 3 ... 25 26 27 28 29 >" at bounding box center [1231, 174] width 335 height 20
click at [1220, 177] on ul "< 1 2 3 ... 25 26 27 28 29 >" at bounding box center [1231, 174] width 335 height 20
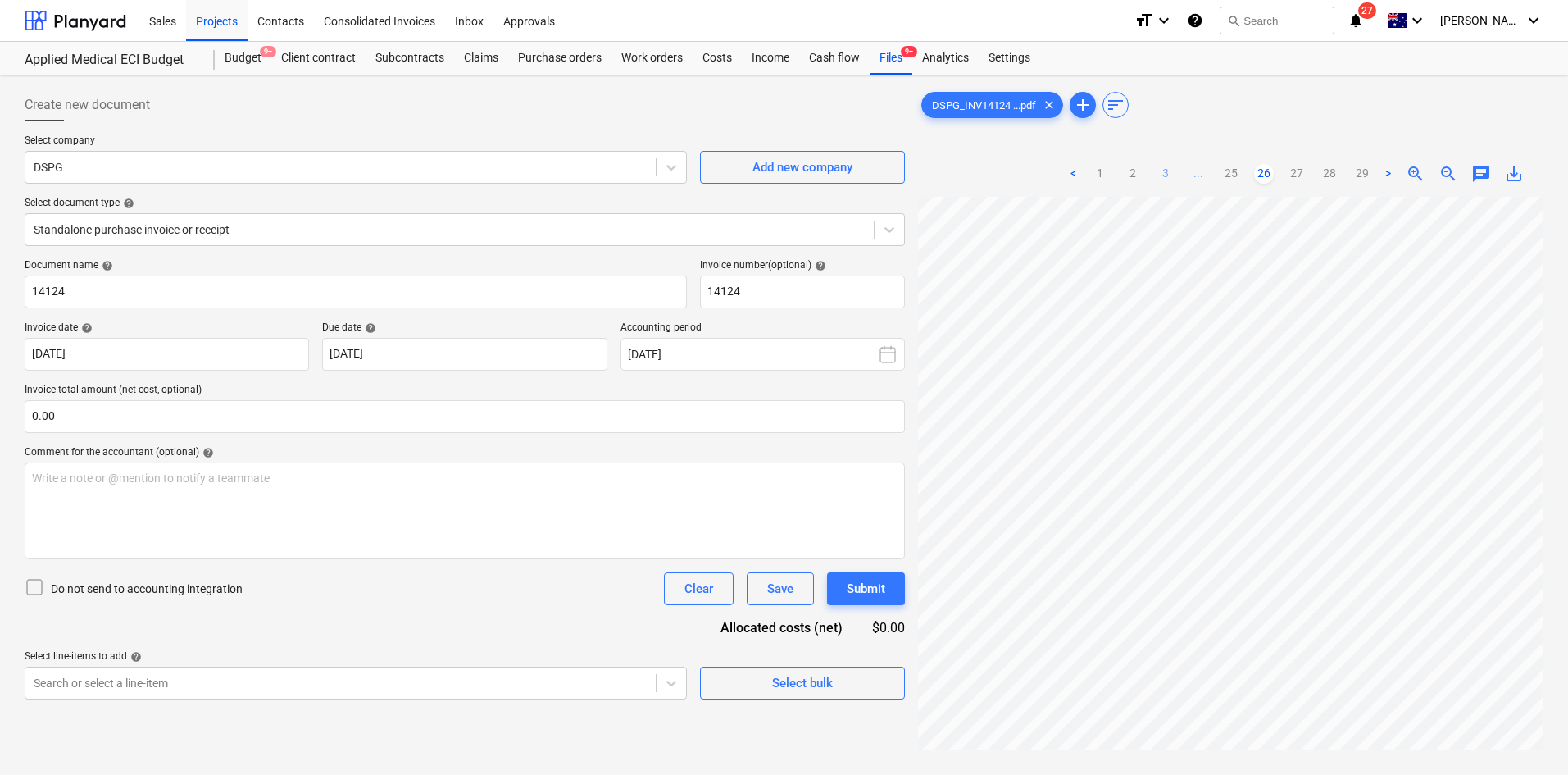
click at [1174, 177] on link "3" at bounding box center [1165, 174] width 20 height 20
click at [1210, 174] on link "4" at bounding box center [1214, 174] width 20 height 20
click at [1218, 172] on ul "< 1 2 3 4 5 ... 27 28 29 >" at bounding box center [1231, 174] width 335 height 20
click at [1234, 175] on link "5" at bounding box center [1231, 174] width 20 height 20
click at [1232, 181] on ul "< 1 2 3 4 5 6 ... 27 28 29 >" at bounding box center [1231, 174] width 367 height 20
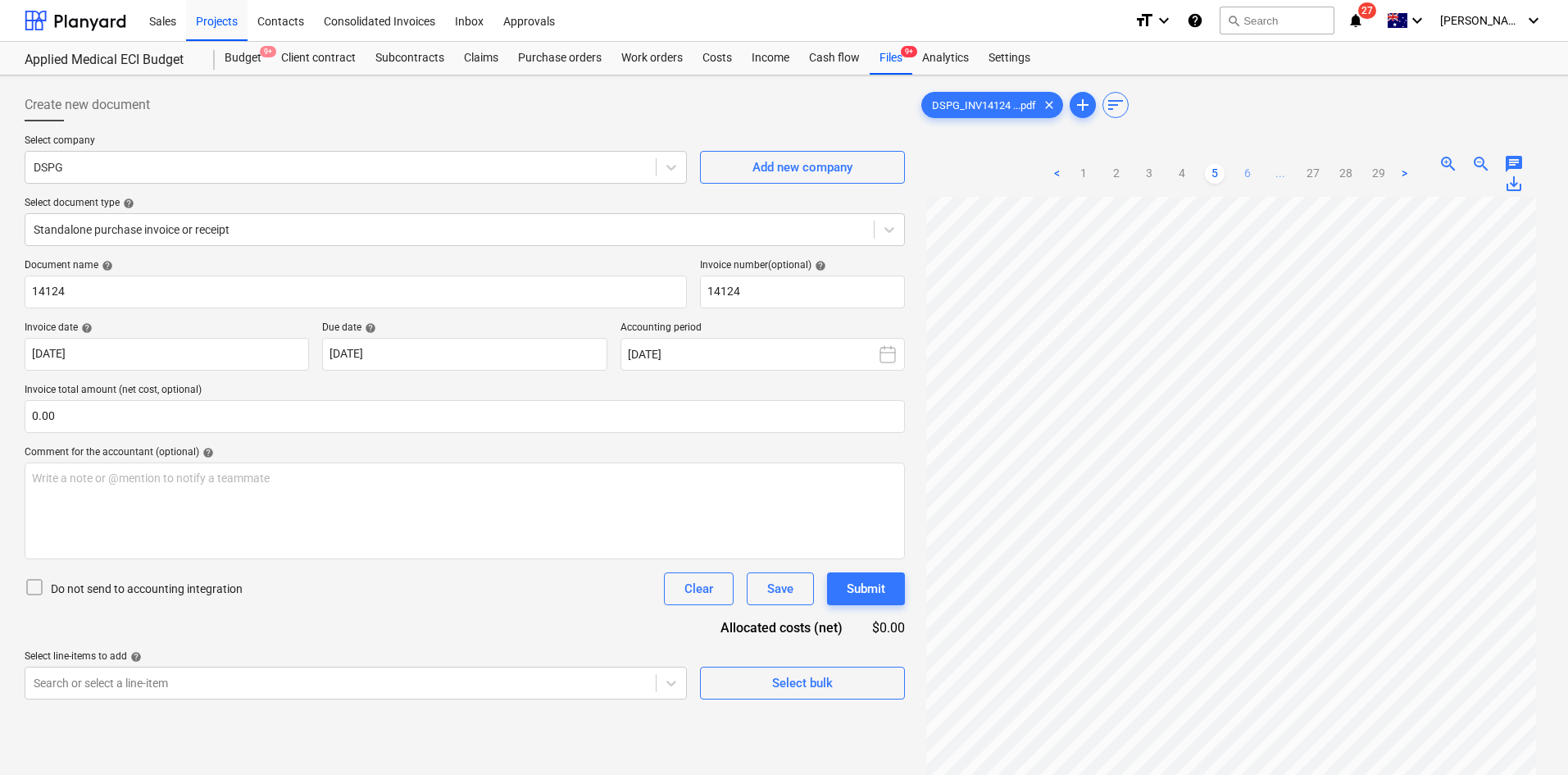
click at [1240, 175] on link "6" at bounding box center [1247, 174] width 20 height 20
click at [1250, 176] on ul "< 1 2 3 ... 5 6 7 ... 27 28 29 >" at bounding box center [1231, 174] width 400 height 20
click at [1266, 175] on link "7" at bounding box center [1264, 174] width 20 height 20
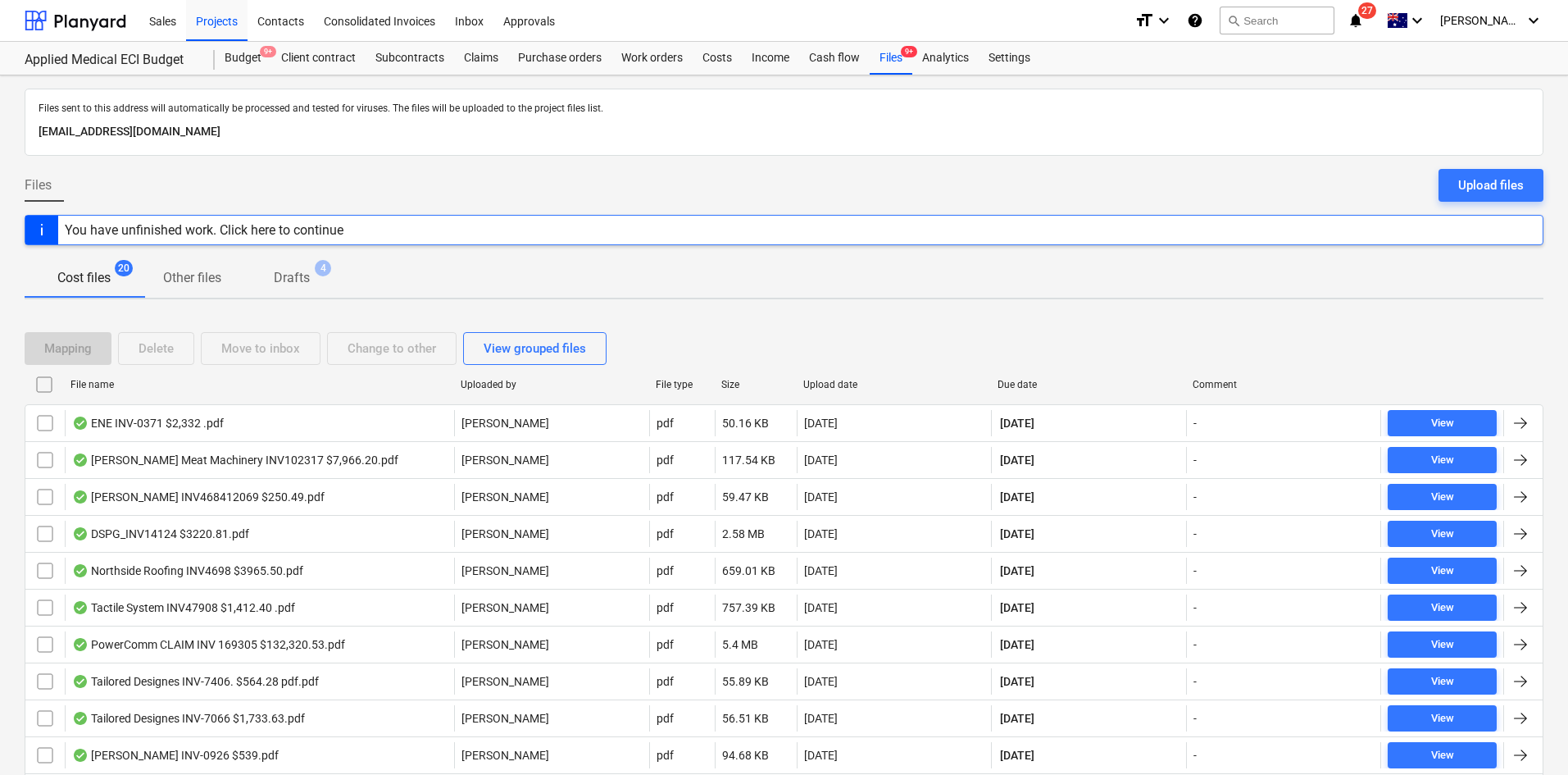
click at [1014, 382] on div "Due date" at bounding box center [1089, 384] width 182 height 11
checkbox input "false"
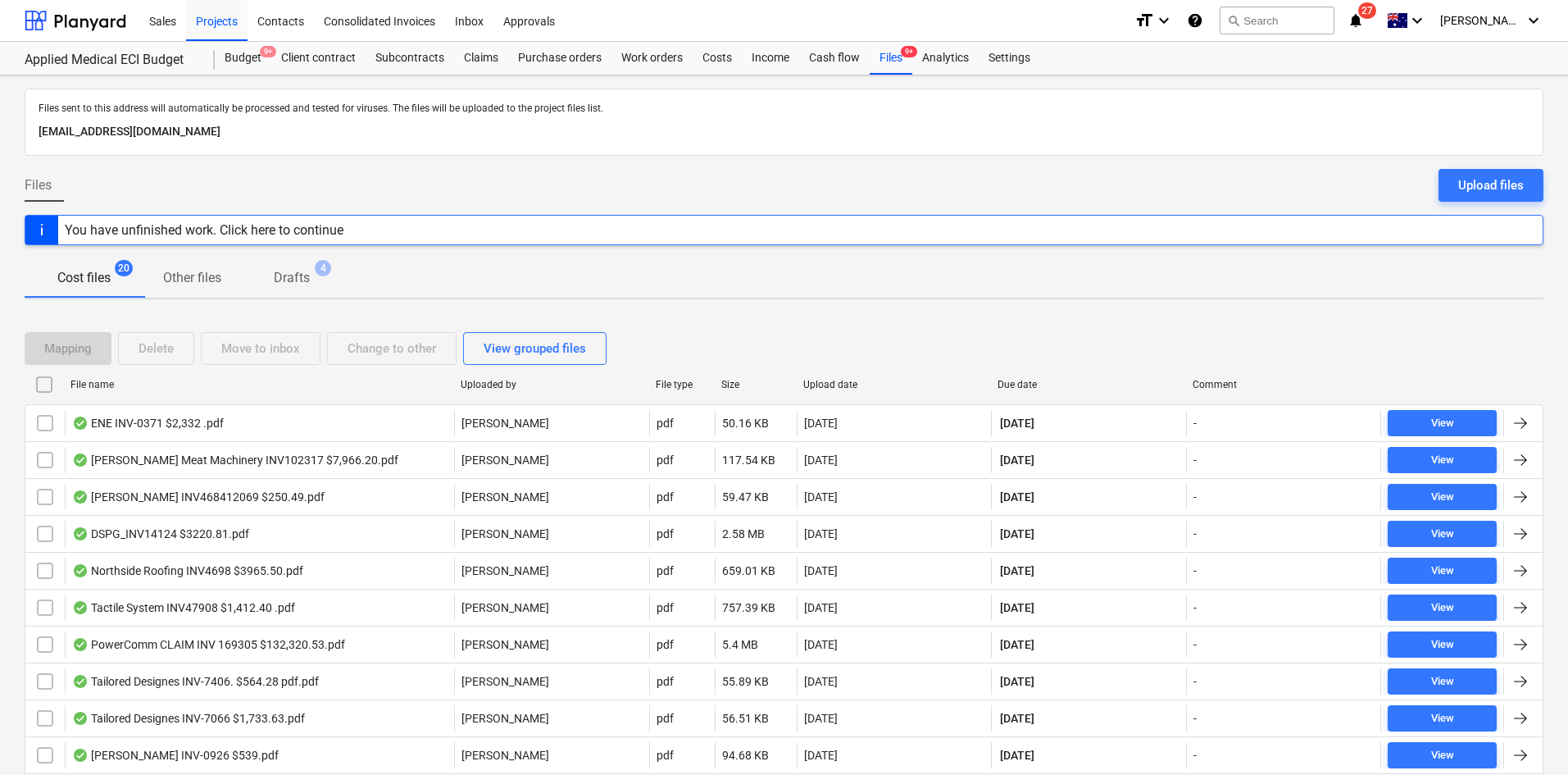
checkbox input "false"
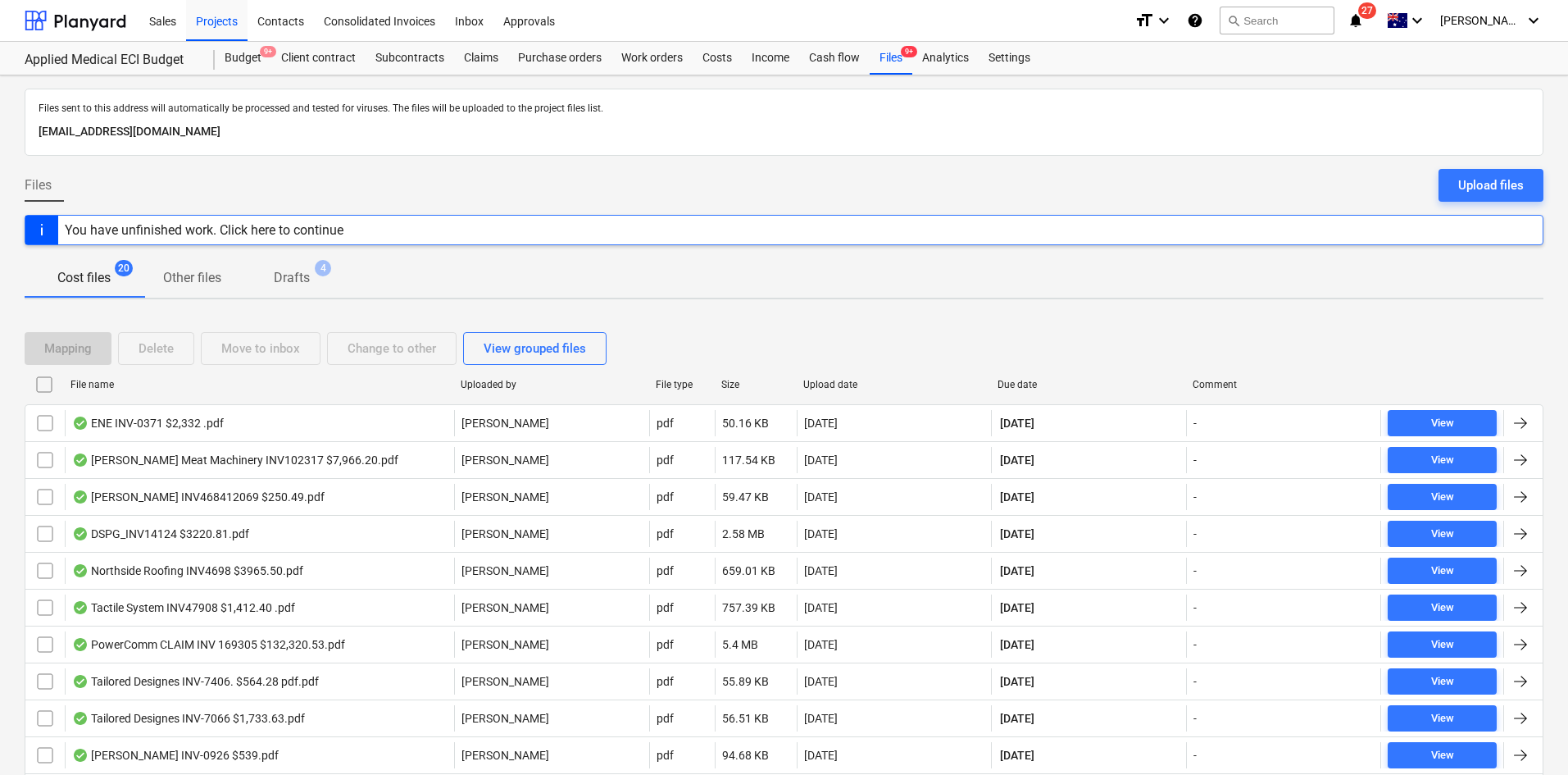
checkbox input "false"
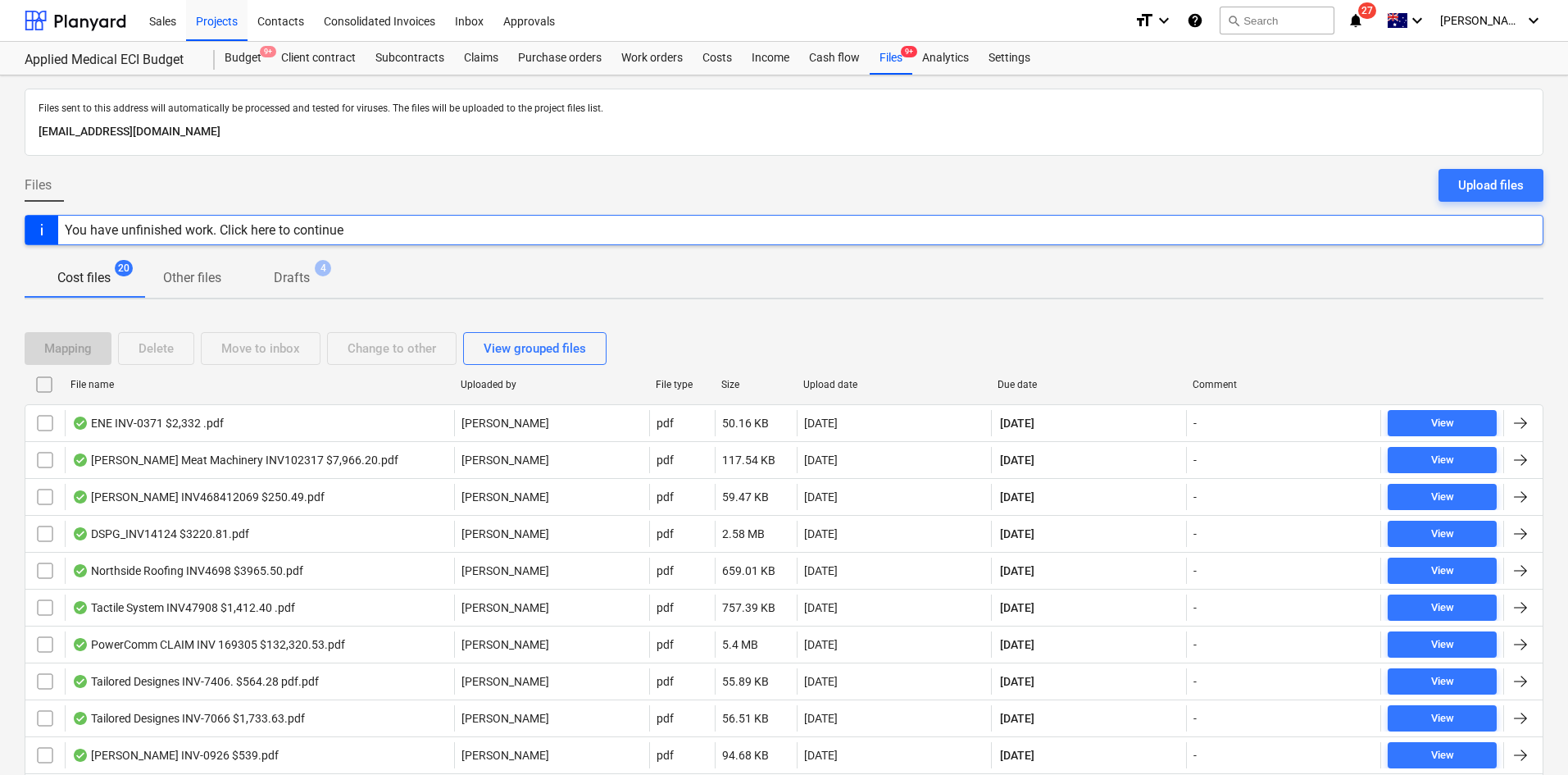
checkbox input "false"
click at [319, 282] on span "Drafts 4" at bounding box center [292, 278] width 62 height 20
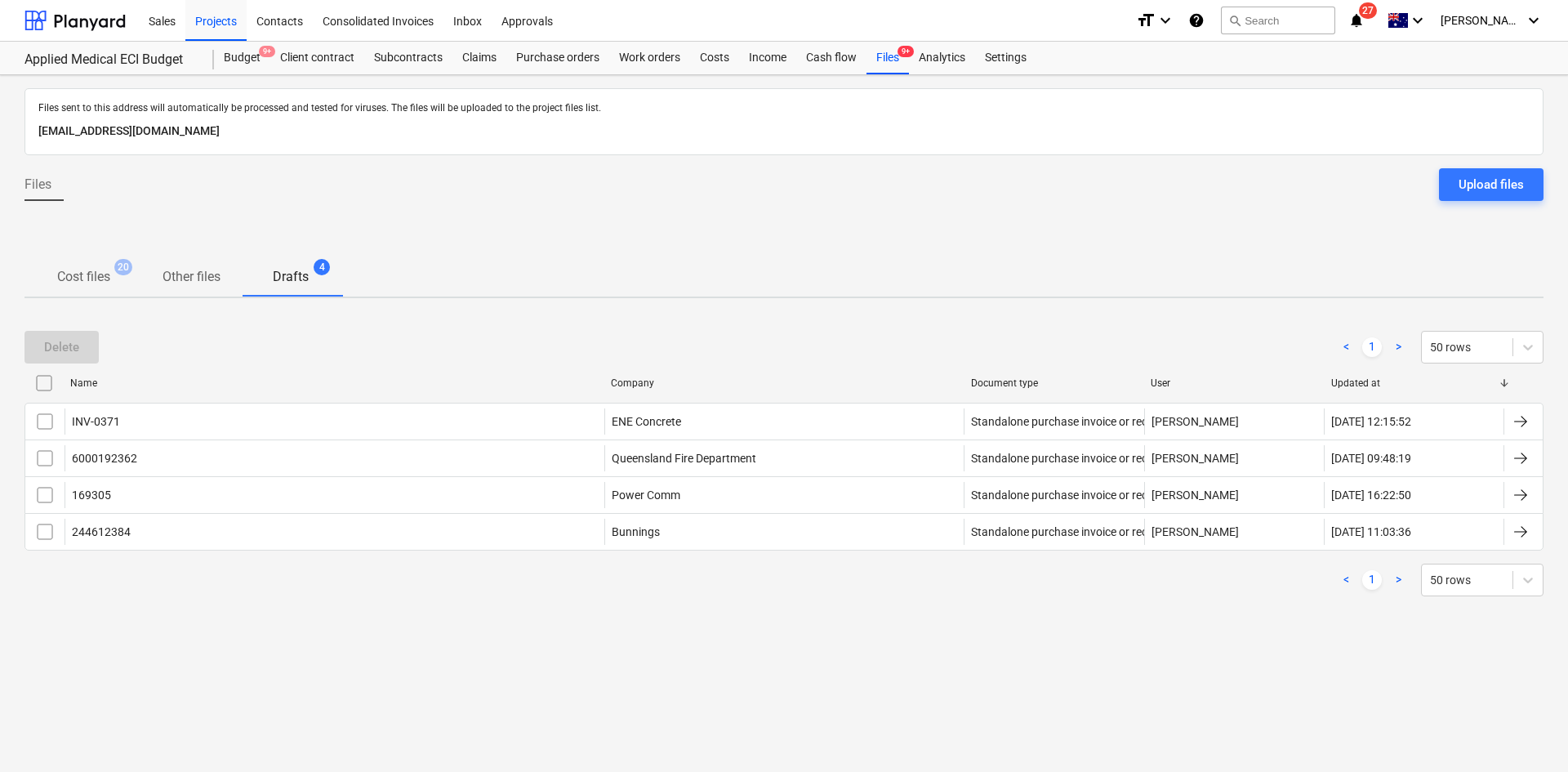
click at [69, 267] on p "Cost files" at bounding box center [84, 277] width 53 height 20
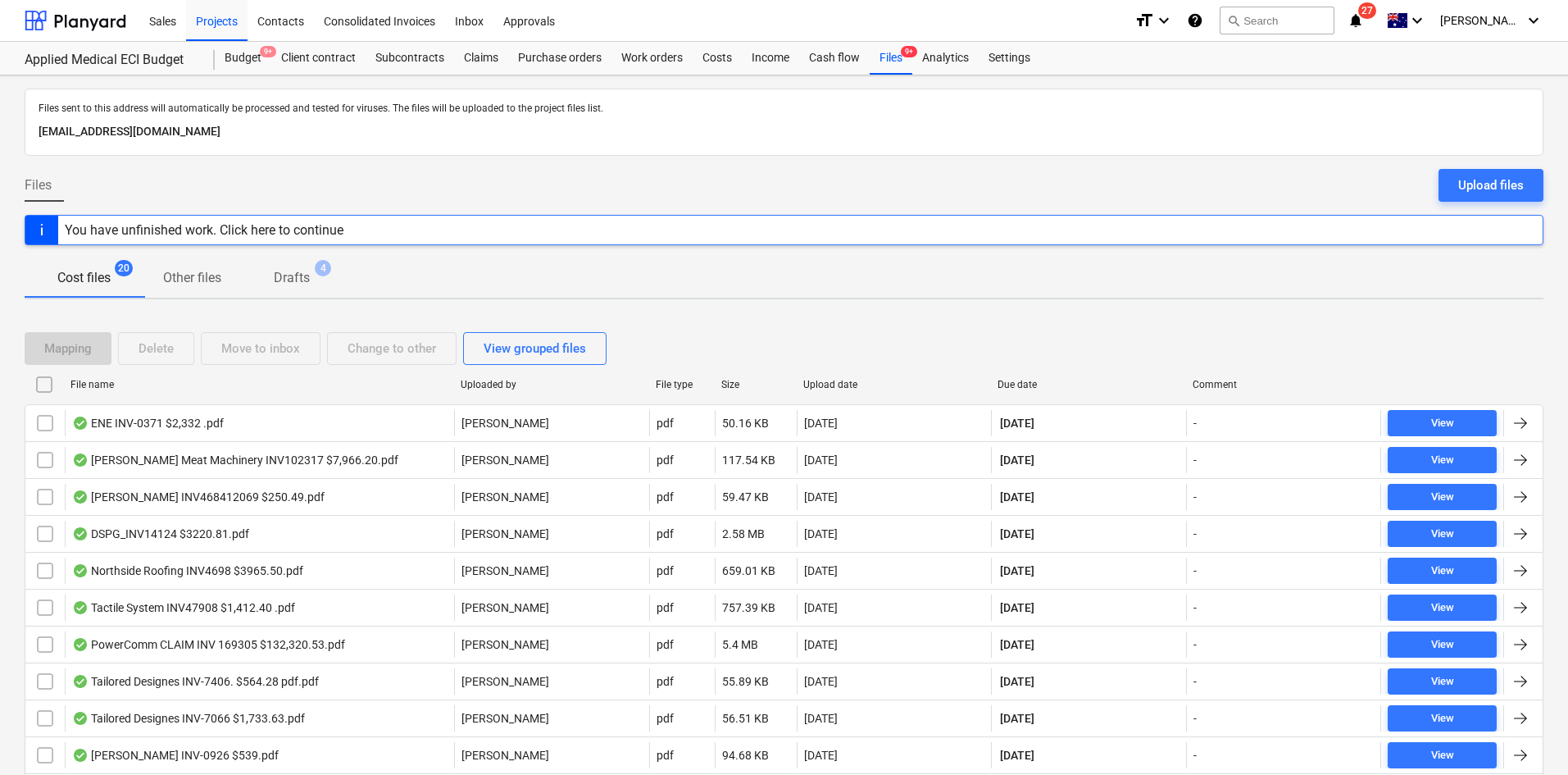
click at [558, 159] on div at bounding box center [784, 162] width 1519 height 13
click at [560, 191] on div "Files Upload files" at bounding box center [784, 191] width 1519 height 46
click at [207, 17] on div "Projects" at bounding box center [216, 20] width 61 height 42
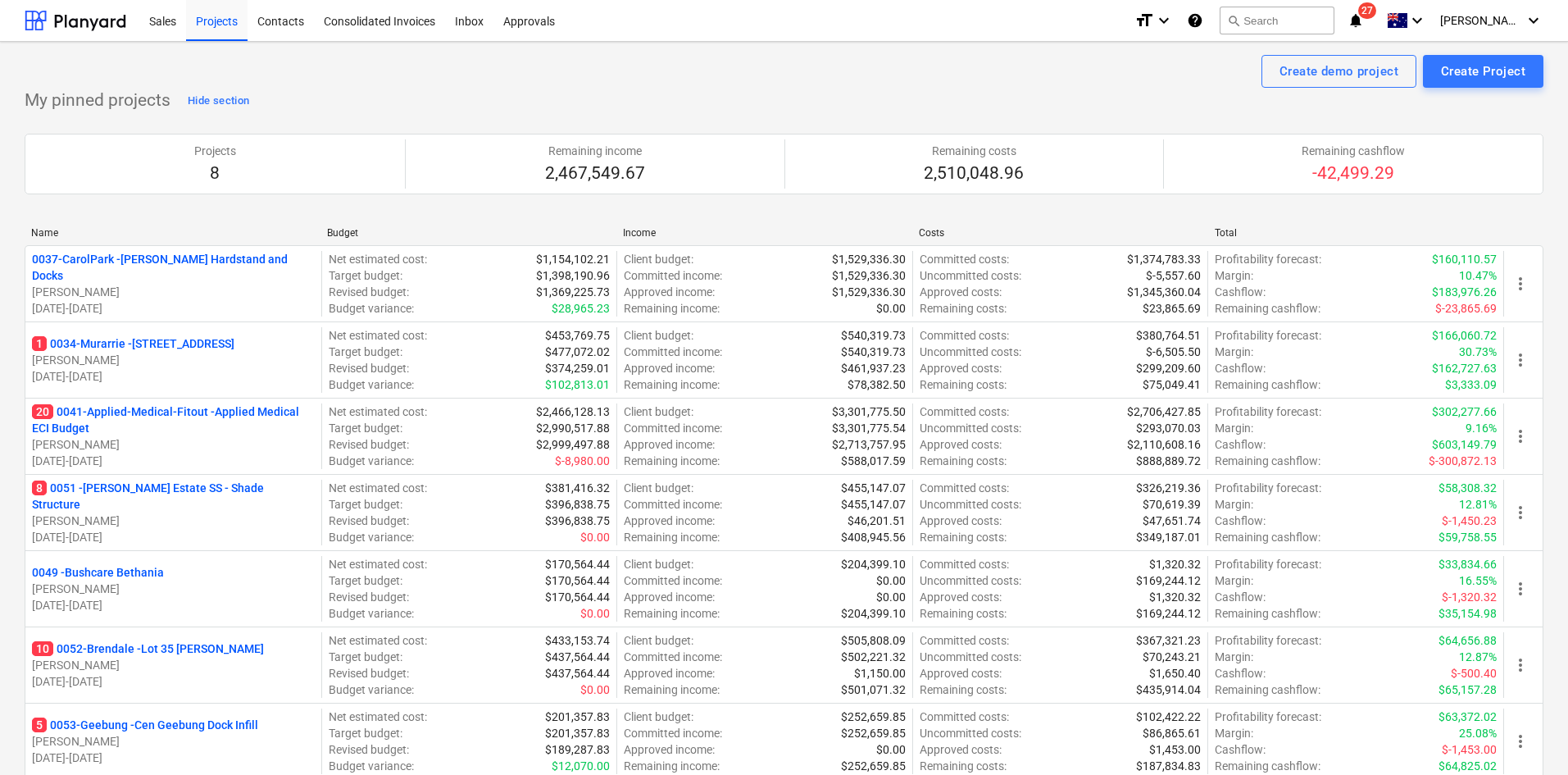
click at [145, 732] on p "5 0053-Geebung - Cen Geebung Dock Infill" at bounding box center [145, 724] width 226 height 16
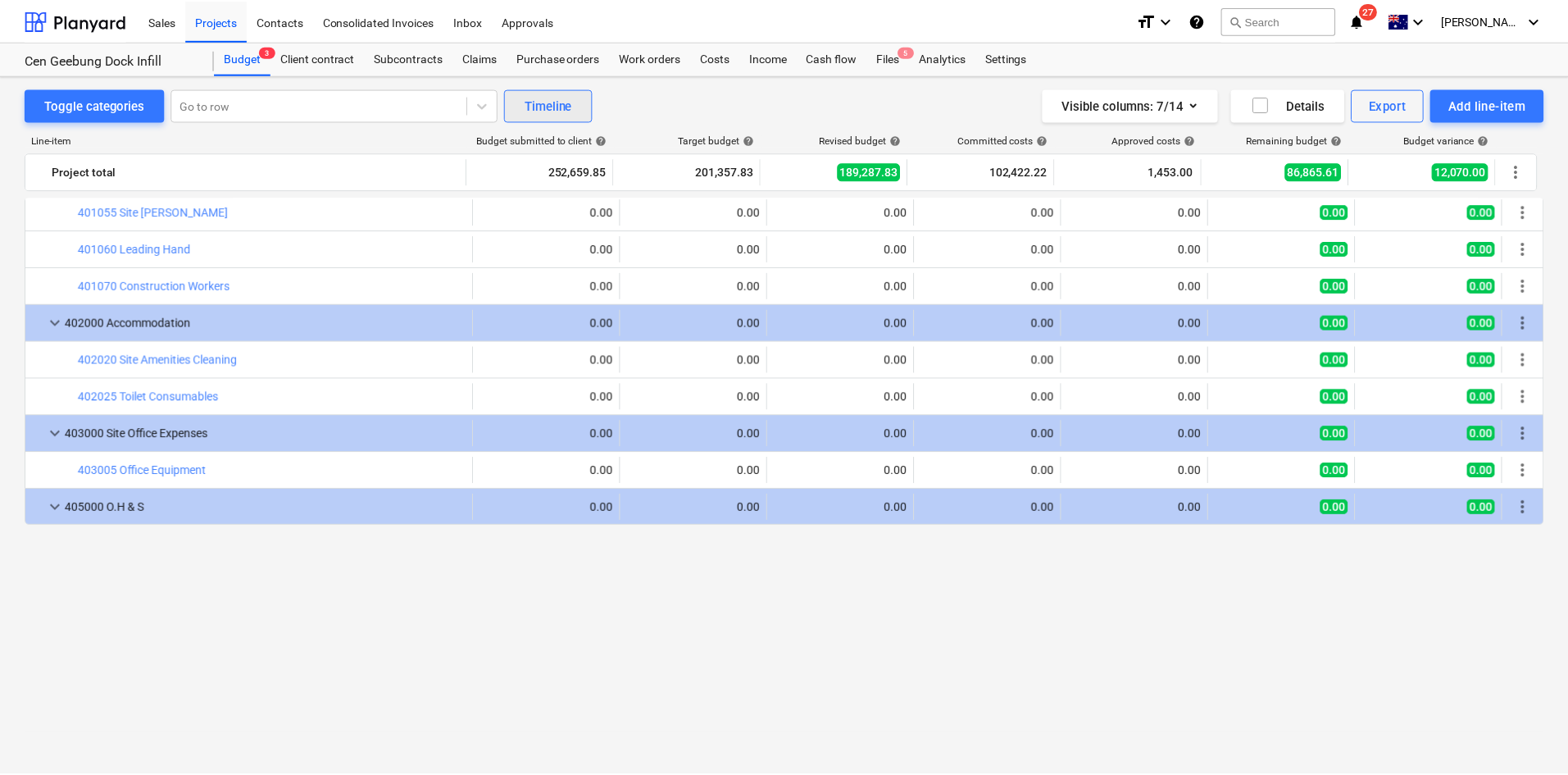
scroll to position [385, 0]
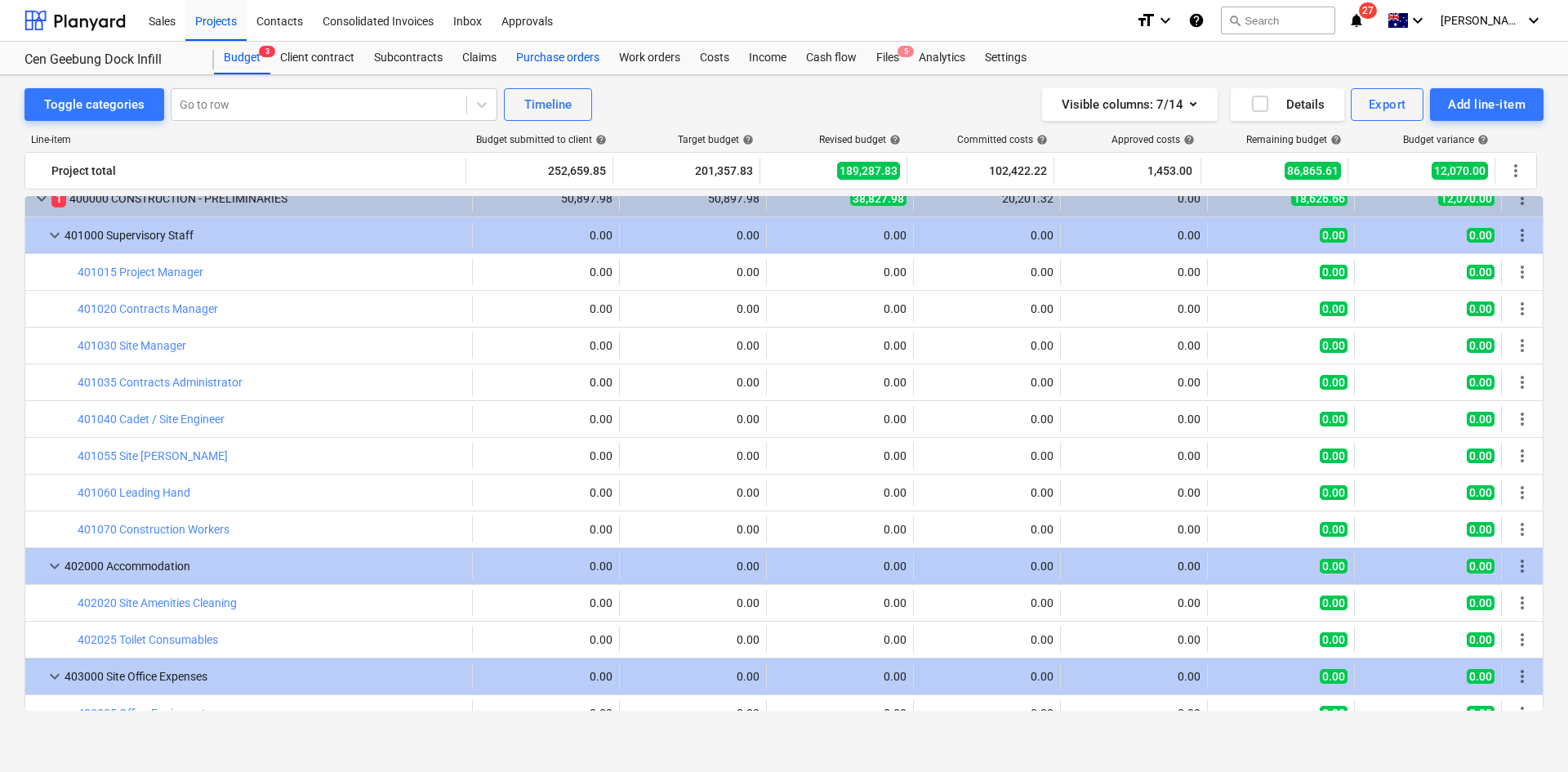
click at [573, 53] on div "Purchase orders" at bounding box center [558, 58] width 103 height 33
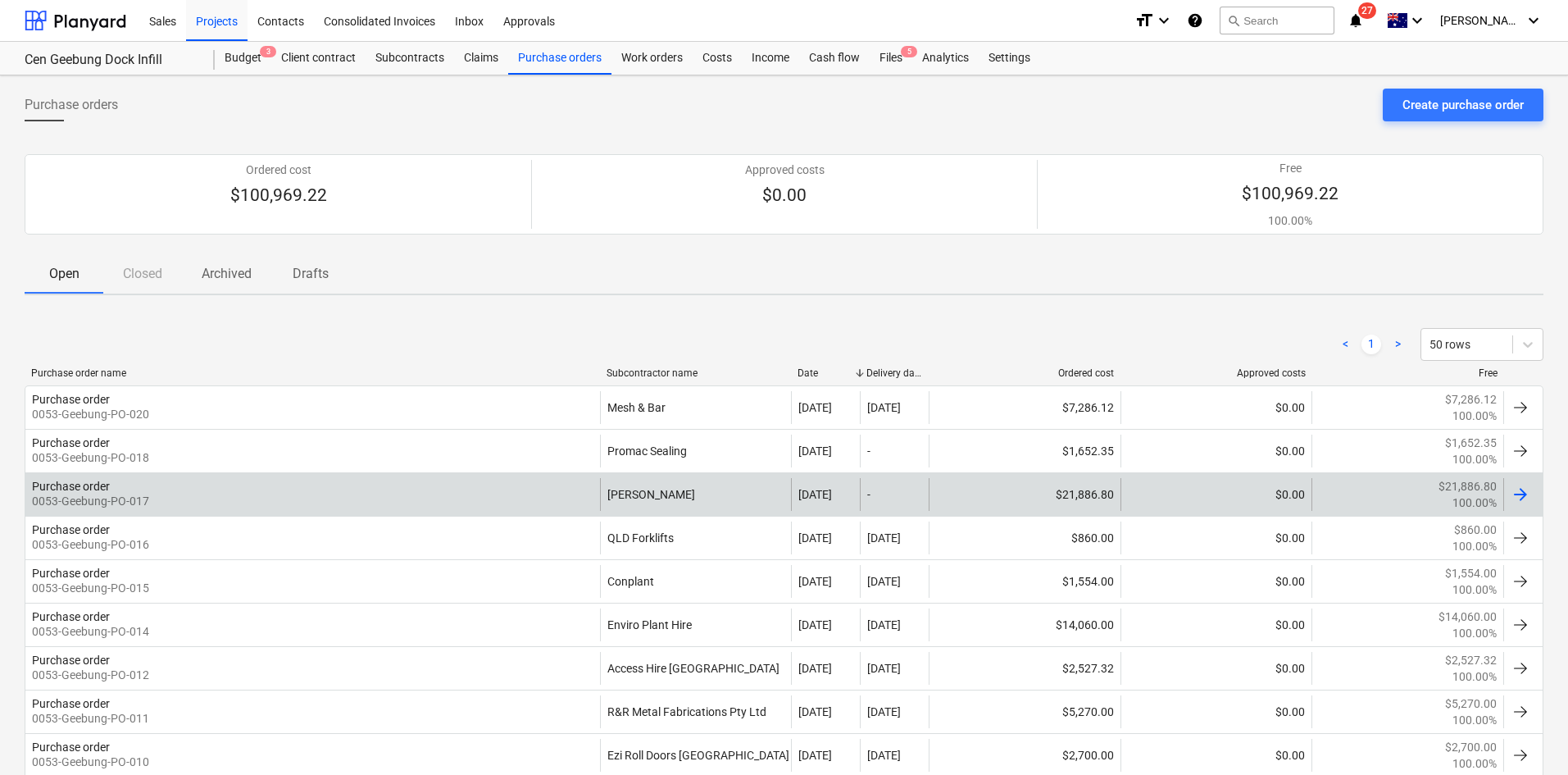
click at [674, 496] on div "[PERSON_NAME]" at bounding box center [696, 495] width 192 height 33
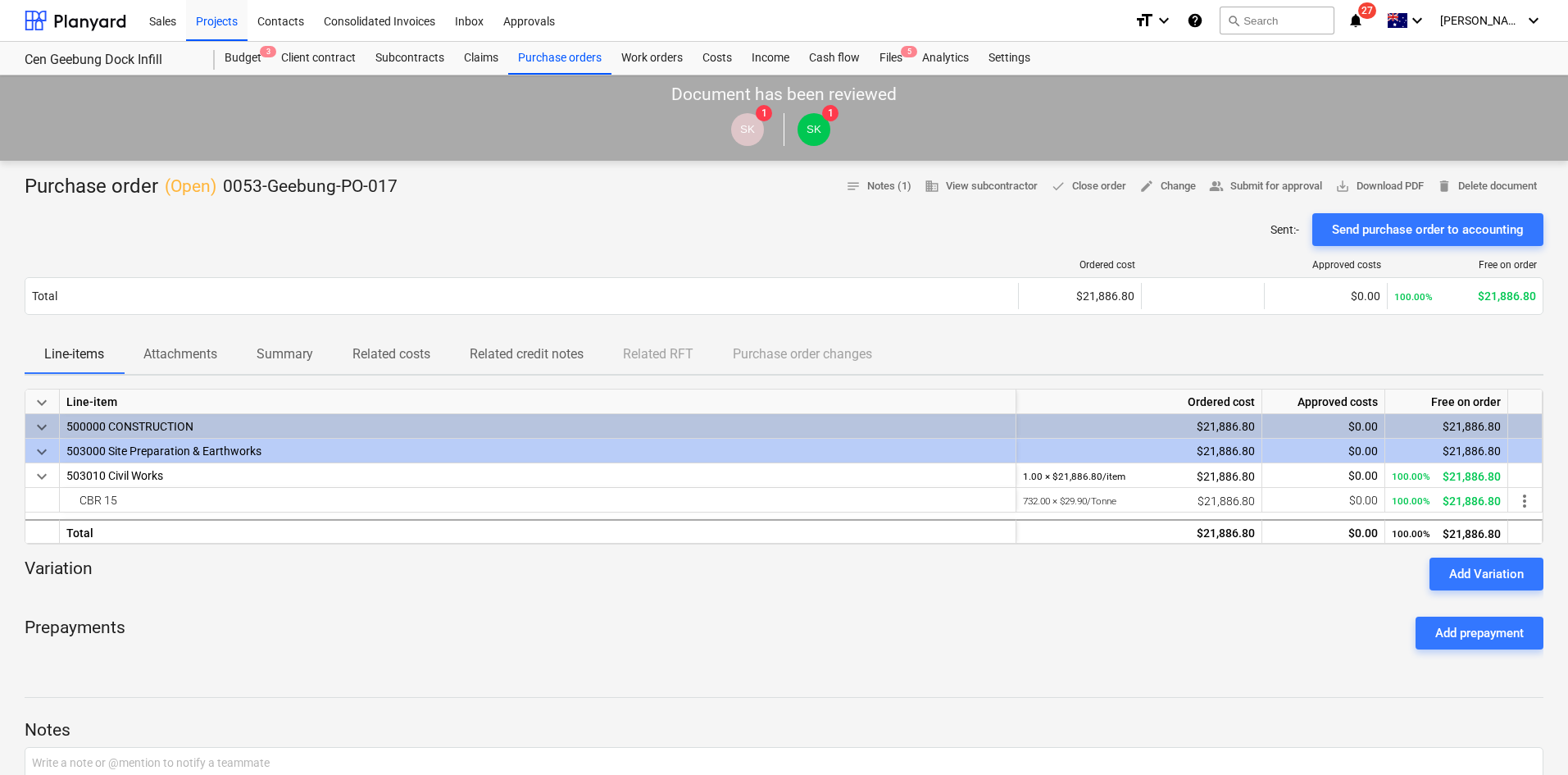
click at [707, 227] on div "Sent : - Send purchase order to accounting" at bounding box center [784, 230] width 1519 height 33
click at [567, 52] on div "Purchase orders" at bounding box center [560, 58] width 103 height 33
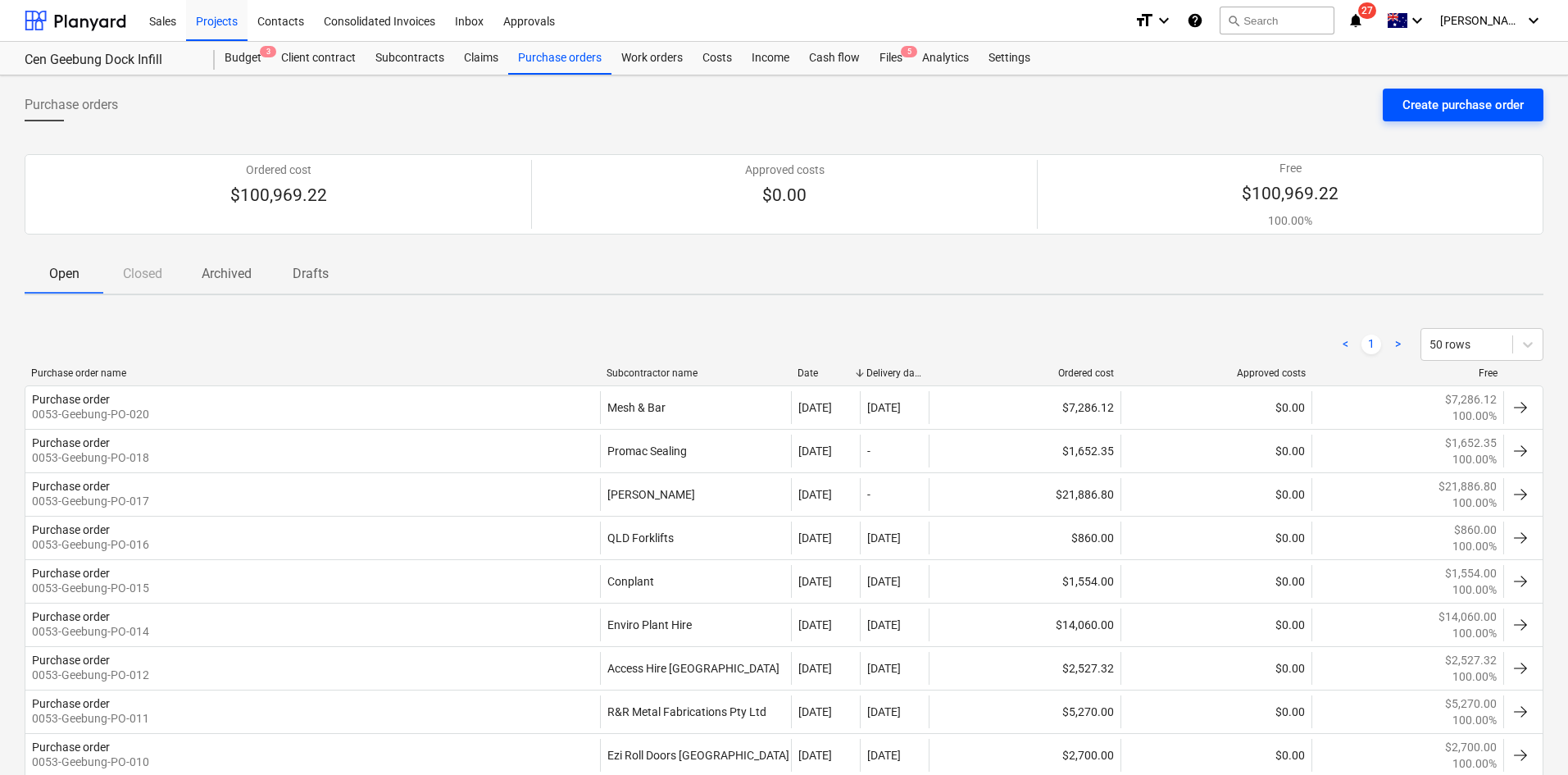
click at [1431, 98] on div "Create purchase order" at bounding box center [1463, 105] width 121 height 22
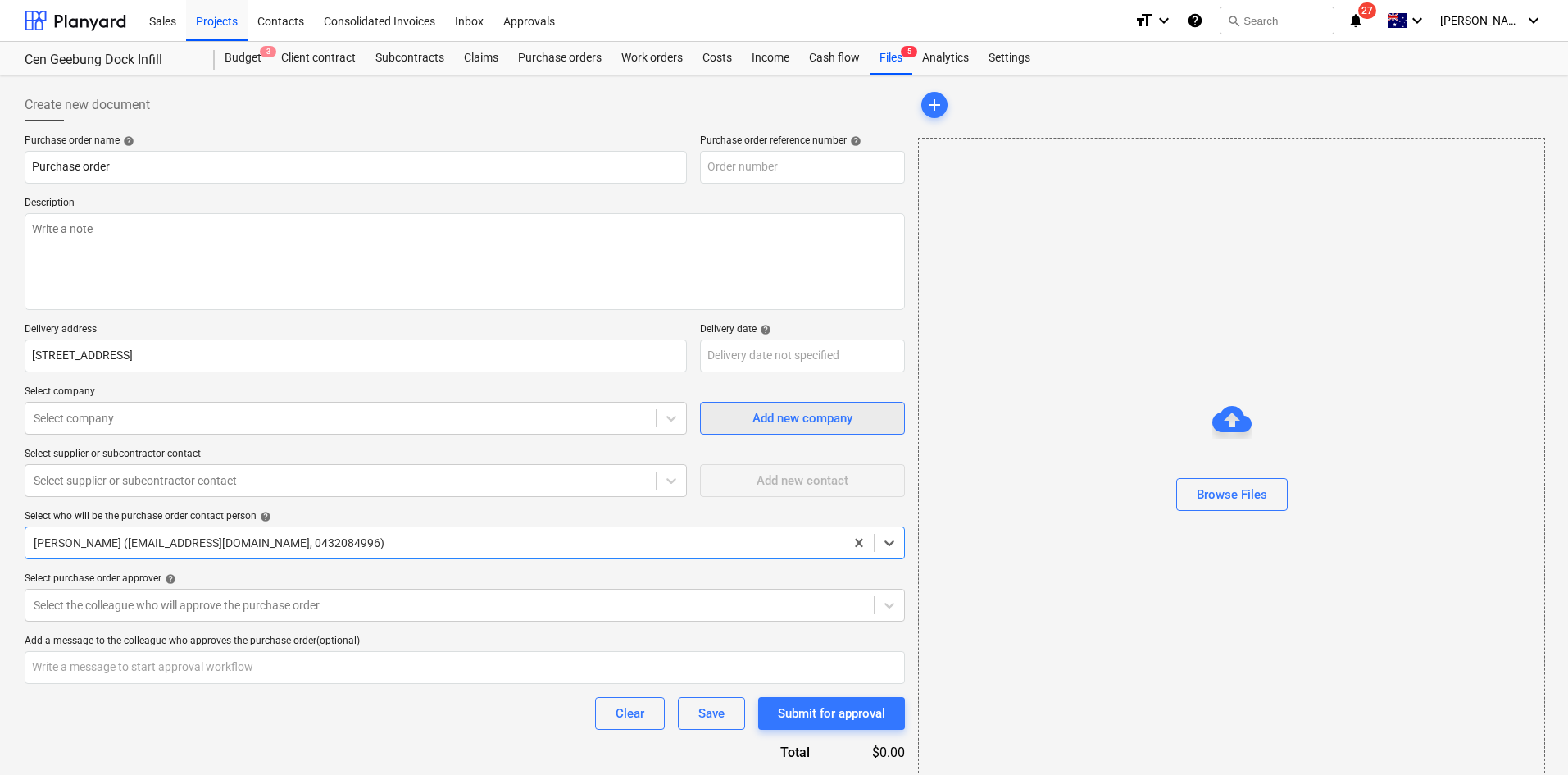
type textarea "x"
type input "0053-Geebung-PO-021"
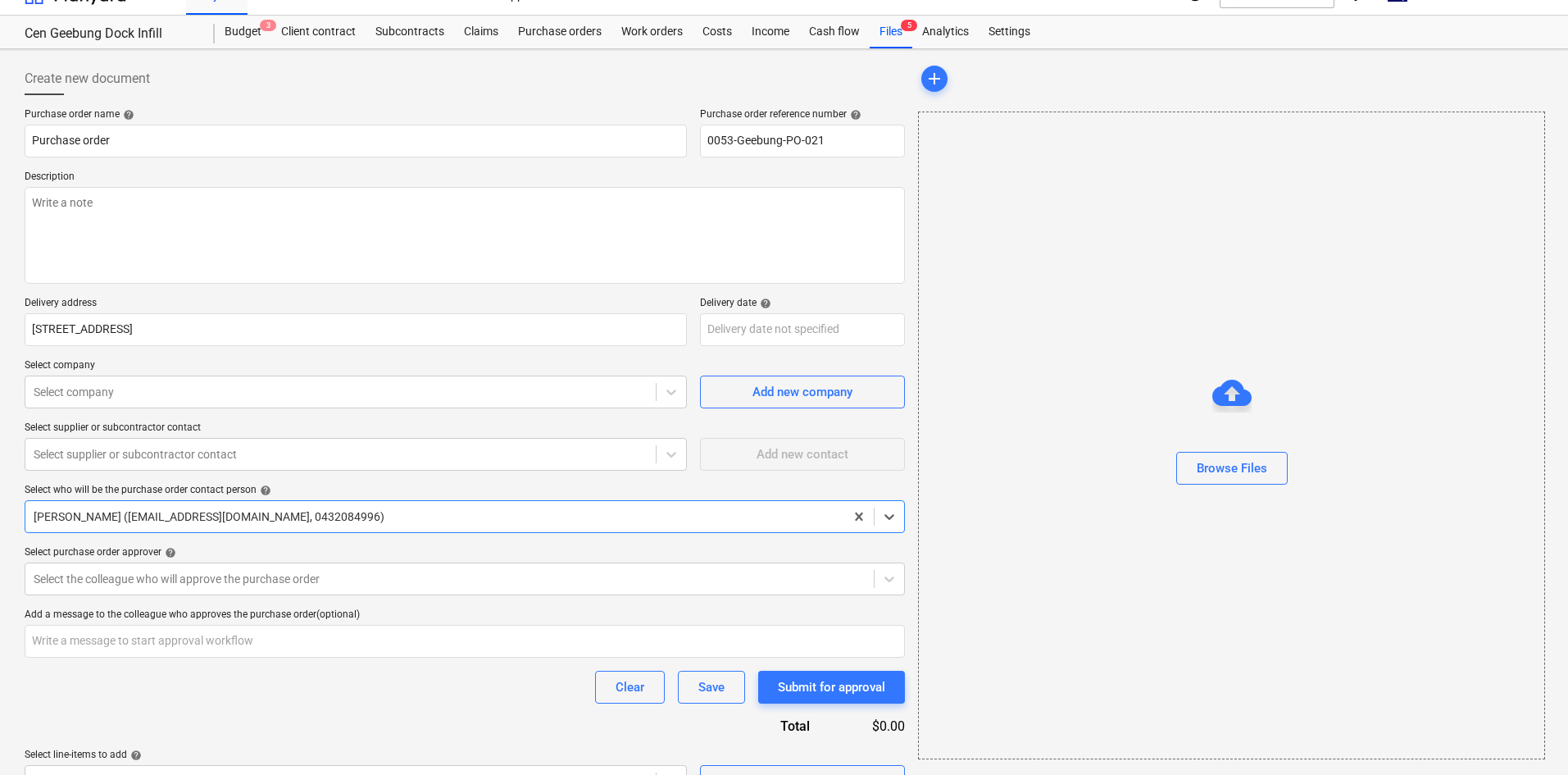
type textarea "x"
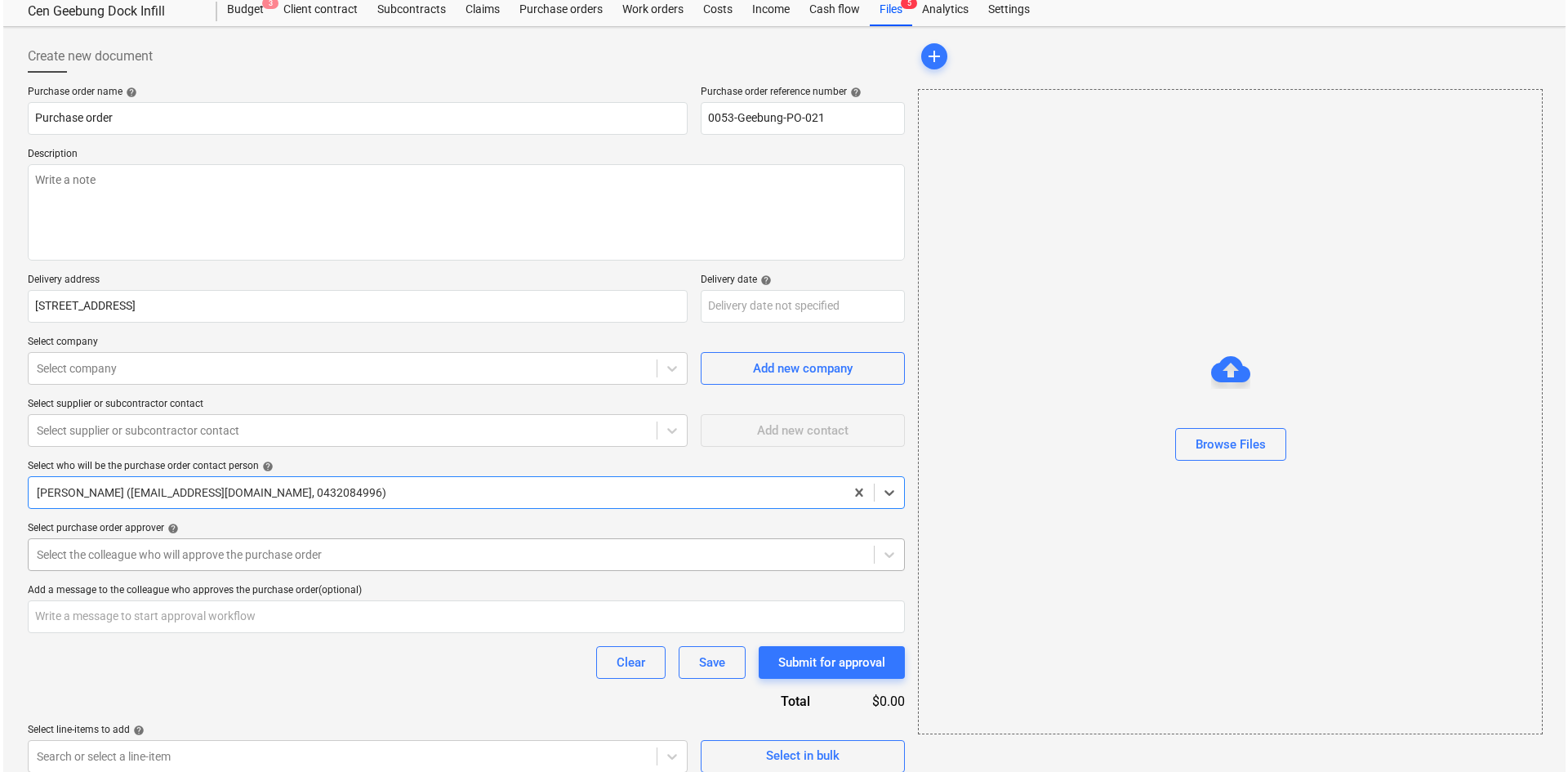
scroll to position [62, 0]
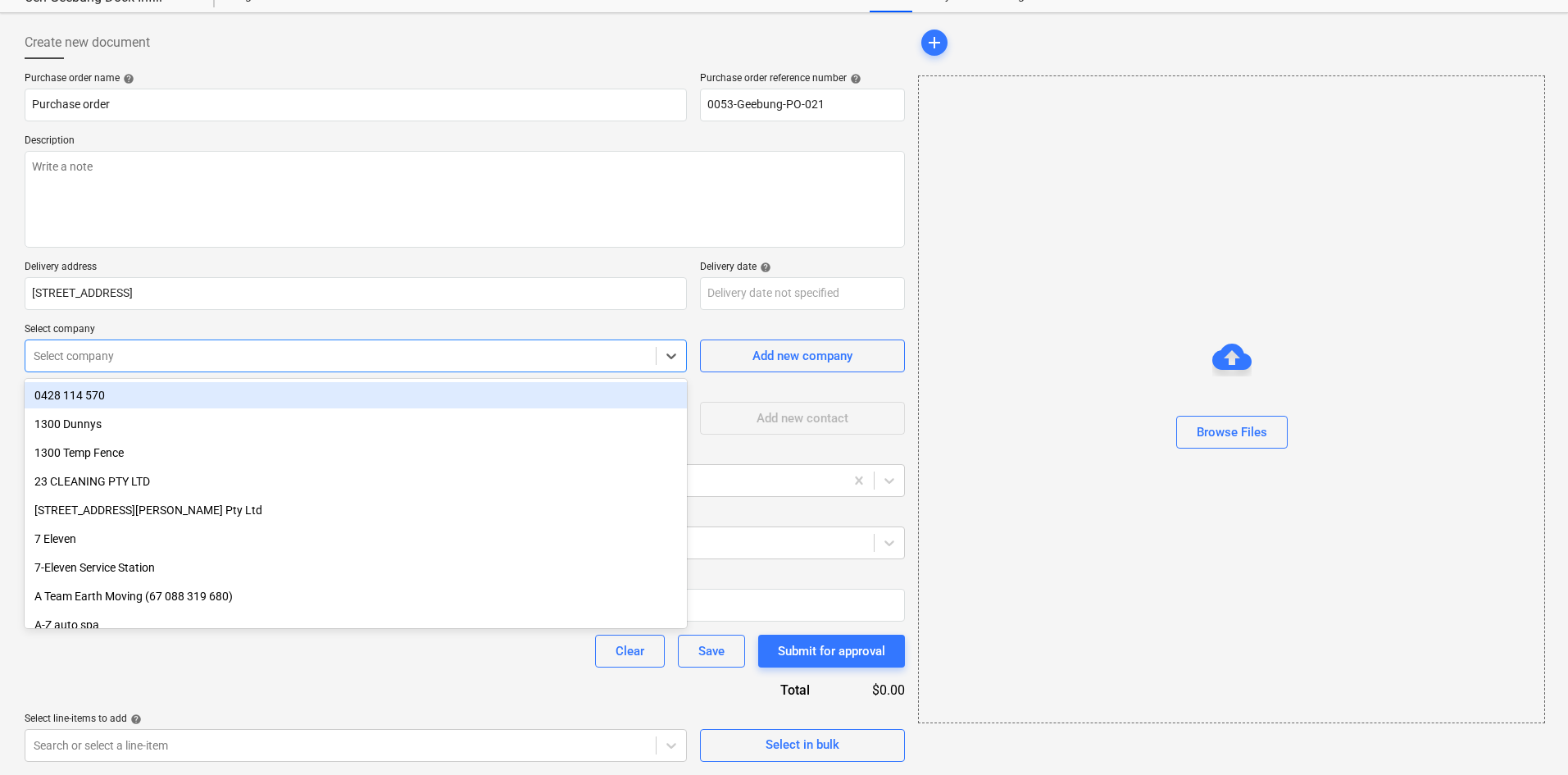
click at [133, 348] on div at bounding box center [341, 355] width 614 height 16
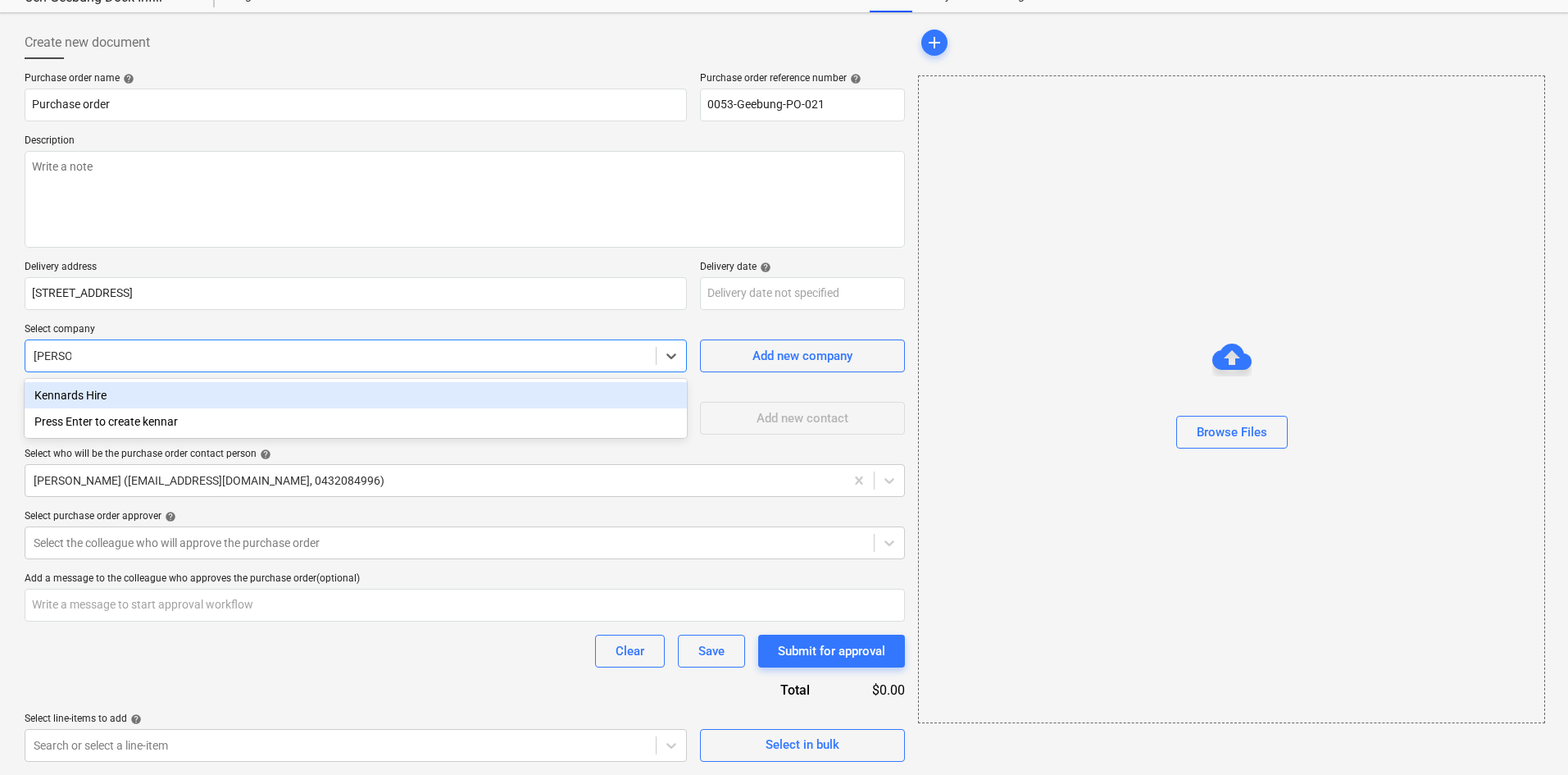
type input "kennards"
type textarea "x"
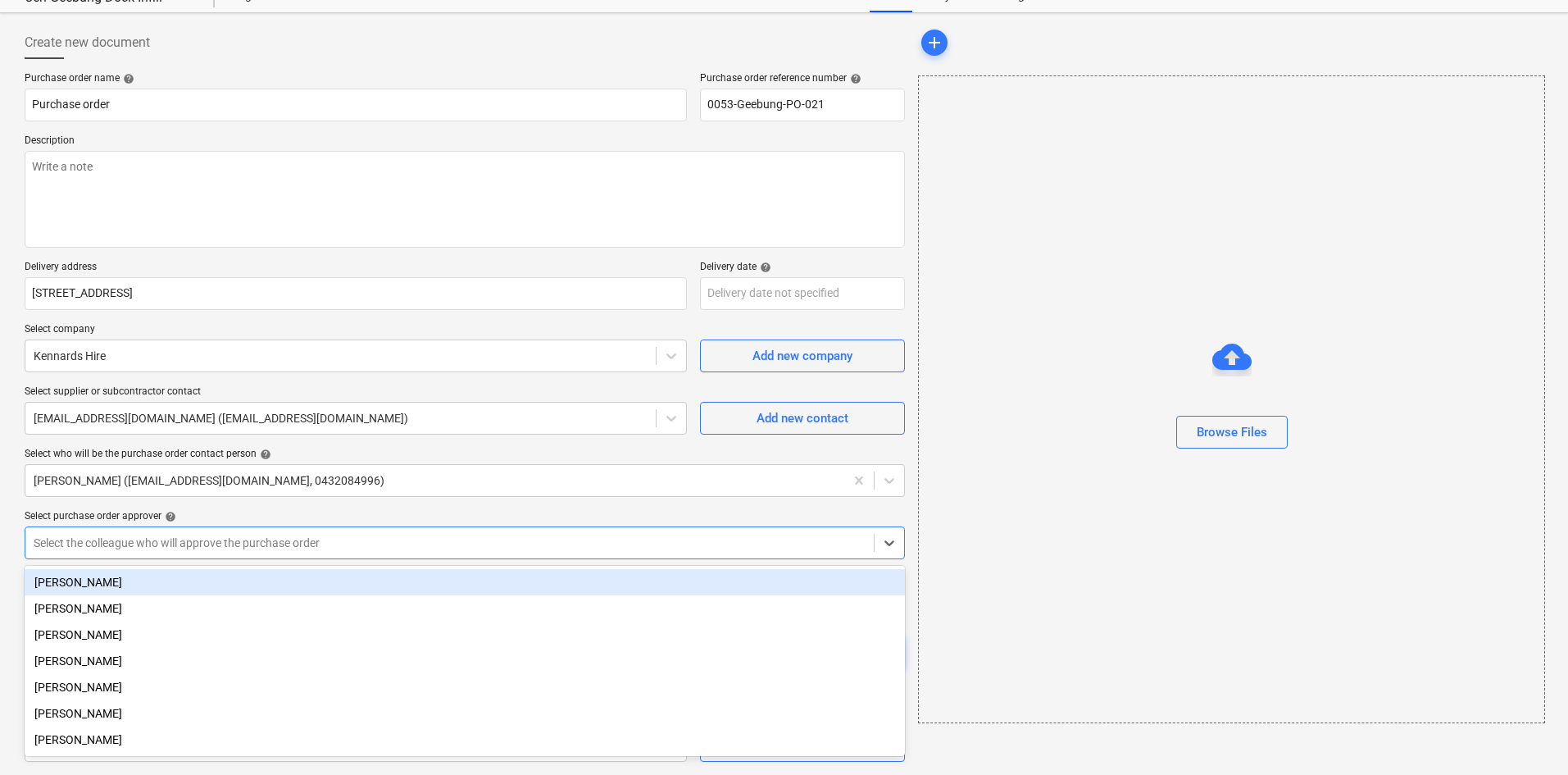
click at [363, 545] on div at bounding box center [449, 542] width 832 height 16
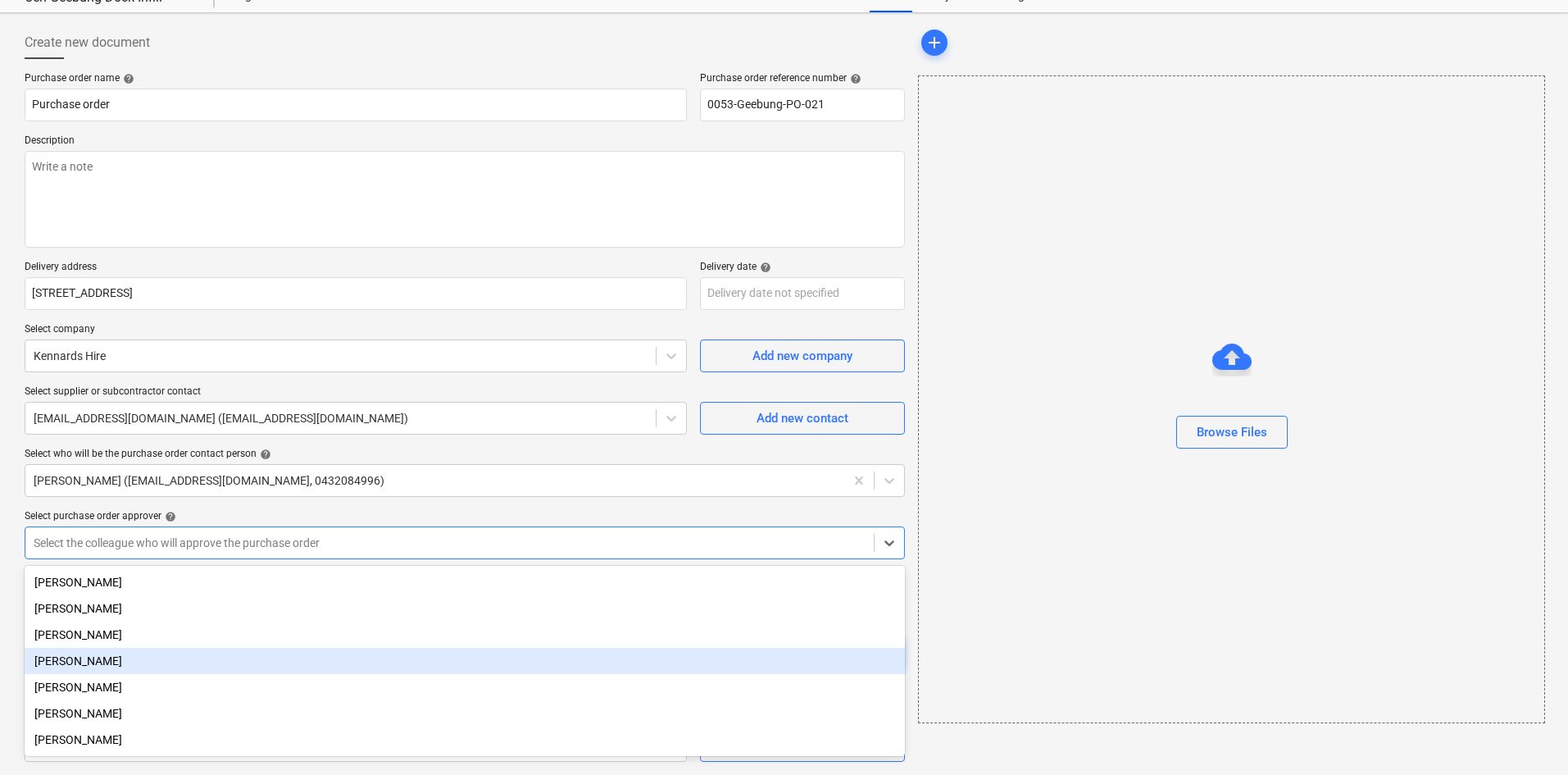
drag, startPoint x: 89, startPoint y: 670, endPoint x: 244, endPoint y: 557, distance: 191.8
click at [90, 668] on div "[PERSON_NAME]" at bounding box center [465, 661] width 881 height 27
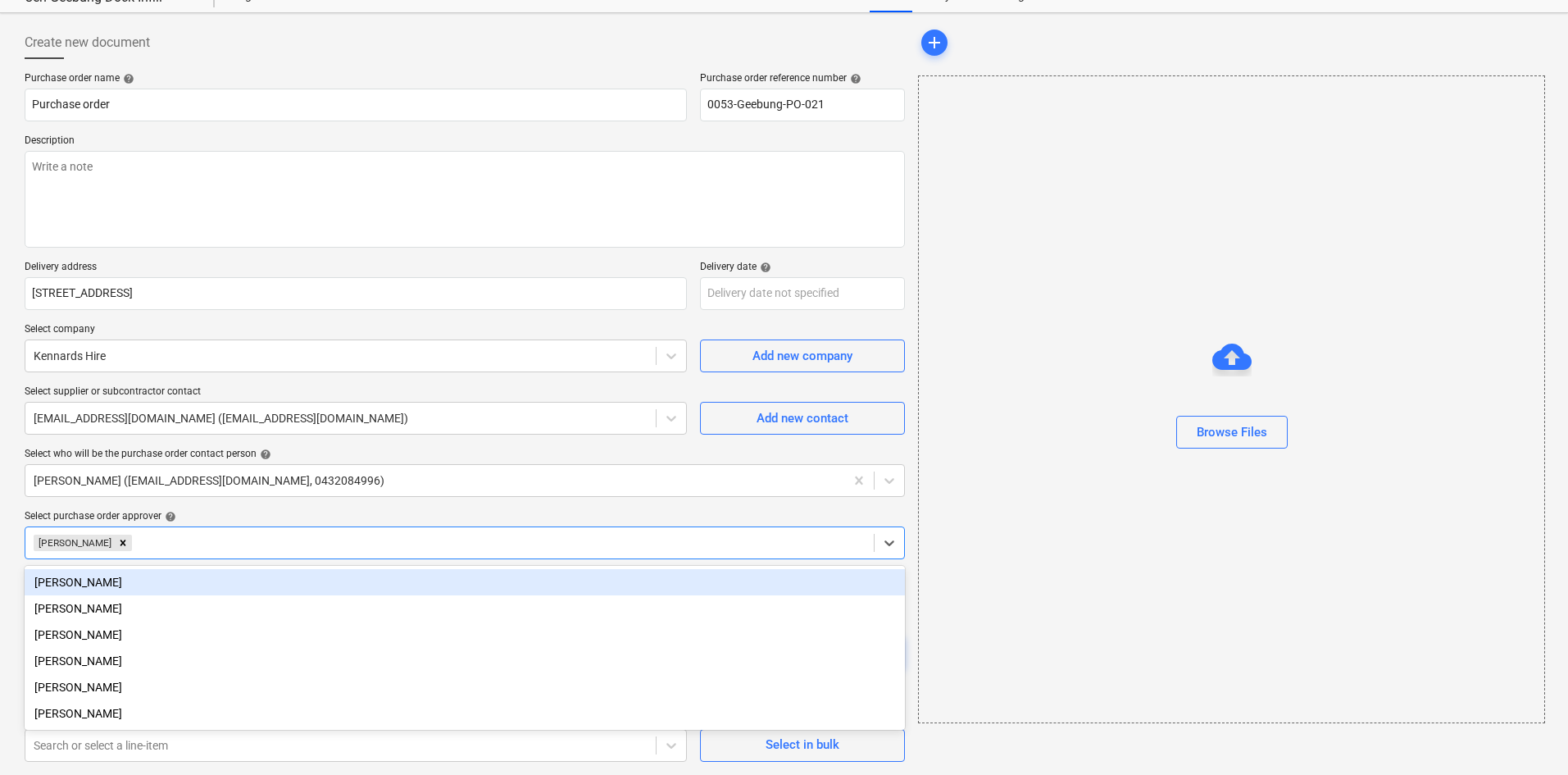
click at [274, 512] on div "Select purchase order approver help" at bounding box center [465, 516] width 881 height 13
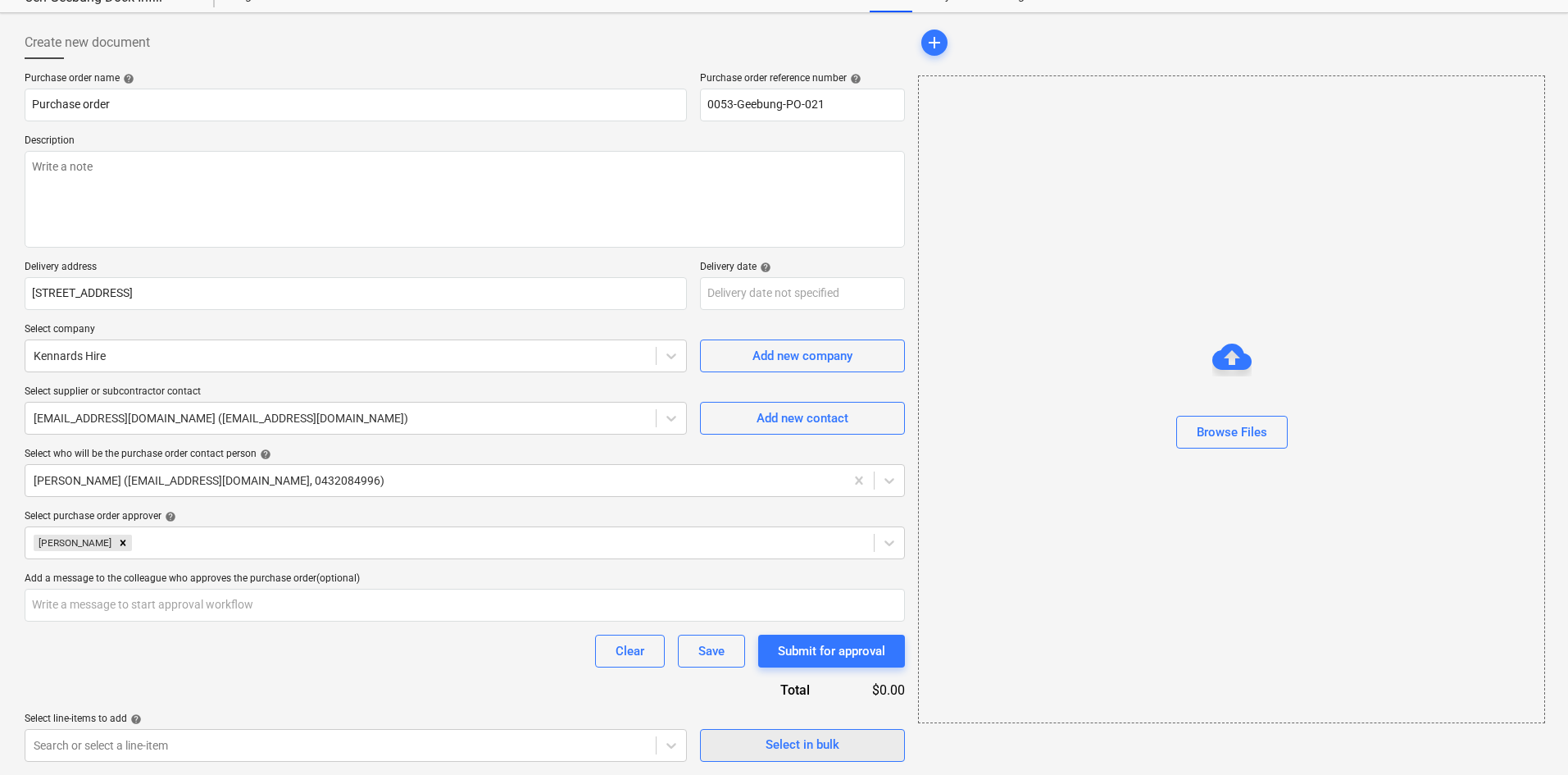
click at [802, 747] on div "Select in bulk" at bounding box center [802, 744] width 74 height 22
type textarea "x"
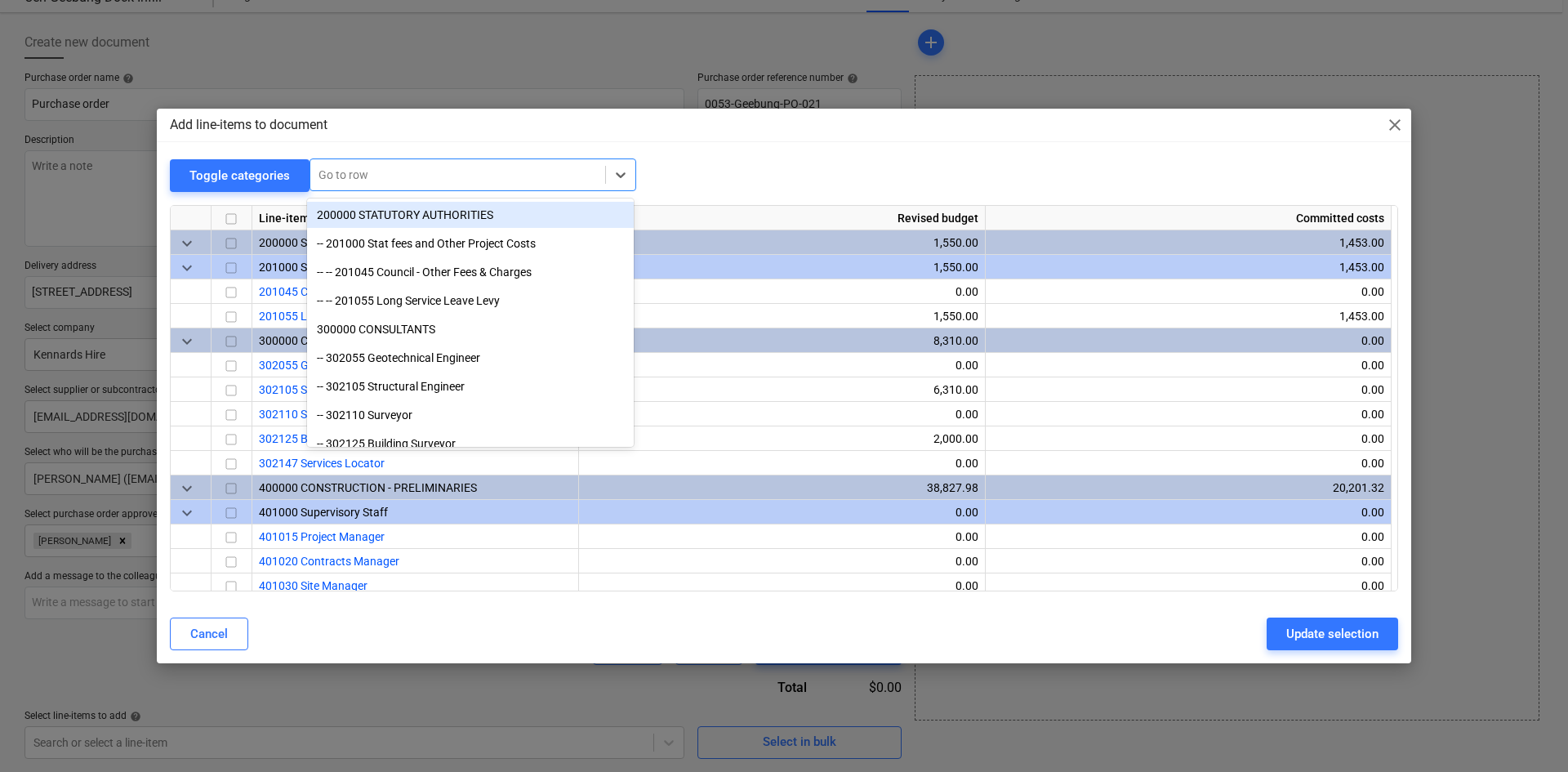
click at [428, 176] on div at bounding box center [458, 174] width 278 height 16
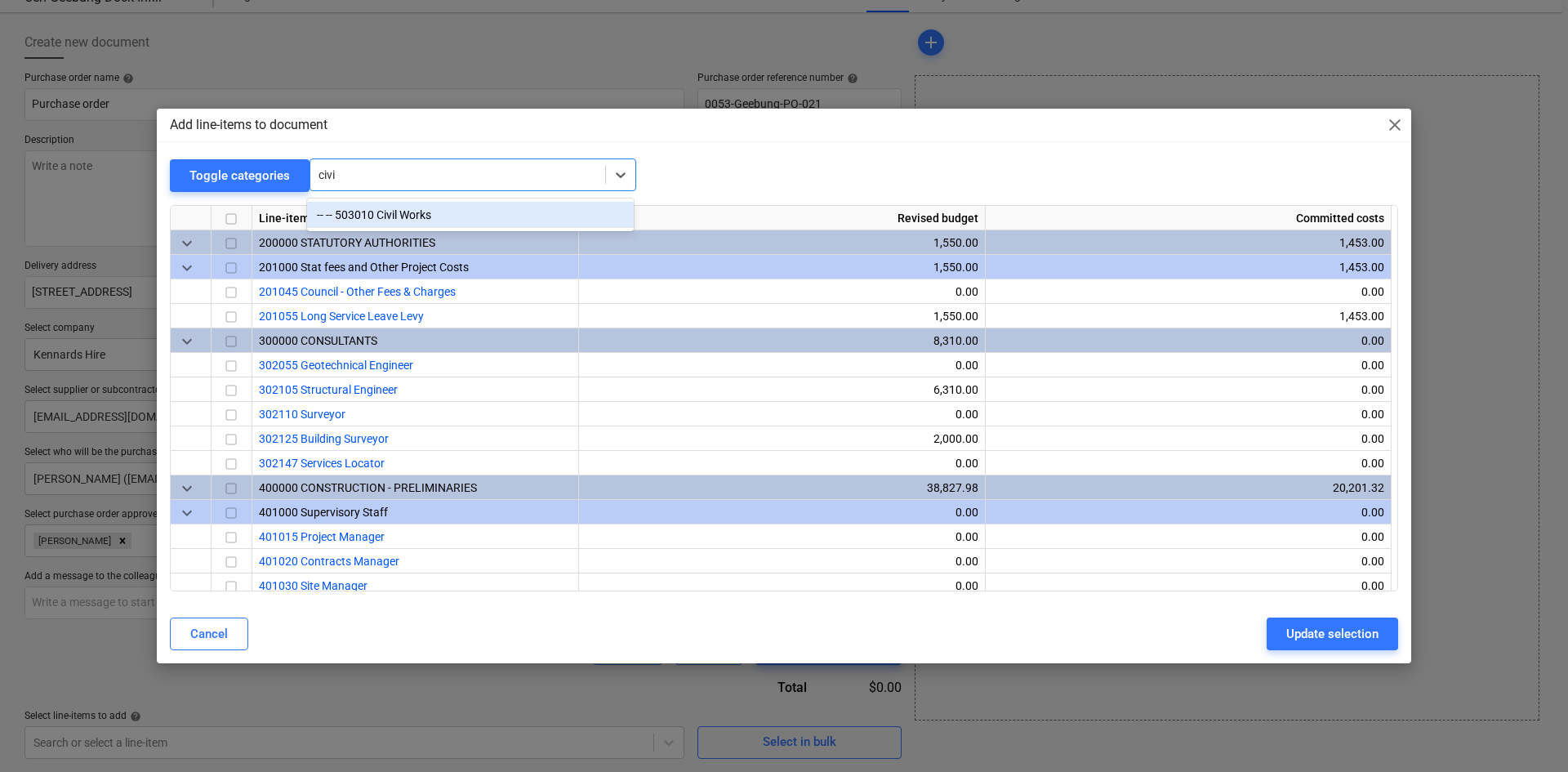
type input "civil"
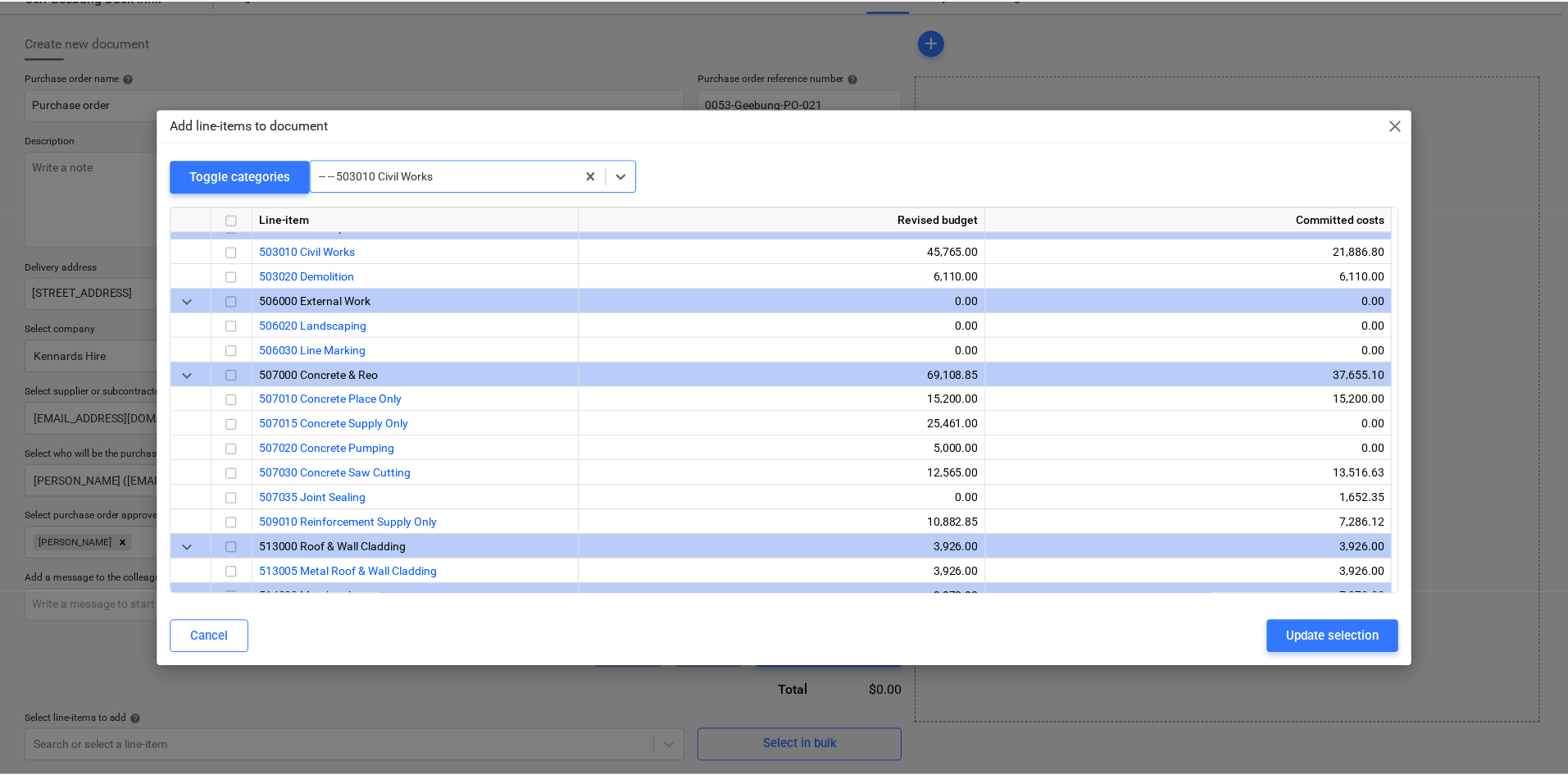
scroll to position [1058, 0]
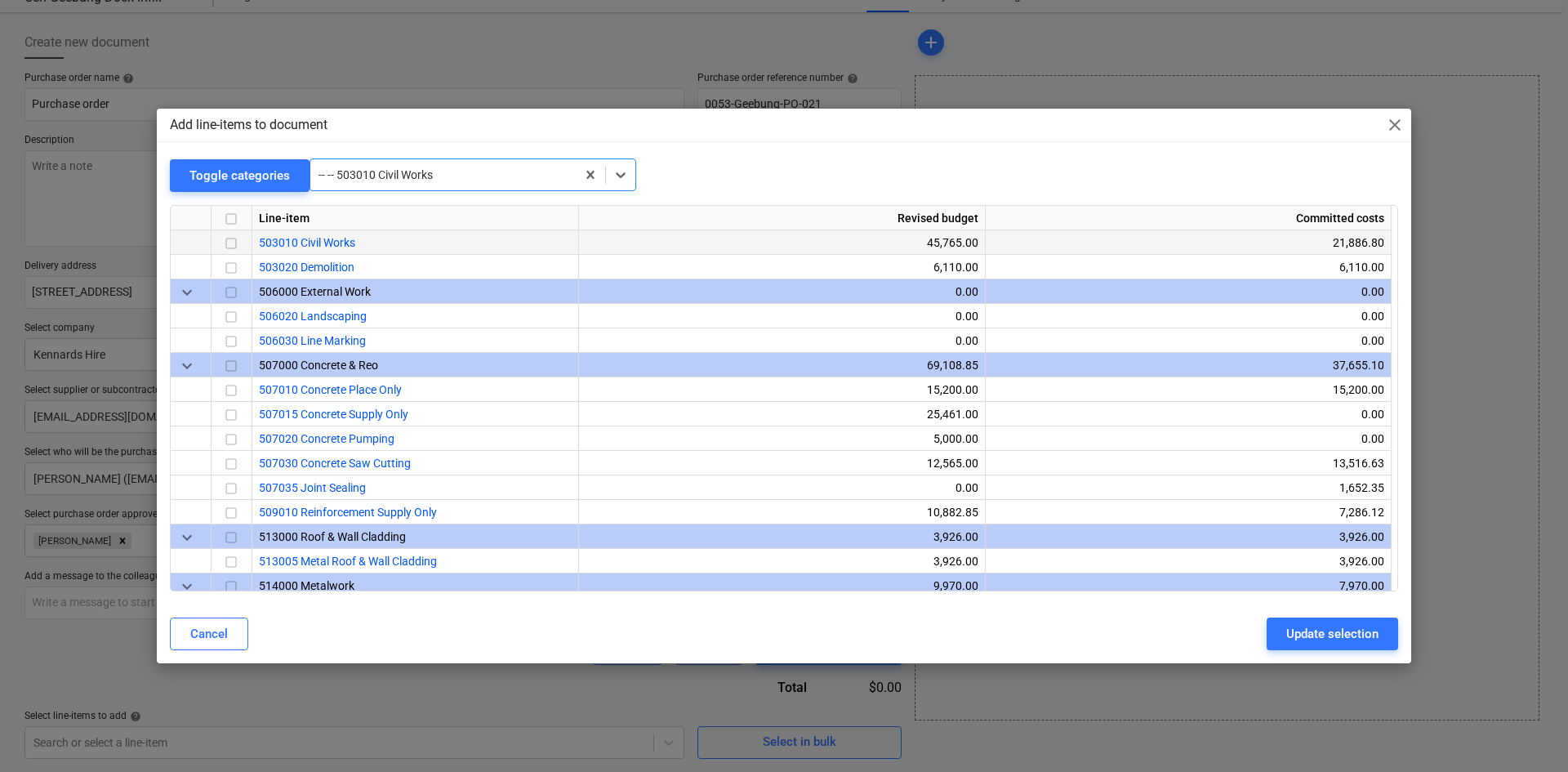
click at [234, 241] on input "checkbox" at bounding box center [230, 243] width 20 height 20
click at [1308, 629] on div "Update selection" at bounding box center [1332, 633] width 93 height 21
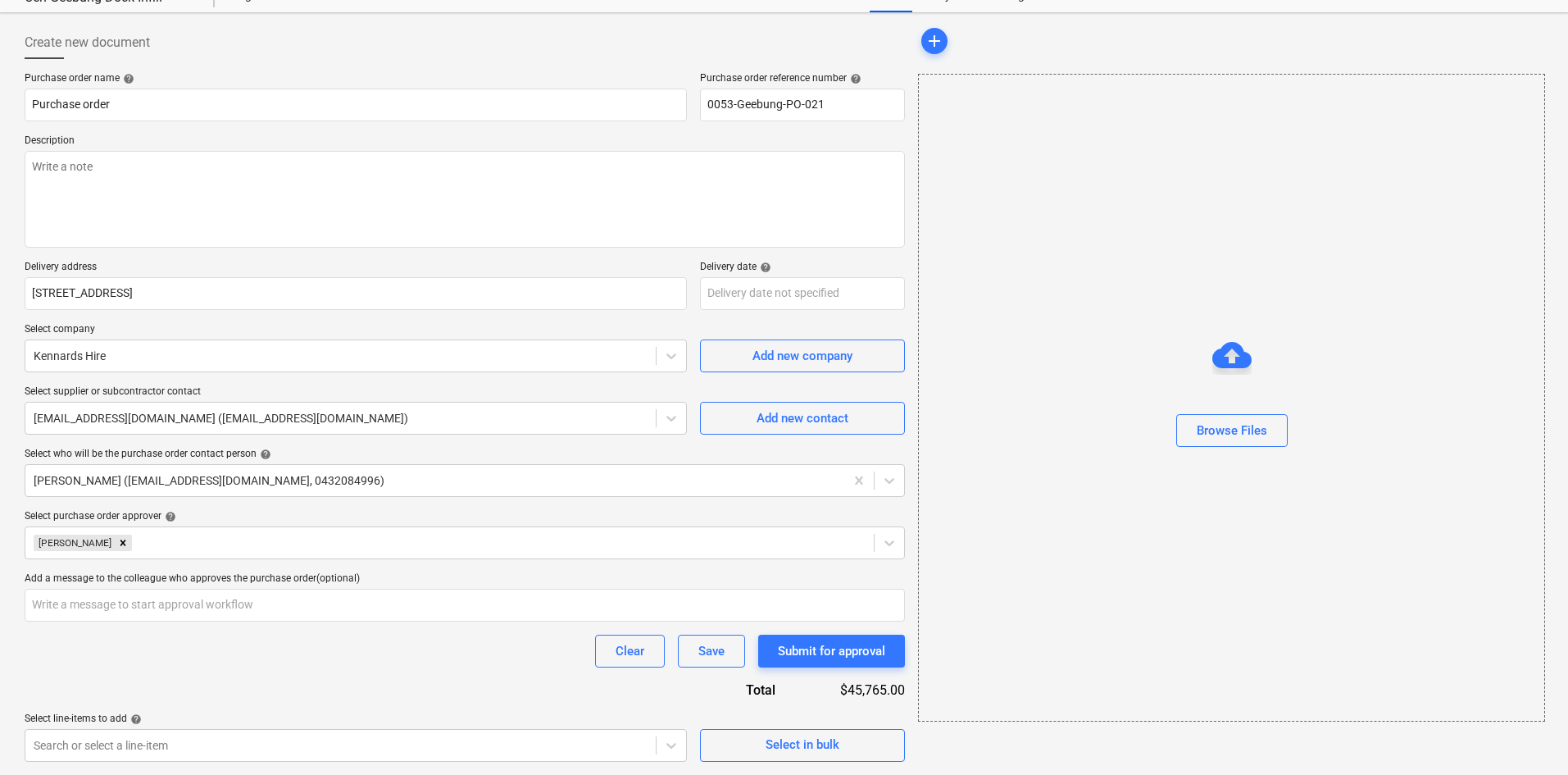
scroll to position [225, 0]
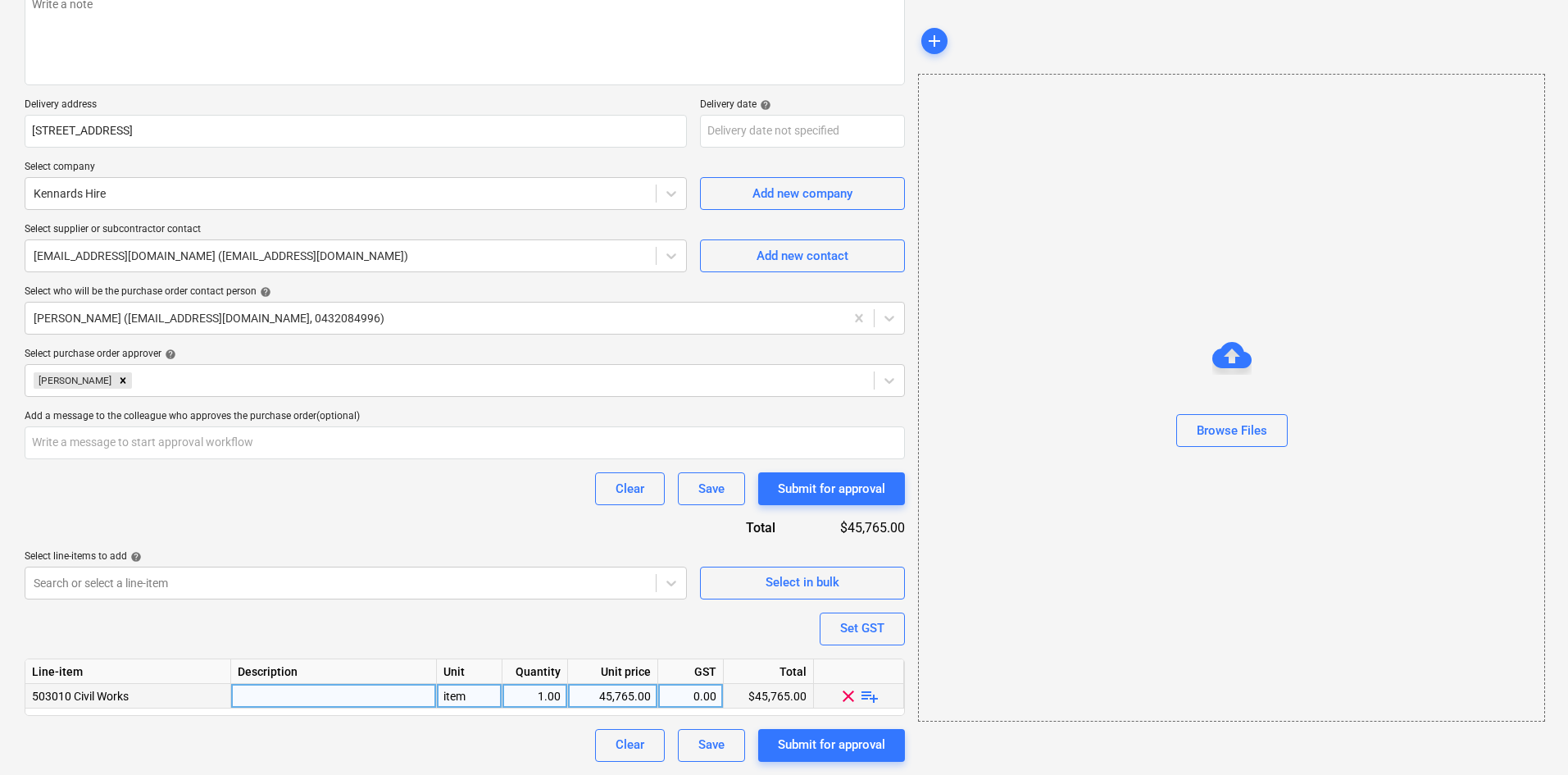
click at [873, 695] on span "playlist_add" at bounding box center [870, 695] width 20 height 20
type textarea "x"
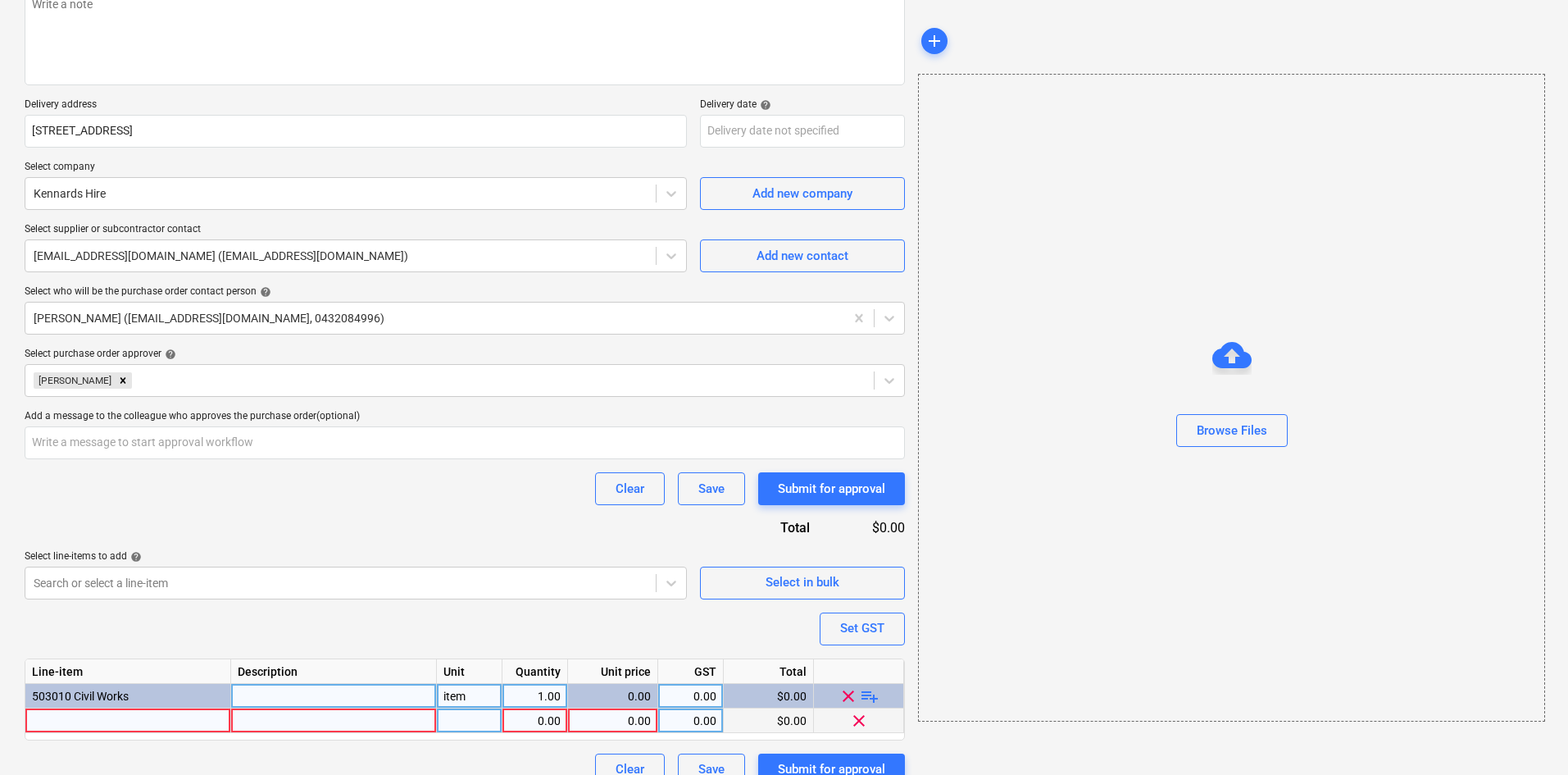
click at [114, 717] on div at bounding box center [128, 721] width 206 height 25
type input "[PERSON_NAME] plate hire"
type textarea "x"
click at [484, 725] on div at bounding box center [470, 721] width 65 height 25
type input "item"
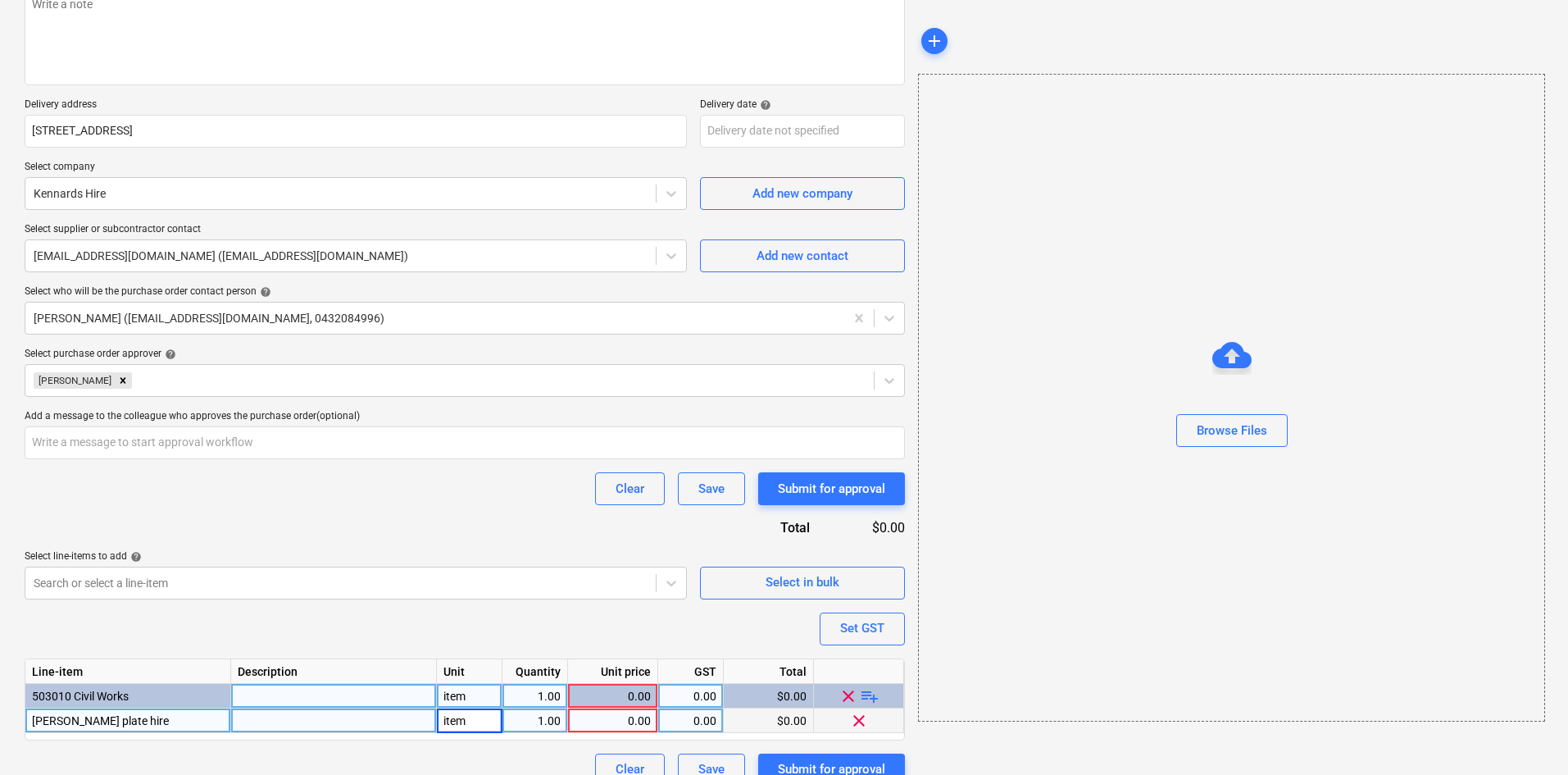
type textarea "x"
type input "1"
type textarea "x"
type input "125"
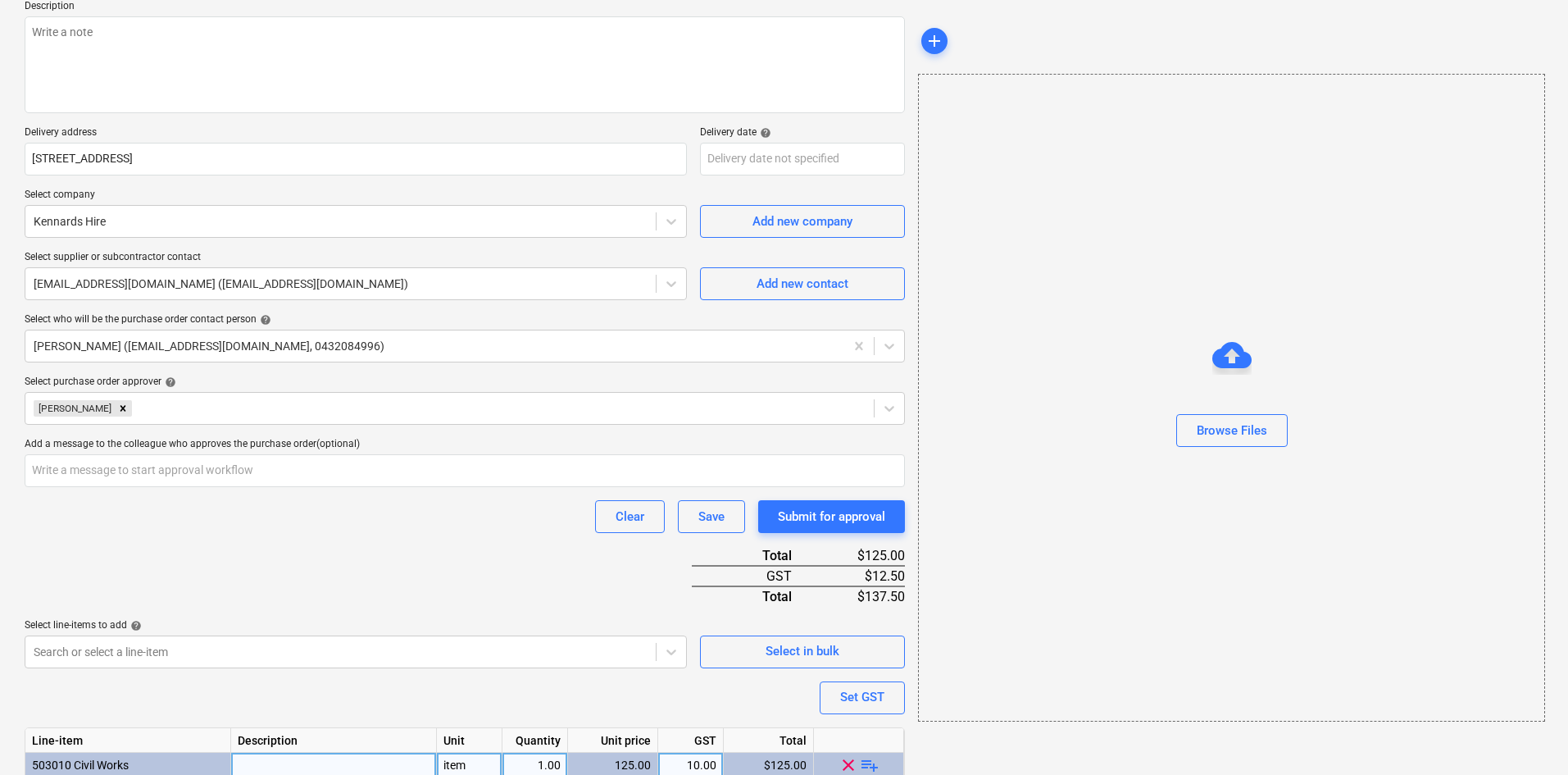
scroll to position [0, 0]
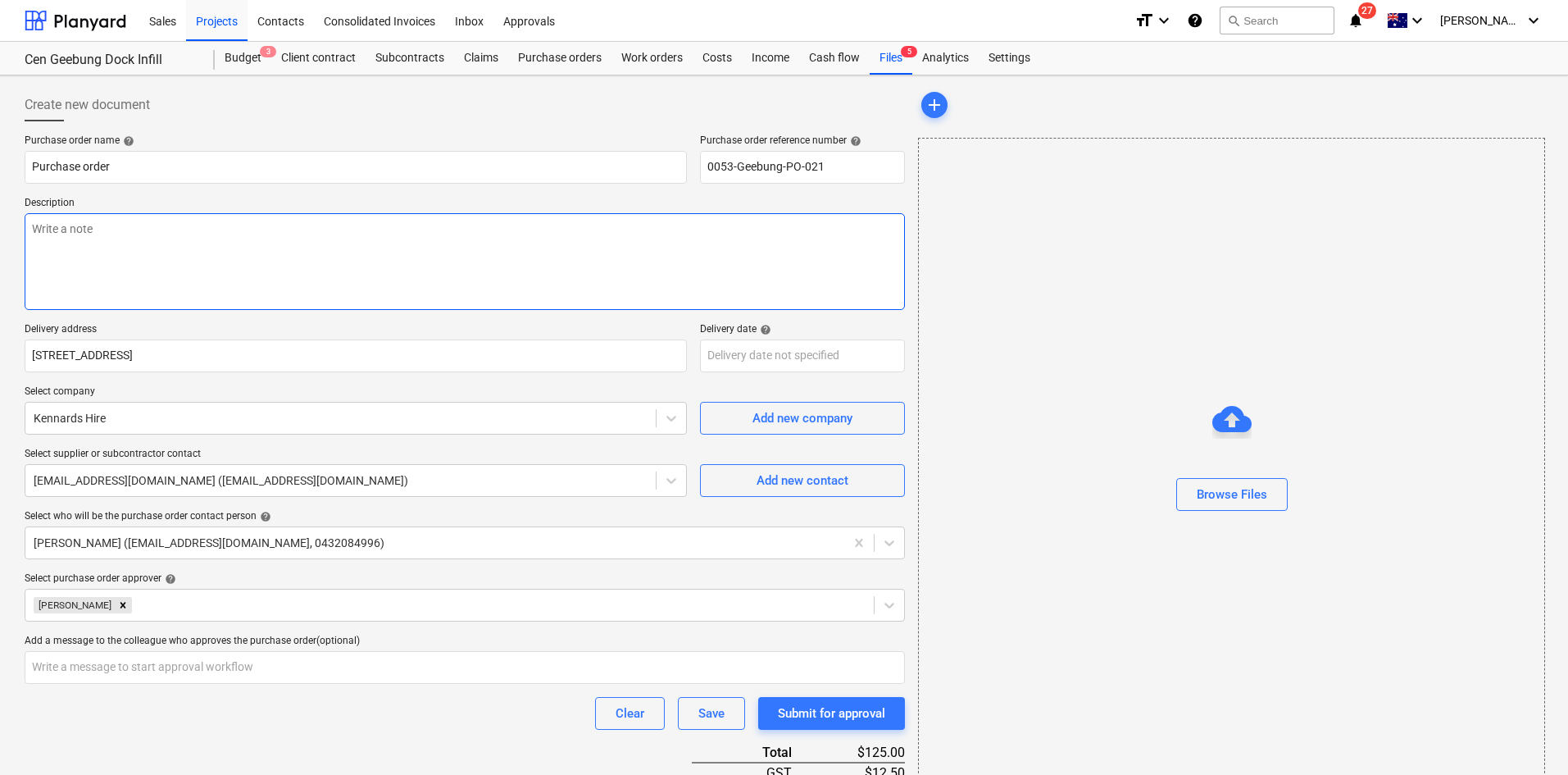
click at [169, 243] on textarea at bounding box center [465, 261] width 881 height 96
type textarea "x"
type textarea "H"
type textarea "x"
type textarea "Hi"
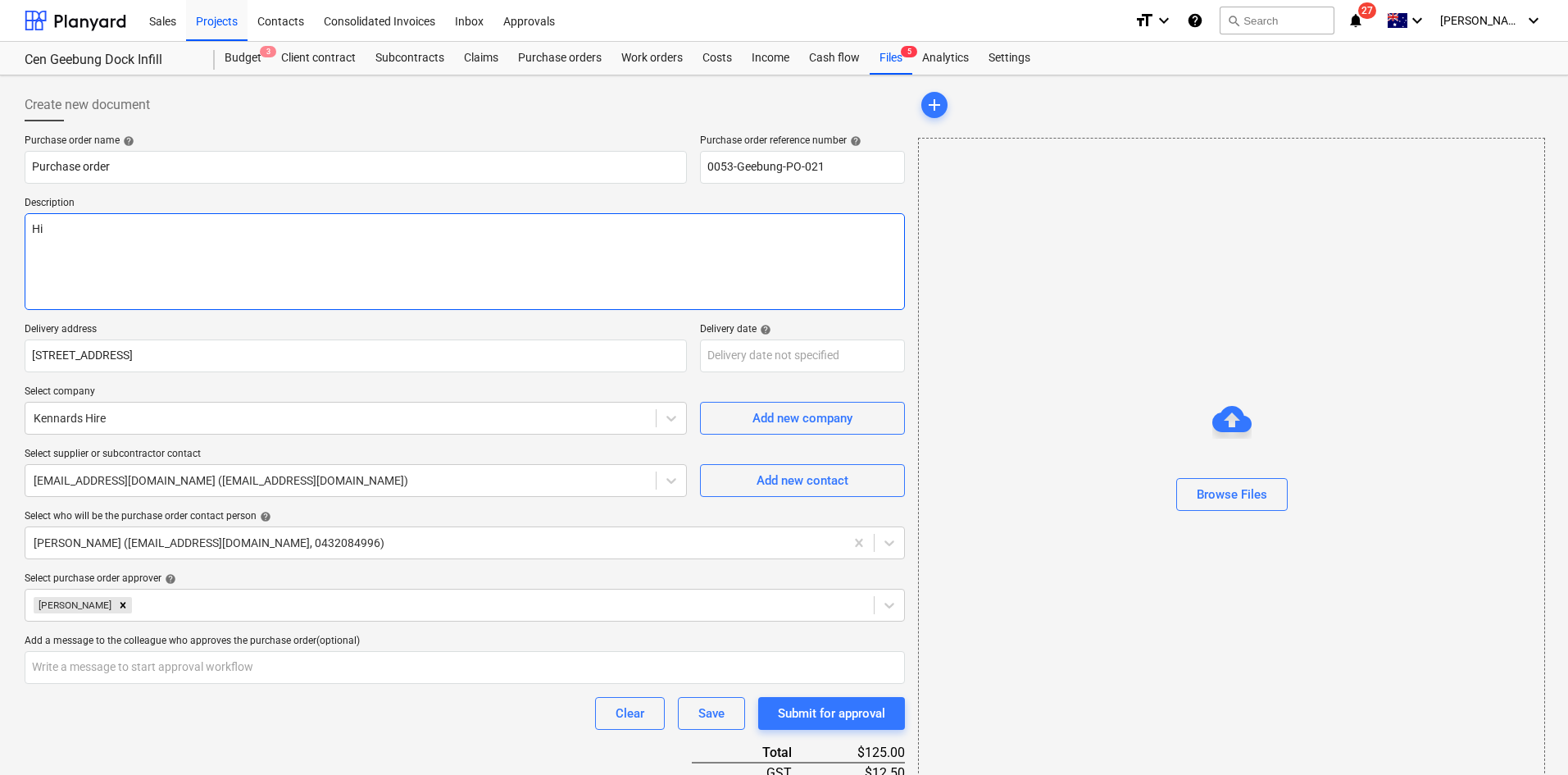
type textarea "x"
type textarea "Hir"
type textarea "x"
type textarea "Hire"
type textarea "x"
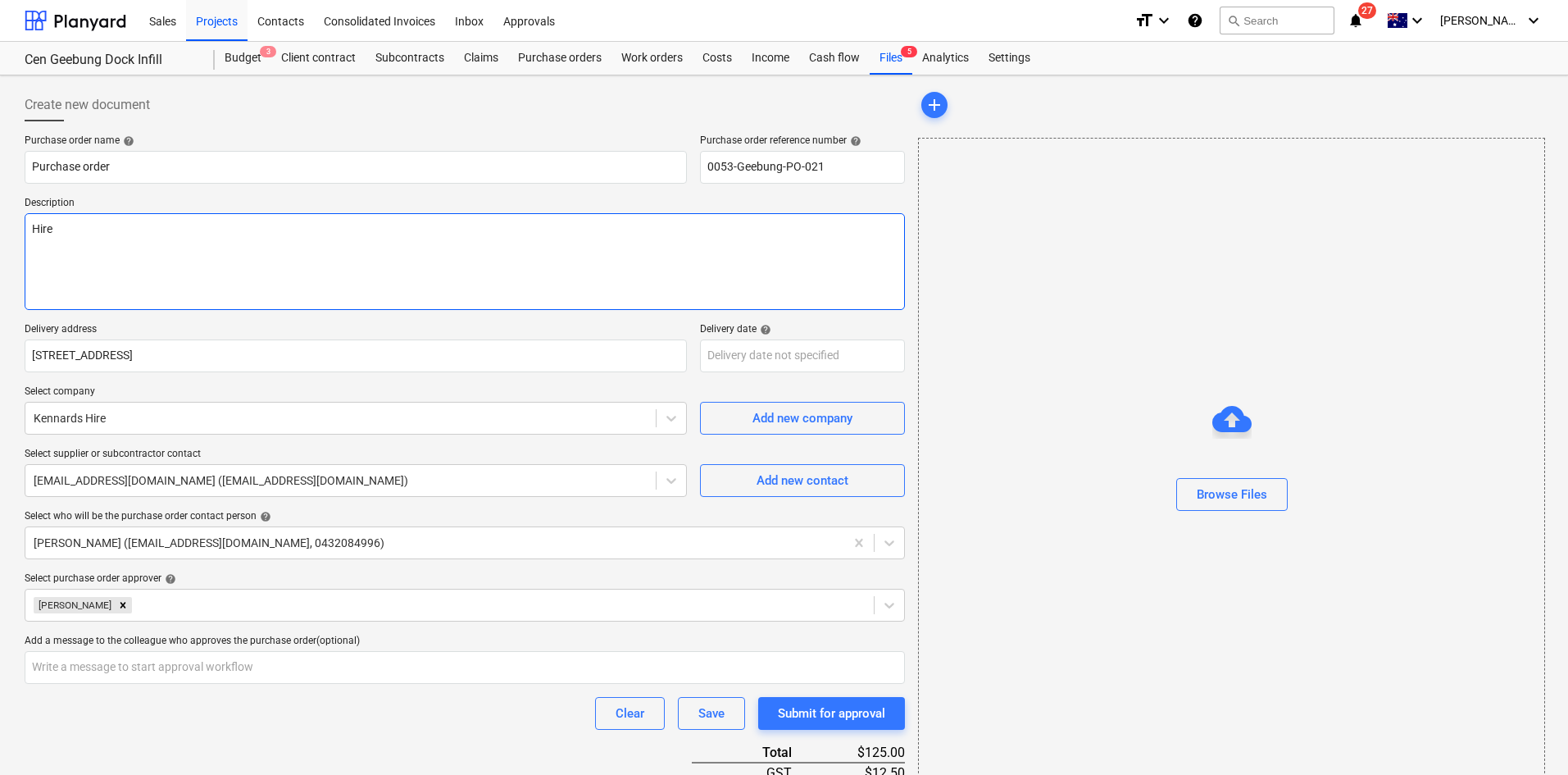
type textarea "Hire"
type textarea "x"
type textarea "Hire b"
type textarea "x"
type textarea "Hire by"
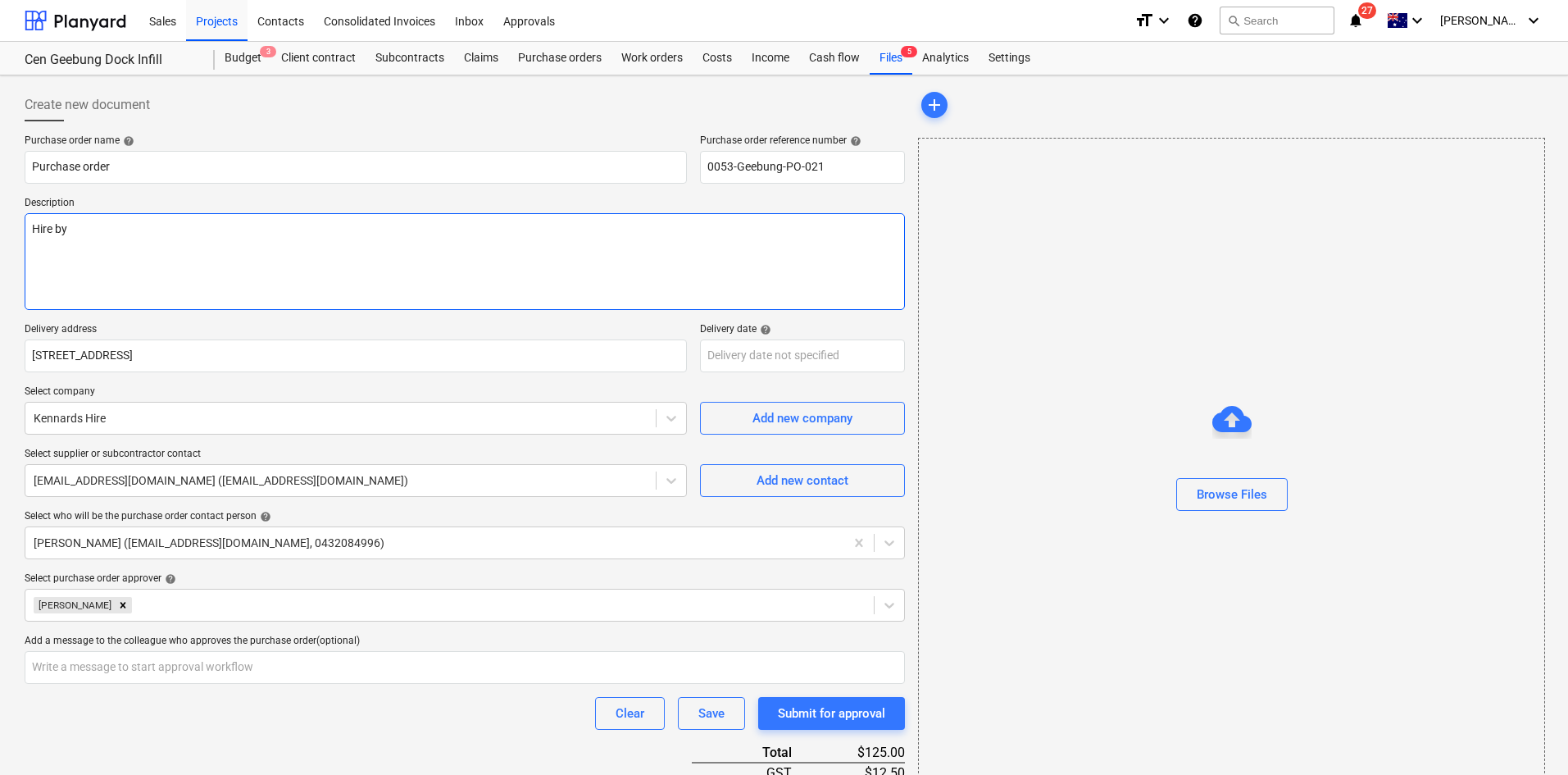
type textarea "x"
type textarea "Hire by"
type textarea "x"
type textarea "Hire by C"
type textarea "x"
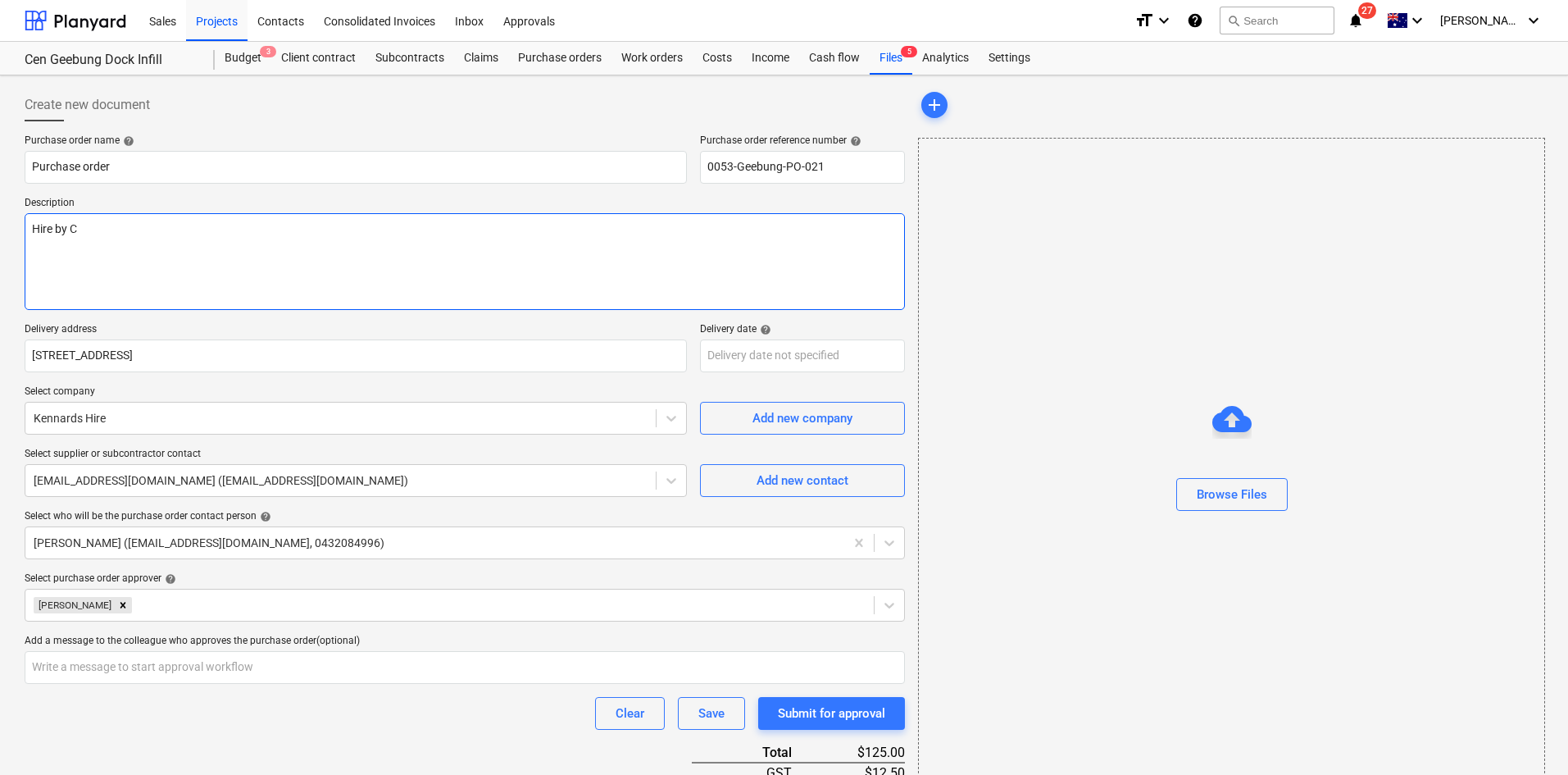
type textarea "Hire by [PERSON_NAME]"
type textarea "x"
type textarea "Hire by [PERSON_NAME]"
type textarea "x"
type textarea "Hire by Chri"
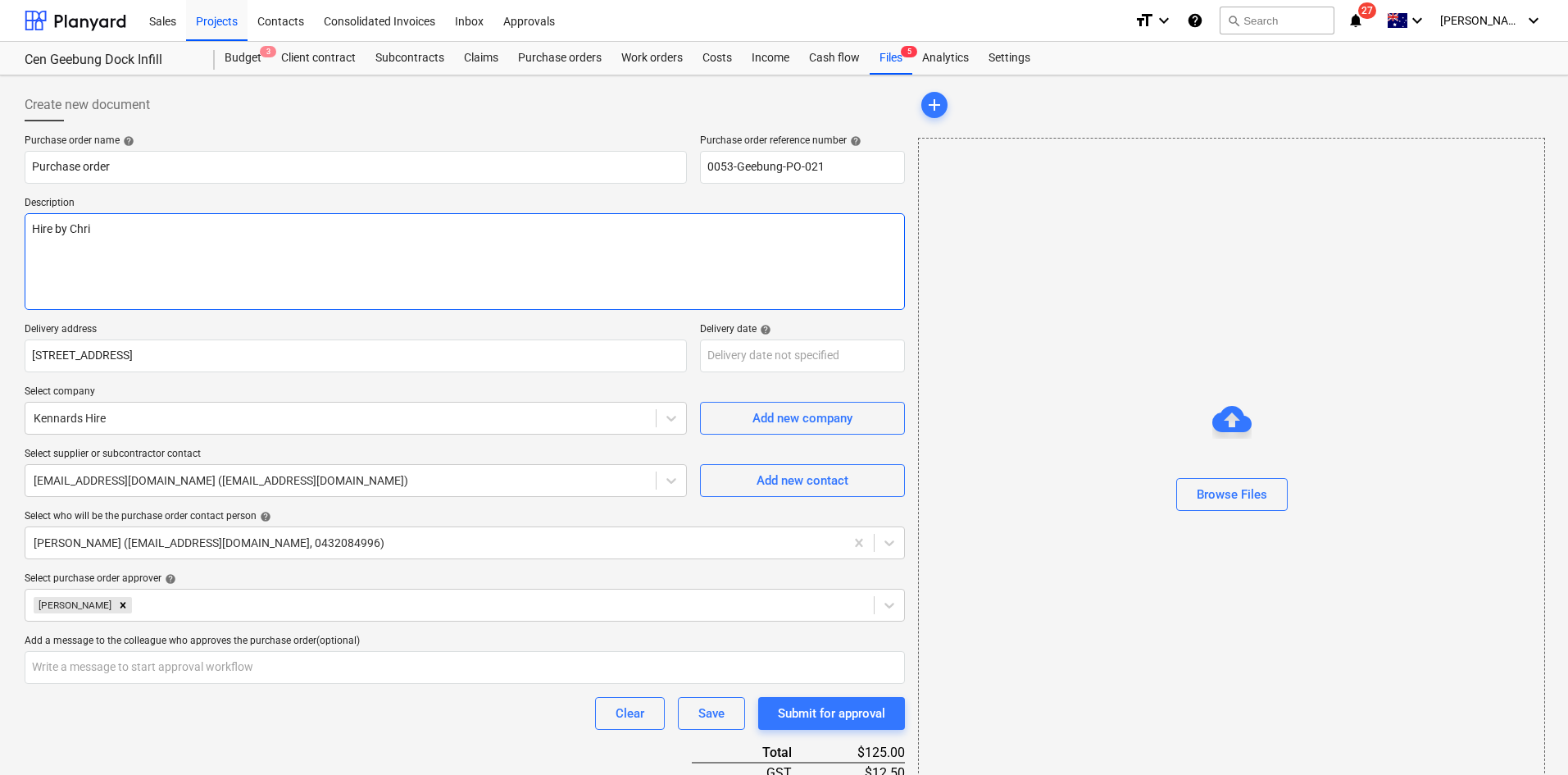
type textarea "x"
type textarea "Hire by [PERSON_NAME]"
type textarea "x"
type textarea "Hire by [PERSON_NAME]"
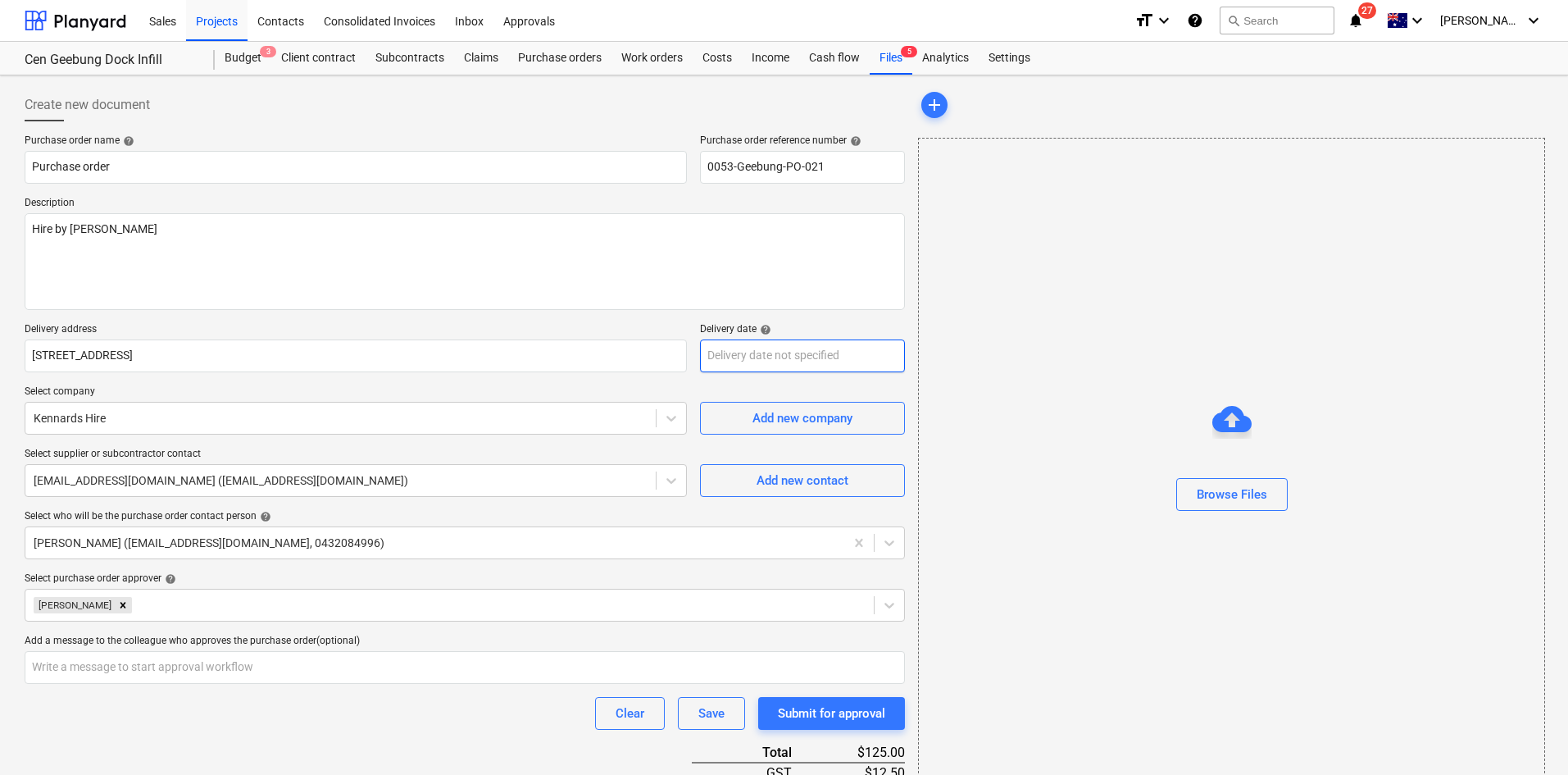
click at [752, 366] on body "Sales Projects Contacts Consolidated Invoices Inbox Approvals format_size keybo…" at bounding box center [784, 387] width 1568 height 775
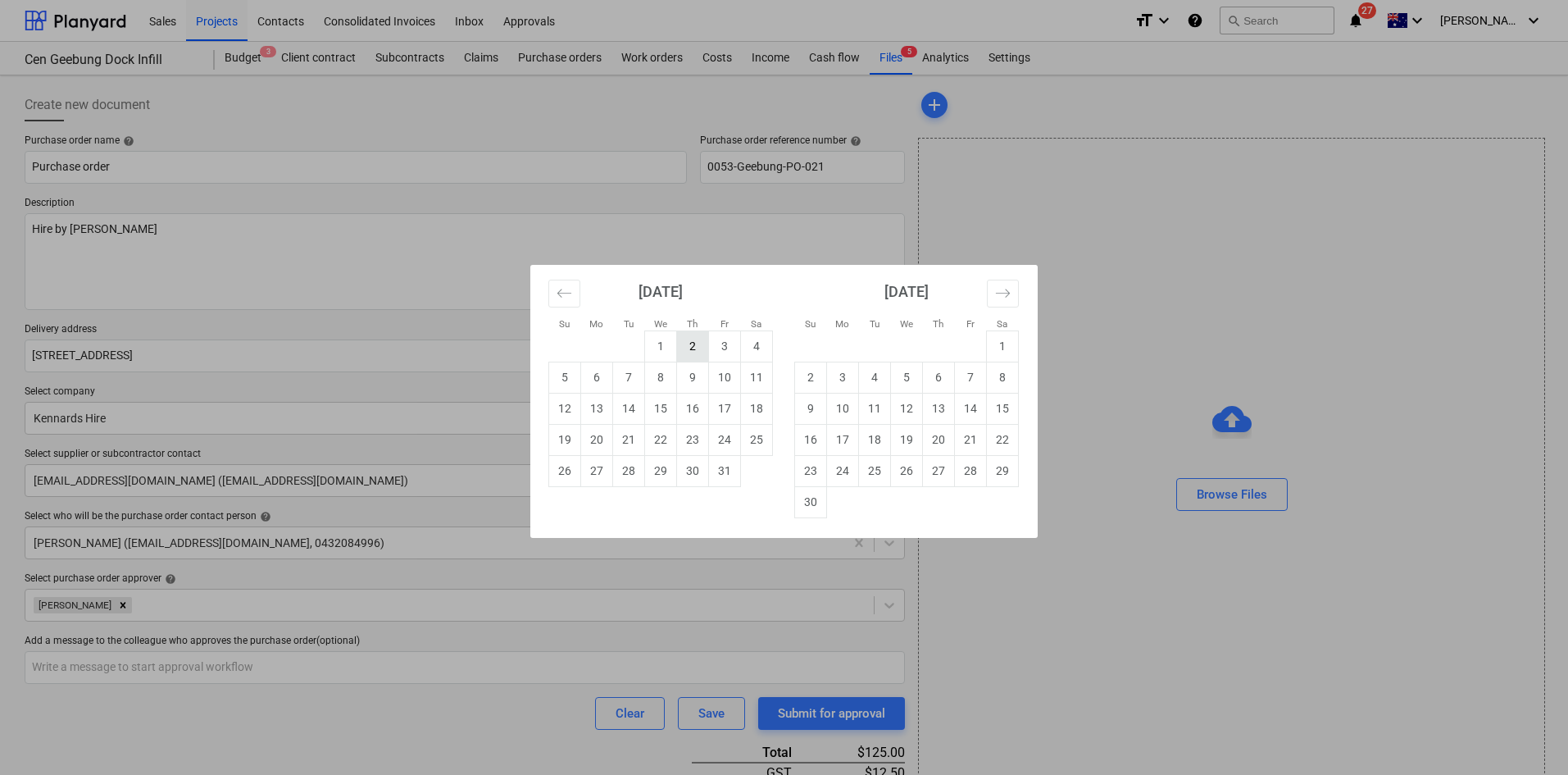
click at [698, 343] on td "2" at bounding box center [692, 346] width 32 height 31
type textarea "x"
type input "[DATE]"
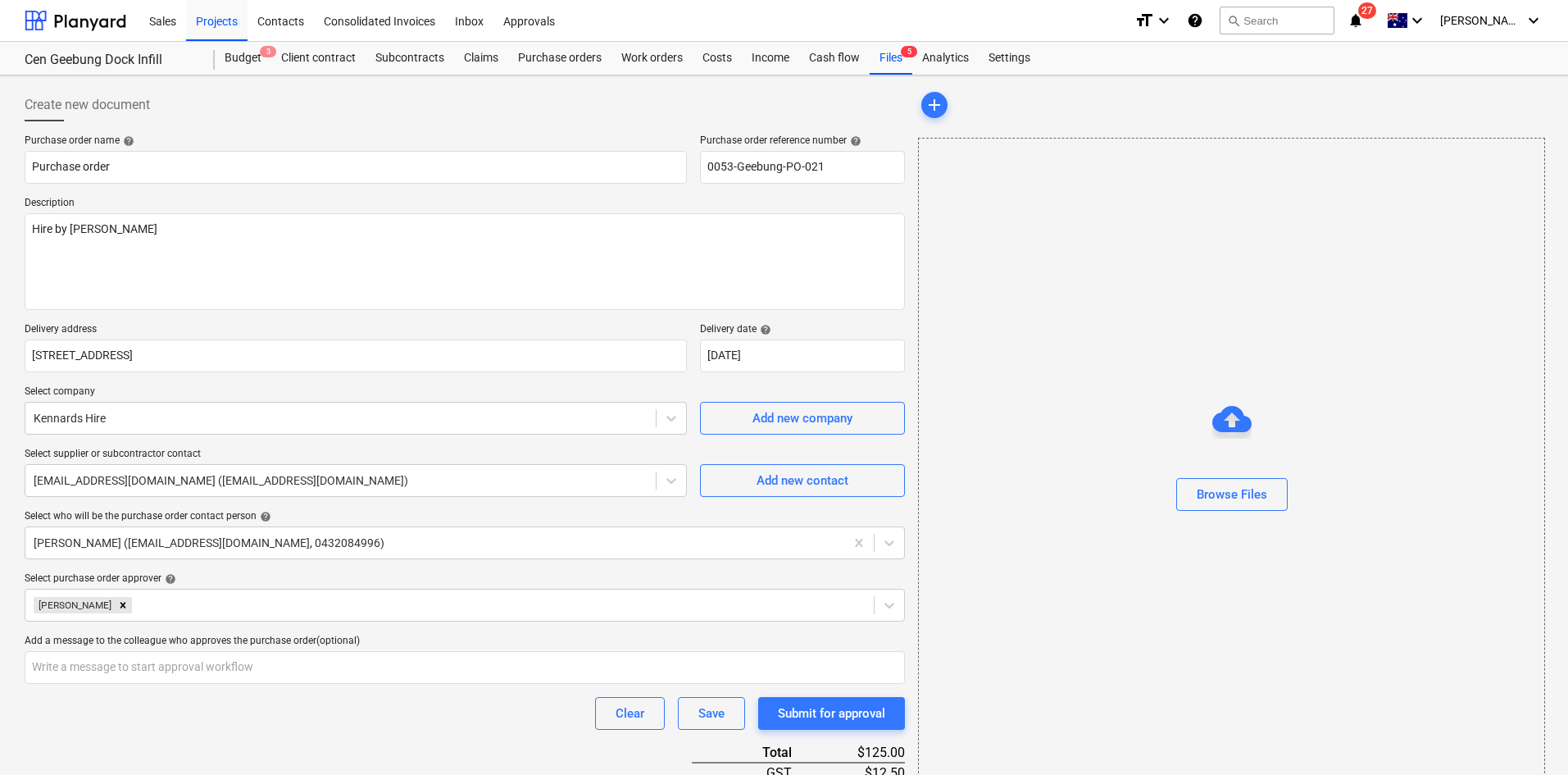
click at [510, 328] on p "Delivery address" at bounding box center [356, 331] width 662 height 16
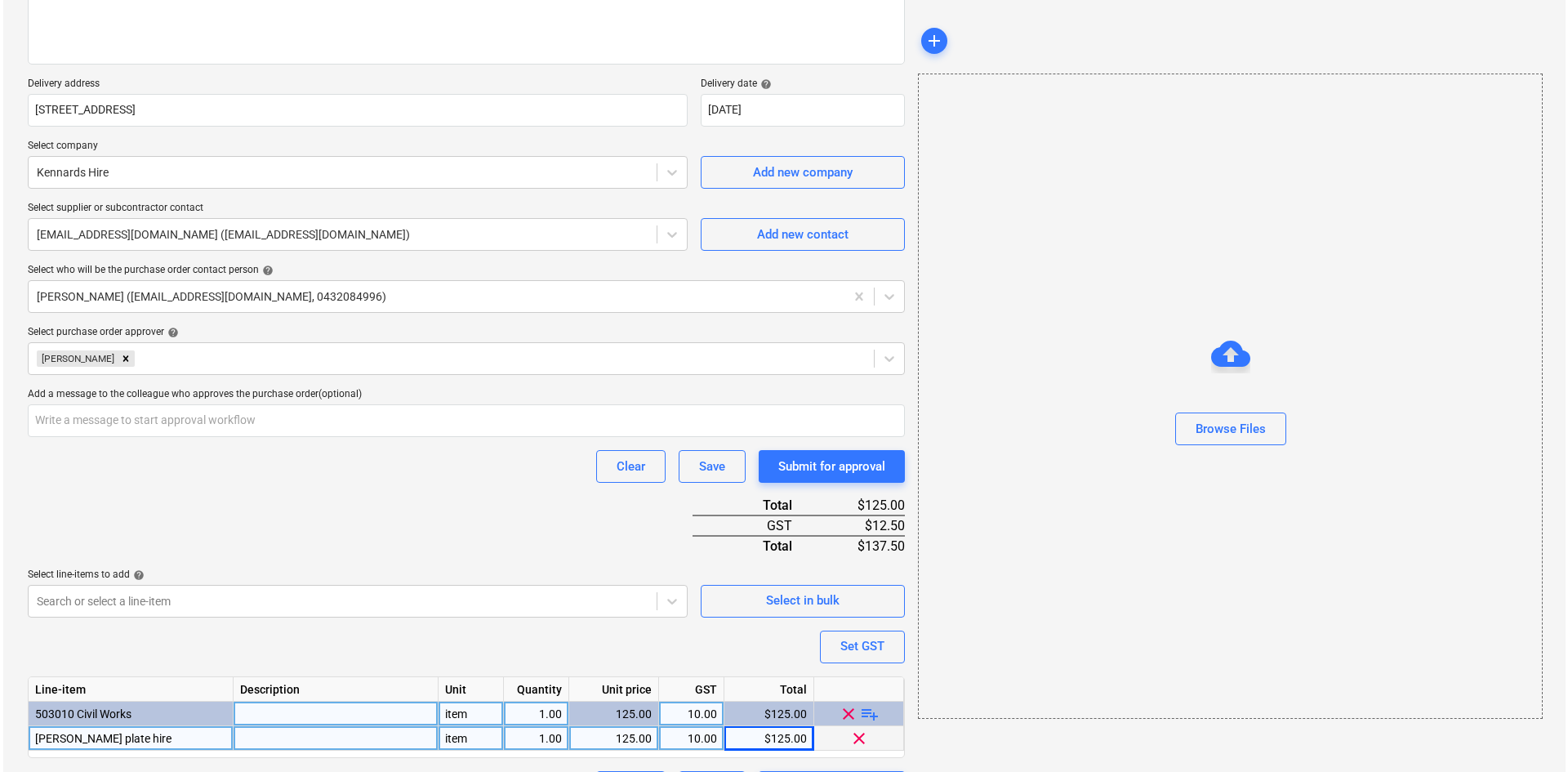
scroll to position [289, 0]
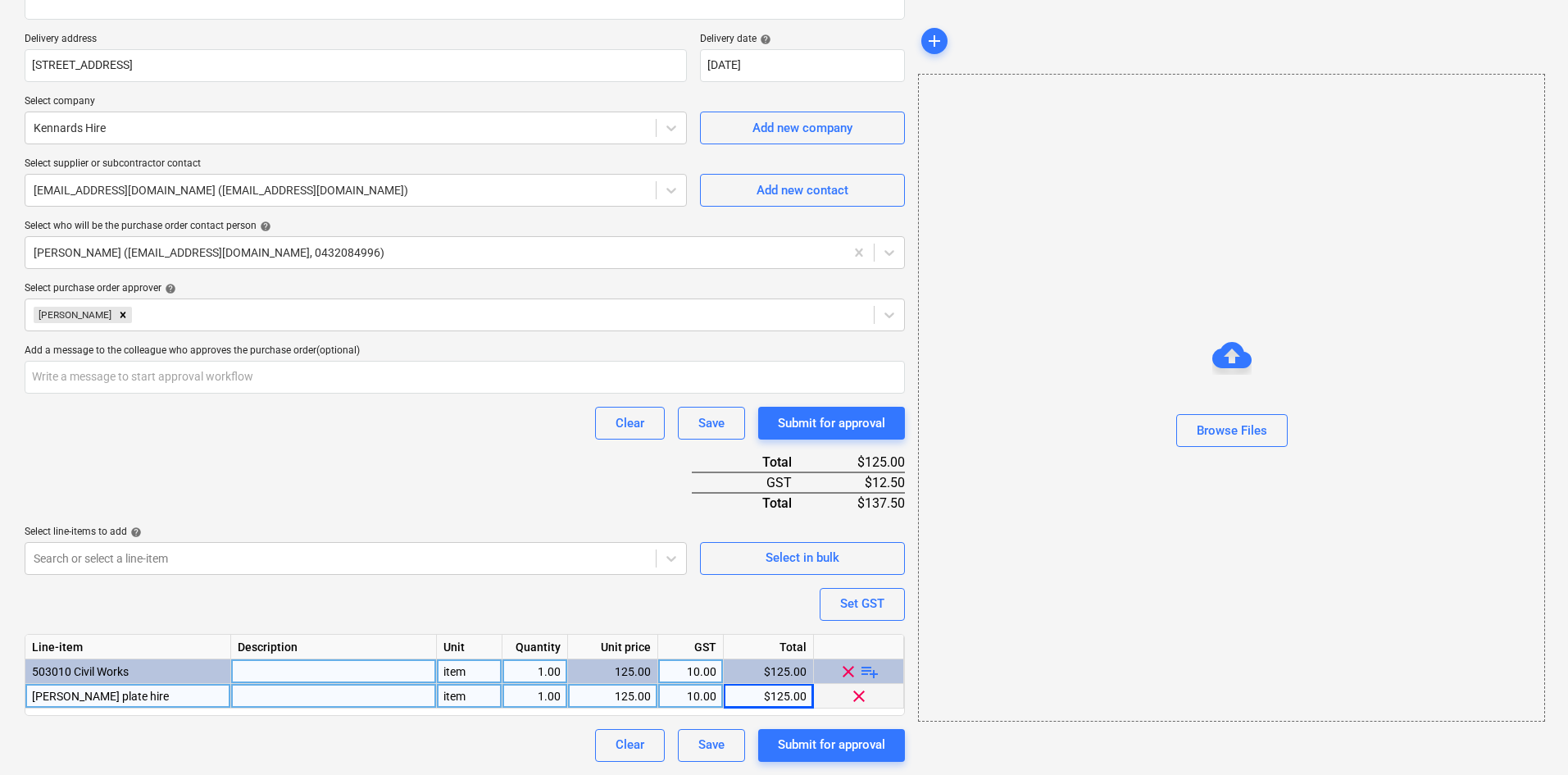
click at [477, 487] on div "Purchase order name help Purchase order Purchase order reference number help 00…" at bounding box center [465, 303] width 881 height 918
click at [802, 745] on div "Submit for approval" at bounding box center [832, 744] width 108 height 22
type textarea "x"
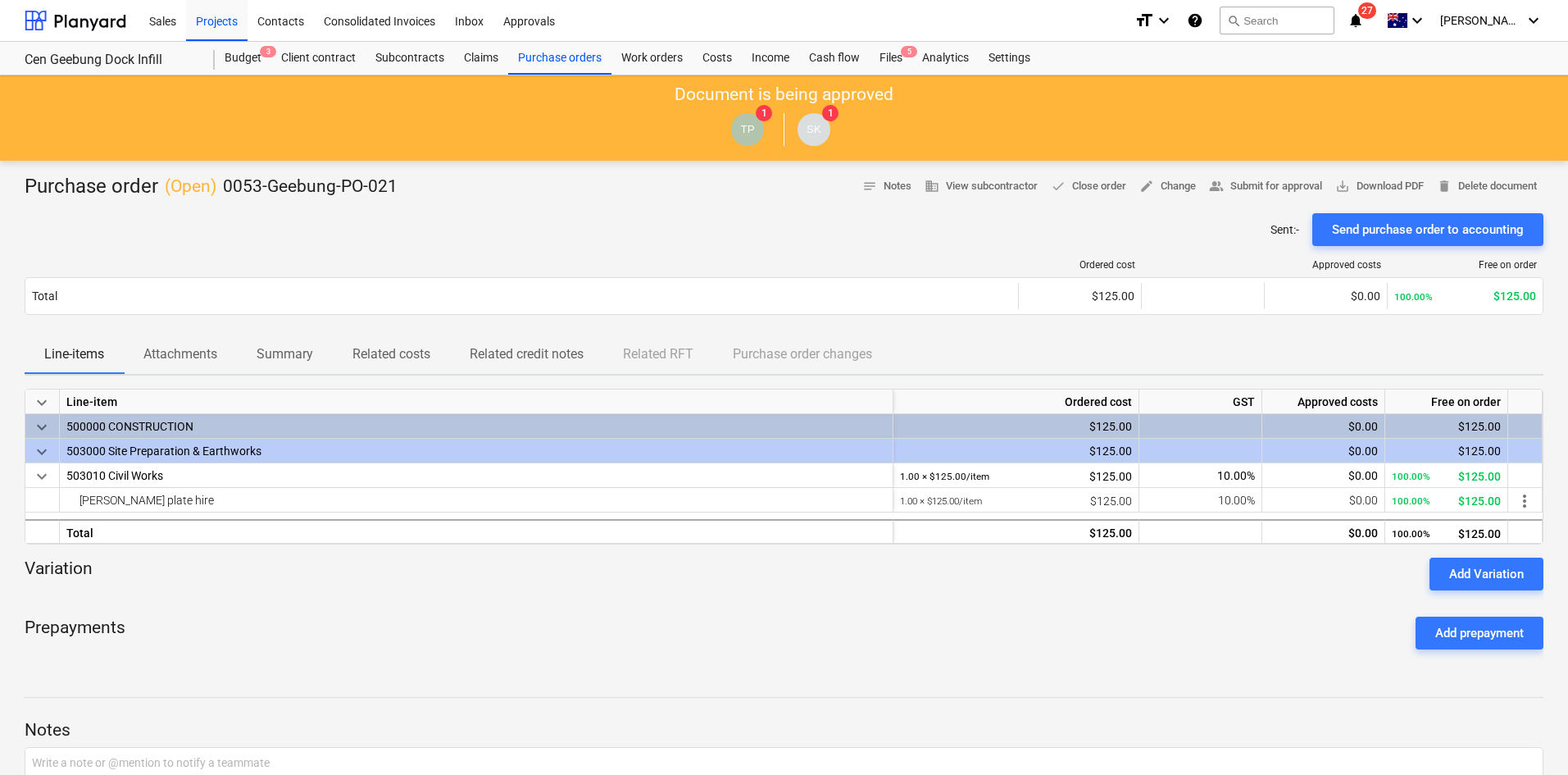
click at [569, 237] on div "Sent : - Send purchase order to accounting" at bounding box center [784, 230] width 1519 height 33
click at [455, 170] on div "Purchase order ( Open ) 0053-Geebung-PO-021 notes Notes business View subcontra…" at bounding box center [784, 535] width 1568 height 748
click at [537, 50] on div "Purchase orders" at bounding box center [560, 58] width 103 height 33
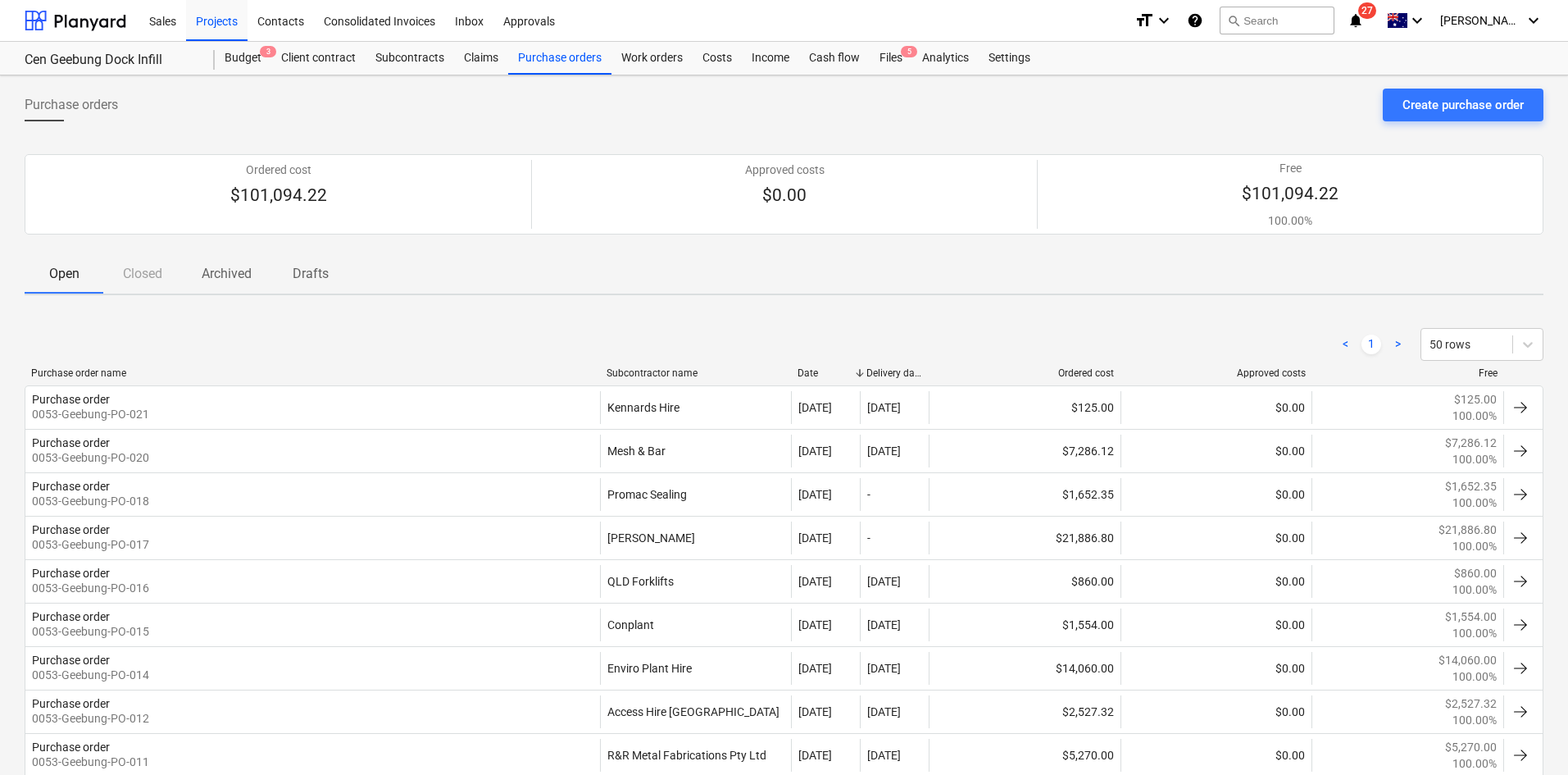
click at [526, 322] on div "< 1 > 50 rows" at bounding box center [784, 344] width 1519 height 46
click at [256, 47] on div "Budget 3" at bounding box center [243, 58] width 57 height 33
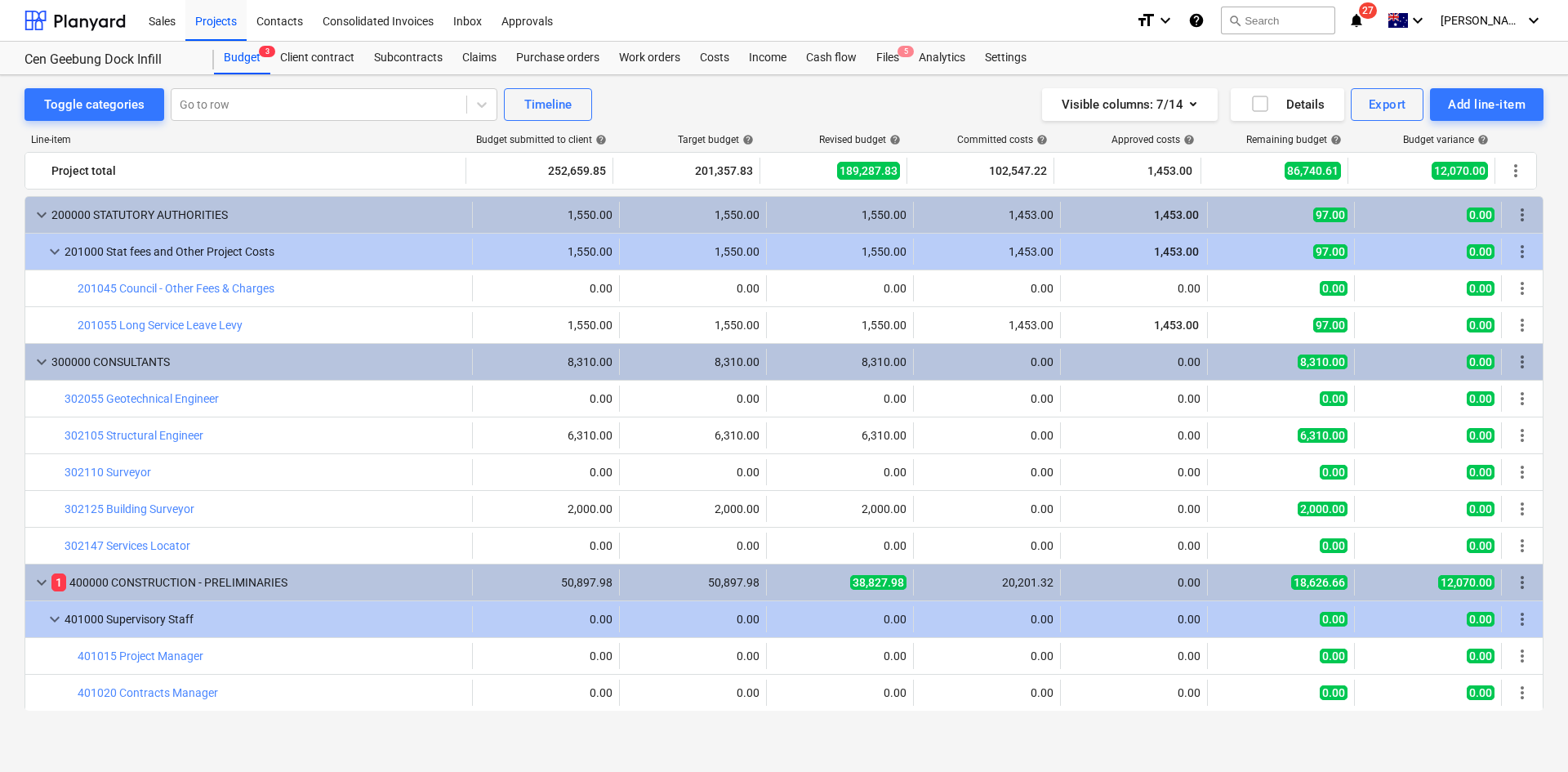
click at [231, 135] on div "Line-item" at bounding box center [246, 139] width 443 height 11
click at [205, 21] on div "Projects" at bounding box center [215, 20] width 61 height 42
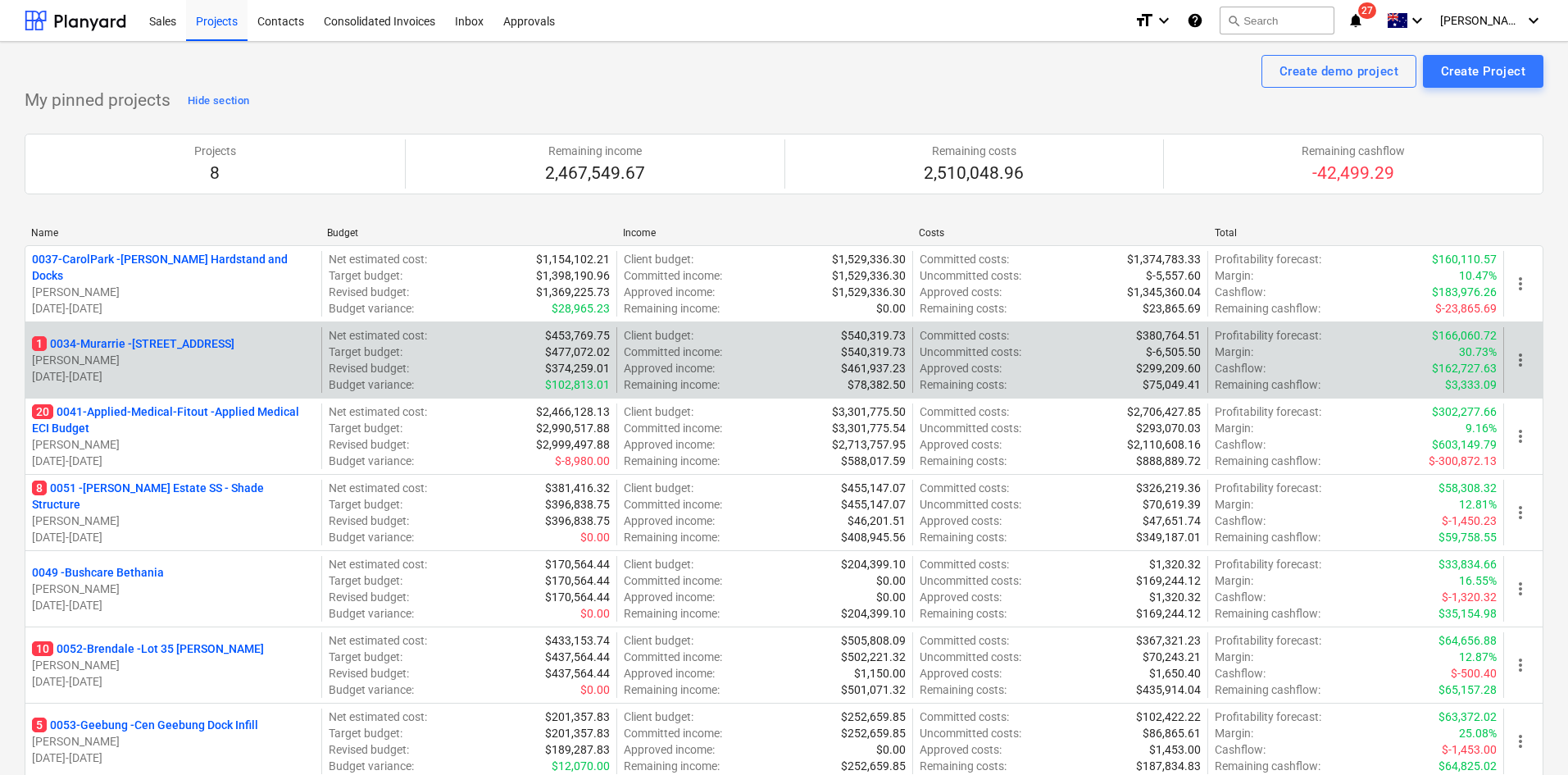
click at [120, 342] on p "1 0034-[GEOGRAPHIC_DATA] - [STREET_ADDRESS]" at bounding box center [132, 343] width 202 height 16
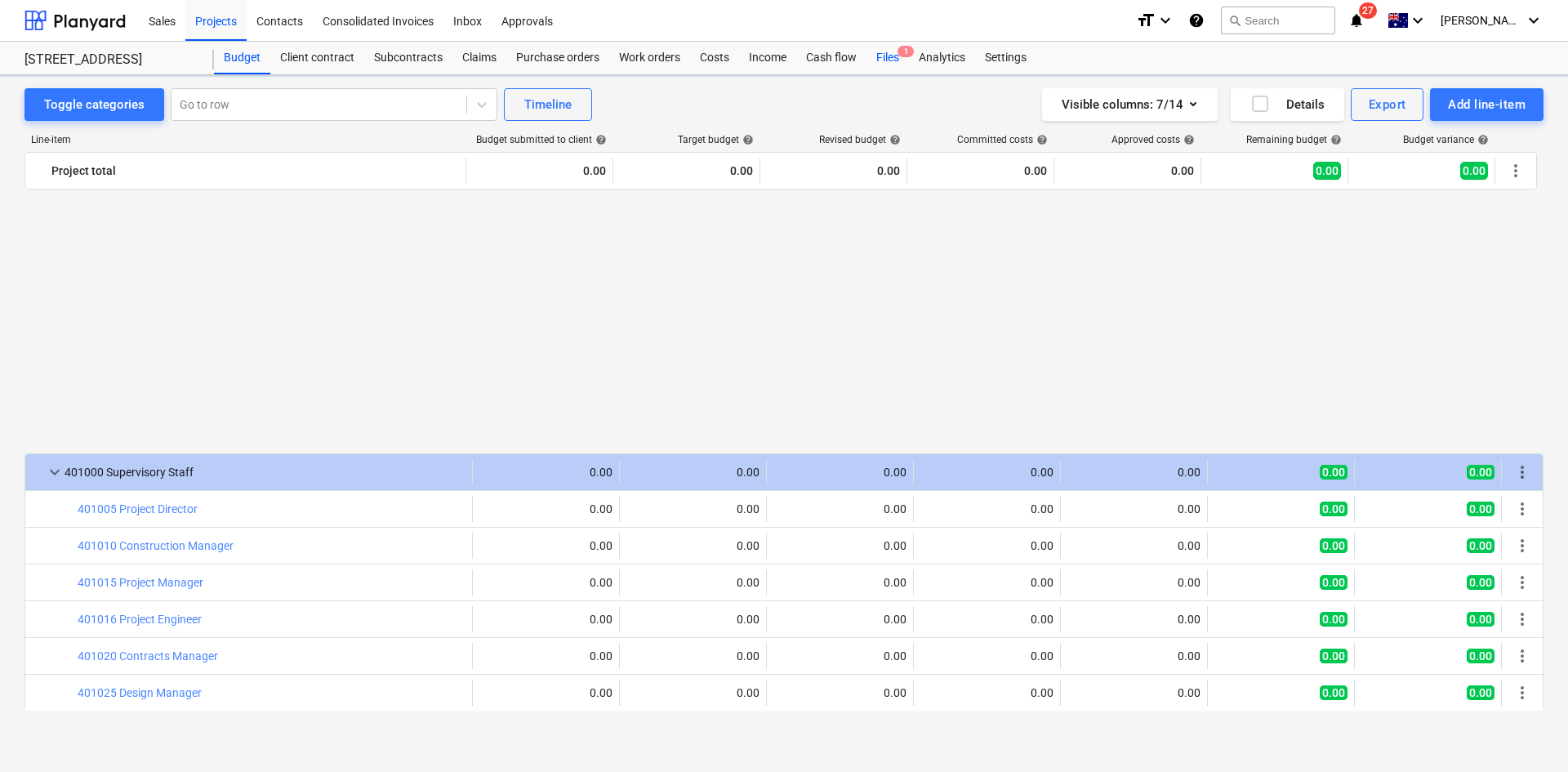
click at [895, 51] on div "Files 1" at bounding box center [888, 58] width 43 height 33
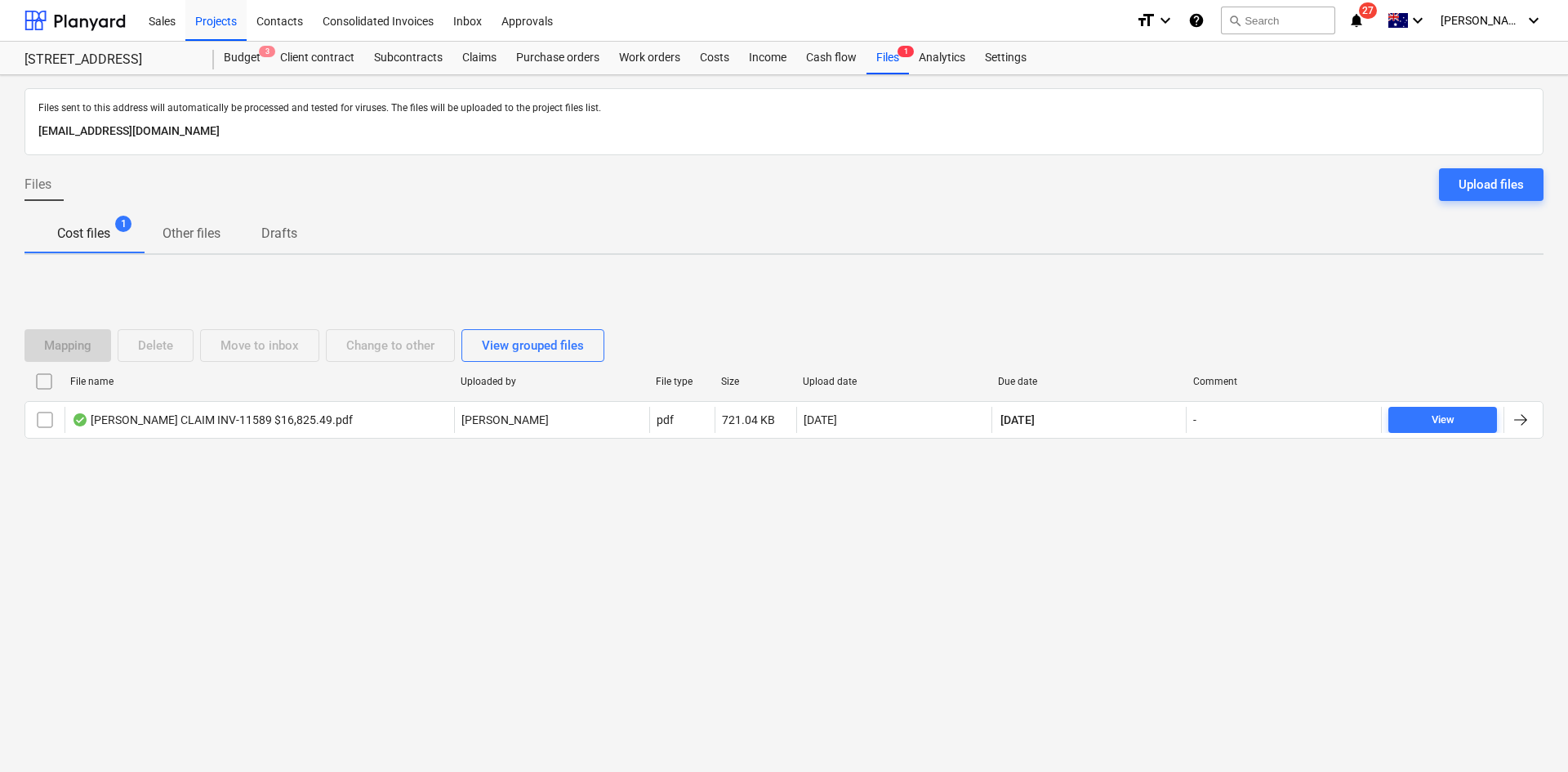
click at [274, 477] on div "Mapping Delete Move to inbox Change to other View grouped files File name Uploa…" at bounding box center [784, 391] width 1519 height 245
click at [222, 23] on div "Projects" at bounding box center [215, 20] width 61 height 42
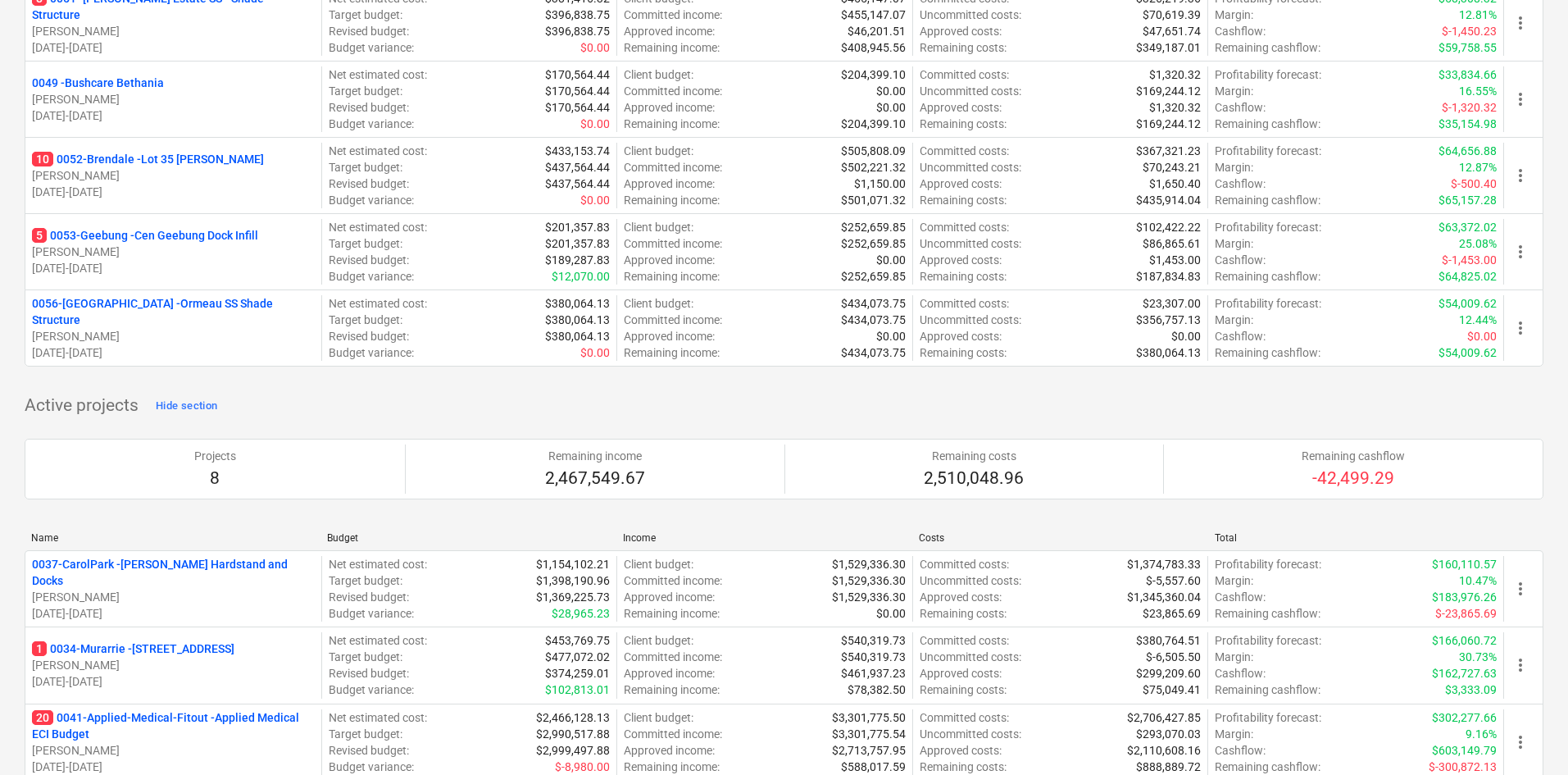
scroll to position [410, 0]
